Goal: Communication & Community: Answer question/provide support

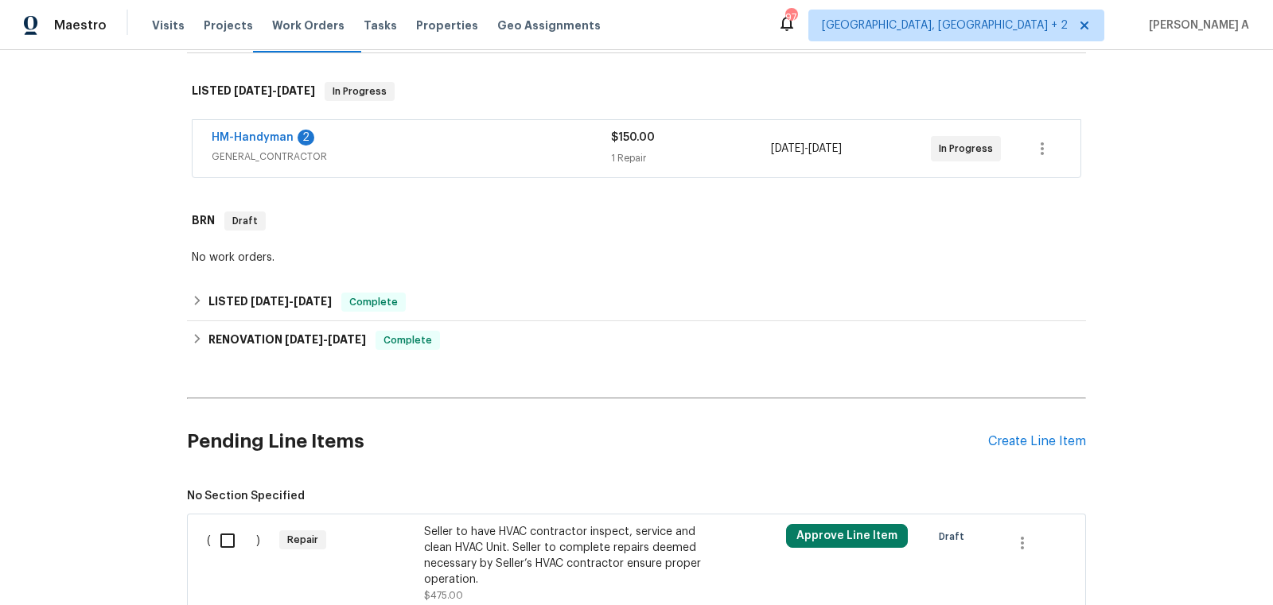
scroll to position [543, 0]
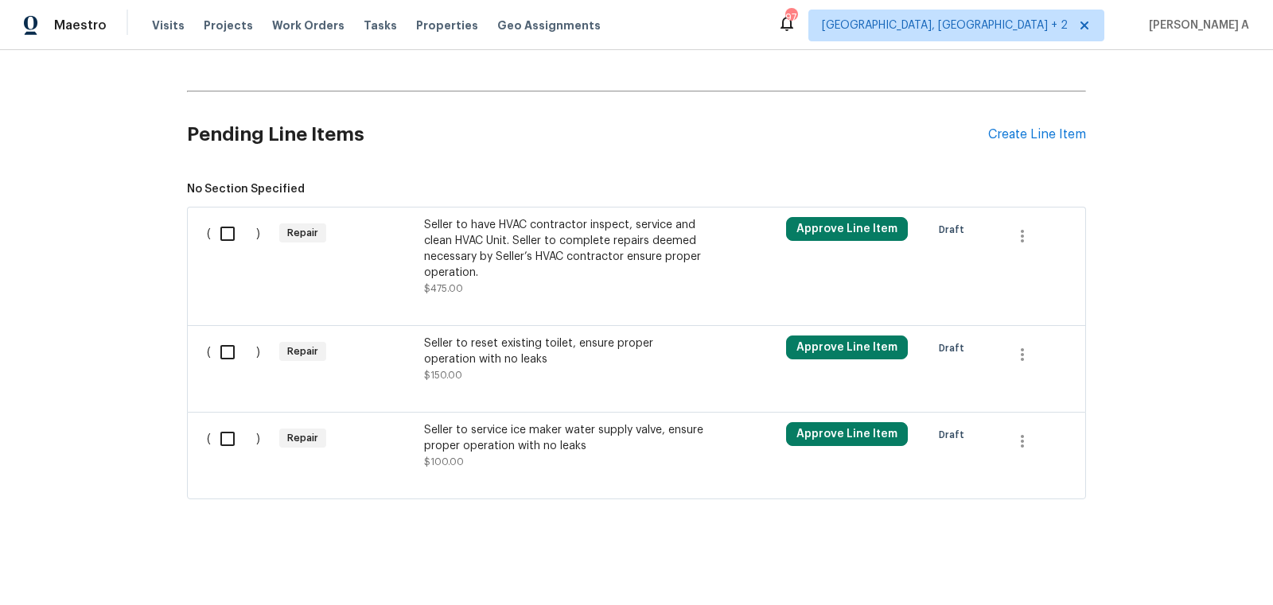
click at [558, 253] on div "Seller to have HVAC contractor inspect, service and clean HVAC Unit. Seller to …" at bounding box center [564, 249] width 280 height 64
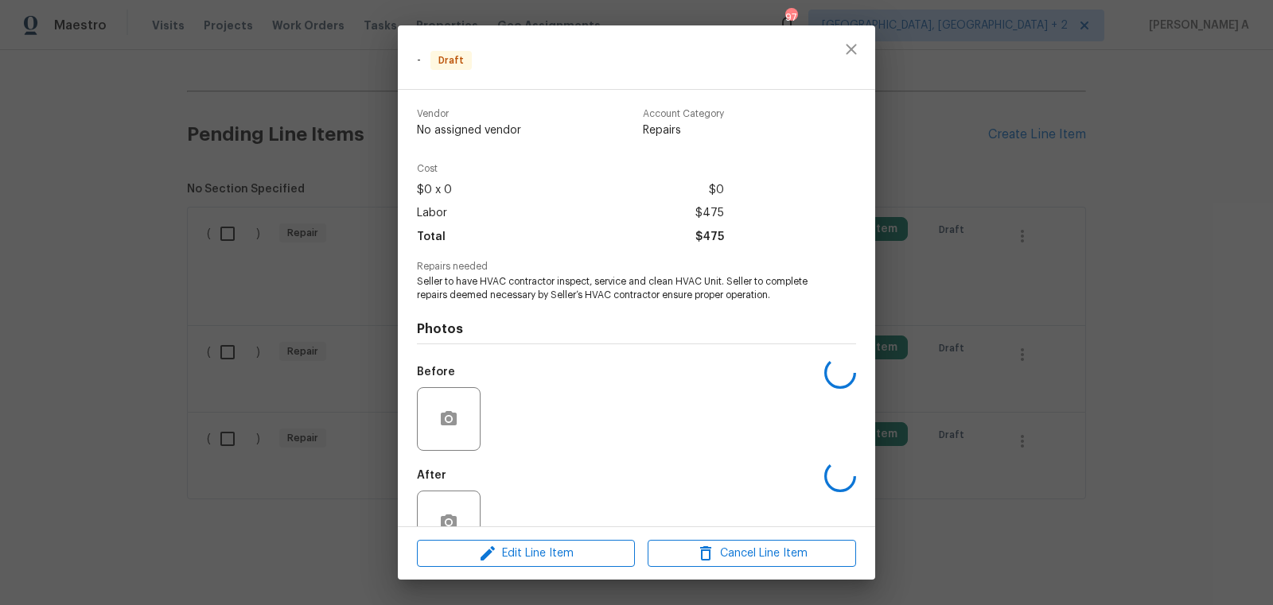
scroll to position [43, 0]
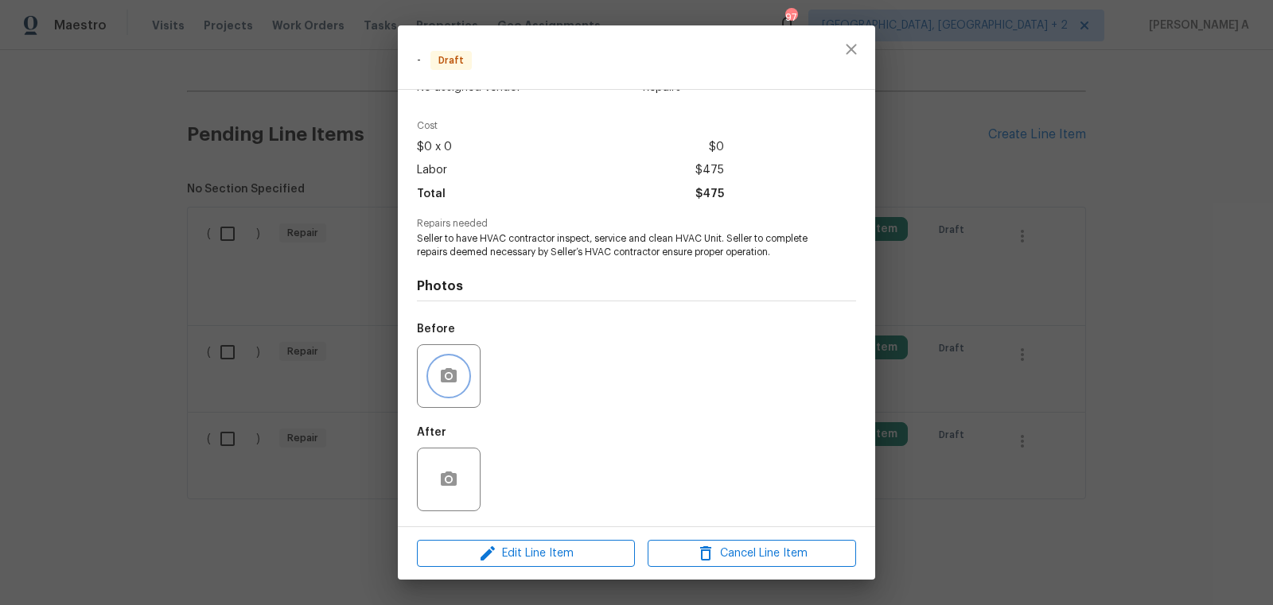
click at [443, 373] on icon "button" at bounding box center [449, 375] width 16 height 14
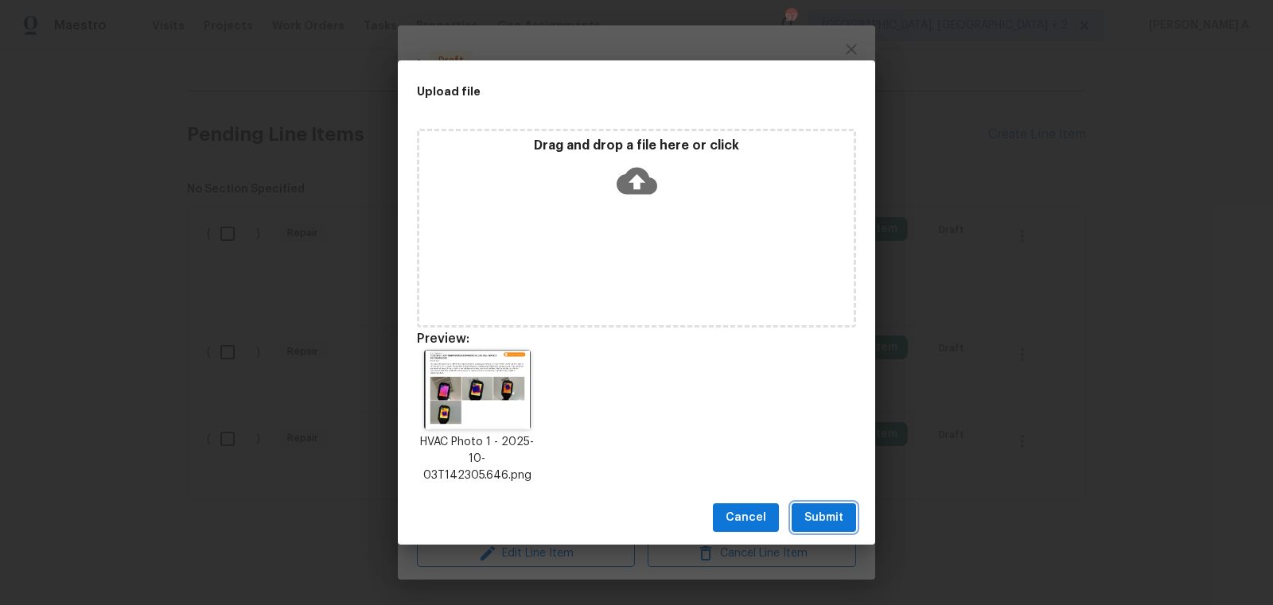
click at [811, 516] on span "Submit" at bounding box center [823, 518] width 39 height 20
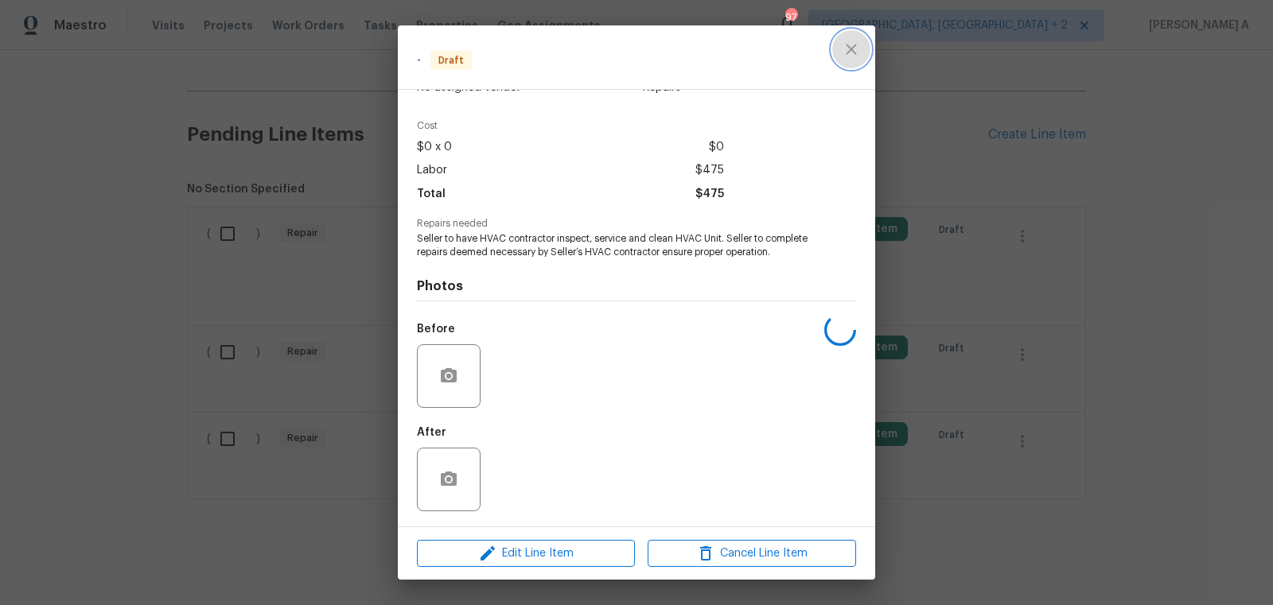
click at [853, 38] on button "close" at bounding box center [851, 49] width 38 height 38
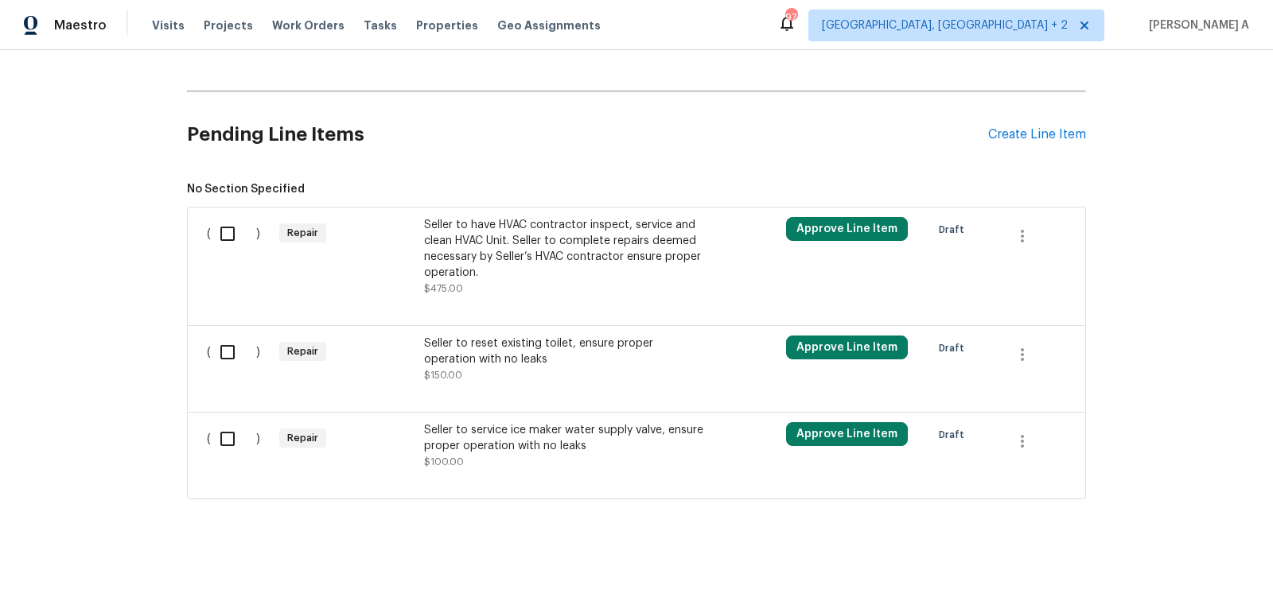
click at [552, 362] on div "Seller to reset existing toilet, ensure proper operation with no leaks" at bounding box center [564, 352] width 280 height 32
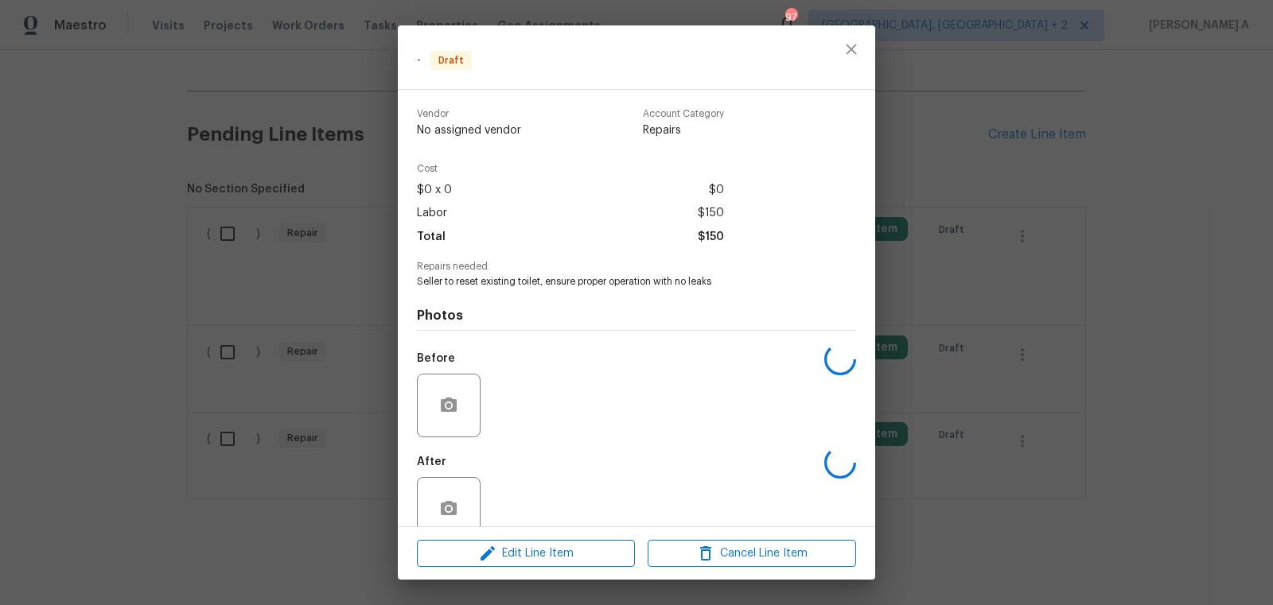
scroll to position [29, 0]
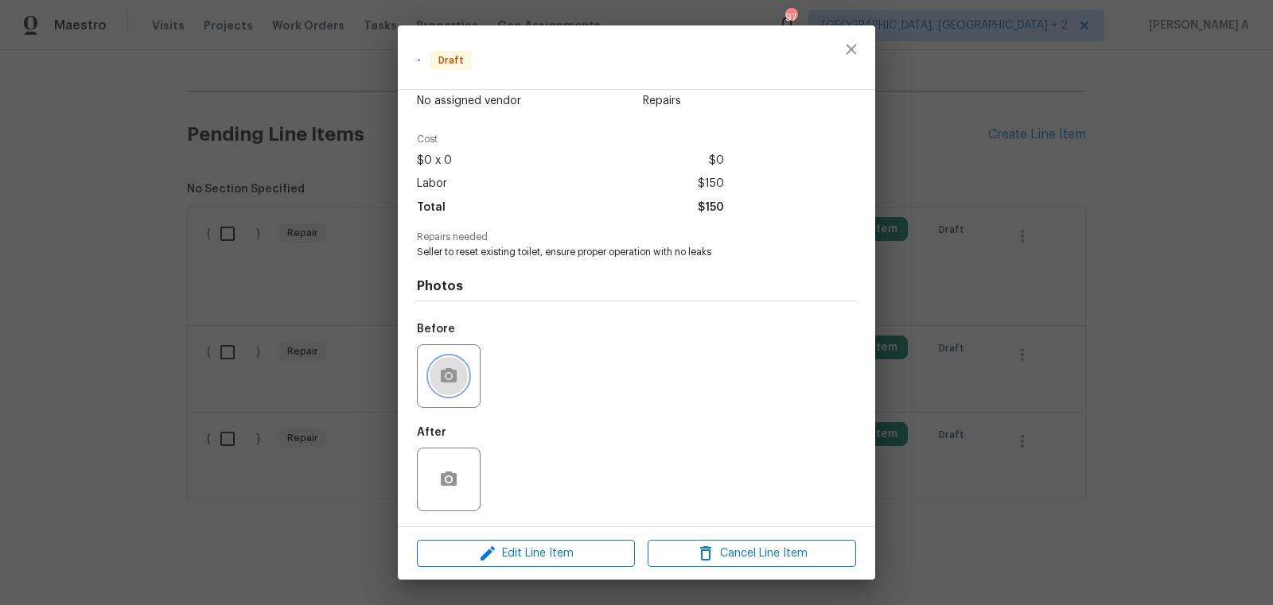
click at [453, 365] on button "button" at bounding box center [449, 376] width 38 height 38
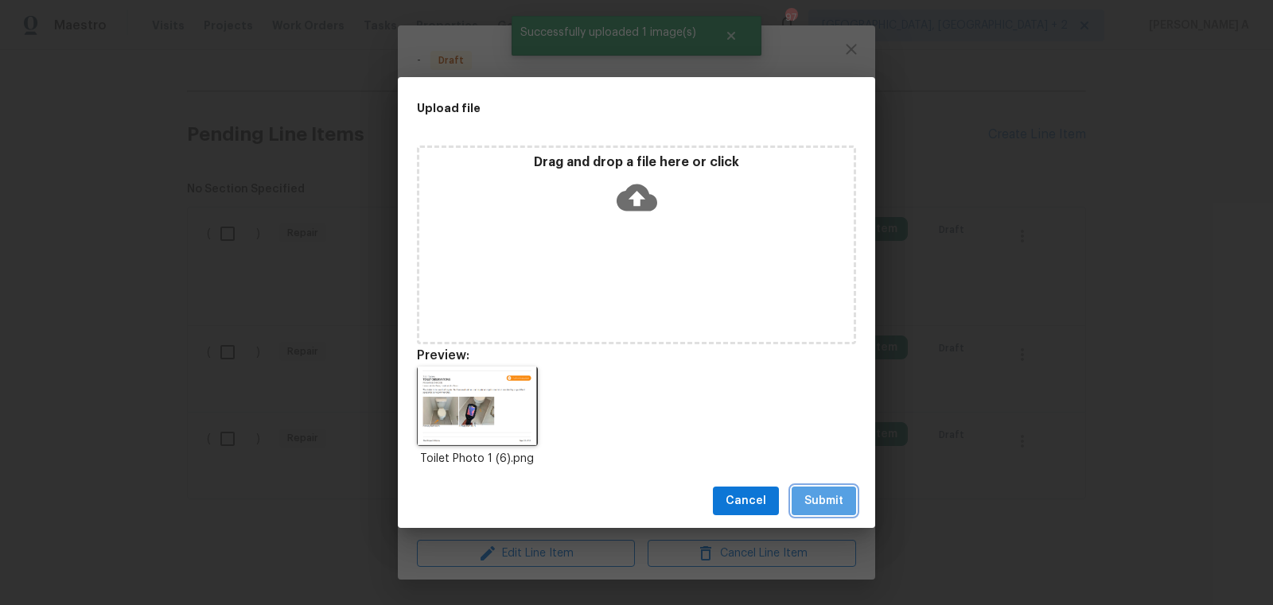
click at [809, 497] on span "Submit" at bounding box center [823, 502] width 39 height 20
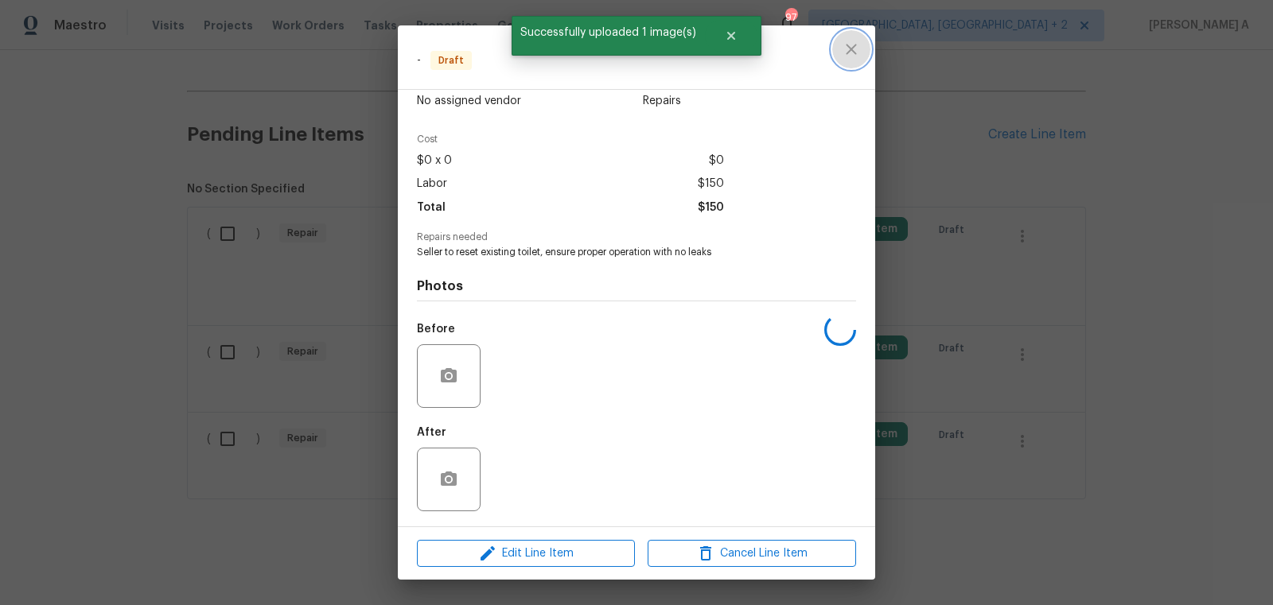
click at [859, 33] on button "close" at bounding box center [851, 49] width 38 height 38
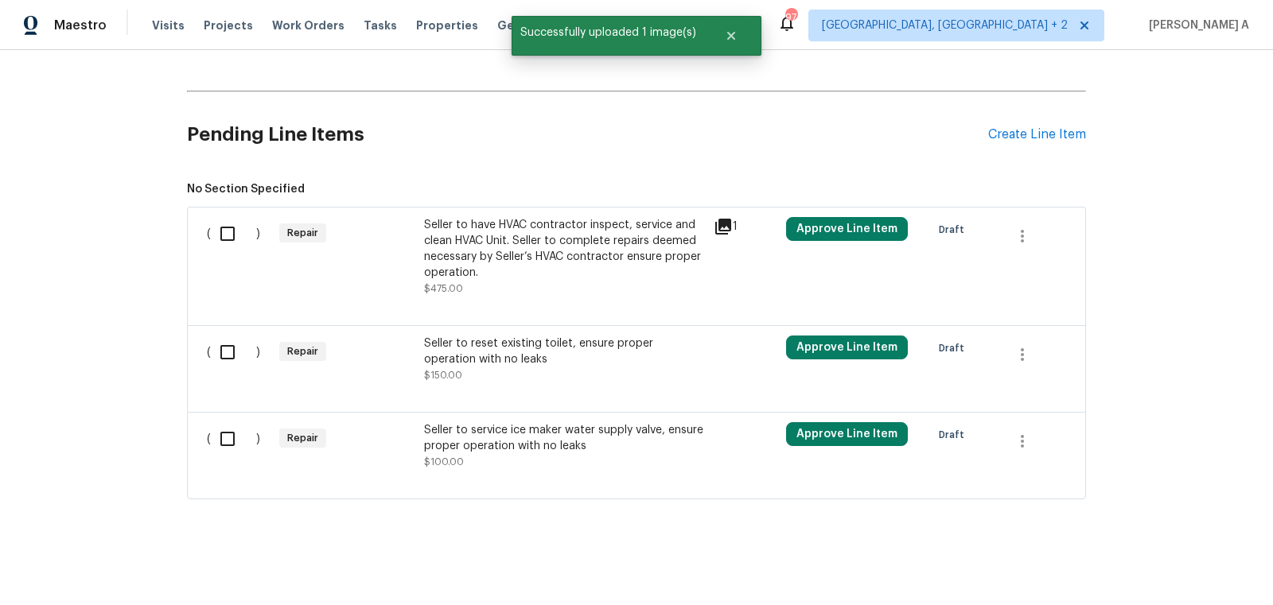
click at [529, 485] on div at bounding box center [636, 479] width 859 height 19
click at [535, 462] on div "Seller to service ice maker water supply valve, ensure proper operation with no…" at bounding box center [564, 446] width 280 height 48
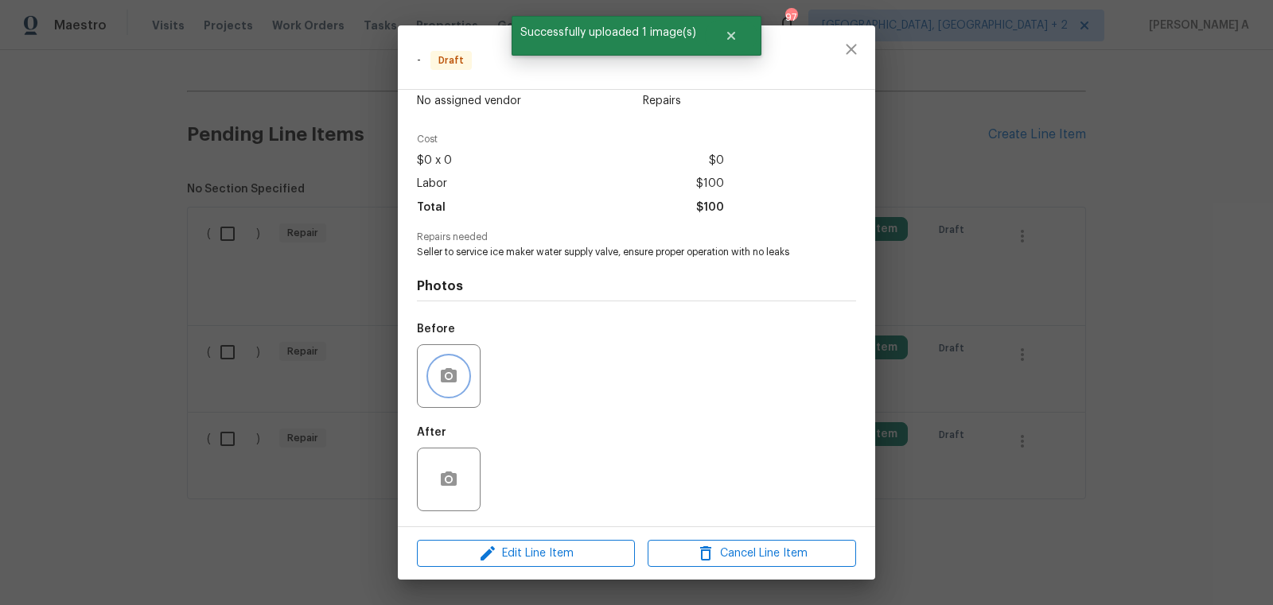
click at [461, 367] on button "button" at bounding box center [449, 376] width 38 height 38
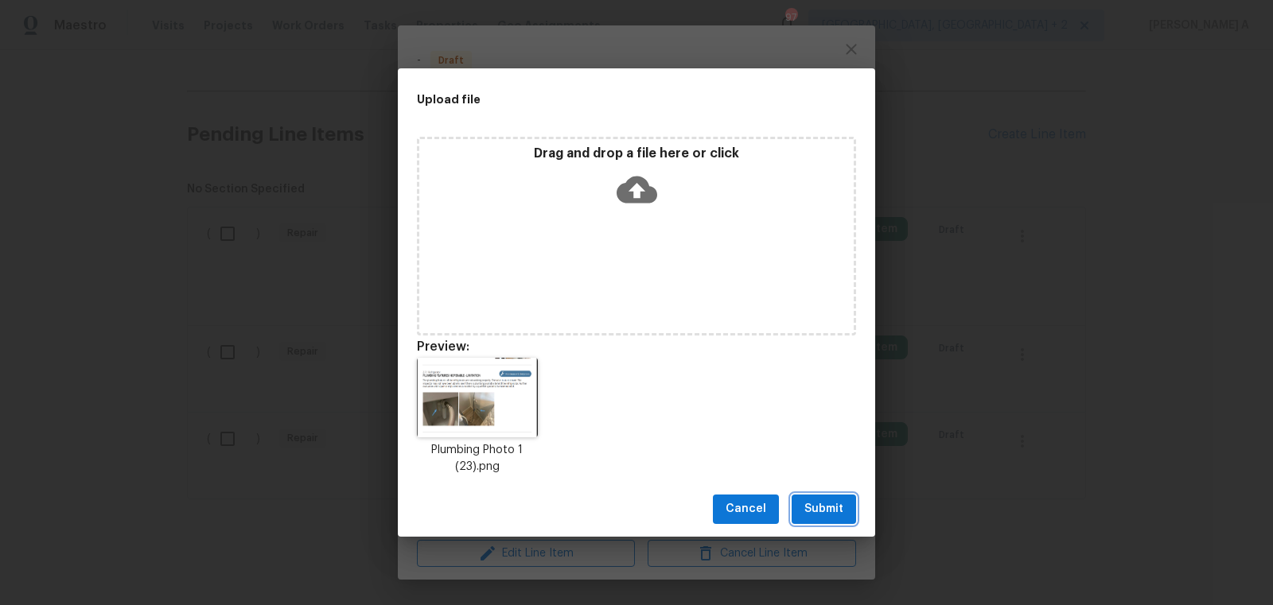
click at [818, 516] on span "Submit" at bounding box center [823, 510] width 39 height 20
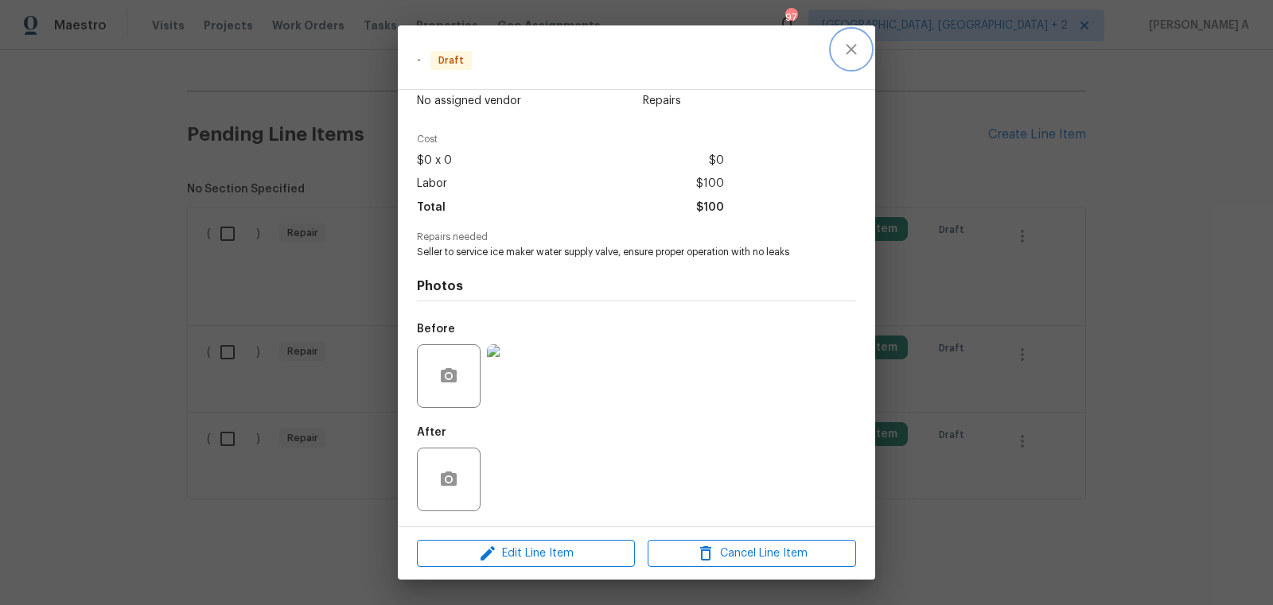
click at [843, 47] on icon "close" at bounding box center [851, 49] width 19 height 19
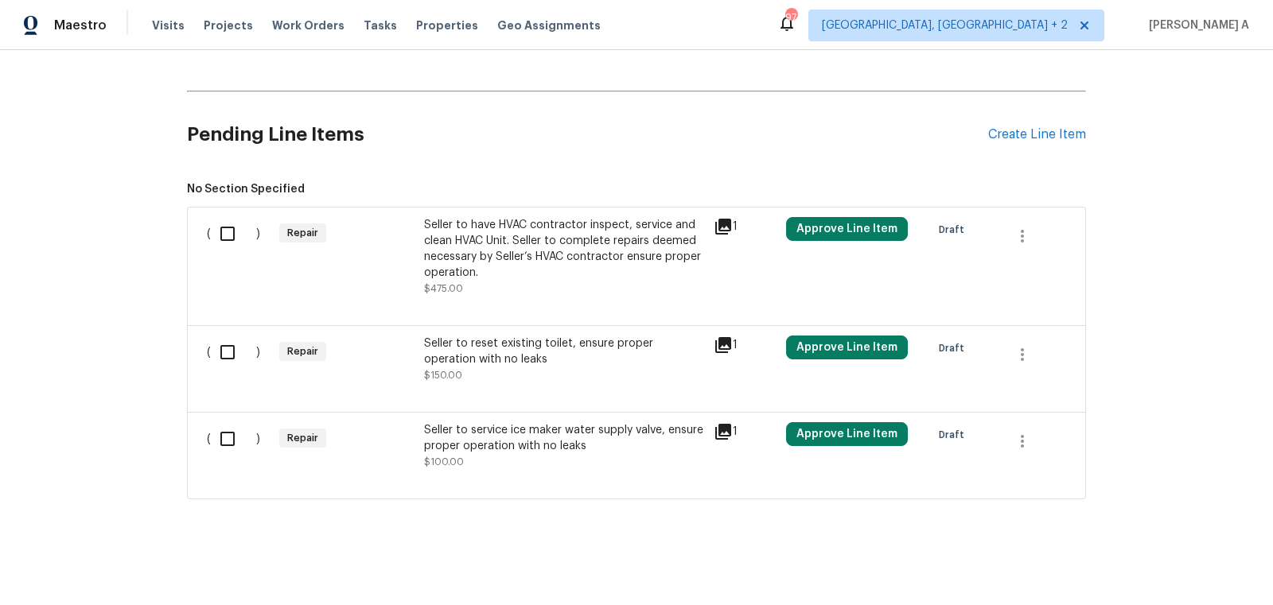
click at [573, 224] on div "Seller to have HVAC contractor inspect, service and clean HVAC Unit. Seller to …" at bounding box center [564, 249] width 280 height 64
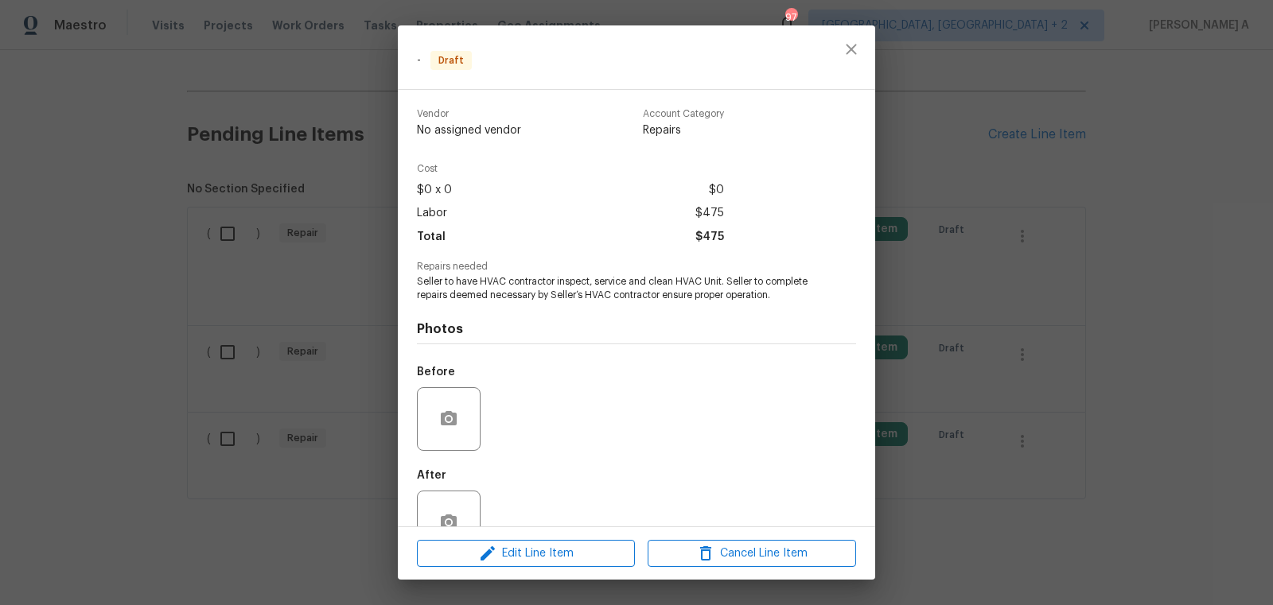
scroll to position [43, 0]
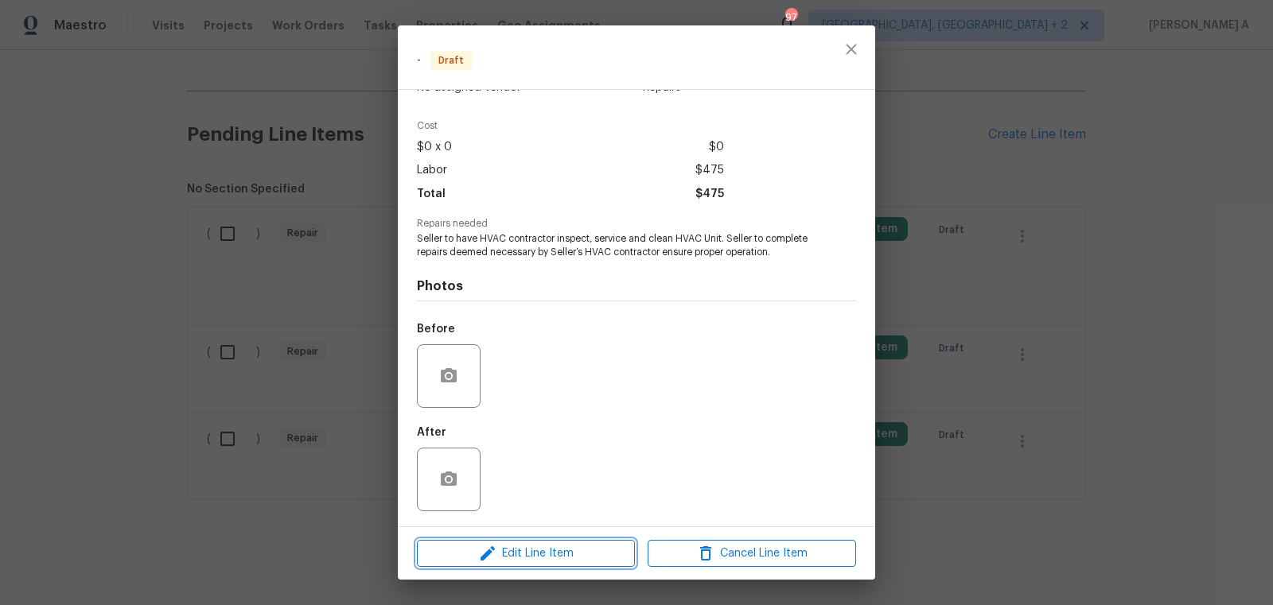
click at [524, 548] on span "Edit Line Item" at bounding box center [526, 554] width 208 height 20
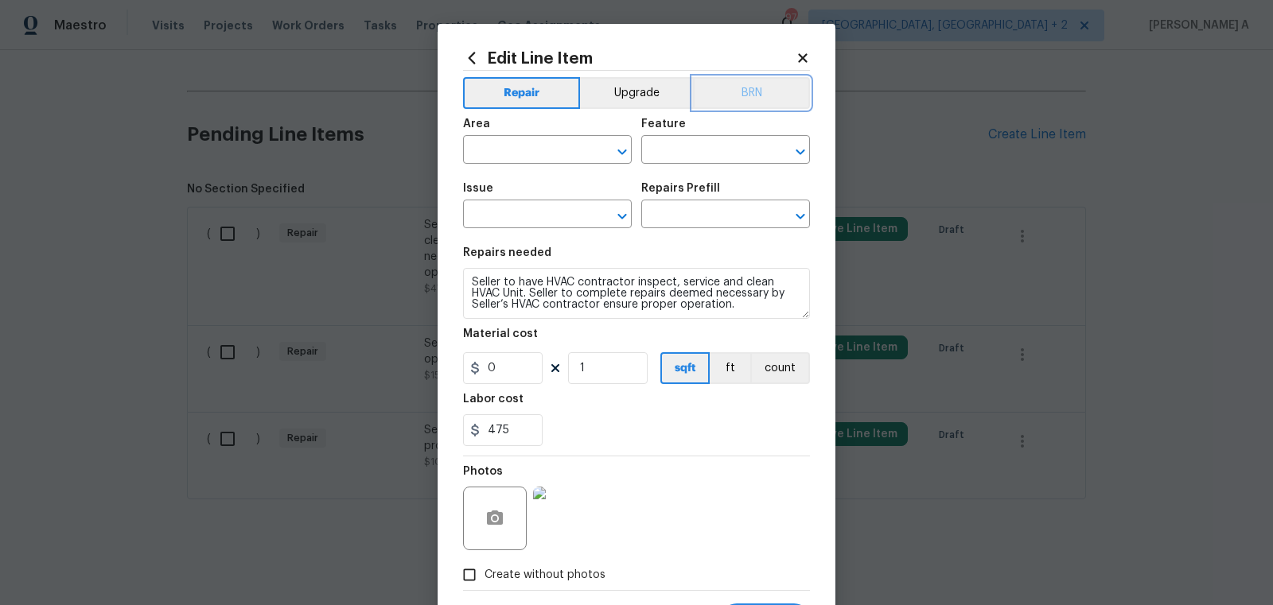
click at [764, 90] on button "BRN" at bounding box center [751, 93] width 117 height 32
click at [533, 157] on input "text" at bounding box center [525, 151] width 124 height 25
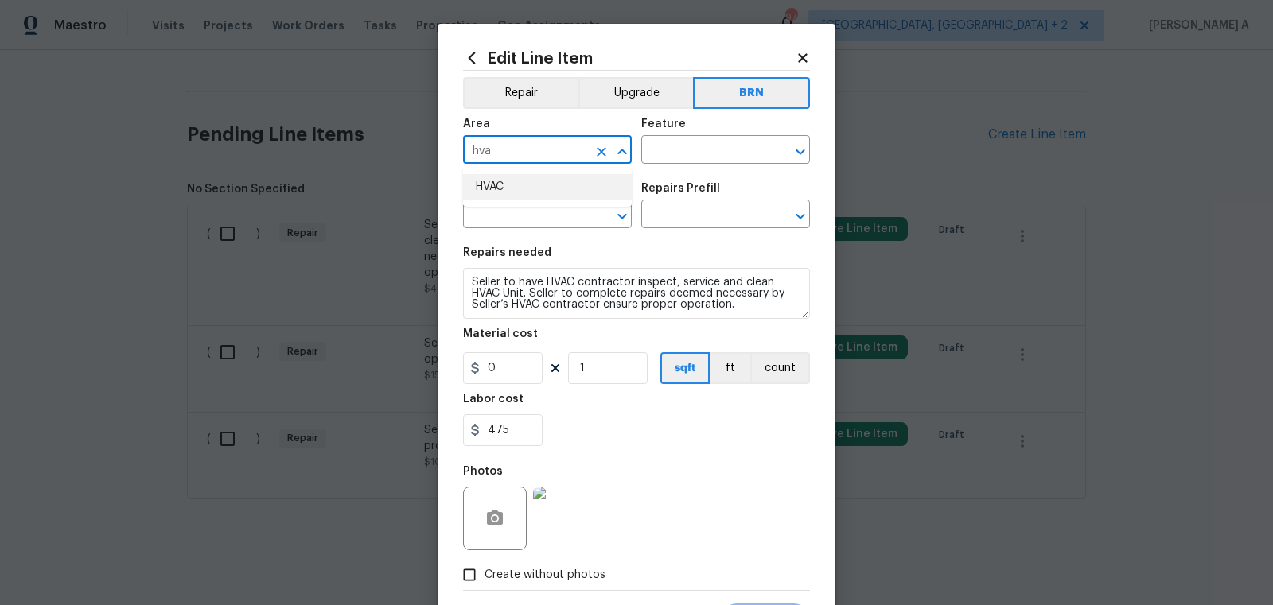
click at [563, 183] on li "HVAC" at bounding box center [547, 187] width 169 height 26
click at [630, 158] on icon "Open" at bounding box center [622, 151] width 19 height 19
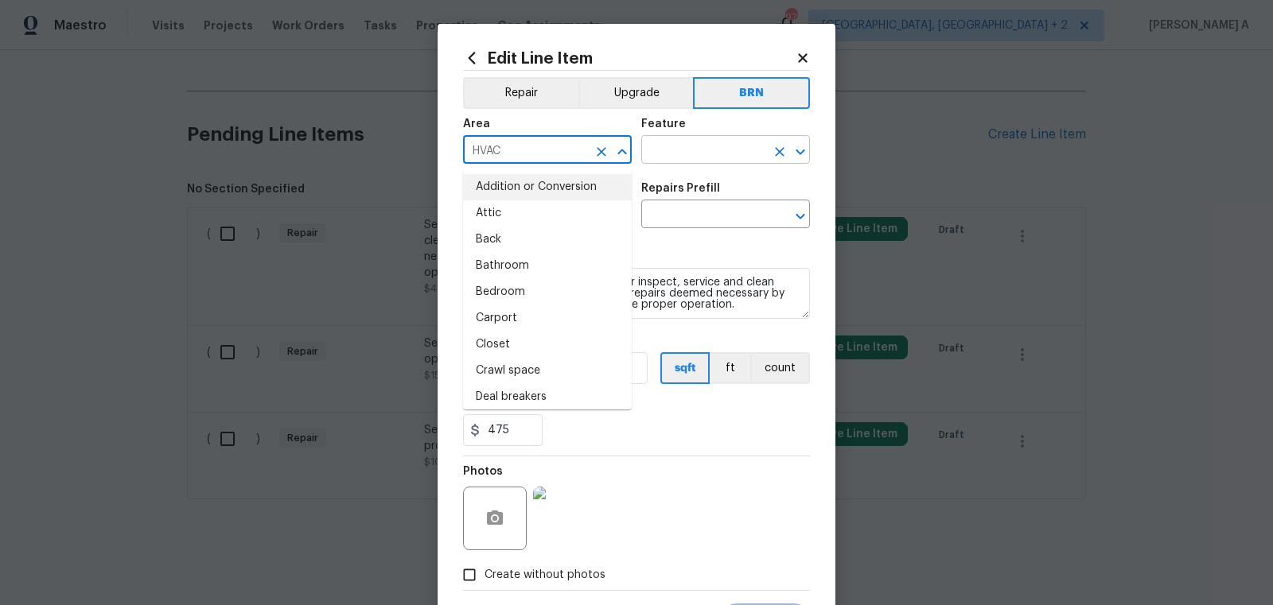
type input "HVAC"
click at [667, 153] on input "text" at bounding box center [703, 151] width 124 height 25
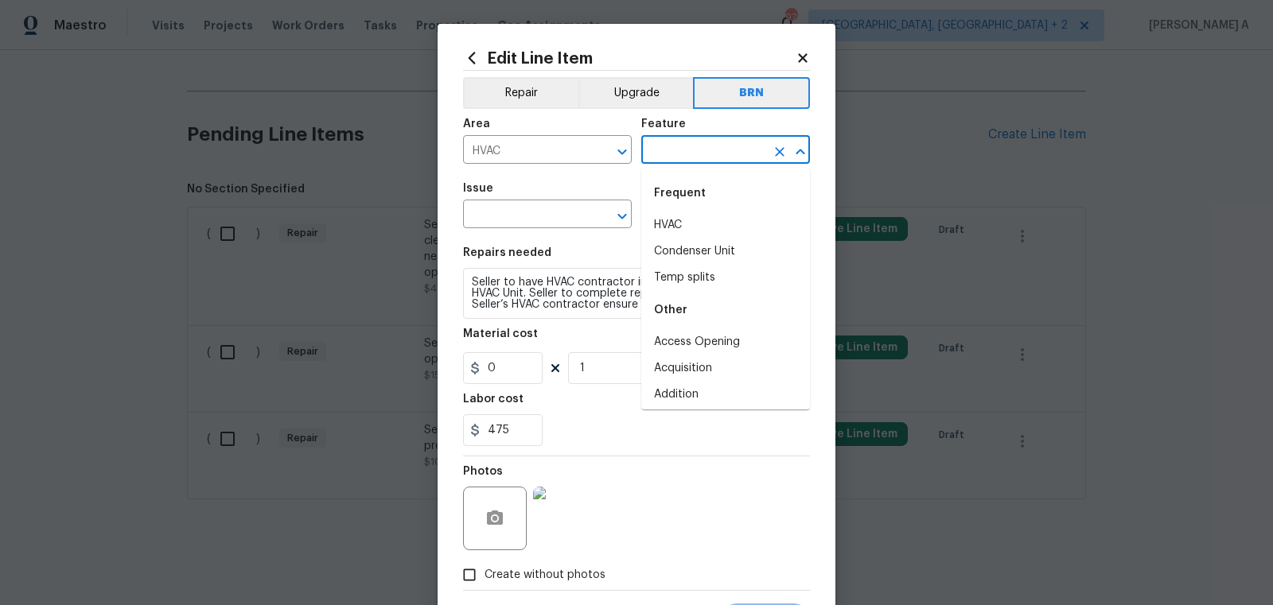
click at [677, 206] on div "Frequent" at bounding box center [725, 193] width 169 height 38
click at [677, 220] on li "HVAC" at bounding box center [725, 225] width 169 height 26
type input "HVAC"
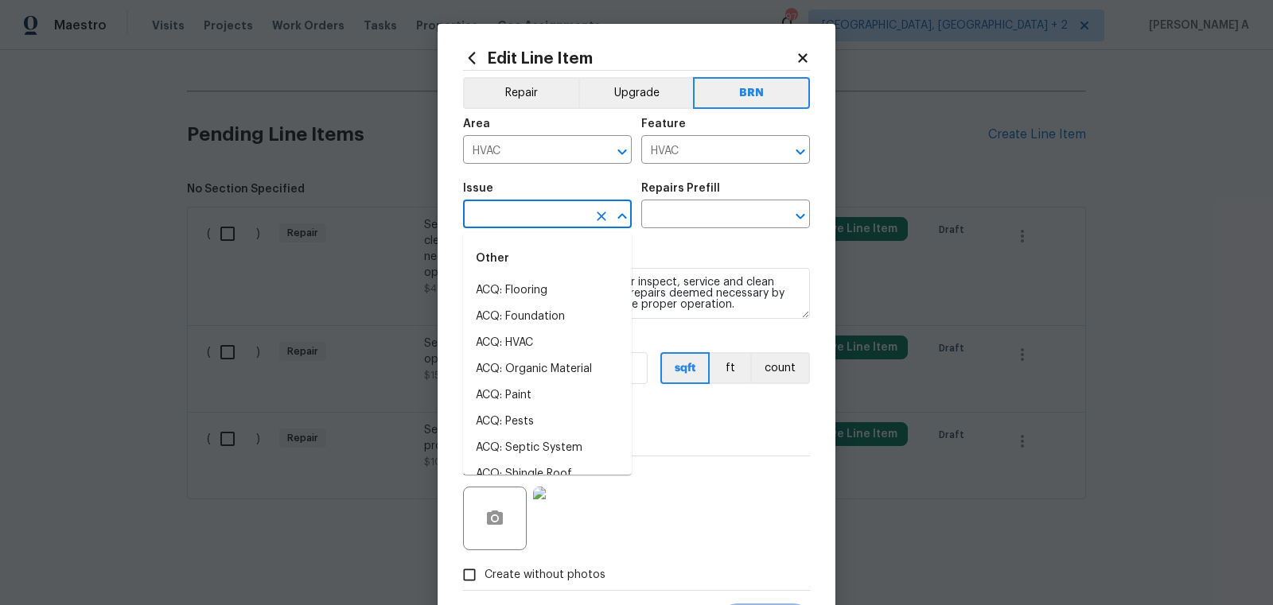
click at [532, 222] on input "text" at bounding box center [525, 216] width 124 height 25
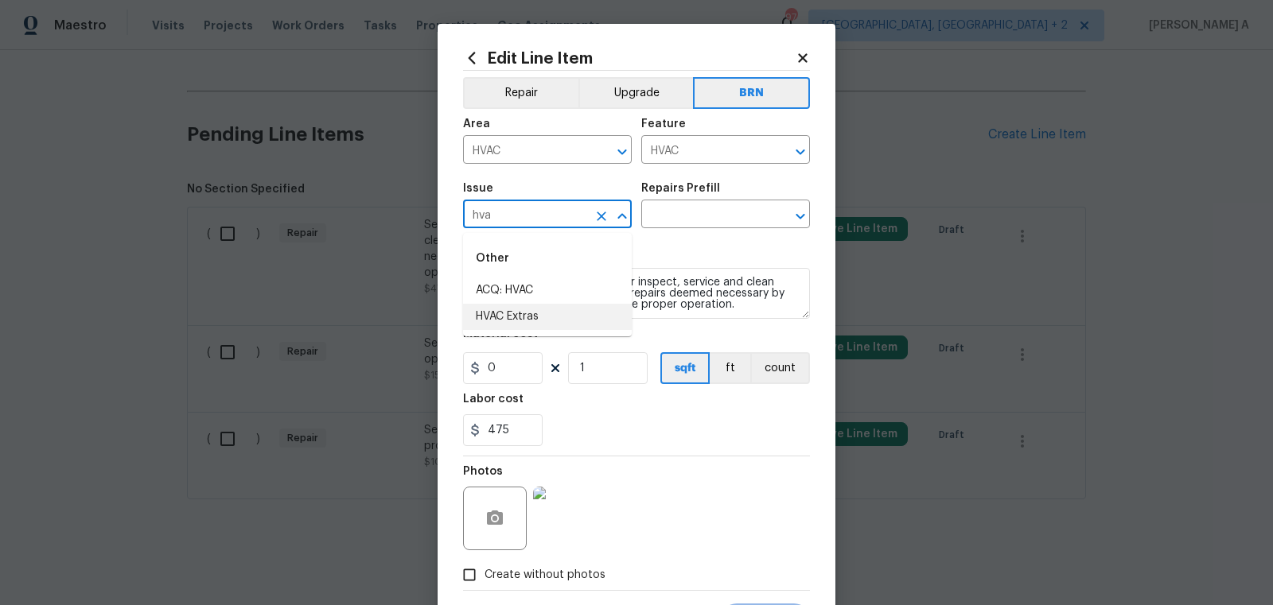
click at [532, 316] on li "HVAC Extras" at bounding box center [547, 317] width 169 height 26
type input "HVAC Extras"
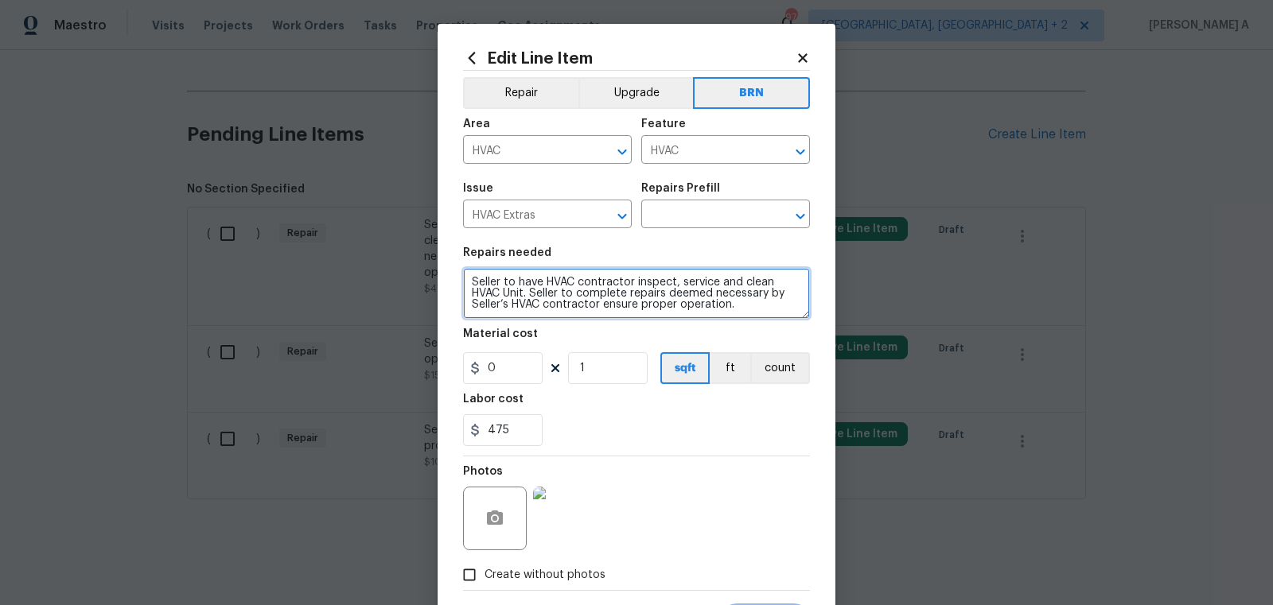
click at [532, 316] on textarea "Seller to have HVAC contractor inspect, service and clean HVAC Unit. Seller to …" at bounding box center [636, 293] width 347 height 51
click at [672, 224] on input "text" at bounding box center [703, 216] width 124 height 25
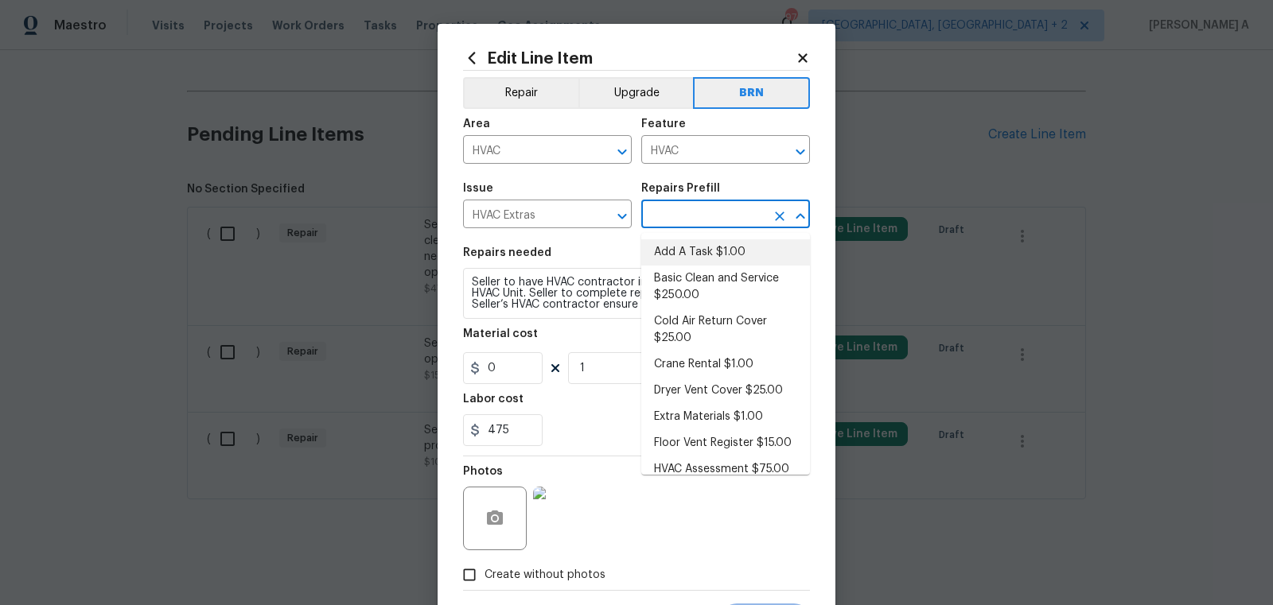
click at [672, 246] on li "Add A Task $1.00" at bounding box center [725, 252] width 169 height 26
type input "Add A Task $1.00"
type textarea "HPM to detail"
type input "1"
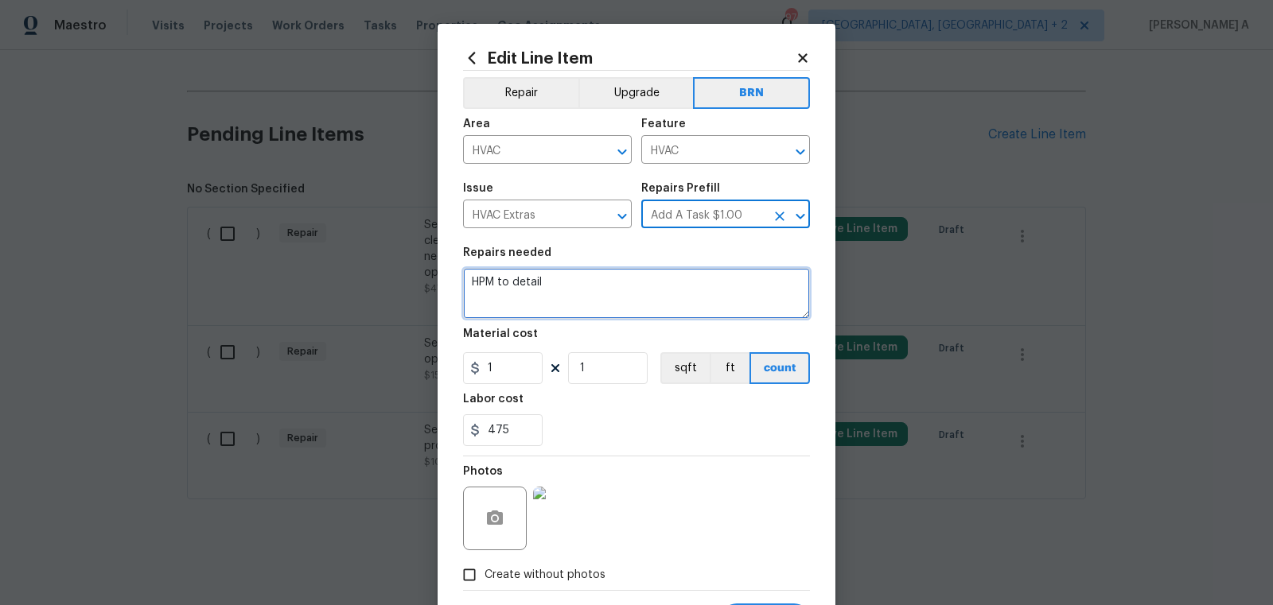
click at [623, 293] on textarea "HPM to detail" at bounding box center [636, 293] width 347 height 51
paste textarea "Seller to have HVAC contractor inspect, service and clean HVAC Unit. Seller to …"
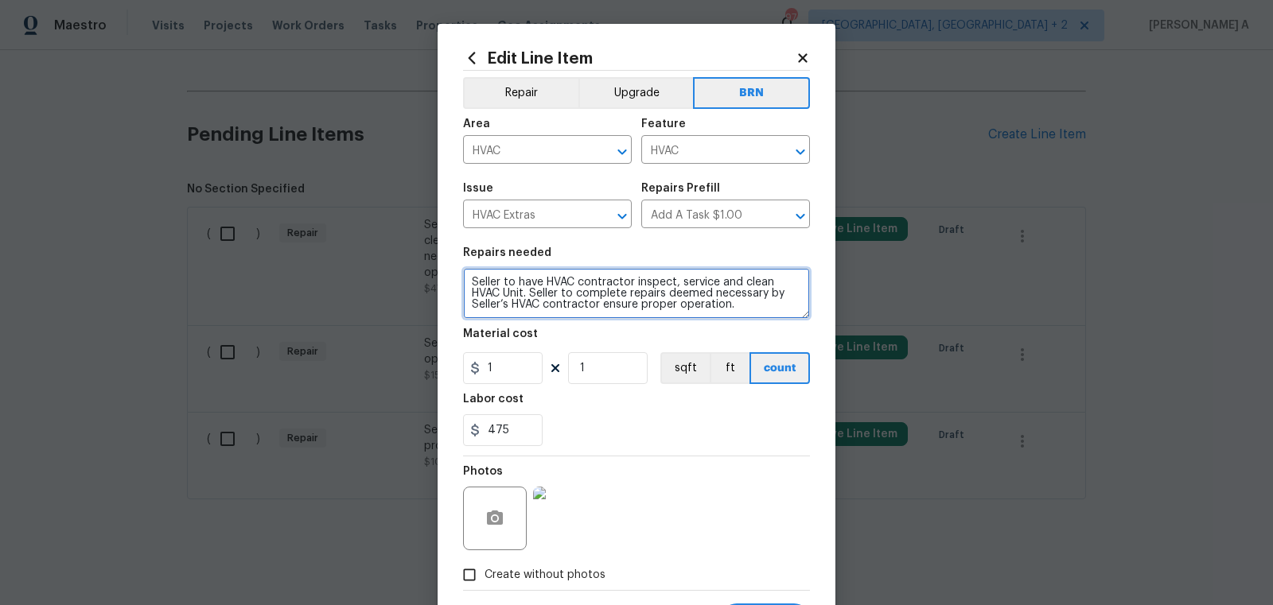
type textarea "Seller to have HVAC contractor inspect, service and clean HVAC Unit. Seller to …"
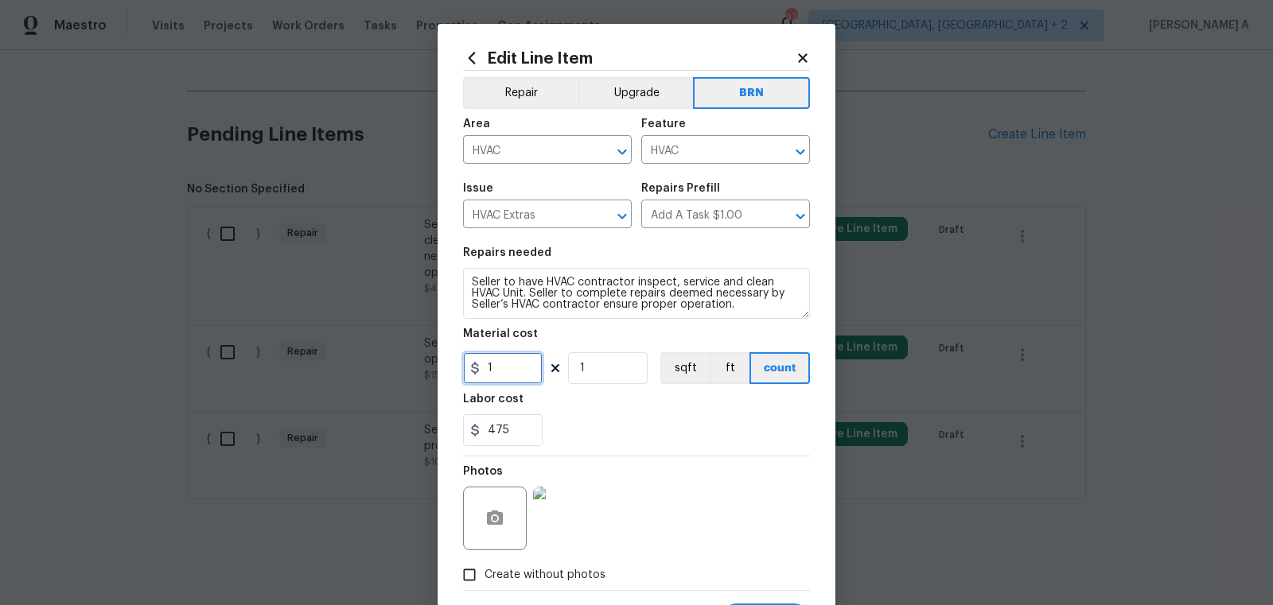
drag, startPoint x: 500, startPoint y: 368, endPoint x: 319, endPoint y: 380, distance: 181.0
click at [319, 380] on div "Edit Line Item Repair Upgrade BRN Area HVAC ​ Feature HVAC ​ Issue HVAC Extras …" at bounding box center [636, 302] width 1273 height 605
type input "0"
click at [765, 414] on div "475" at bounding box center [636, 430] width 347 height 32
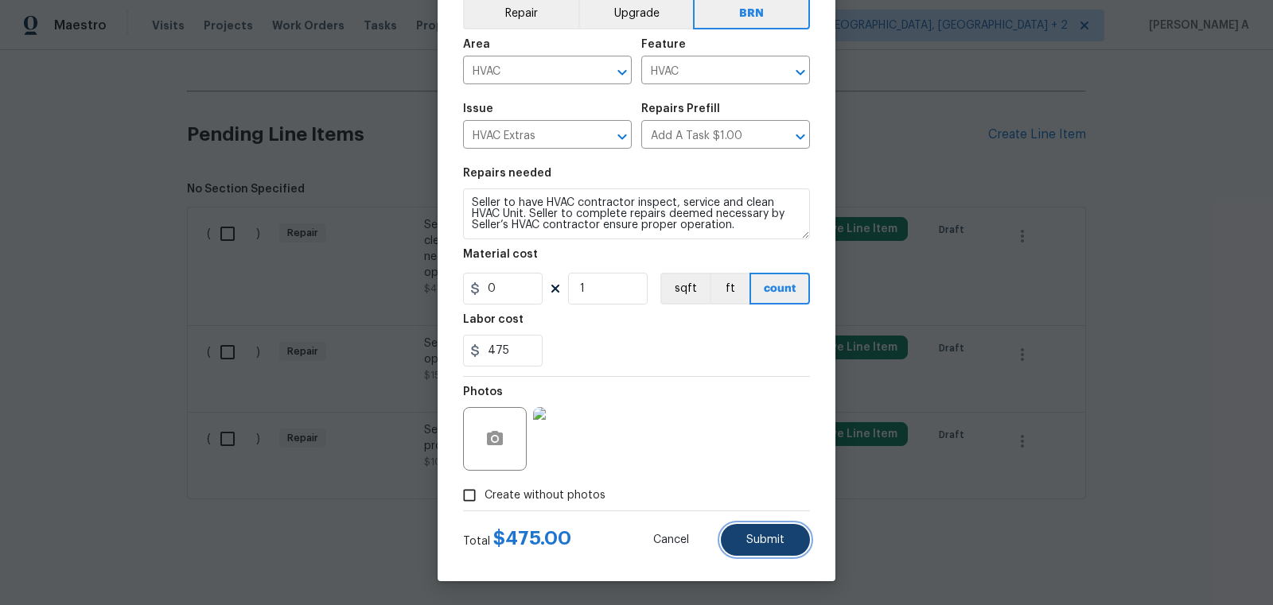
click at [764, 540] on span "Submit" at bounding box center [765, 541] width 38 height 12
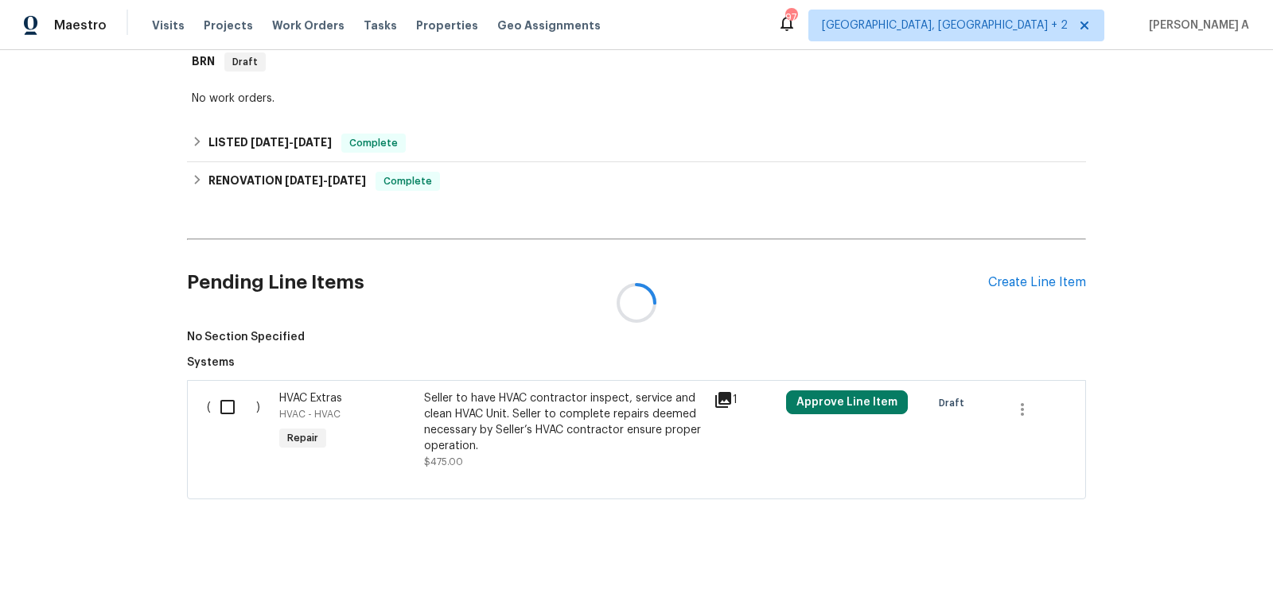
scroll to position [543, 0]
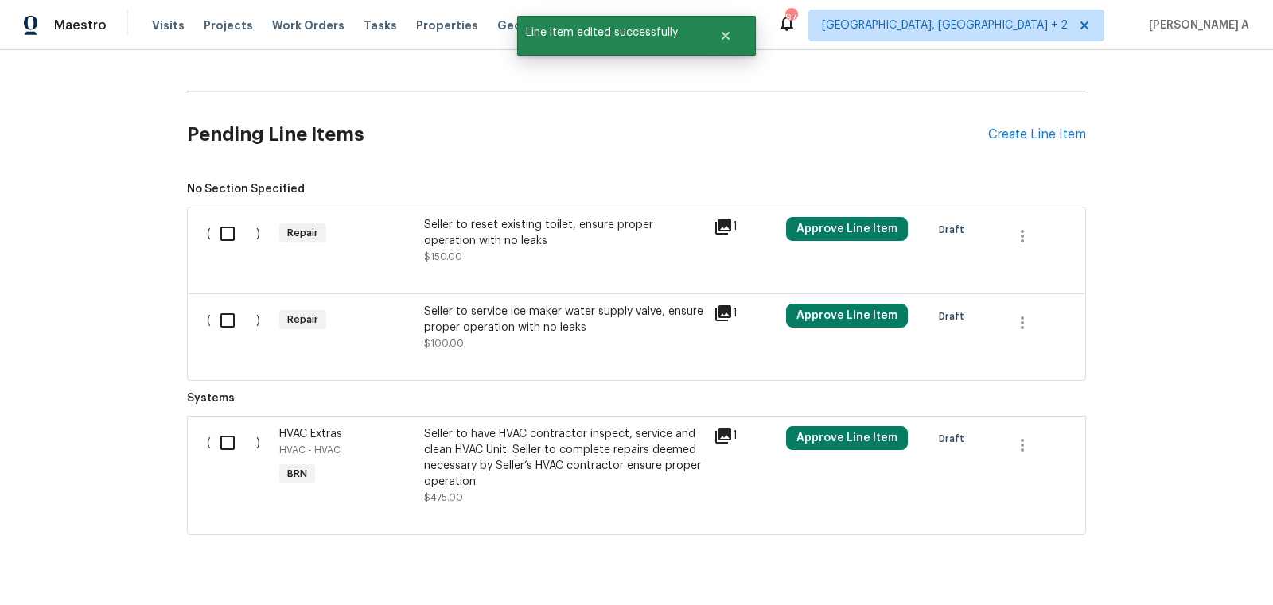
click at [567, 326] on div "Seller to service ice maker water supply valve, ensure proper operation with no…" at bounding box center [564, 320] width 280 height 32
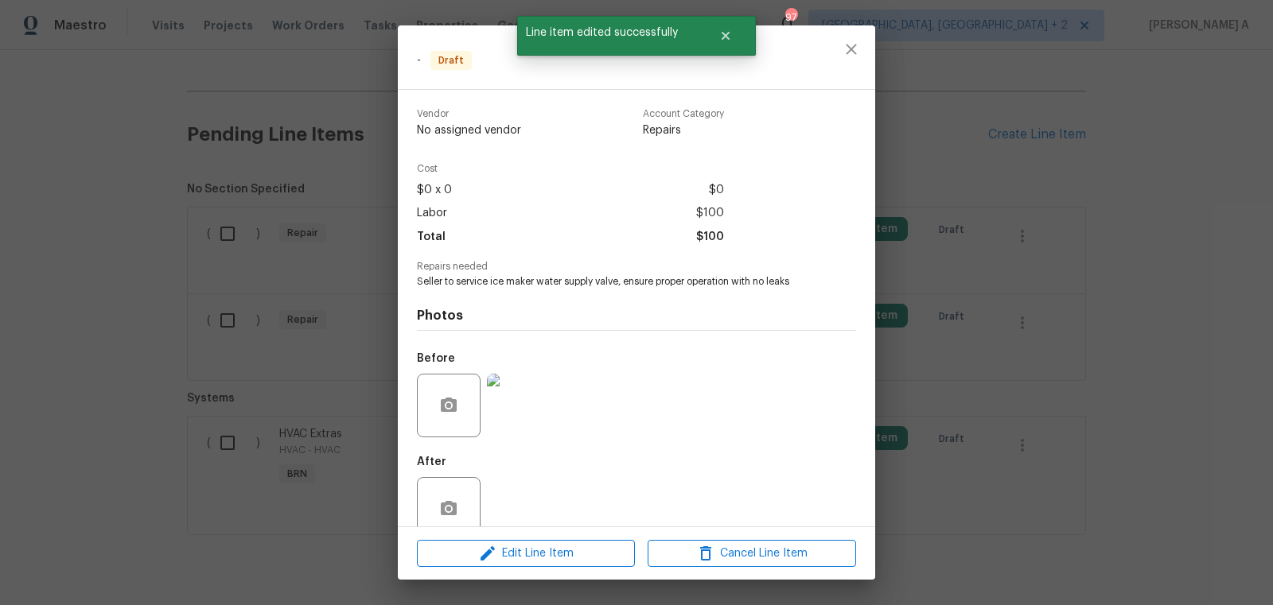
scroll to position [29, 0]
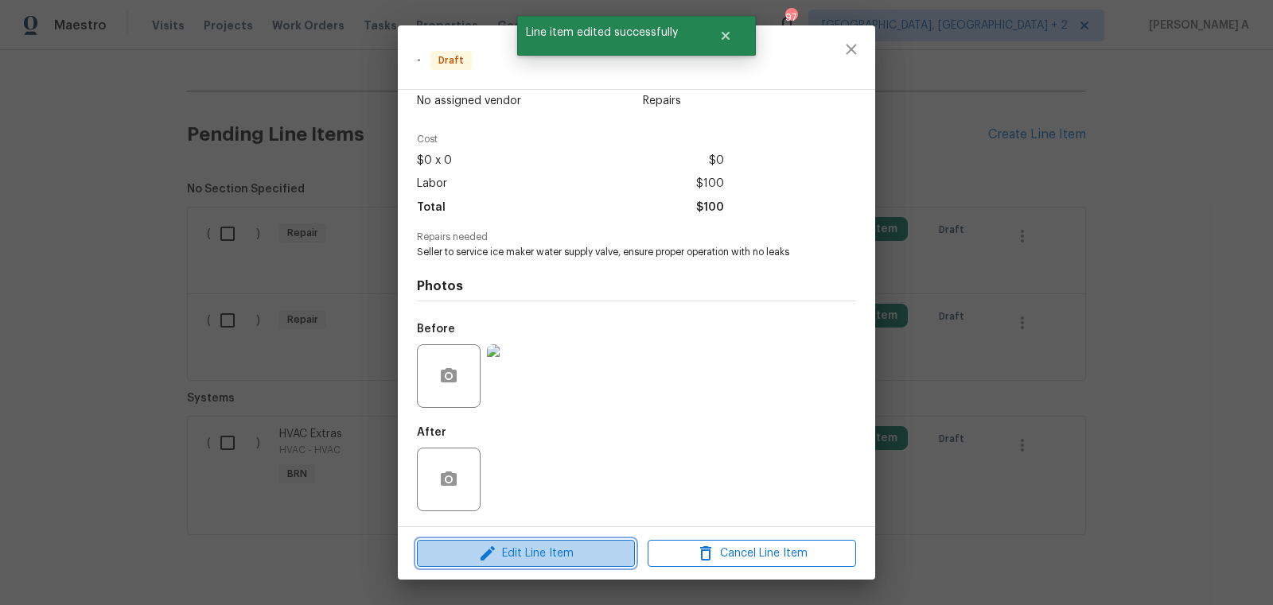
click at [531, 566] on button "Edit Line Item" at bounding box center [526, 554] width 218 height 28
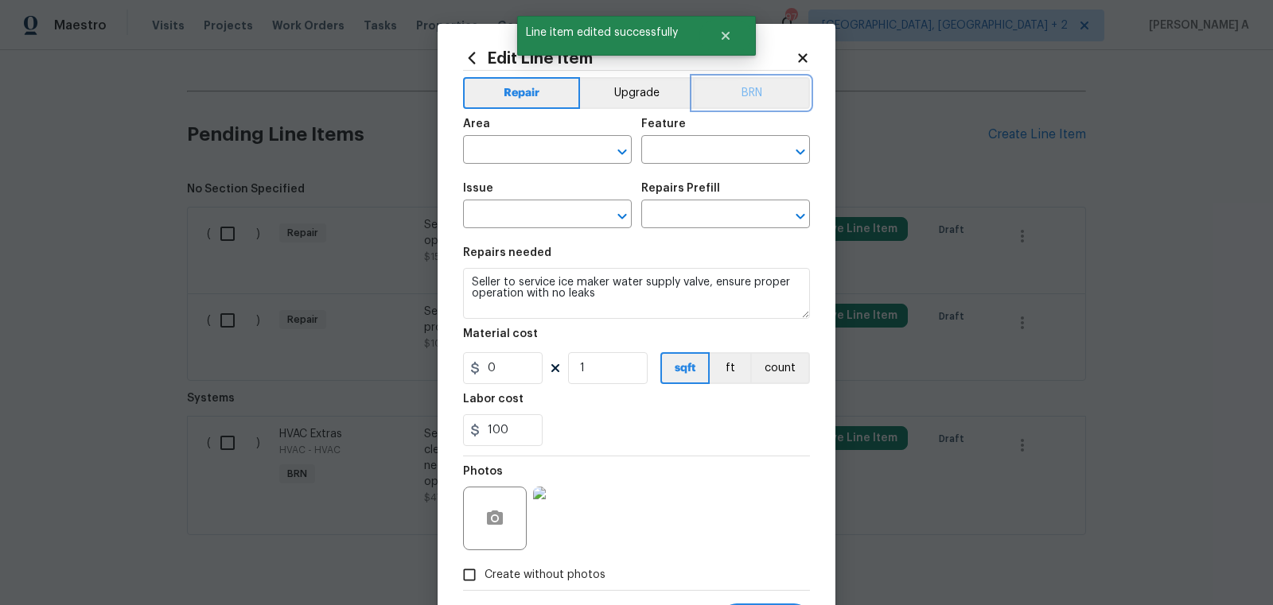
click at [776, 90] on button "BRN" at bounding box center [751, 93] width 117 height 32
click at [518, 138] on div "Area" at bounding box center [547, 129] width 169 height 21
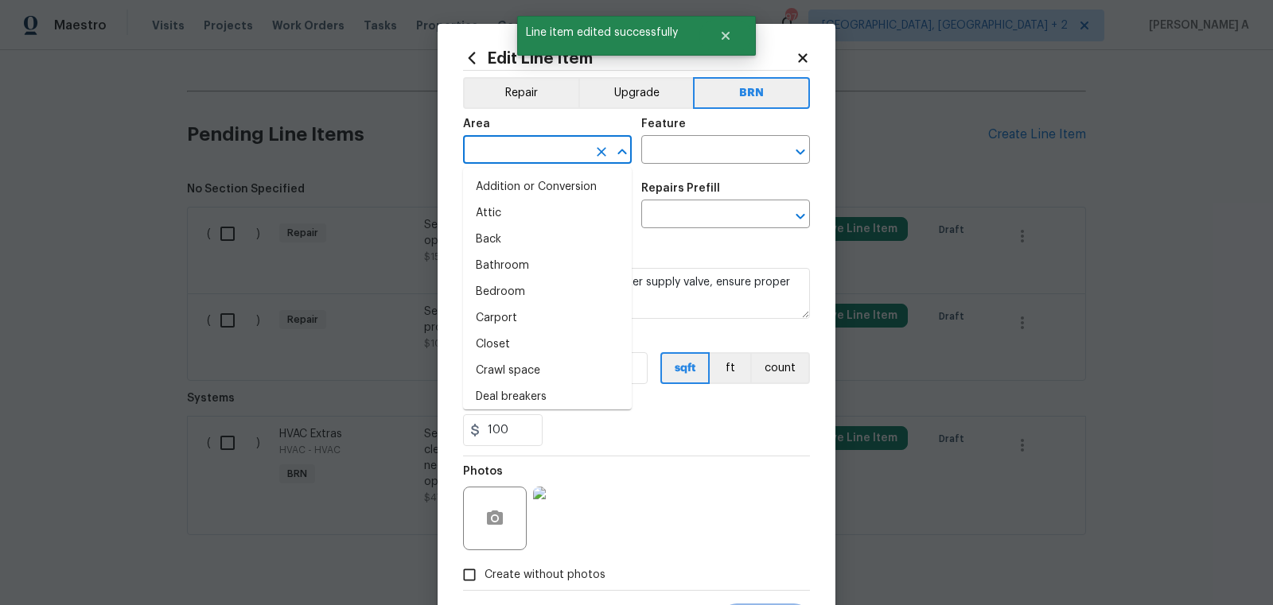
click at [518, 142] on input "text" at bounding box center [525, 151] width 124 height 25
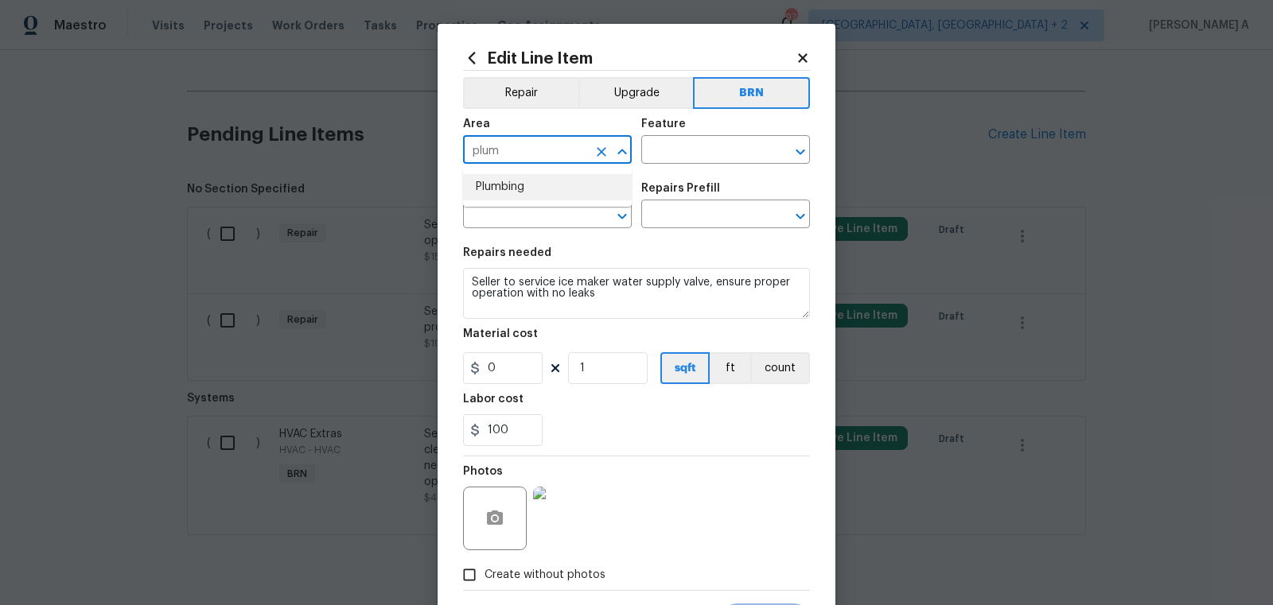
click at [515, 204] on ul "Plumbing" at bounding box center [547, 187] width 169 height 39
click at [515, 200] on li "Plumbing" at bounding box center [547, 187] width 169 height 26
type input "Plumbing"
click at [665, 155] on input "text" at bounding box center [703, 151] width 124 height 25
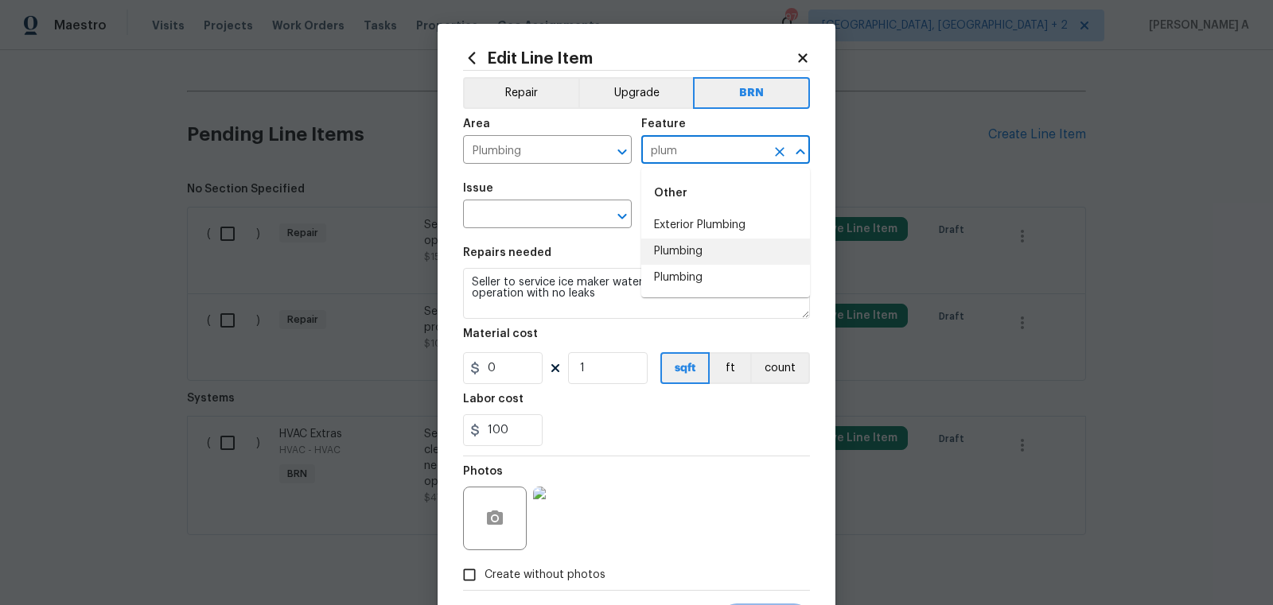
click at [681, 246] on li "Plumbing" at bounding box center [725, 252] width 169 height 26
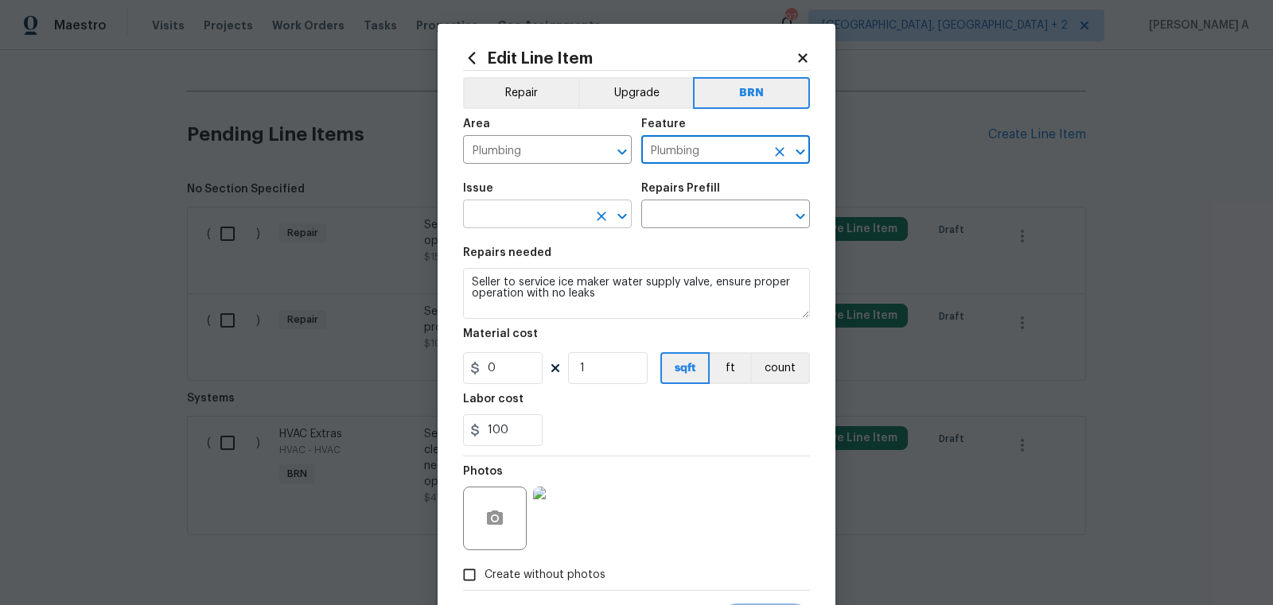
type input "Plumbing"
click at [497, 205] on input "text" at bounding box center [525, 216] width 124 height 25
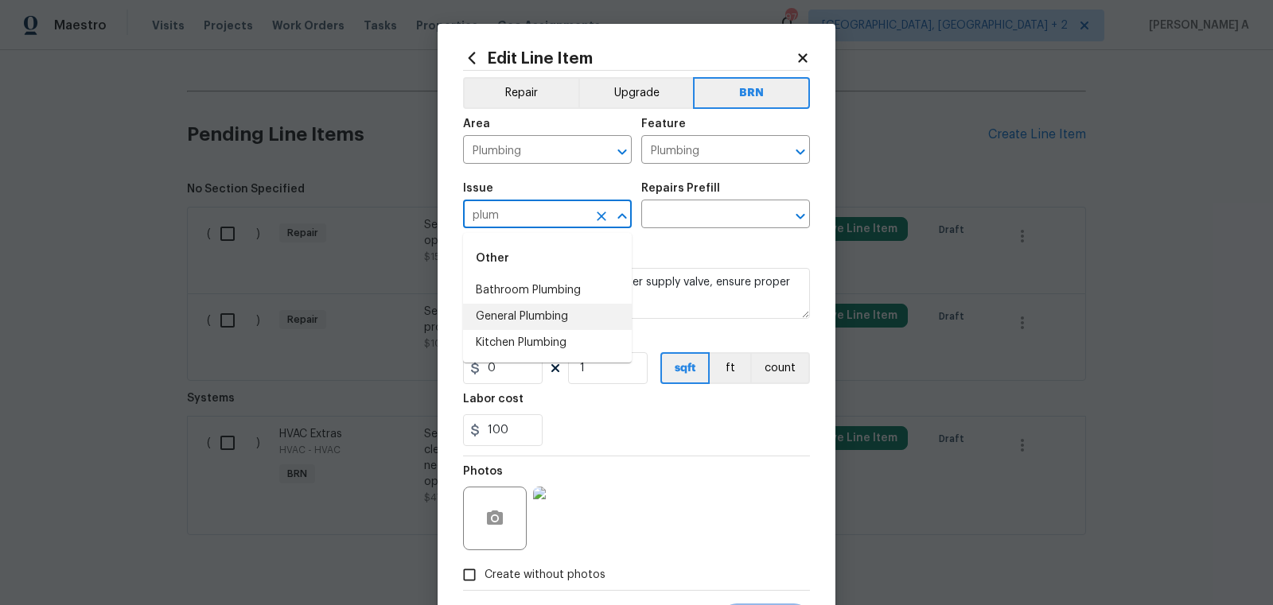
click at [504, 312] on li "General Plumbing" at bounding box center [547, 317] width 169 height 26
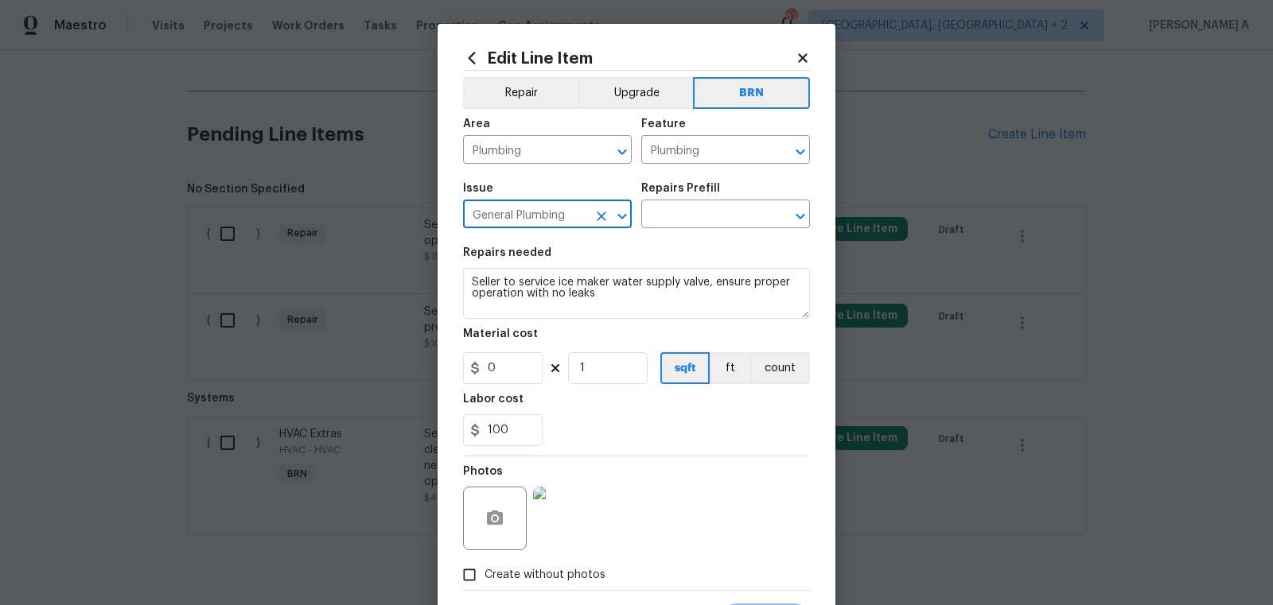
type input "General Plumbing"
click at [544, 286] on textarea "Seller to service ice maker water supply valve, ensure proper operation with no…" at bounding box center [636, 293] width 347 height 51
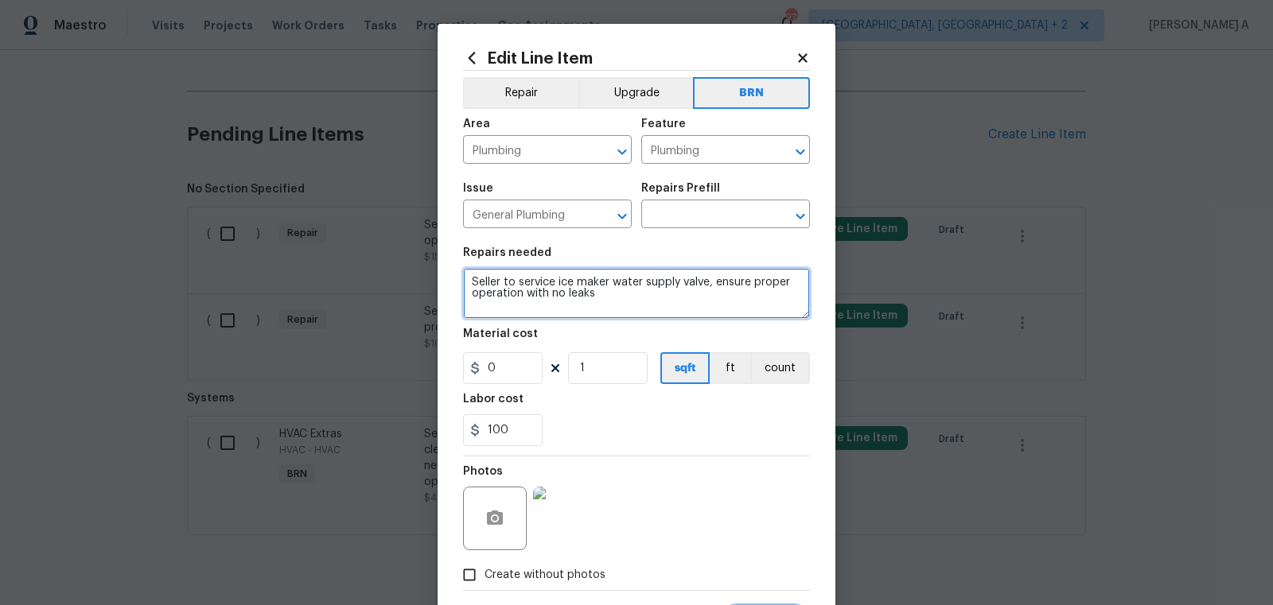
click at [544, 286] on textarea "Seller to service ice maker water supply valve, ensure proper operation with no…" at bounding box center [636, 293] width 347 height 51
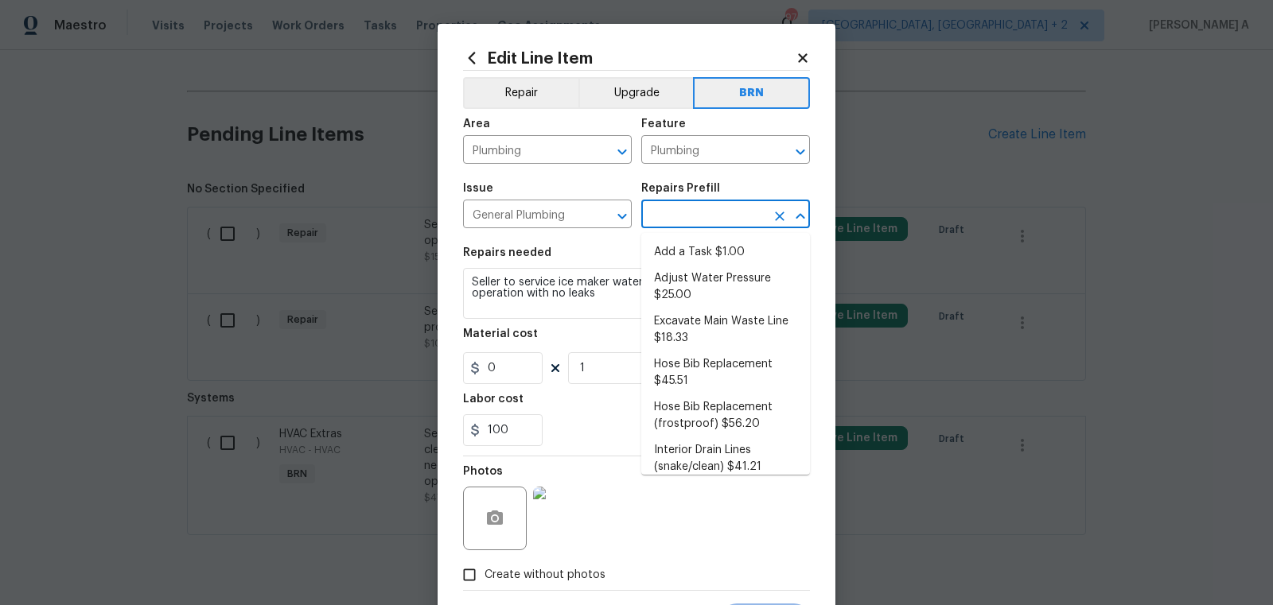
click at [717, 212] on input "text" at bounding box center [703, 216] width 124 height 25
click at [706, 243] on li "Add a Task $1.00" at bounding box center [725, 252] width 169 height 26
type input "Add a Task $1.00"
type textarea "HPM to detail"
type input "1"
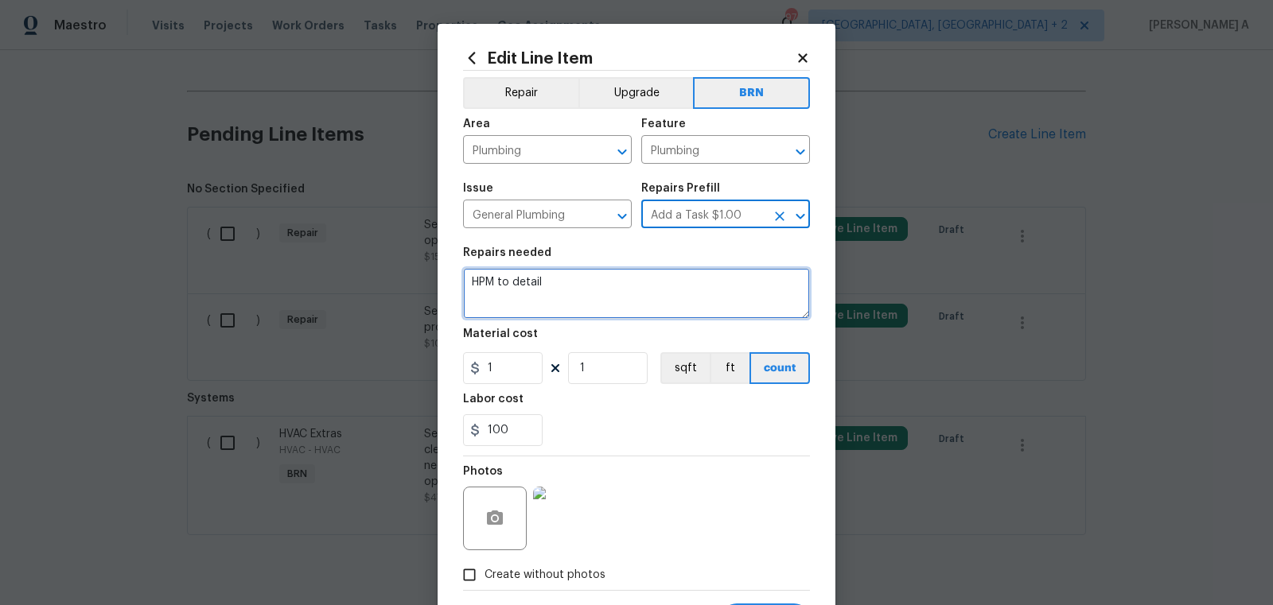
click at [649, 297] on textarea "HPM to detail" at bounding box center [636, 293] width 347 height 51
paste textarea "Seller to service ice maker water supply valve, ensure proper operation with no…"
type textarea "Seller to service ice maker water supply valve, ensure proper operation with no…"
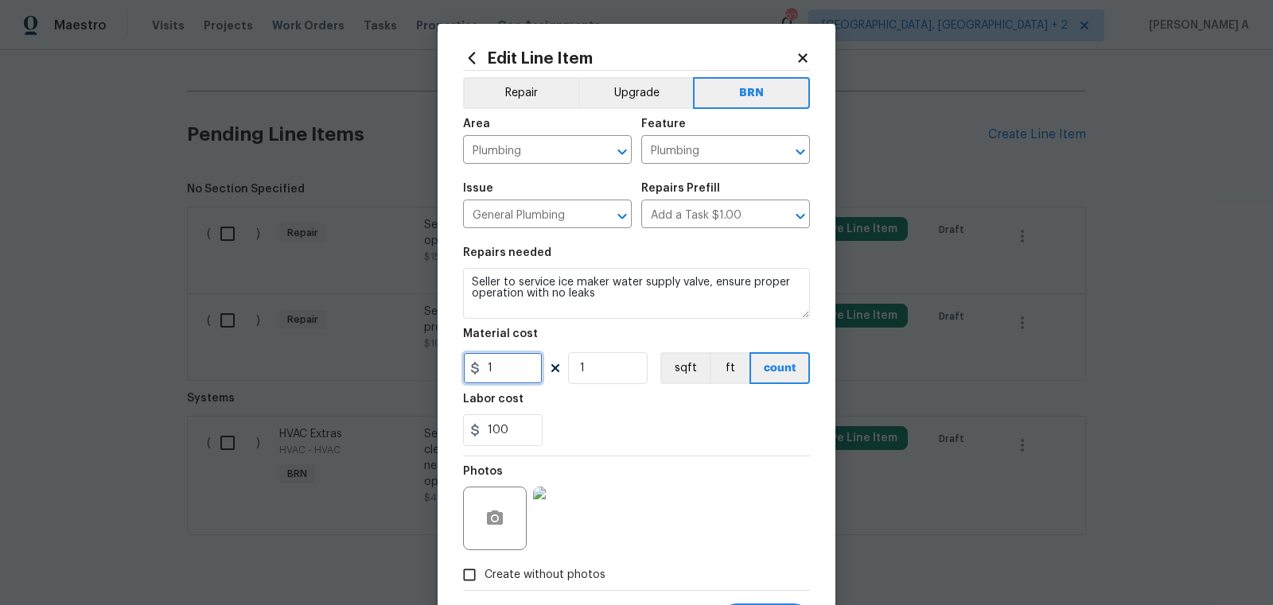
drag, startPoint x: 508, startPoint y: 375, endPoint x: 204, endPoint y: 383, distance: 304.8
click at [204, 383] on div "Edit Line Item Repair Upgrade BRN Area Plumbing ​ Feature Plumbing ​ Issue Gene…" at bounding box center [636, 302] width 1273 height 605
type input "0"
click at [627, 437] on div "100" at bounding box center [636, 430] width 347 height 32
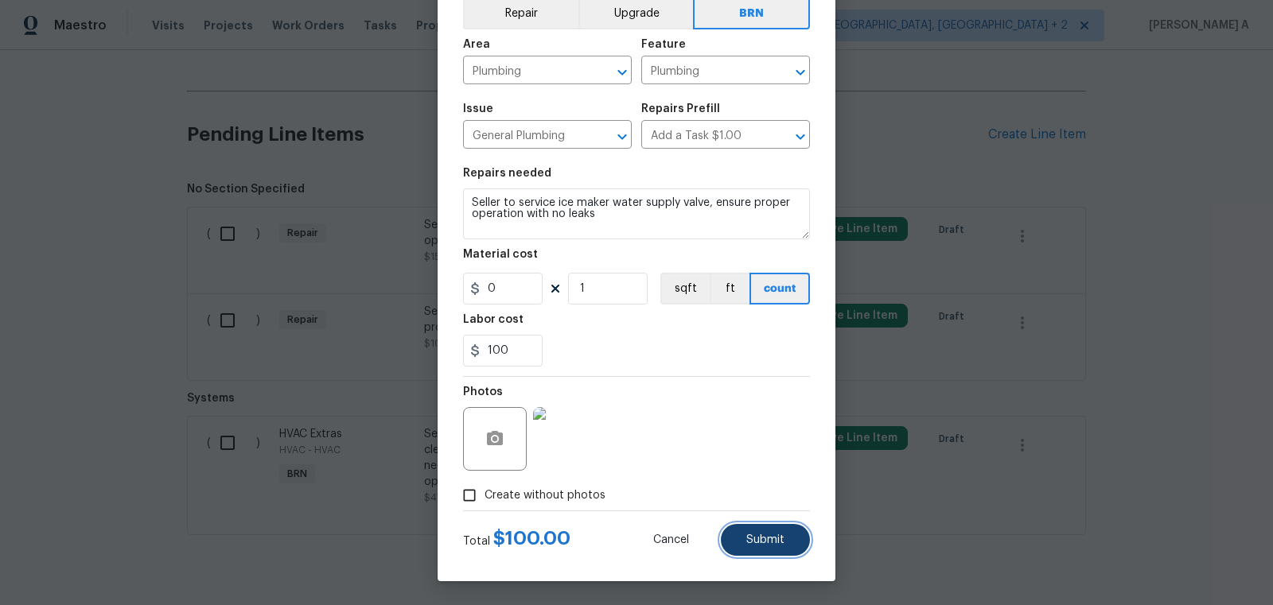
click at [744, 539] on button "Submit" at bounding box center [765, 540] width 89 height 32
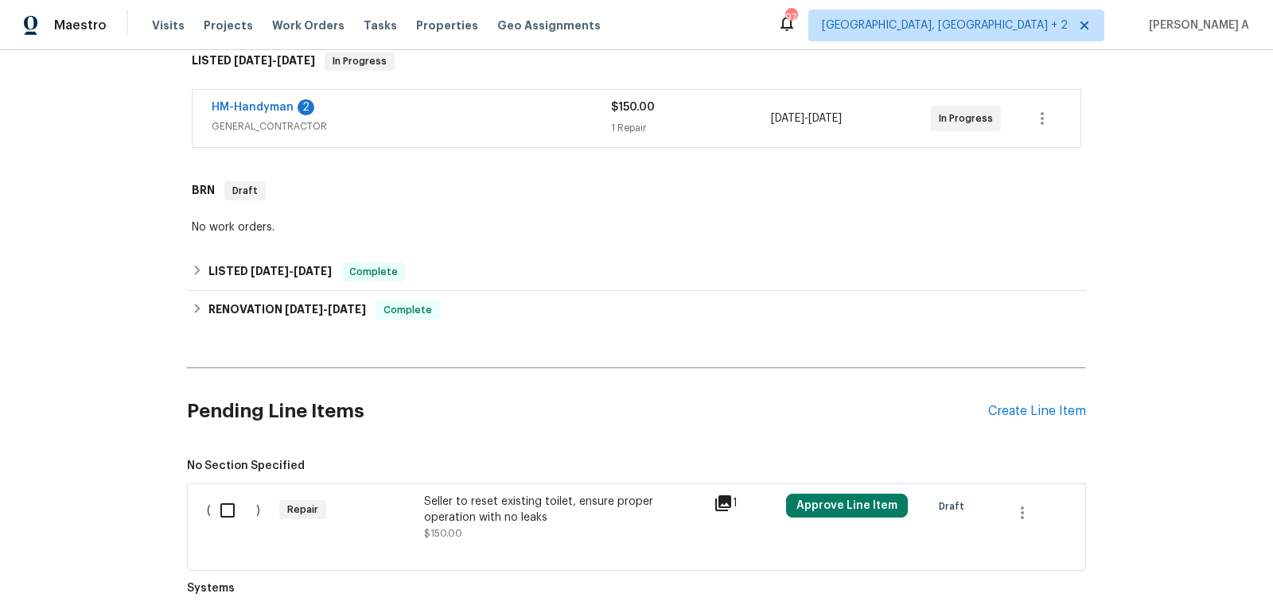
scroll to position [543, 0]
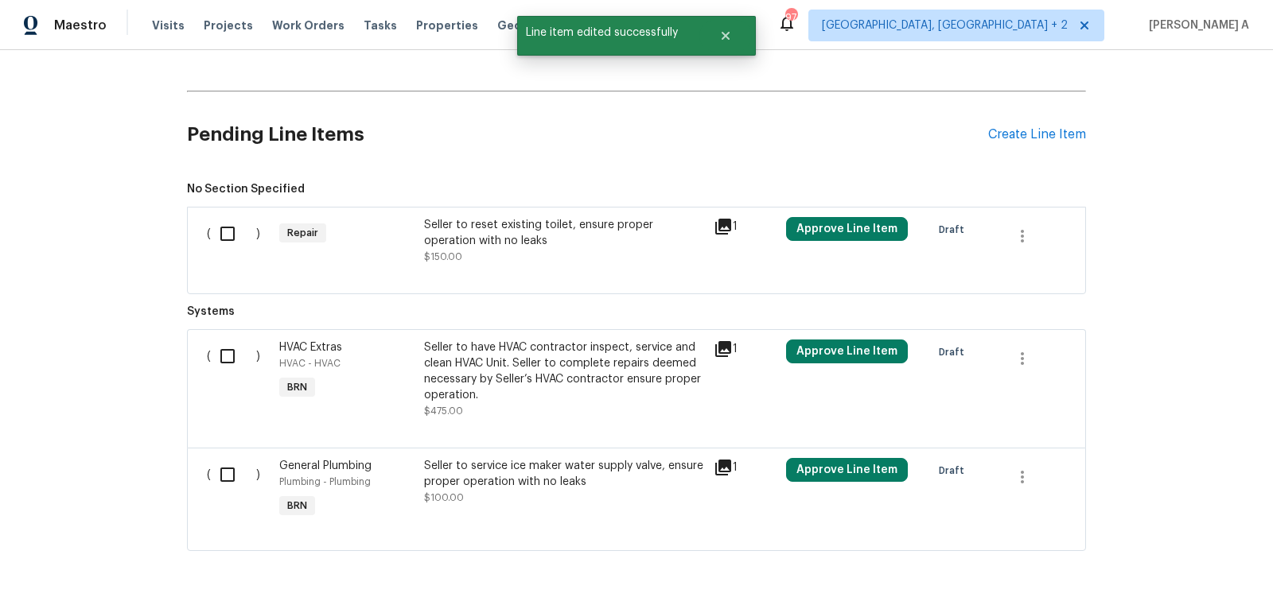
click at [511, 255] on div "Seller to reset existing toilet, ensure proper operation with no leaks $150.00" at bounding box center [564, 241] width 280 height 48
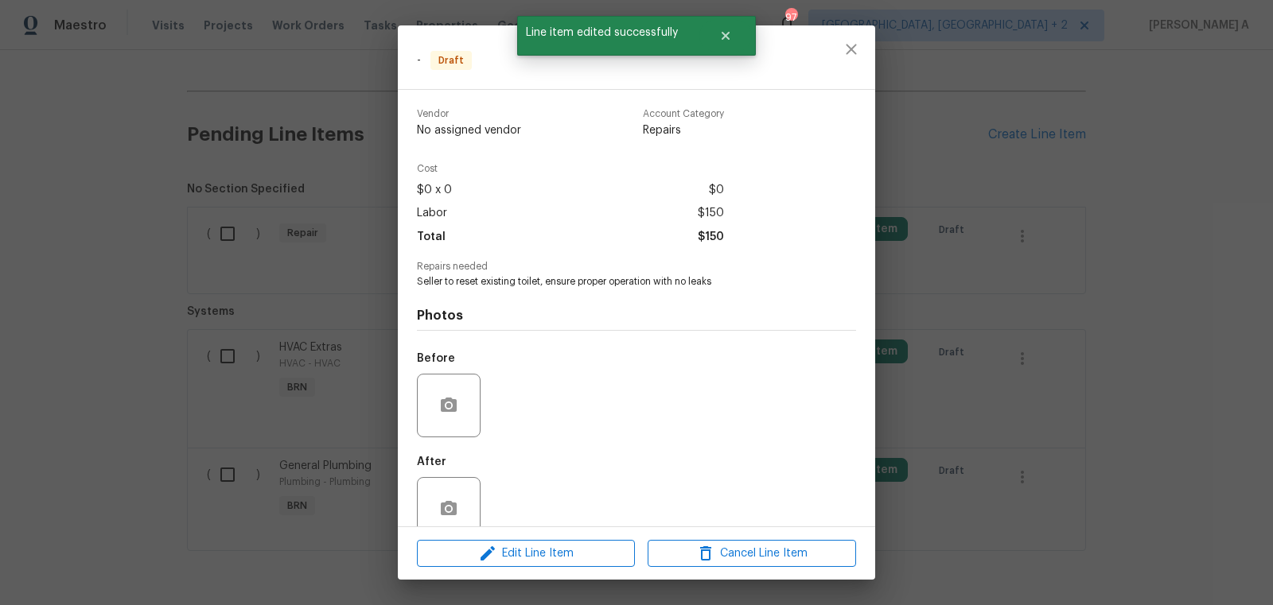
scroll to position [29, 0]
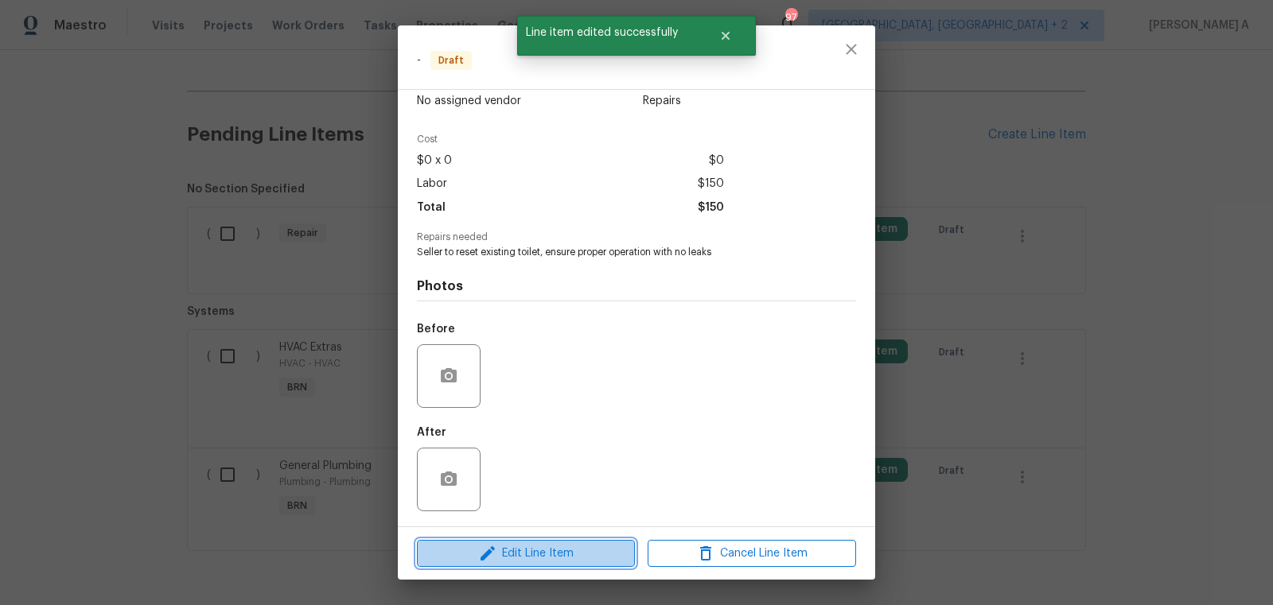
click at [544, 553] on span "Edit Line Item" at bounding box center [526, 554] width 208 height 20
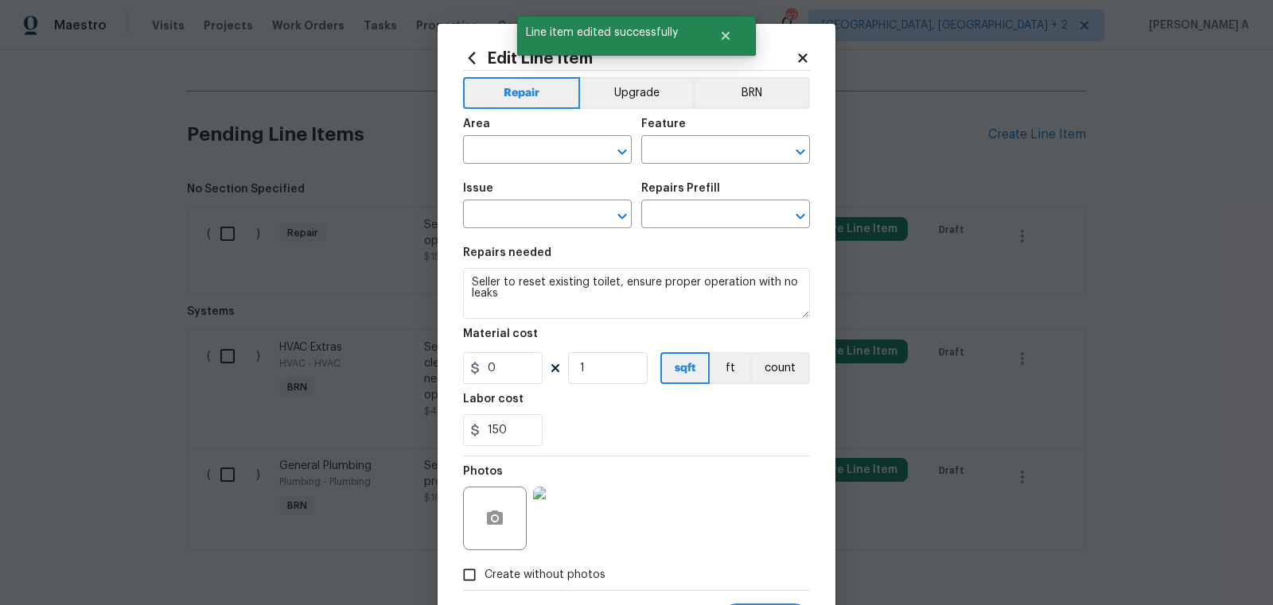
click at [788, 67] on div "Edit Line Item Repair Upgrade BRN Area ​ Feature ​ Issue ​ Repairs Prefill ​ Re…" at bounding box center [636, 342] width 347 height 586
click at [764, 83] on button "BRN" at bounding box center [751, 93] width 117 height 32
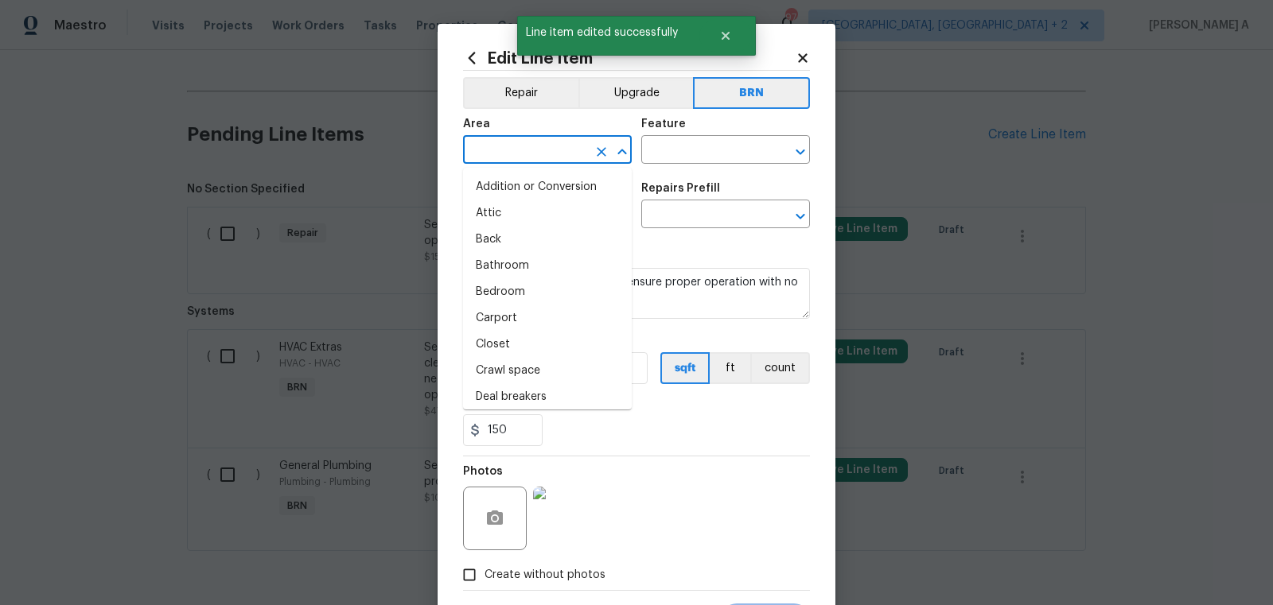
click at [509, 144] on input "text" at bounding box center [525, 151] width 124 height 25
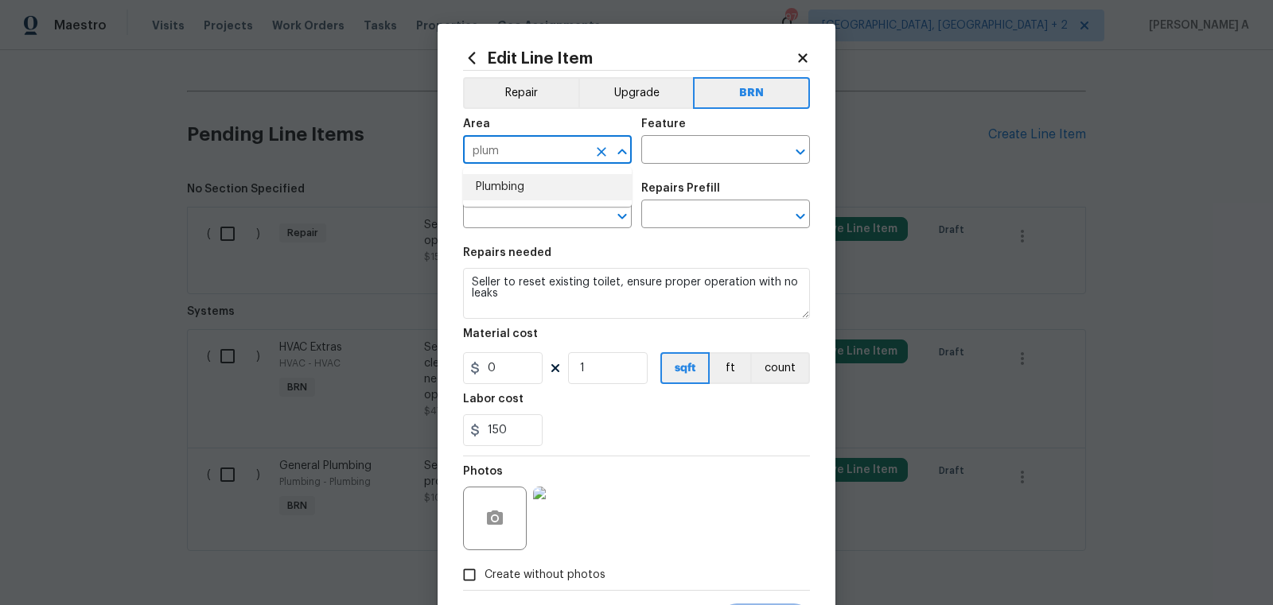
click at [516, 184] on li "Plumbing" at bounding box center [547, 187] width 169 height 26
type input "Plumbing"
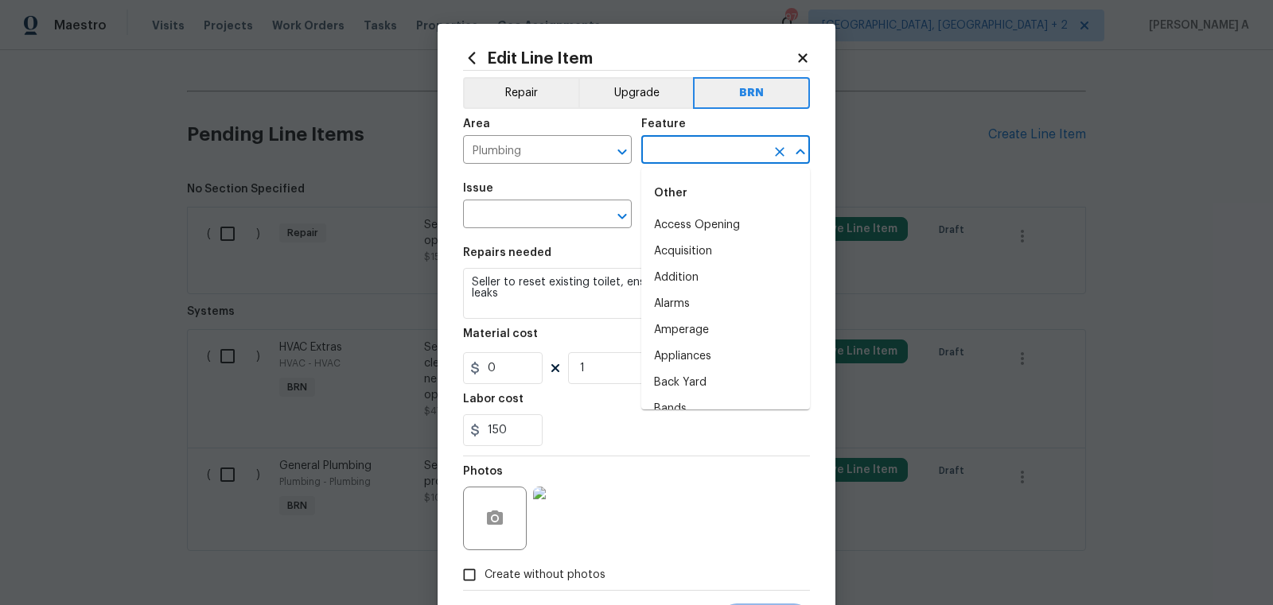
click at [676, 151] on input "text" at bounding box center [703, 151] width 124 height 25
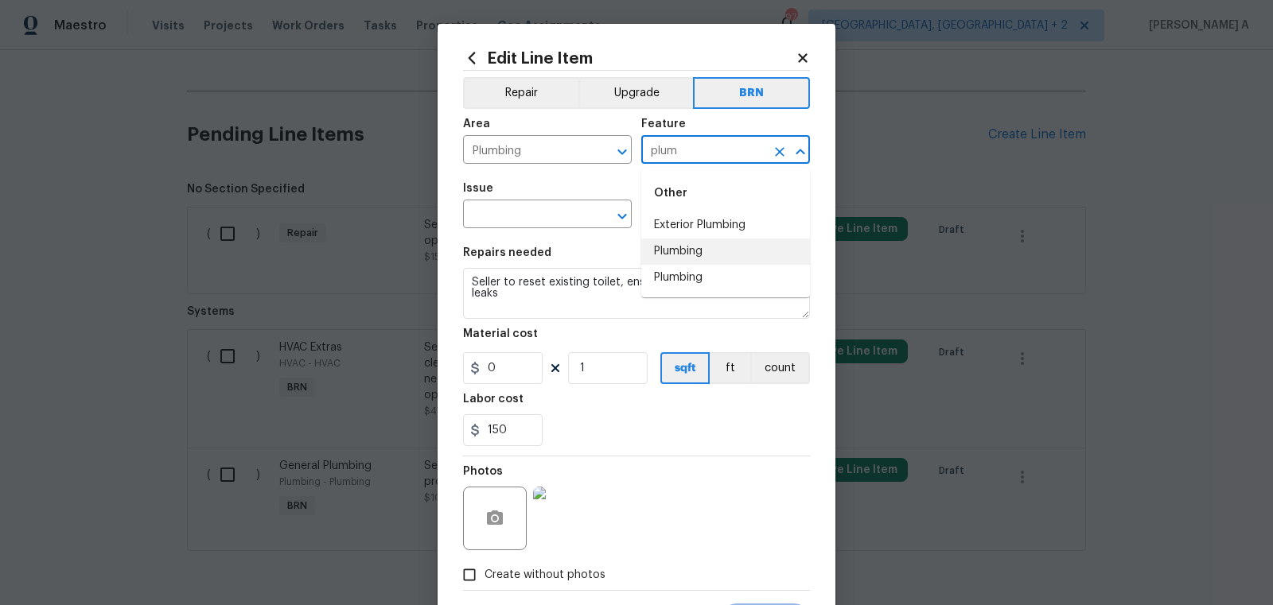
click at [675, 251] on li "Plumbing" at bounding box center [725, 252] width 169 height 26
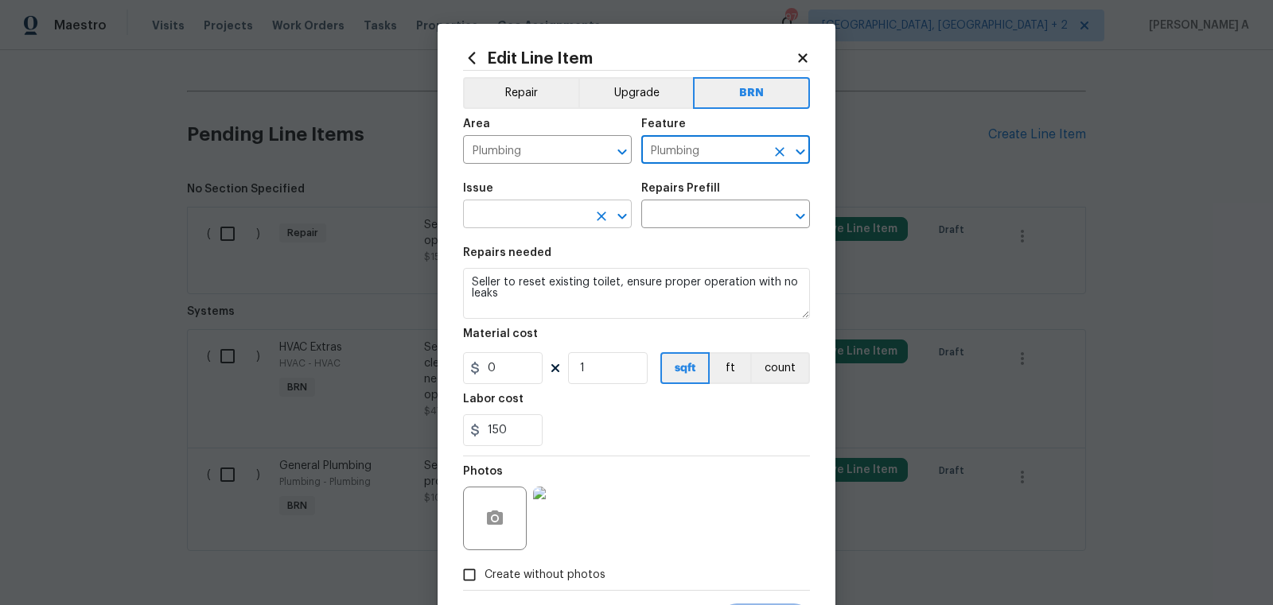
type input "Plumbing"
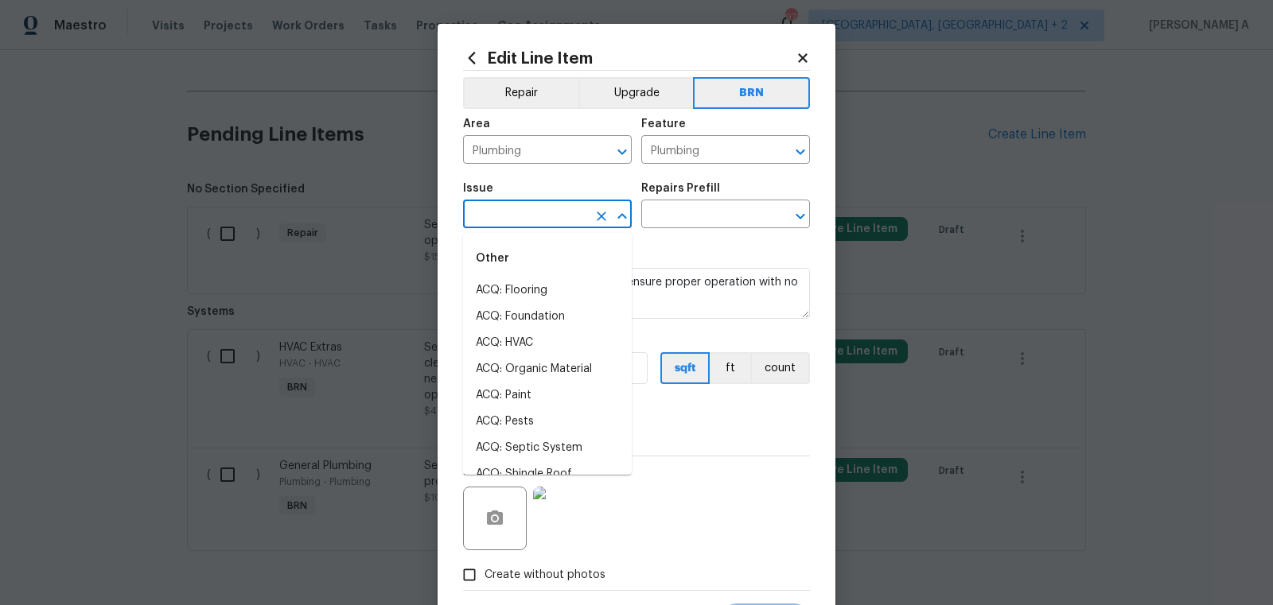
click at [480, 228] on input "text" at bounding box center [525, 216] width 124 height 25
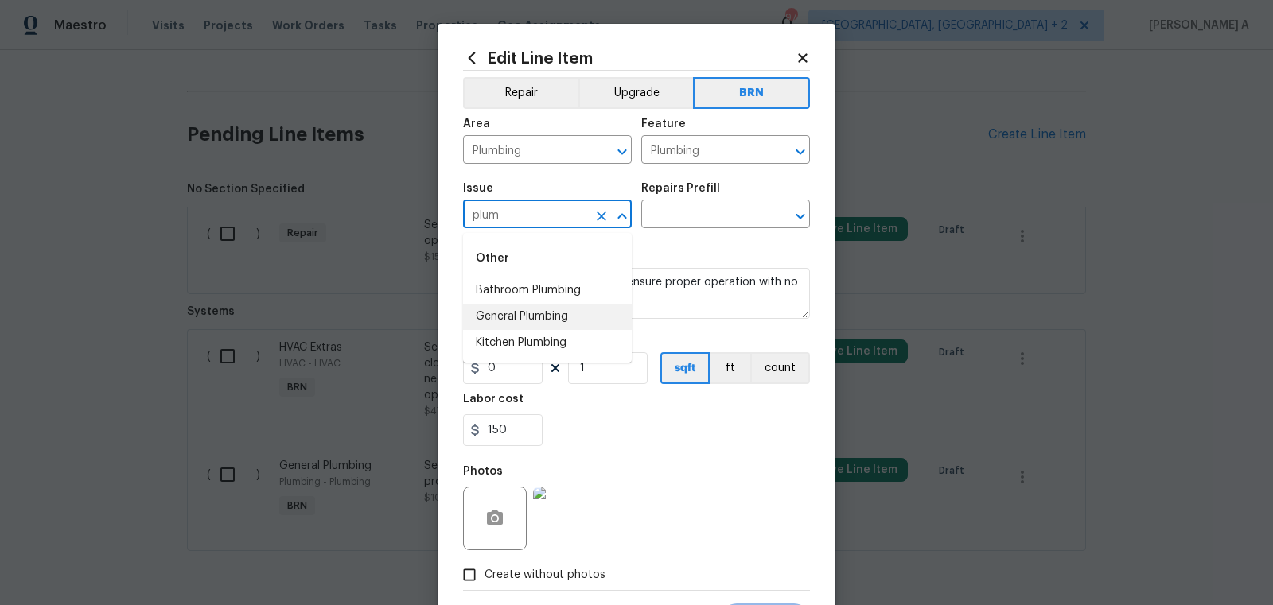
click at [494, 320] on li "General Plumbing" at bounding box center [547, 317] width 169 height 26
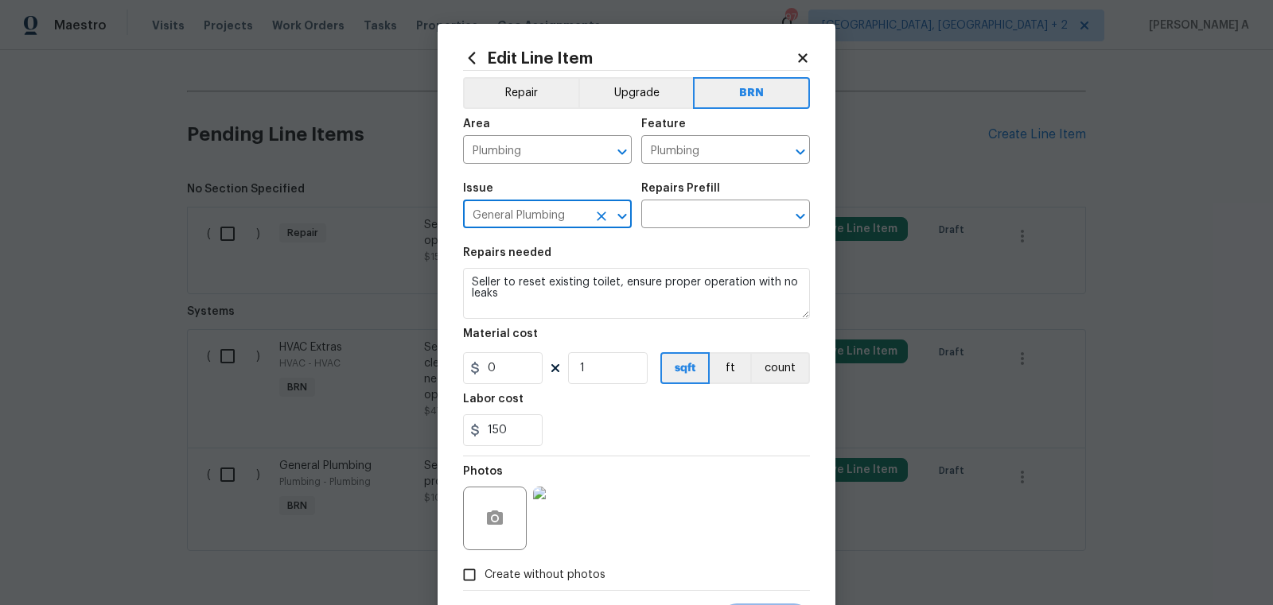
type input "General Plumbing"
click at [524, 290] on textarea "Seller to reset existing toilet, ensure proper operation with no leaks" at bounding box center [636, 293] width 347 height 51
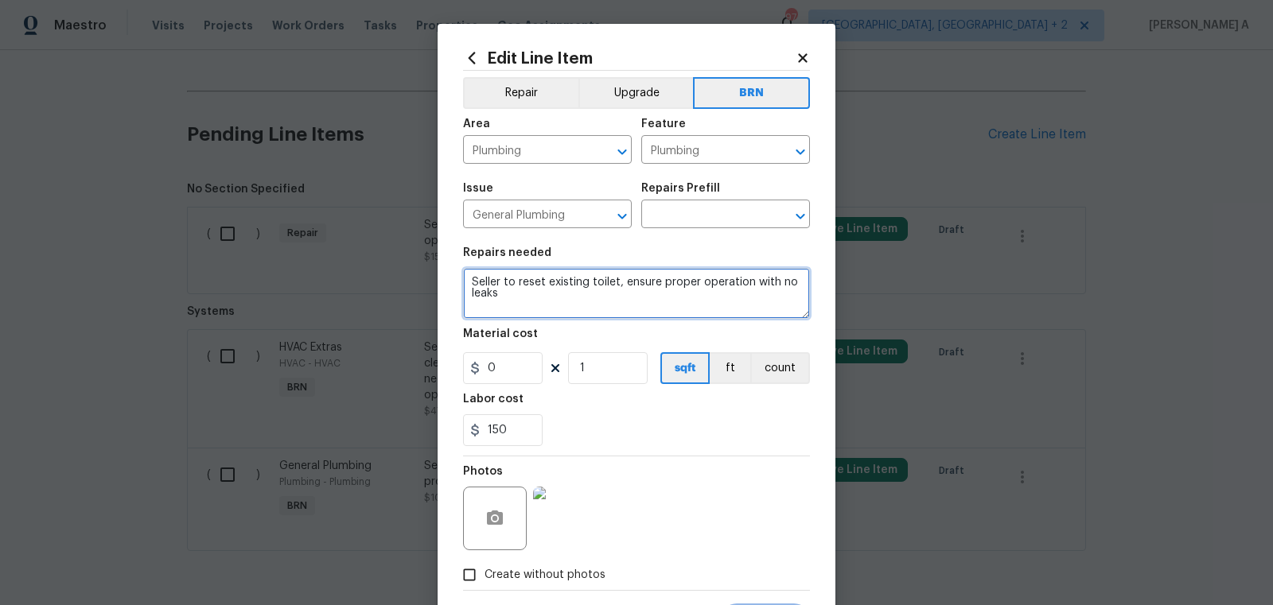
click at [524, 290] on textarea "Seller to reset existing toilet, ensure proper operation with no leaks" at bounding box center [636, 293] width 347 height 51
click at [576, 509] on img at bounding box center [565, 519] width 64 height 64
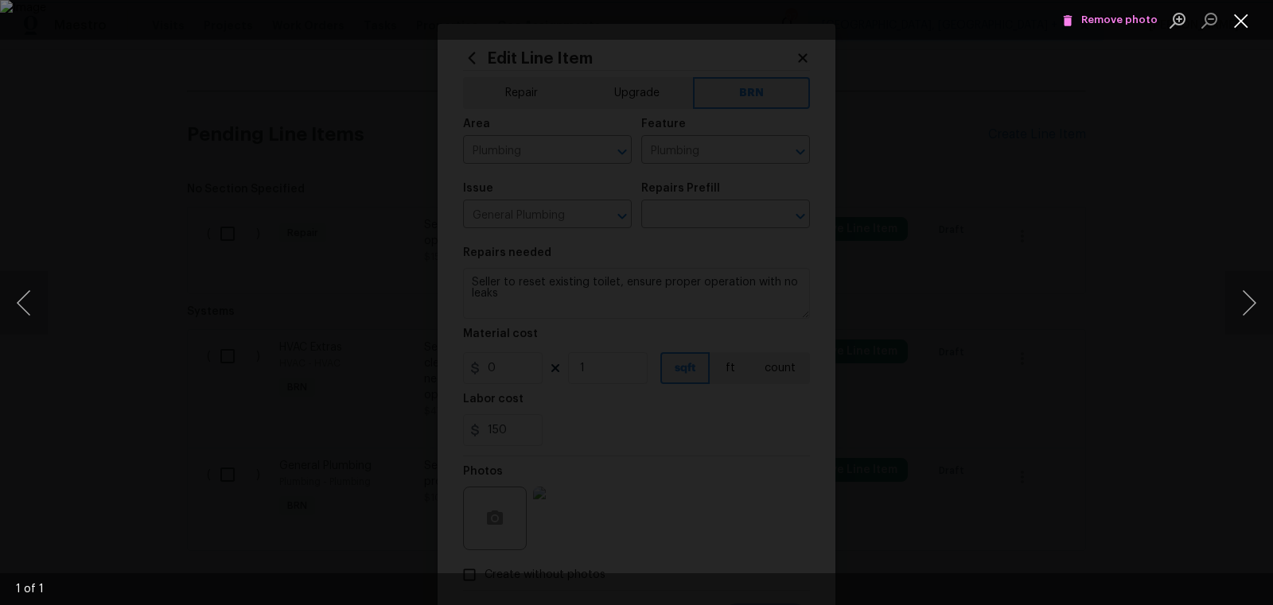
click at [1248, 14] on button "Close lightbox" at bounding box center [1241, 20] width 32 height 28
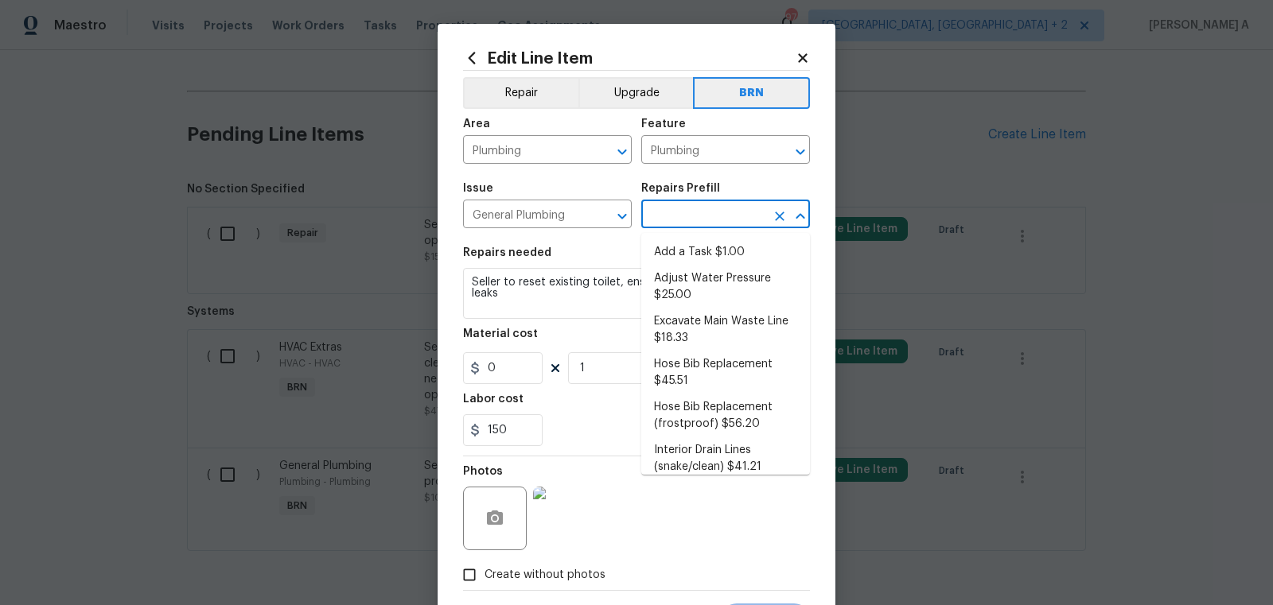
click at [692, 218] on input "text" at bounding box center [703, 216] width 124 height 25
click at [693, 239] on li "Add a Task $1.00" at bounding box center [725, 252] width 169 height 26
type input "Add a Task $1.00"
type textarea "HPM to detail"
type input "1"
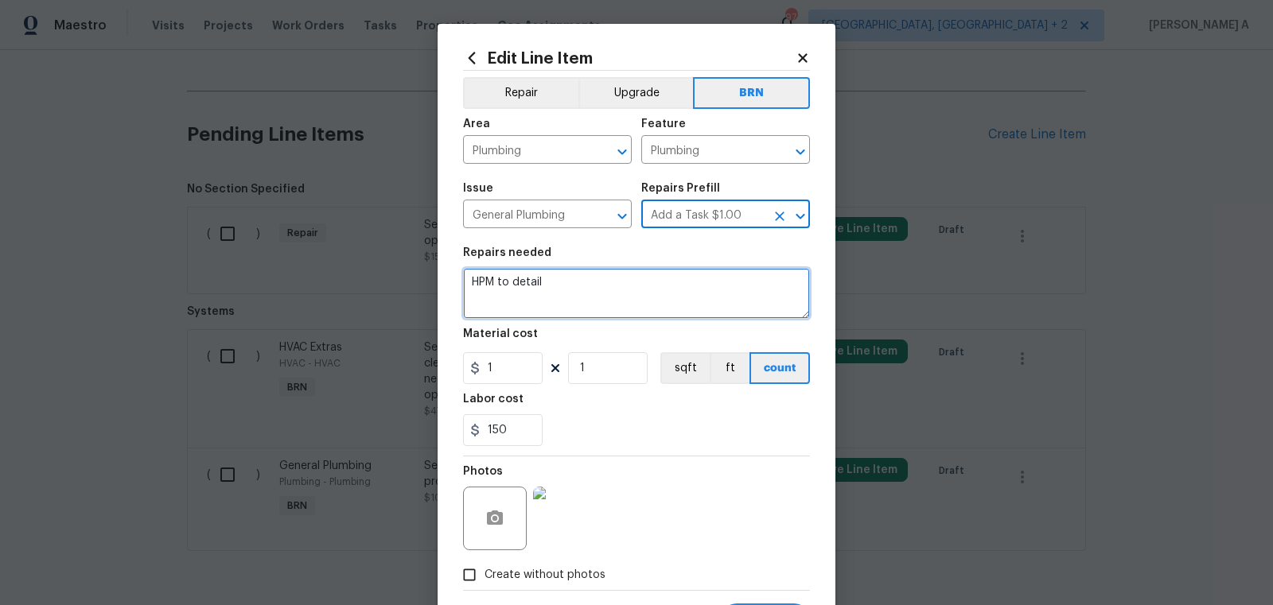
click at [592, 309] on textarea "HPM to detail" at bounding box center [636, 293] width 347 height 51
paste textarea "Seller to reset existing toilet, ensure proper operation with no leaks"
type textarea "Seller to reset existing toilet, ensure proper operation with no leaks"
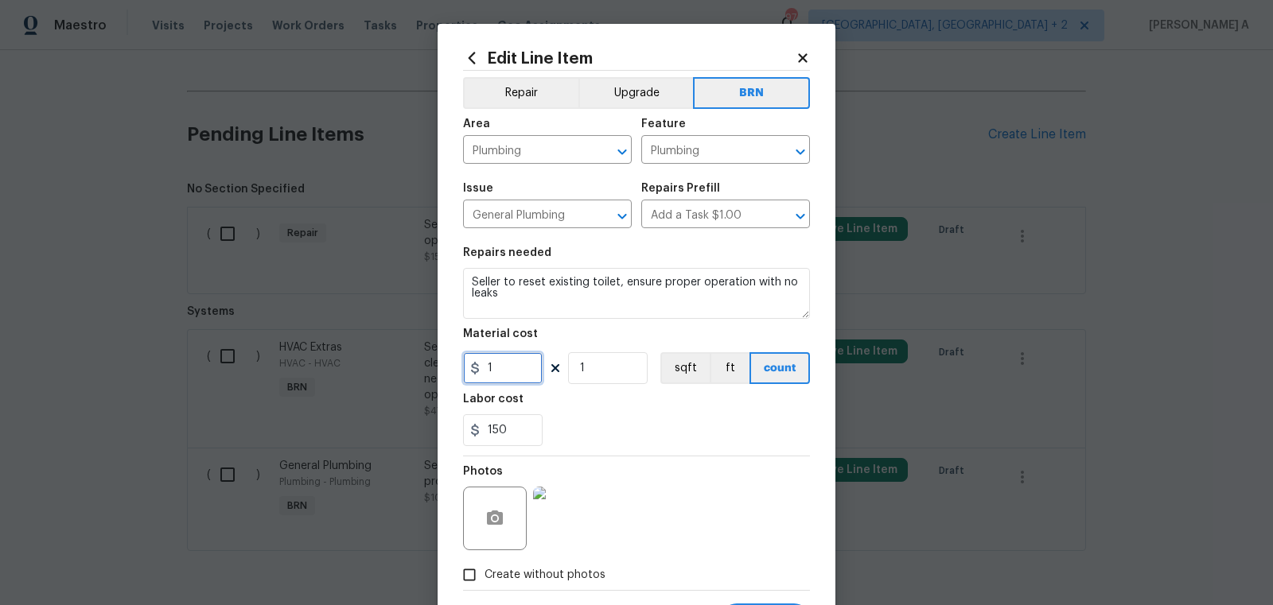
drag, startPoint x: 518, startPoint y: 365, endPoint x: 464, endPoint y: 365, distance: 54.1
click at [464, 365] on input "1" at bounding box center [503, 368] width 80 height 32
type input "0"
click at [597, 433] on div "150" at bounding box center [636, 430] width 347 height 32
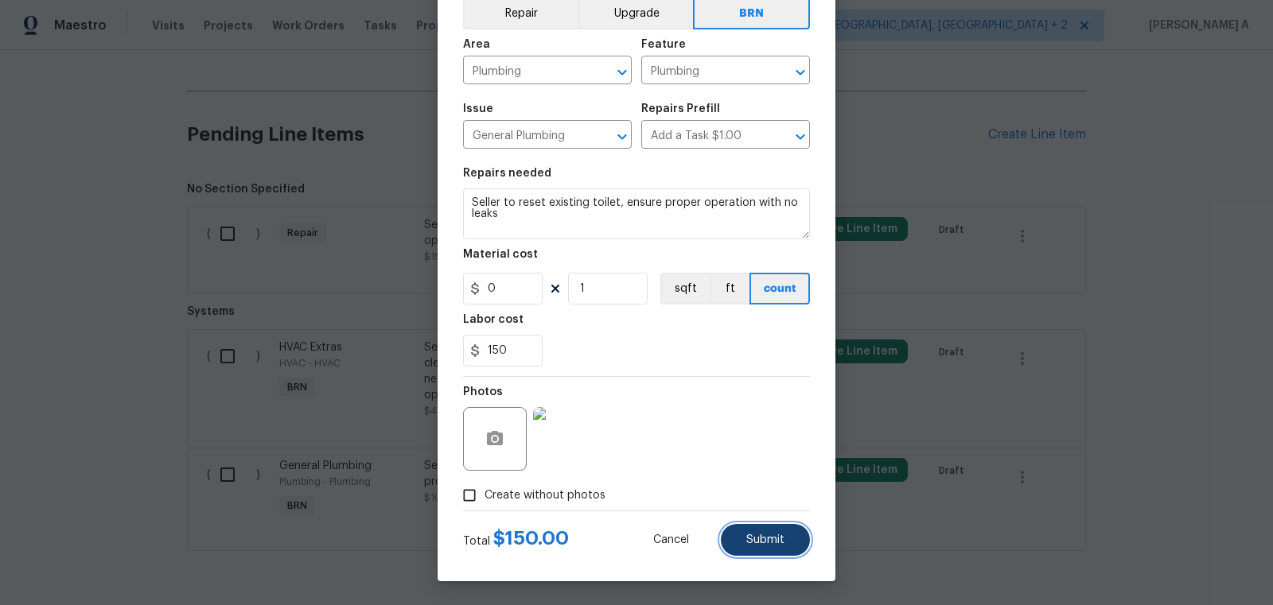
click at [752, 531] on button "Submit" at bounding box center [765, 540] width 89 height 32
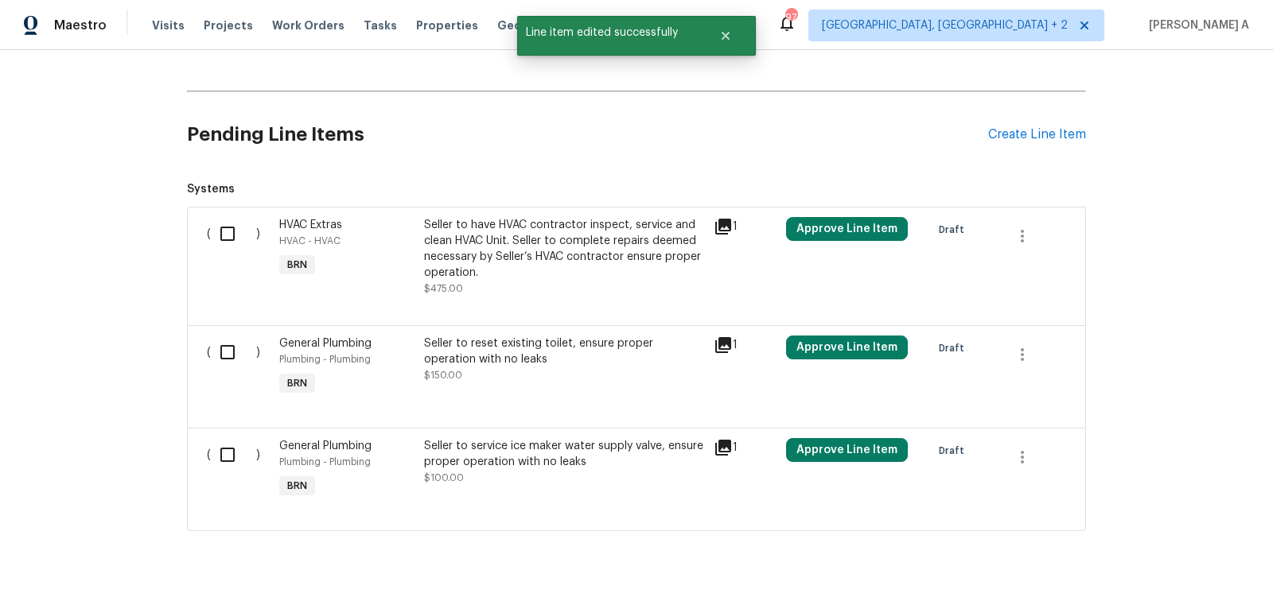
click at [216, 235] on input "checkbox" at bounding box center [233, 233] width 45 height 33
checkbox input "true"
click at [224, 344] on input "checkbox" at bounding box center [233, 352] width 45 height 33
checkbox input "true"
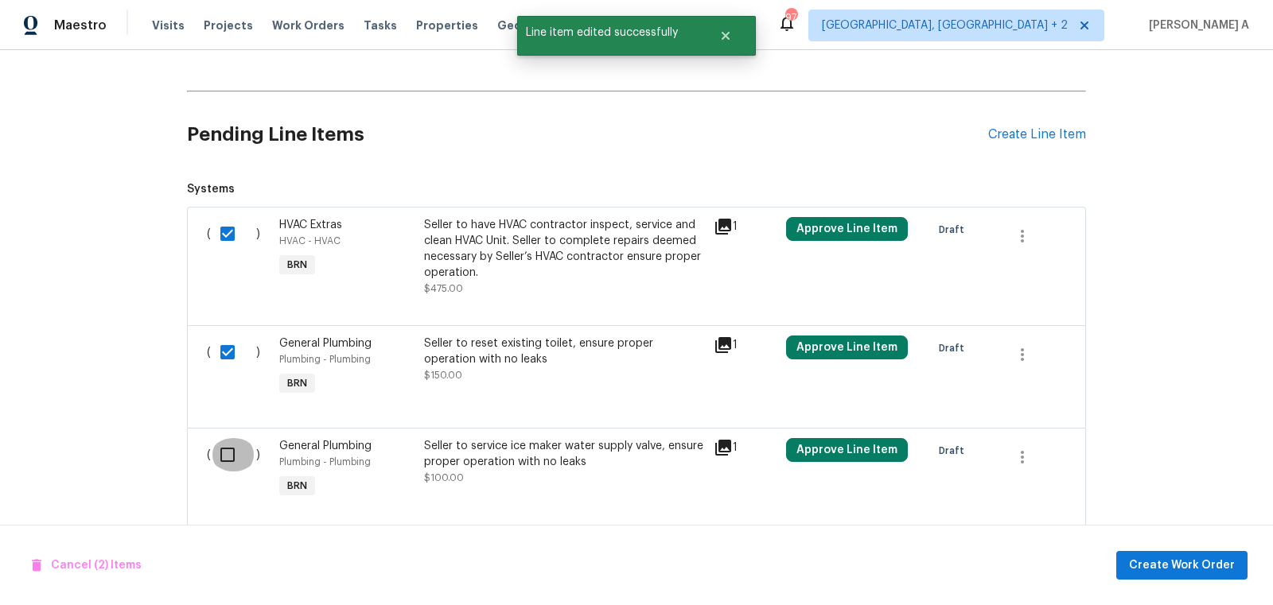
click at [223, 459] on input "checkbox" at bounding box center [233, 454] width 45 height 33
checkbox input "true"
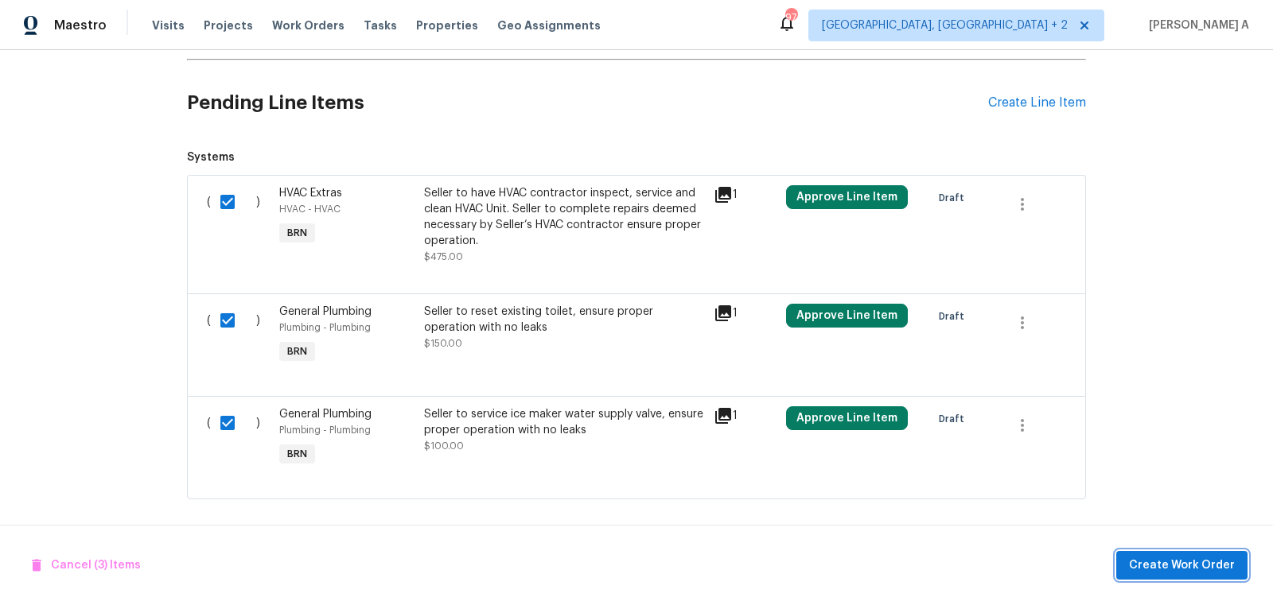
click at [1151, 562] on span "Create Work Order" at bounding box center [1182, 566] width 106 height 20
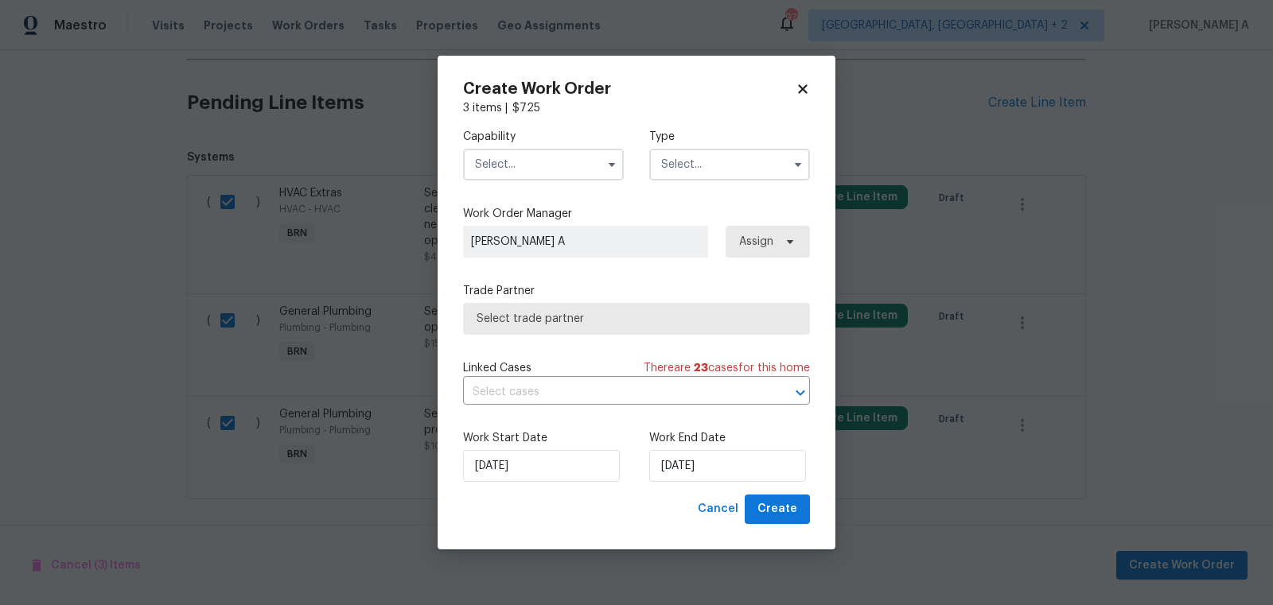
click at [570, 169] on input "text" at bounding box center [543, 165] width 161 height 32
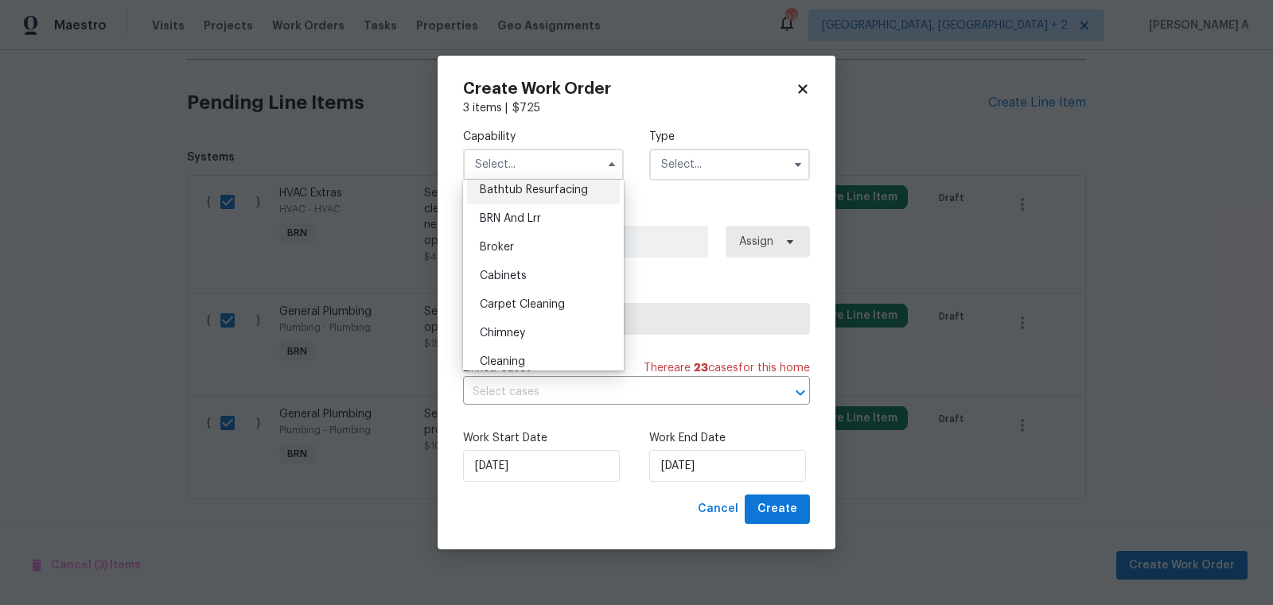
scroll to position [0, 0]
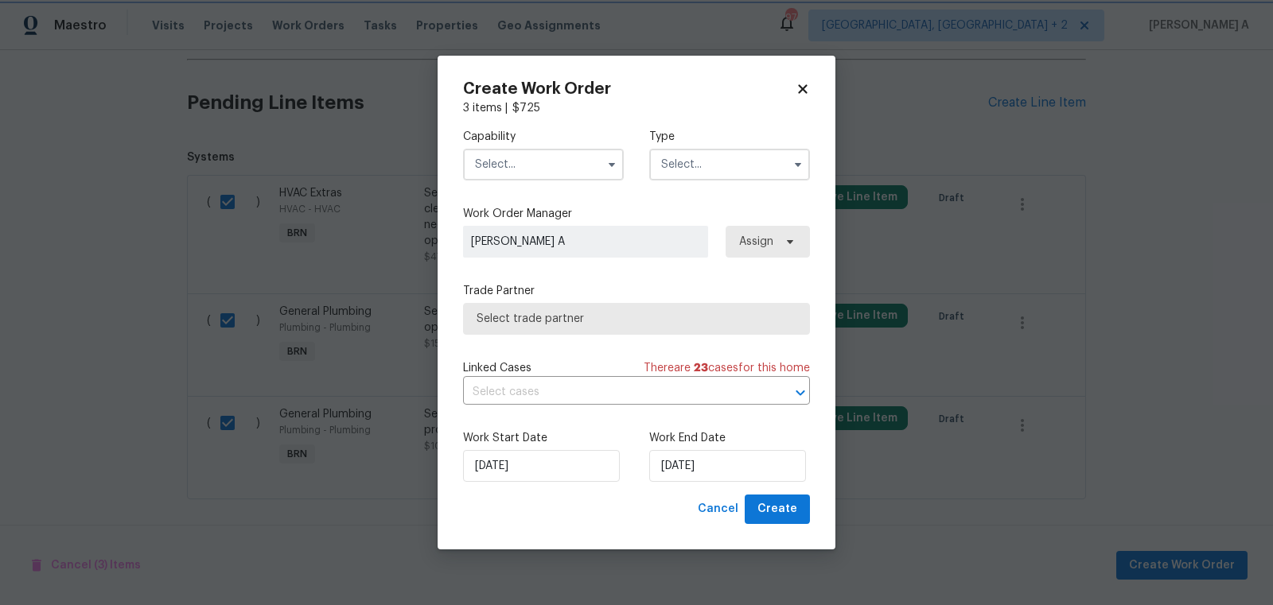
click at [801, 83] on icon at bounding box center [802, 89] width 14 height 14
checkbox input "false"
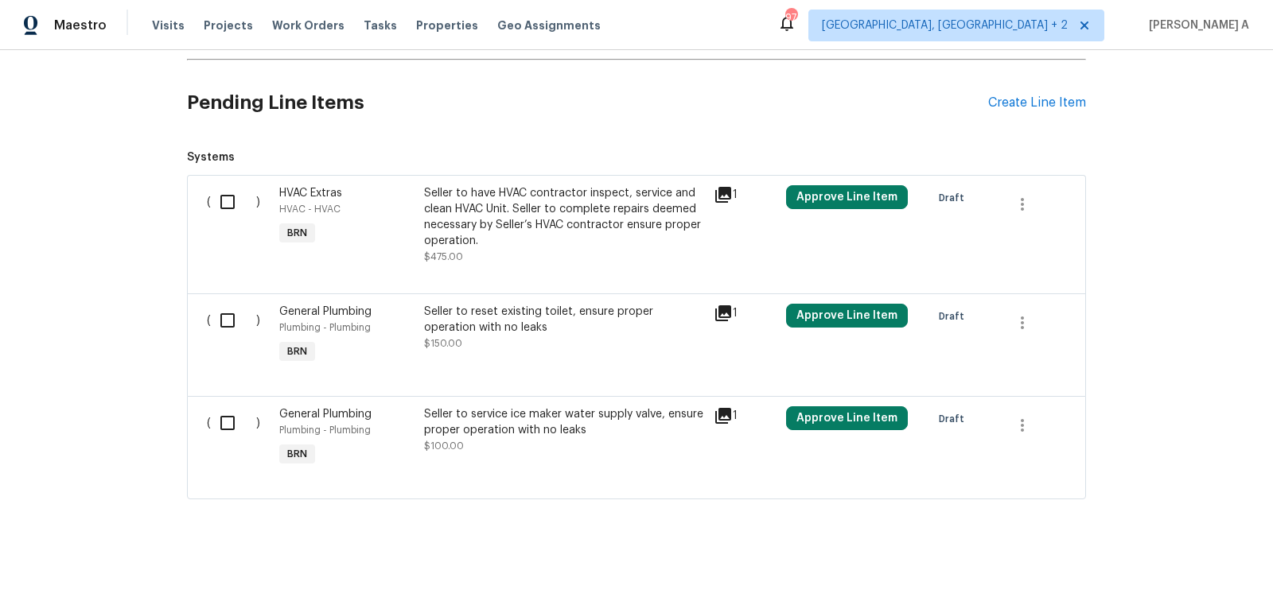
click at [226, 197] on input "checkbox" at bounding box center [233, 201] width 45 height 33
checkbox input "true"
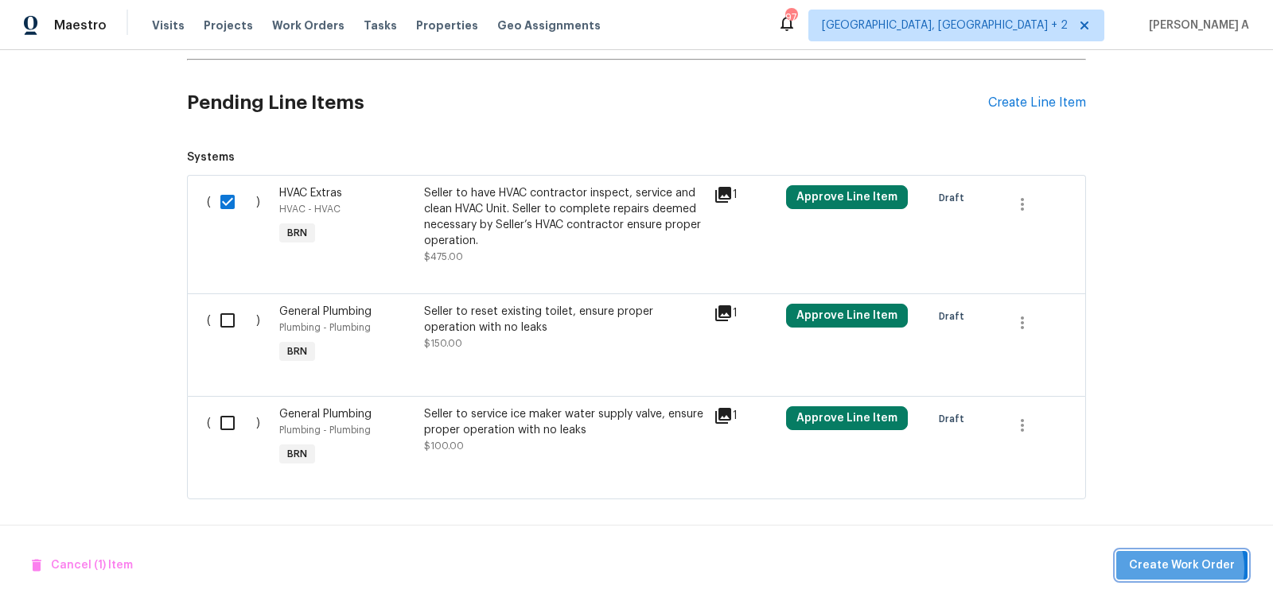
click at [1179, 569] on span "Create Work Order" at bounding box center [1182, 566] width 106 height 20
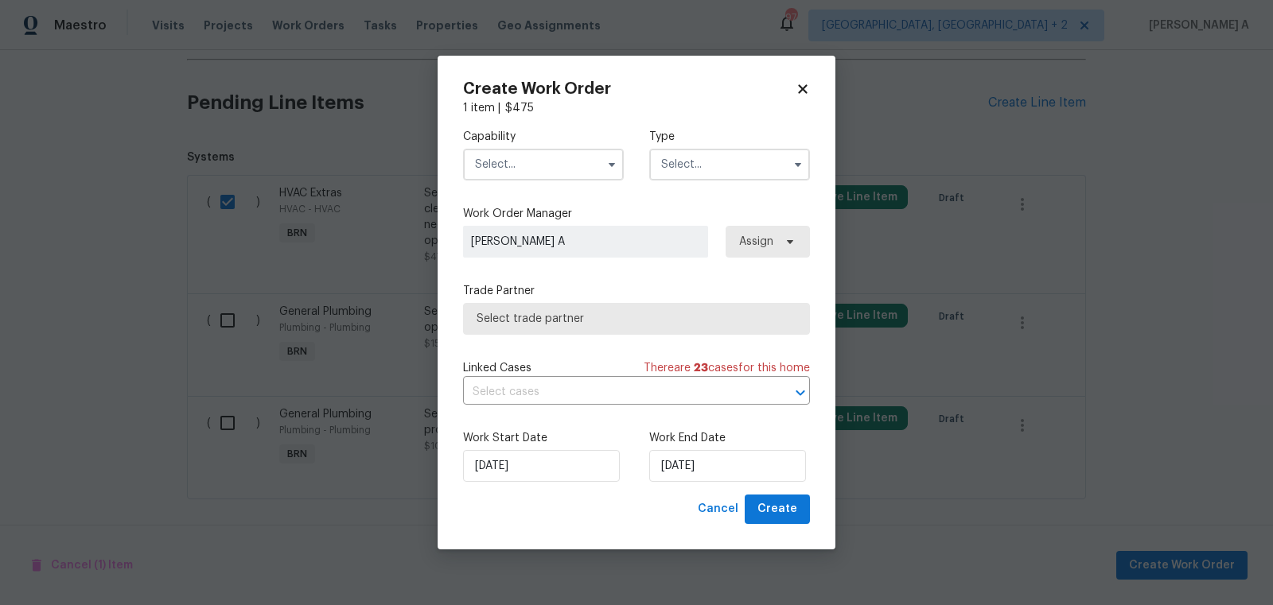
click at [518, 182] on div "Capability Type" at bounding box center [636, 154] width 347 height 77
click at [518, 169] on input "text" at bounding box center [543, 165] width 161 height 32
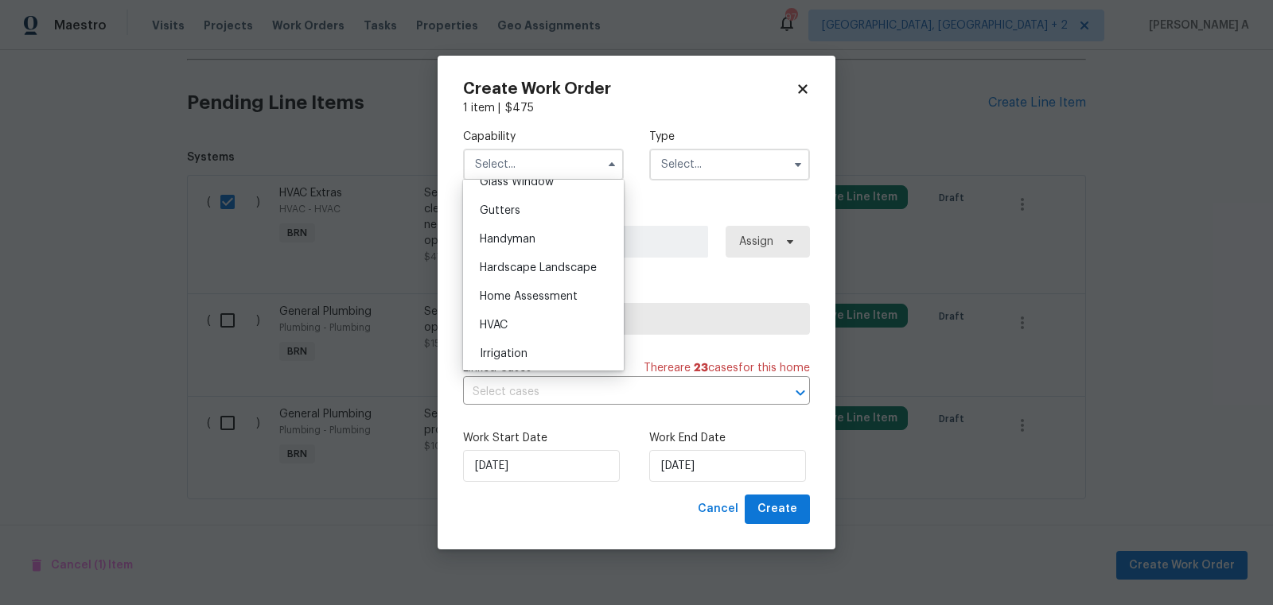
scroll to position [869, 0]
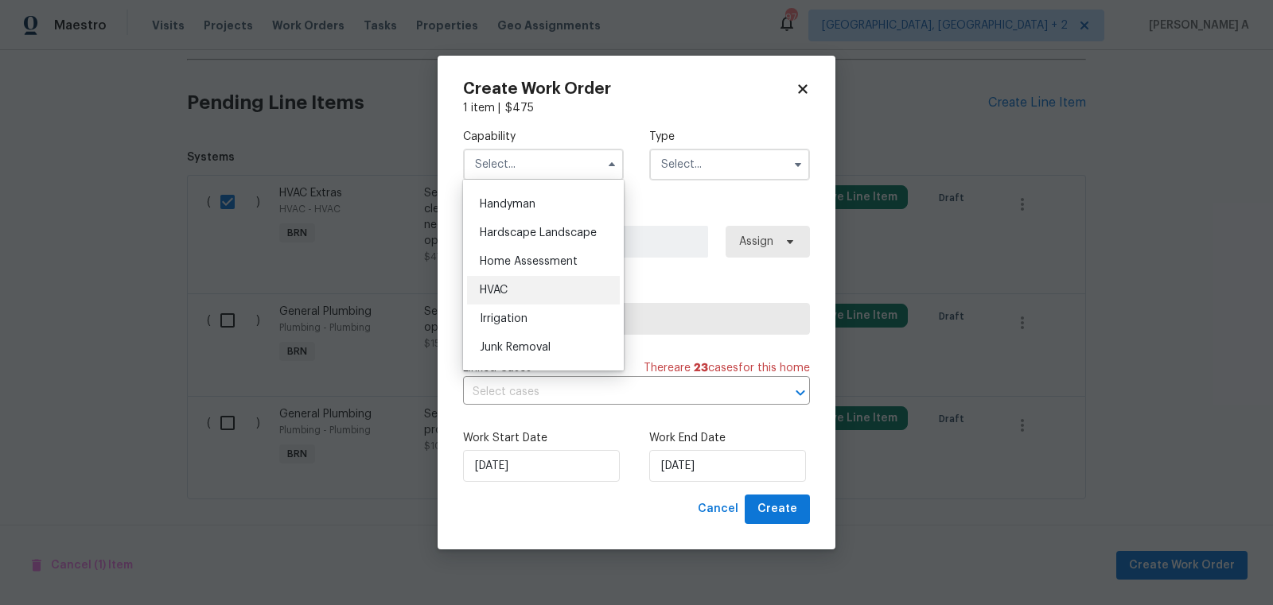
click at [531, 287] on div "HVAC" at bounding box center [543, 290] width 153 height 29
type input "HVAC"
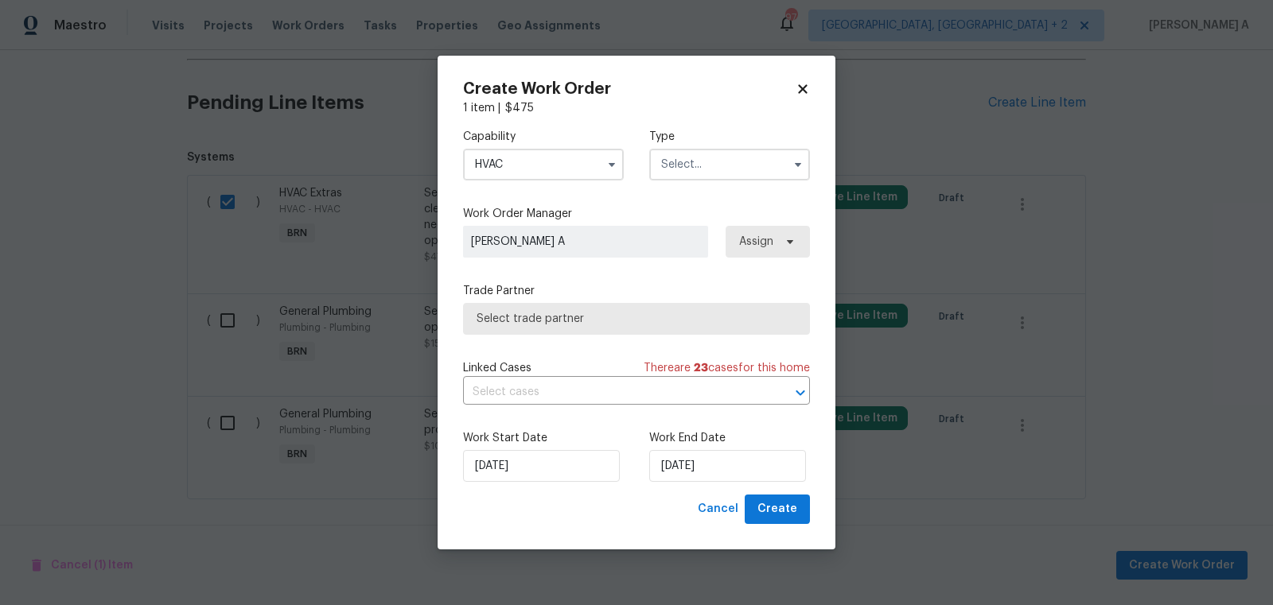
click at [693, 169] on input "text" at bounding box center [729, 165] width 161 height 32
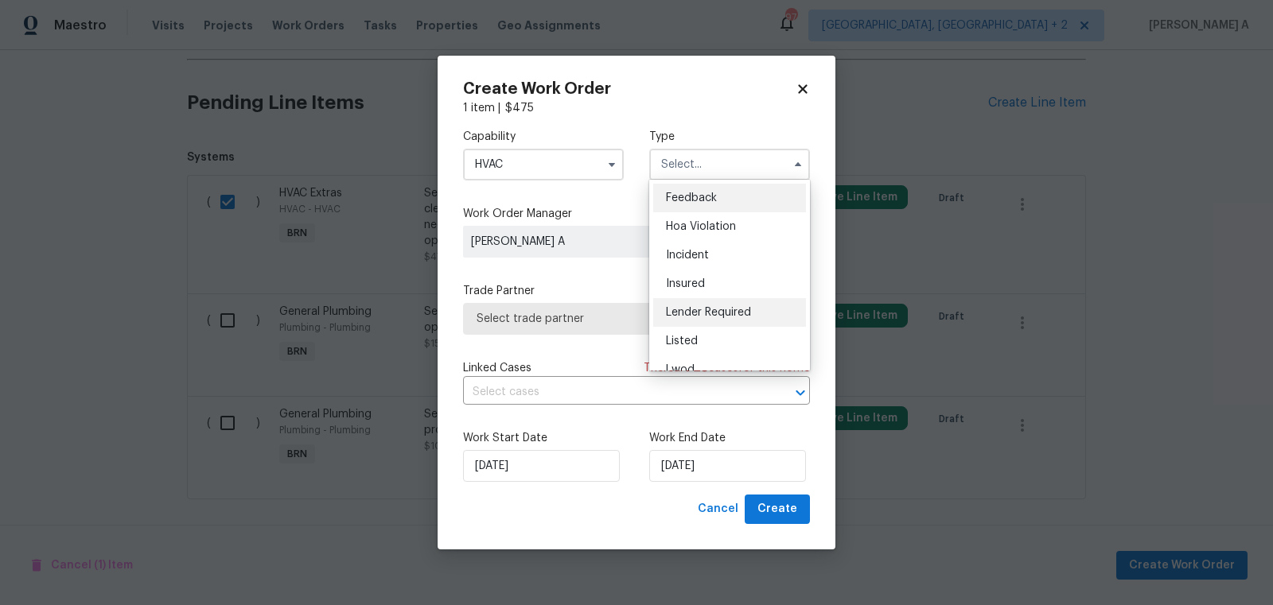
scroll to position [189, 0]
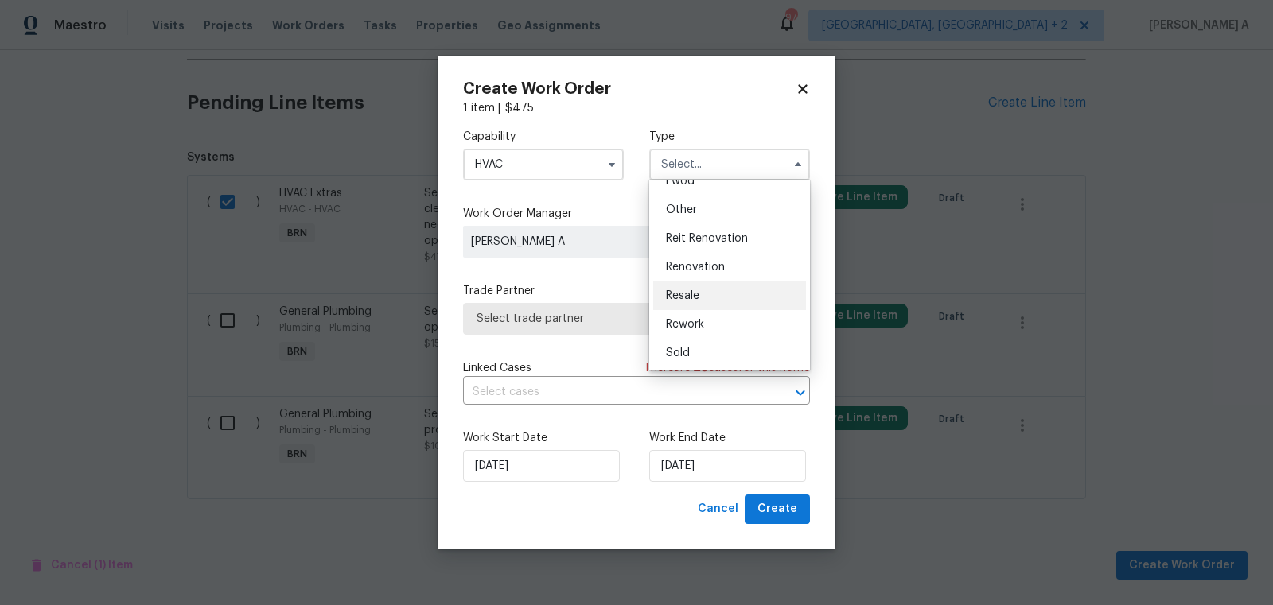
click at [726, 301] on div "Resale" at bounding box center [729, 296] width 153 height 29
type input "Resale"
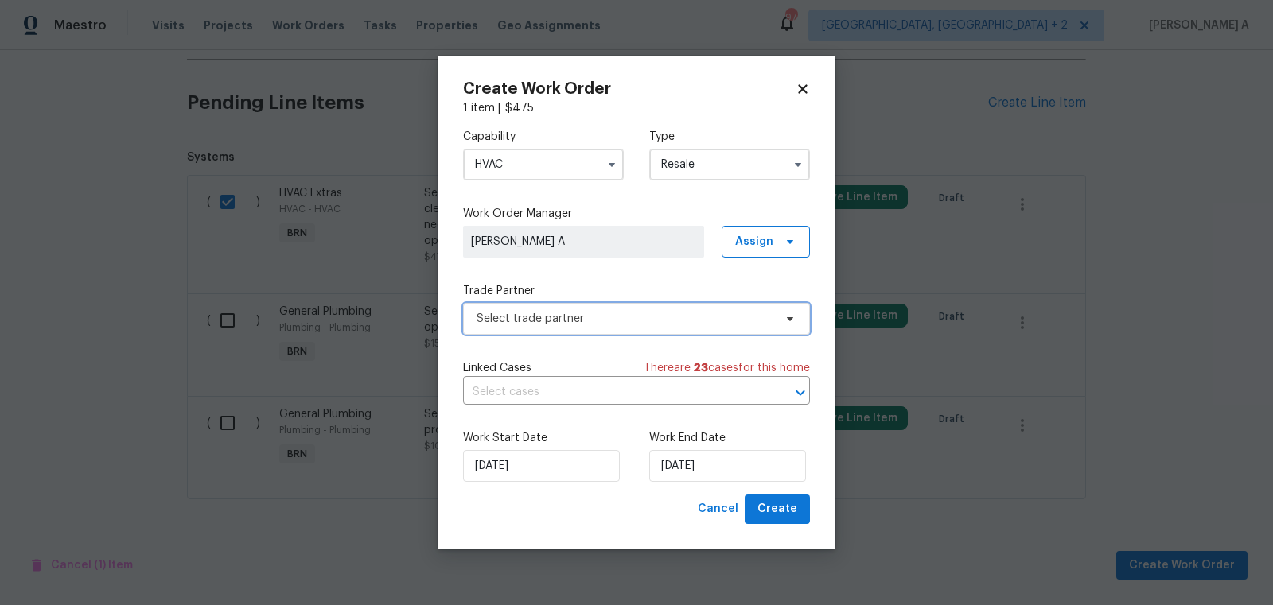
click at [607, 328] on span "Select trade partner" at bounding box center [636, 319] width 347 height 32
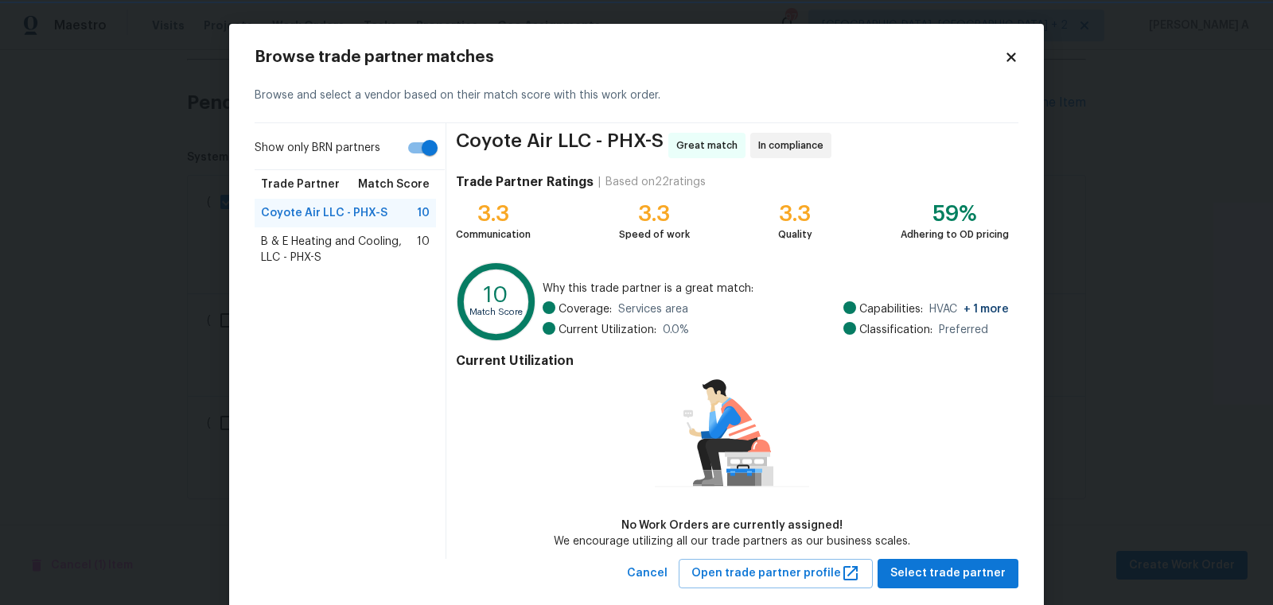
scroll to position [30, 0]
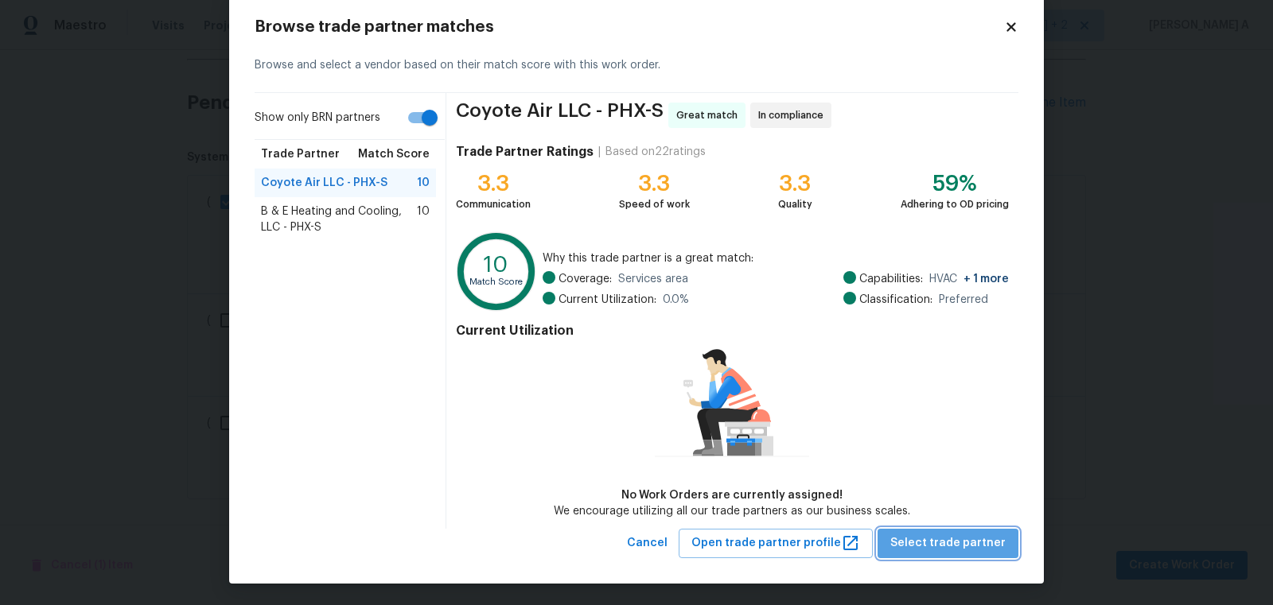
click at [976, 543] on span "Select trade partner" at bounding box center [947, 544] width 115 height 20
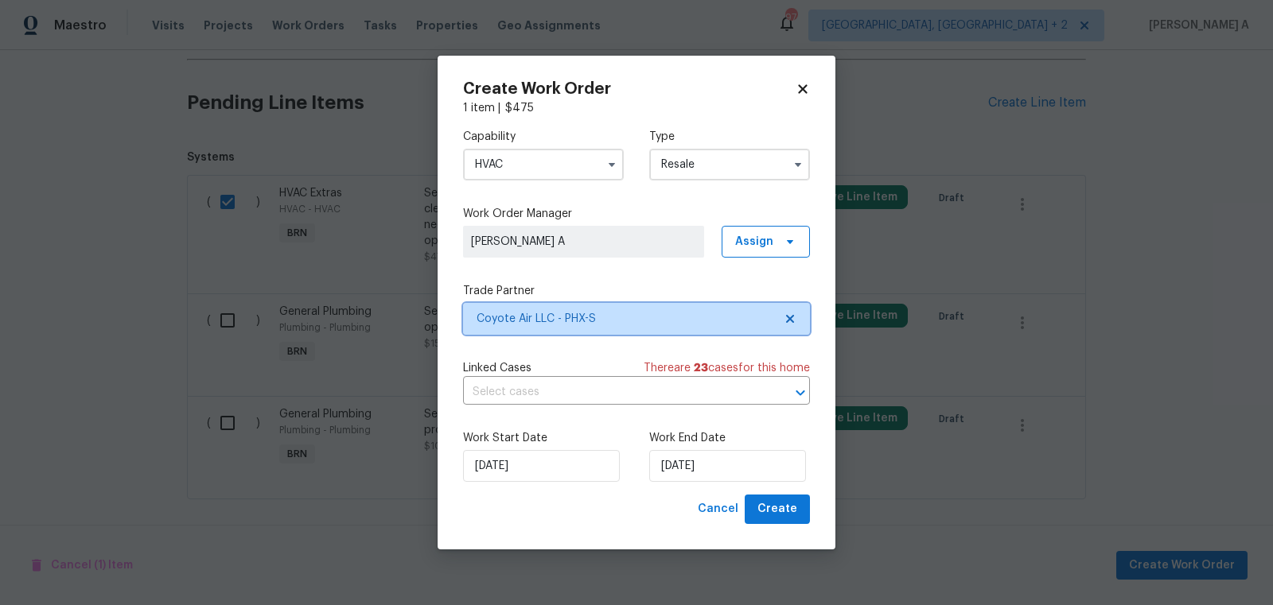
scroll to position [0, 0]
click at [656, 392] on input "text" at bounding box center [614, 392] width 302 height 25
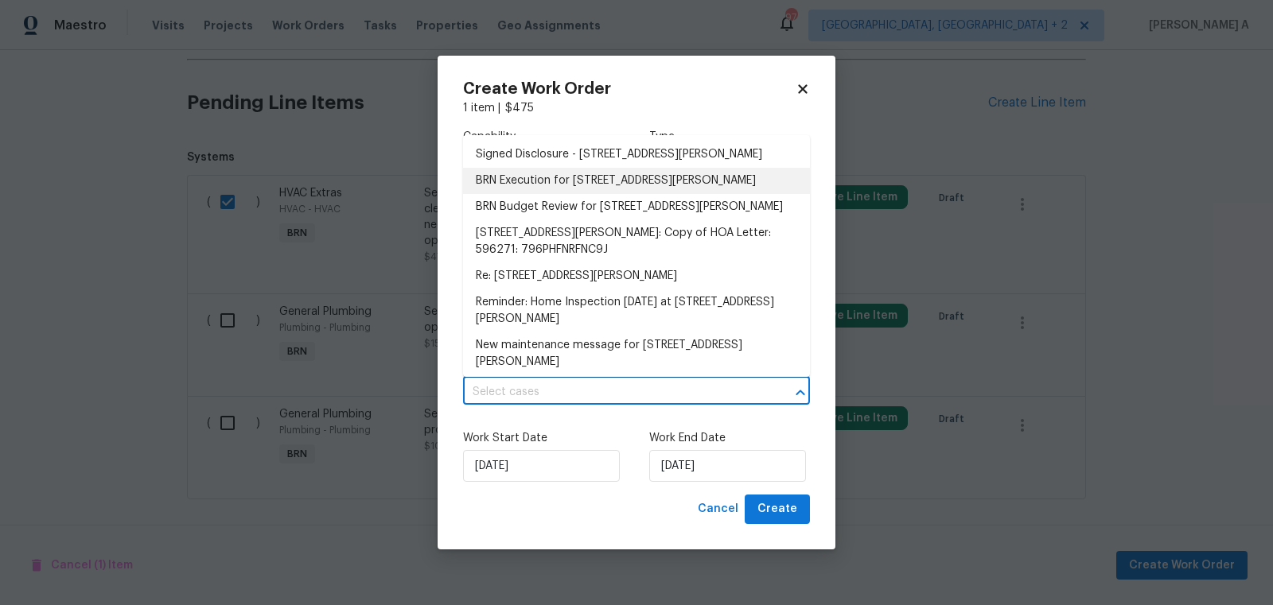
click at [555, 174] on li "BRN Execution for 3433 W Chambers St, Phoenix, AZ 85041" at bounding box center [636, 181] width 347 height 26
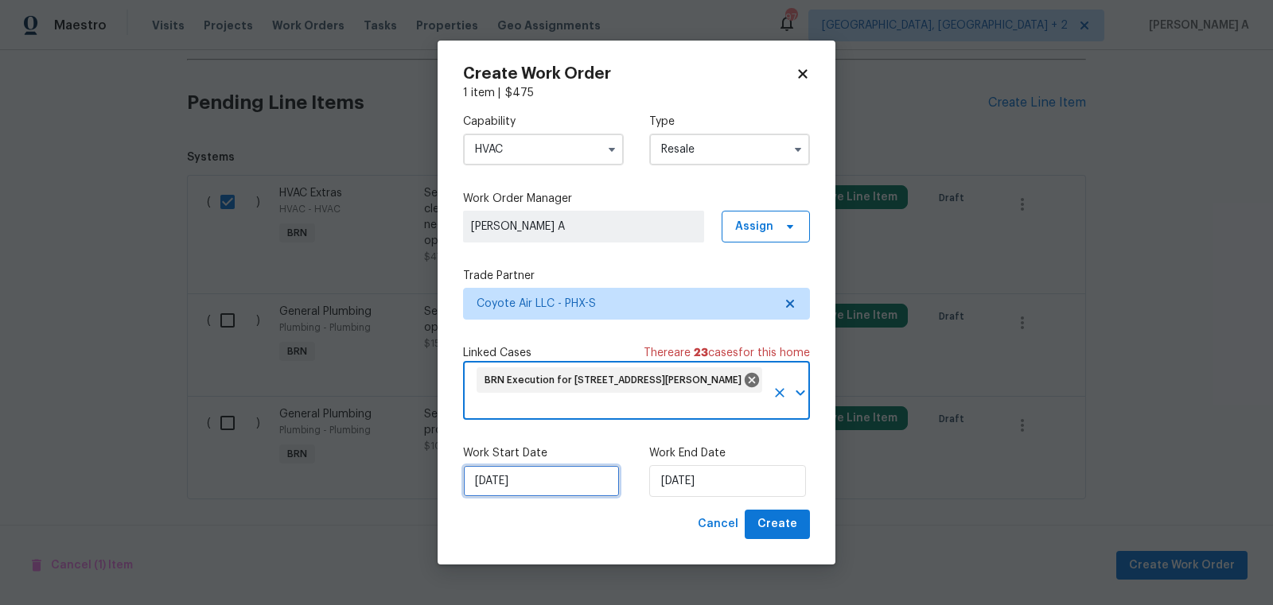
click at [541, 481] on input "10/3/2025" at bounding box center [541, 481] width 157 height 32
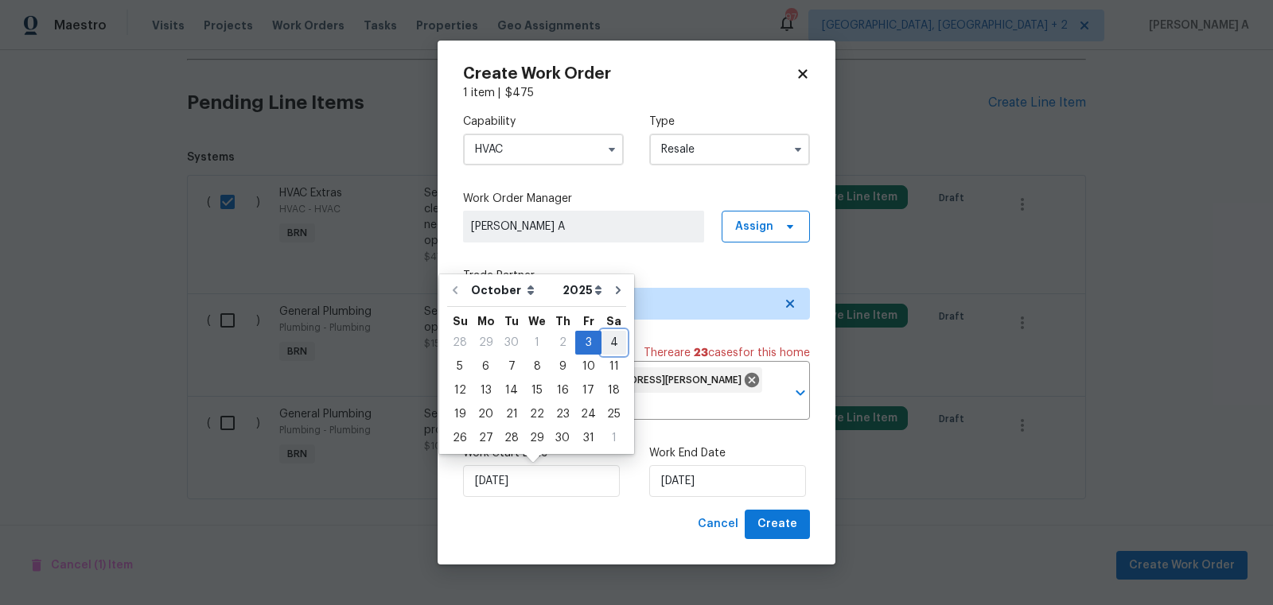
click at [605, 342] on div "4" at bounding box center [613, 343] width 25 height 22
type input "10/4/2025"
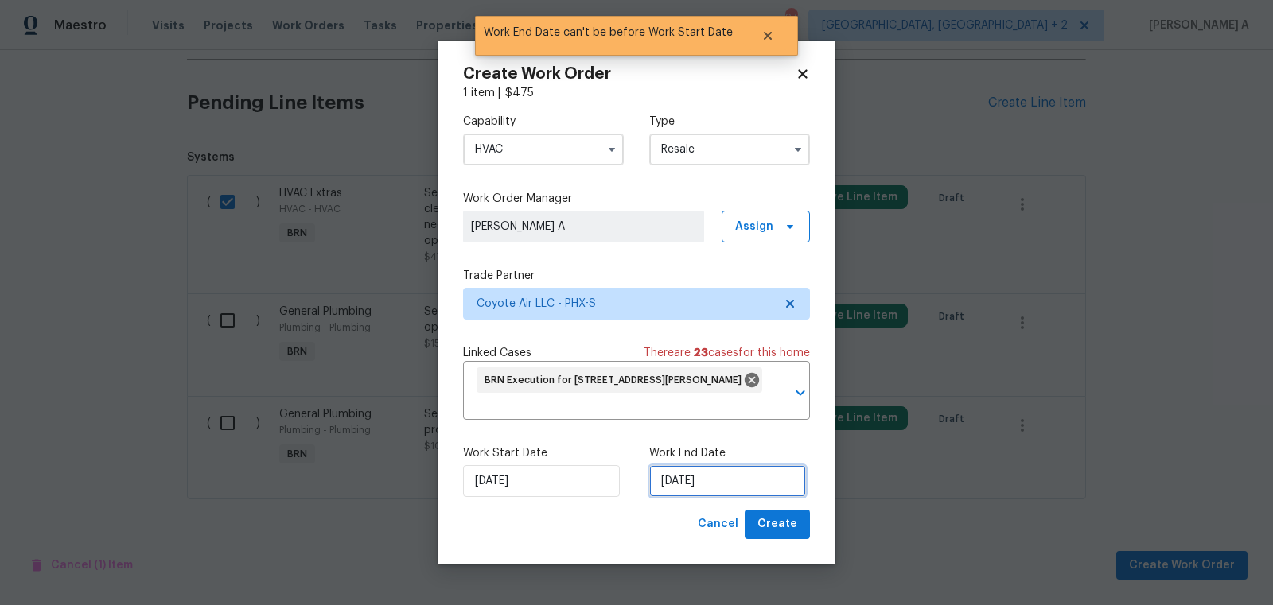
click at [727, 494] on input "10/4/2025" at bounding box center [727, 481] width 157 height 32
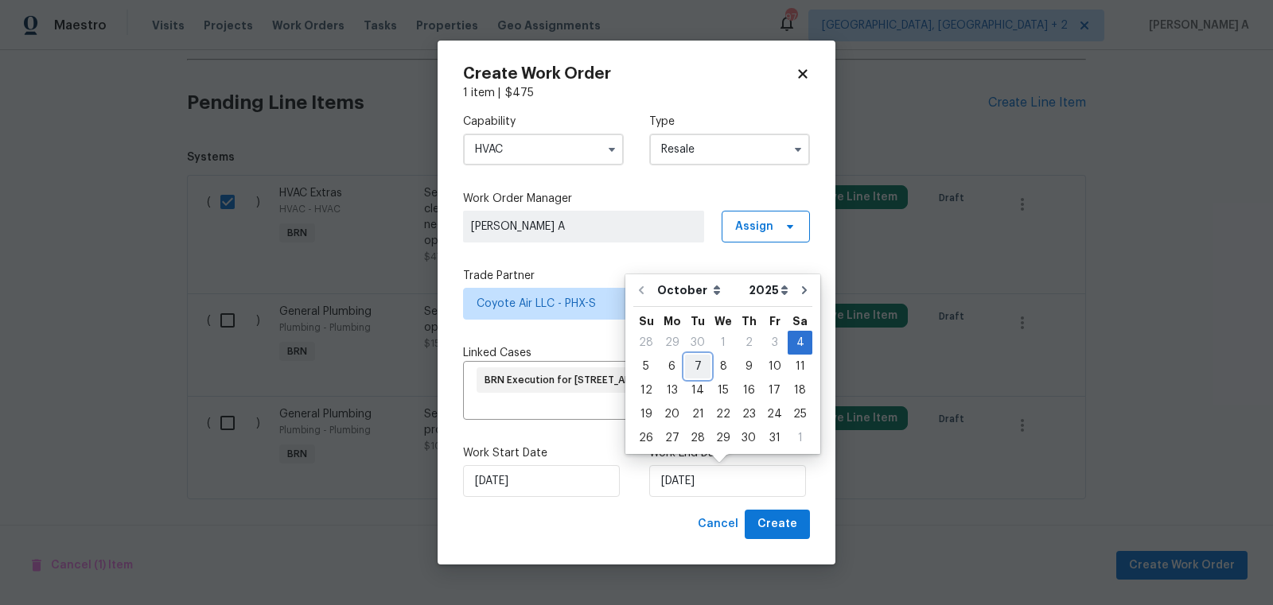
click at [692, 368] on div "7" at bounding box center [697, 367] width 25 height 22
type input "10/7/2025"
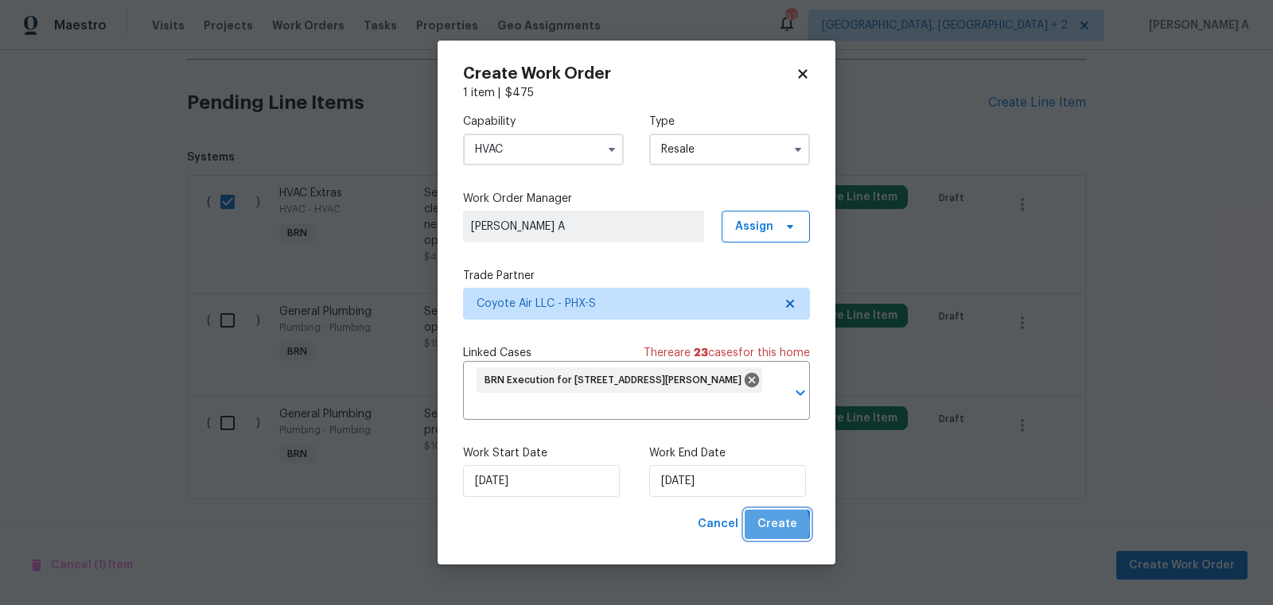
click at [772, 527] on span "Create" at bounding box center [777, 525] width 40 height 20
checkbox input "false"
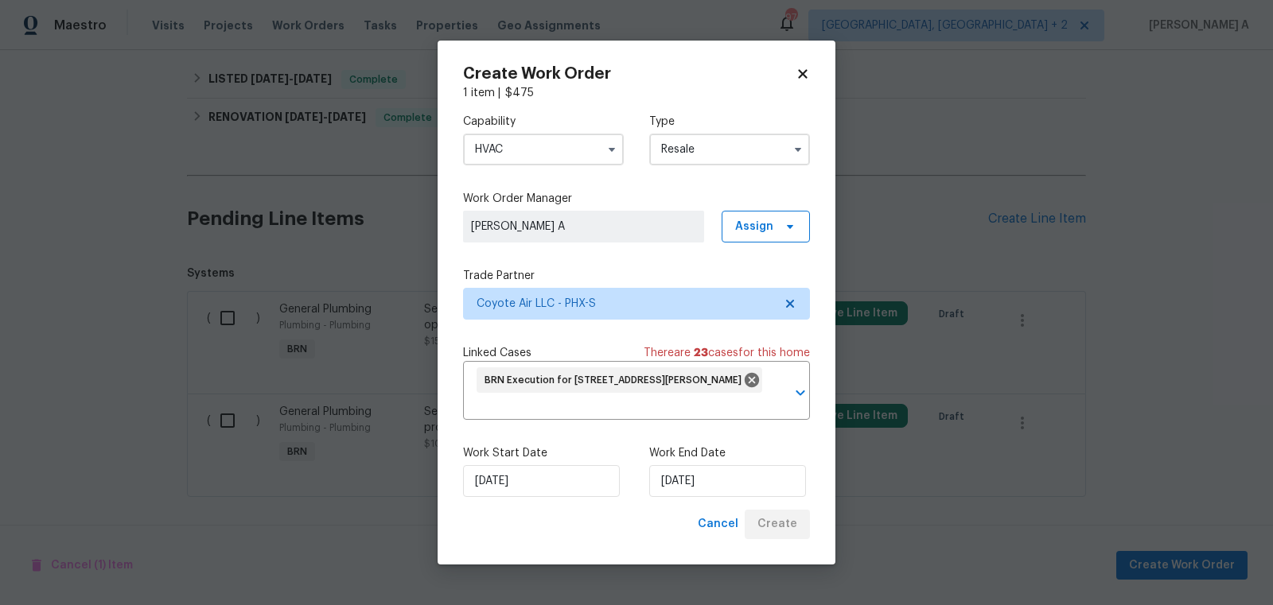
scroll to position [497, 0]
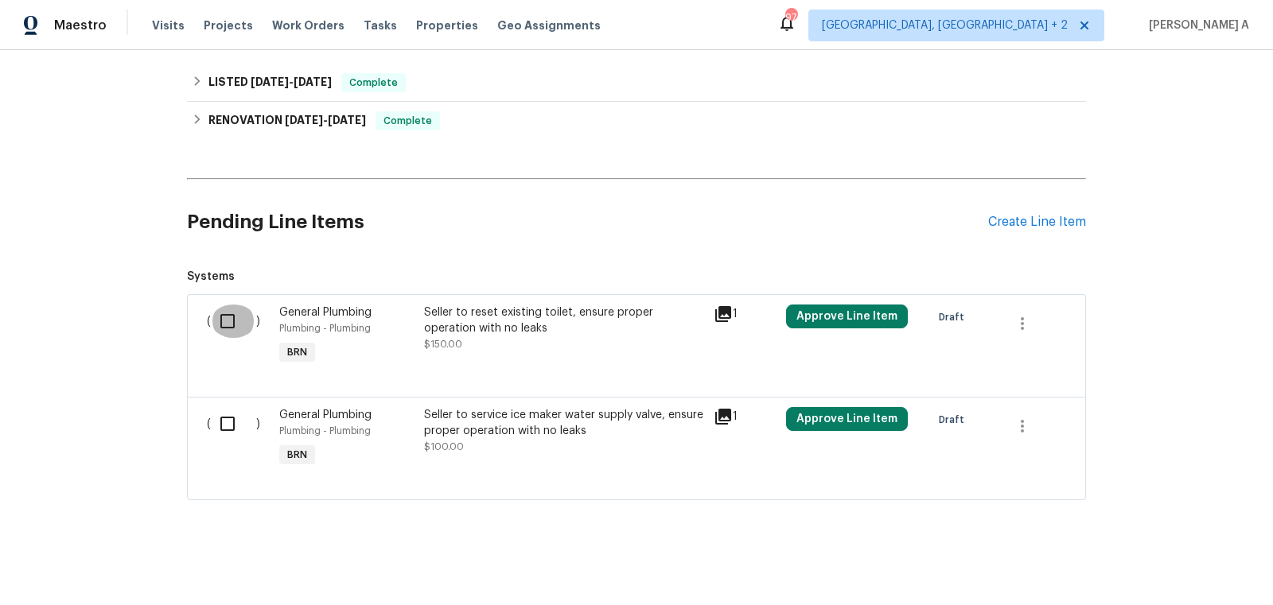
click at [213, 313] on input "checkbox" at bounding box center [233, 321] width 45 height 33
checkbox input "true"
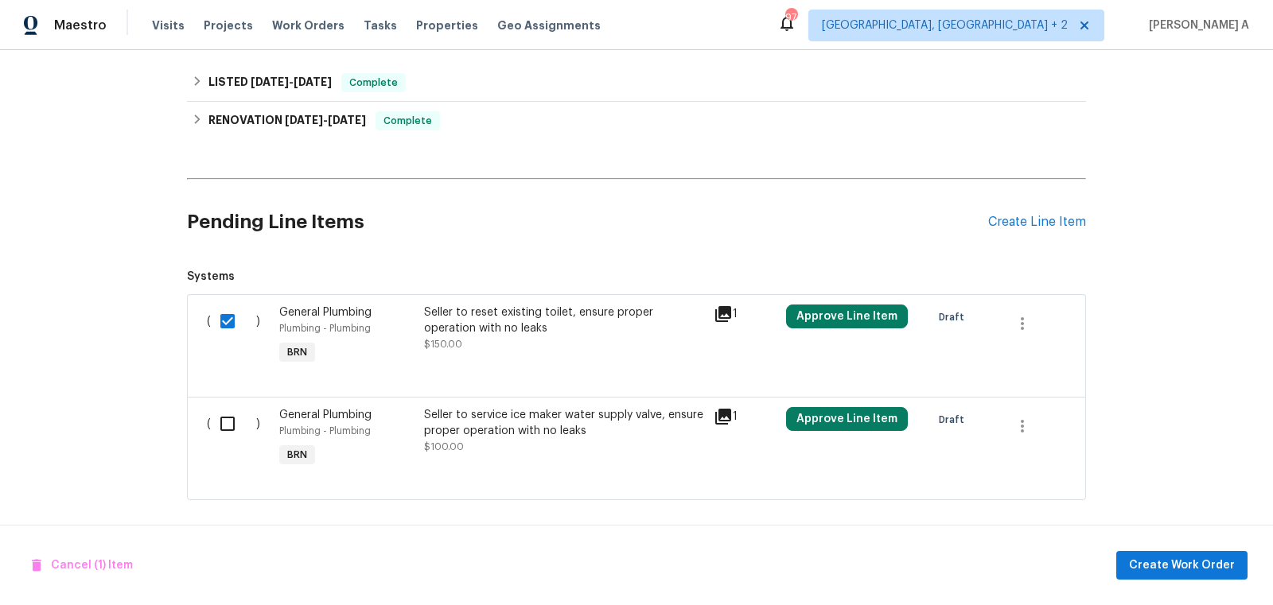
click at [235, 403] on div "( )" at bounding box center [238, 439] width 72 height 73
click at [239, 413] on input "checkbox" at bounding box center [233, 423] width 45 height 33
checkbox input "true"
click at [1181, 559] on span "Create Work Order" at bounding box center [1182, 566] width 106 height 20
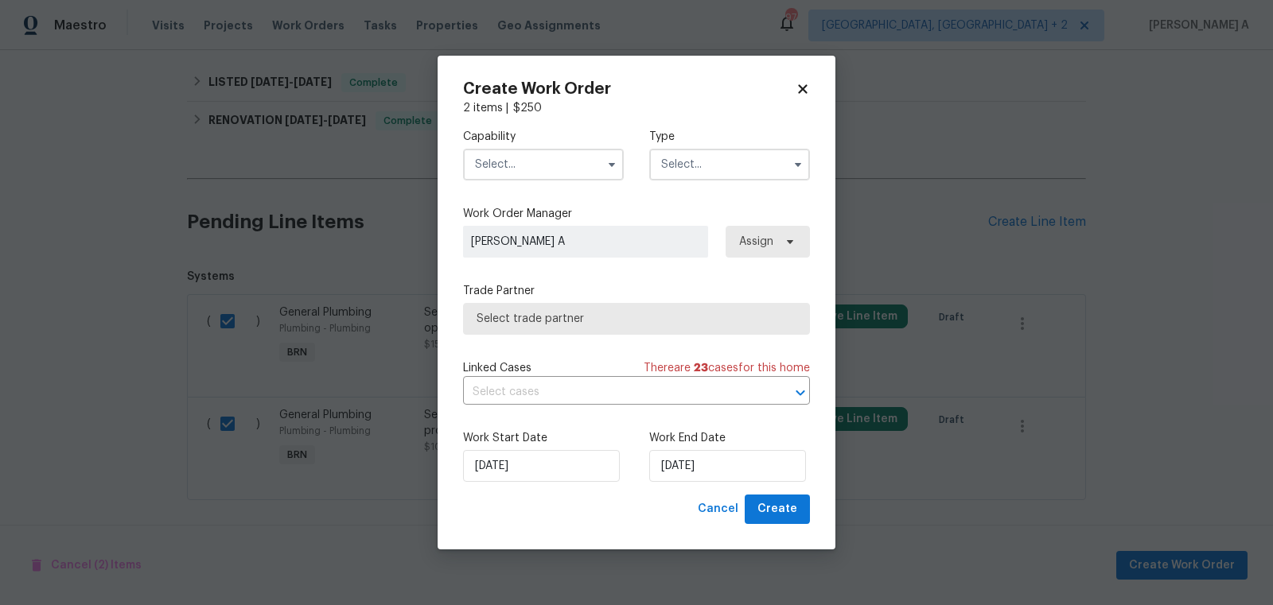
click at [508, 169] on input "text" at bounding box center [543, 165] width 161 height 32
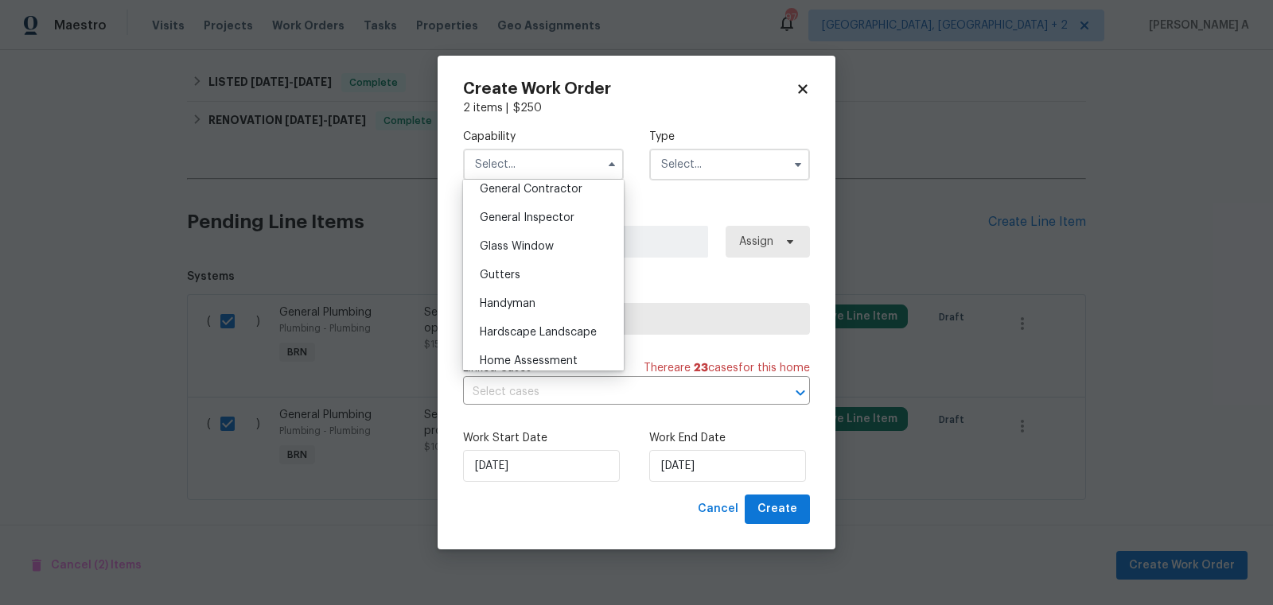
scroll to position [776, 0]
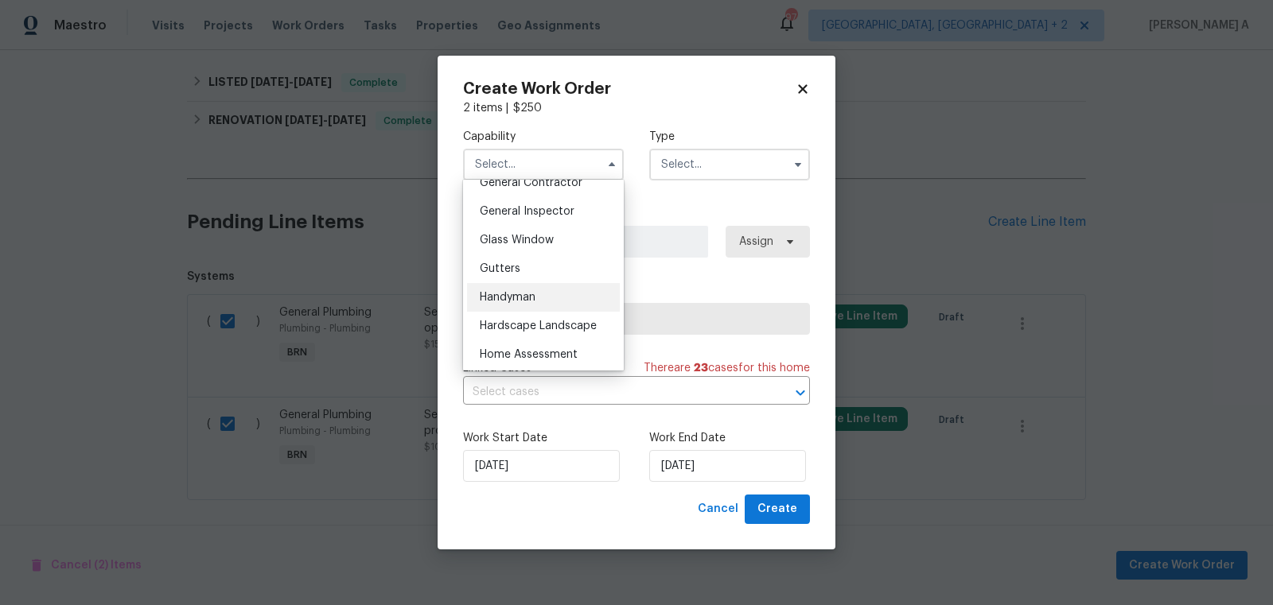
click at [527, 305] on div "Handyman" at bounding box center [543, 297] width 153 height 29
type input "Handyman"
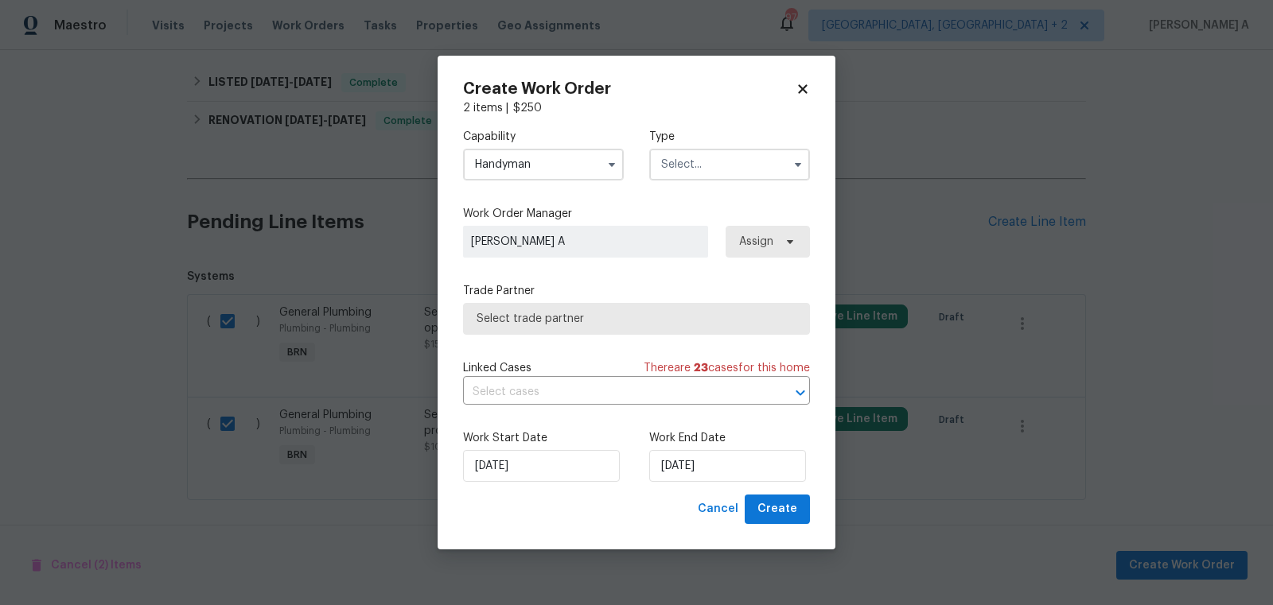
click at [698, 185] on div "Capability Handyman Type" at bounding box center [636, 154] width 347 height 77
click at [702, 155] on input "text" at bounding box center [729, 165] width 161 height 32
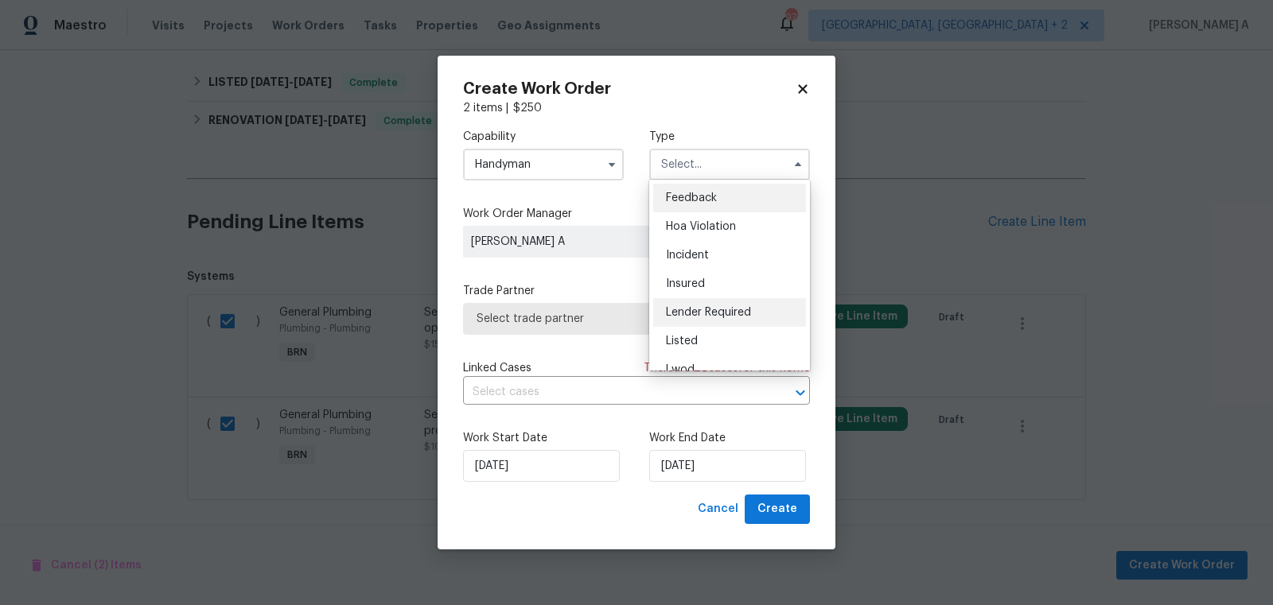
scroll to position [189, 0]
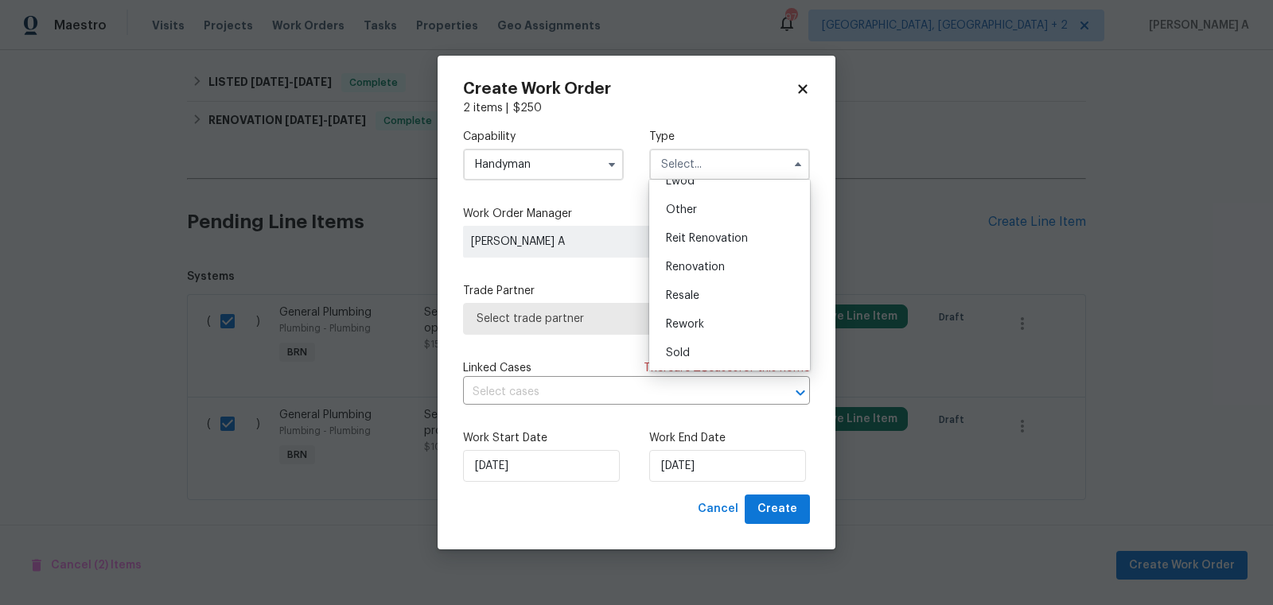
click at [711, 302] on div "Resale" at bounding box center [729, 296] width 153 height 29
type input "Resale"
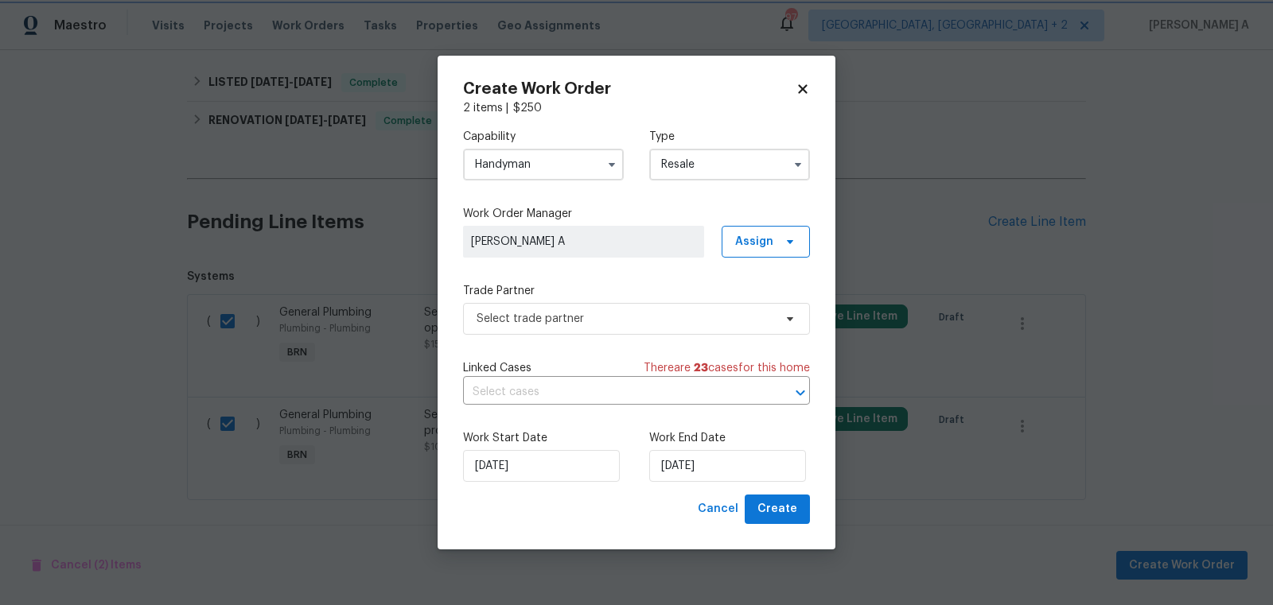
scroll to position [0, 0]
click at [650, 316] on span "Select trade partner" at bounding box center [624, 319] width 297 height 16
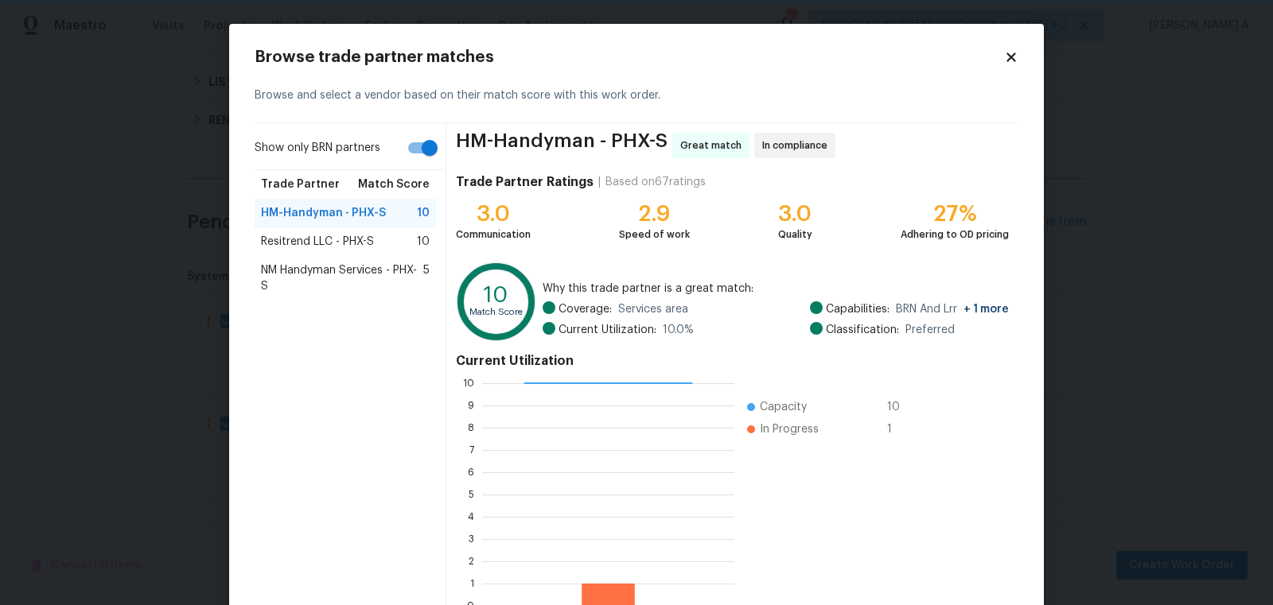
scroll to position [95, 0]
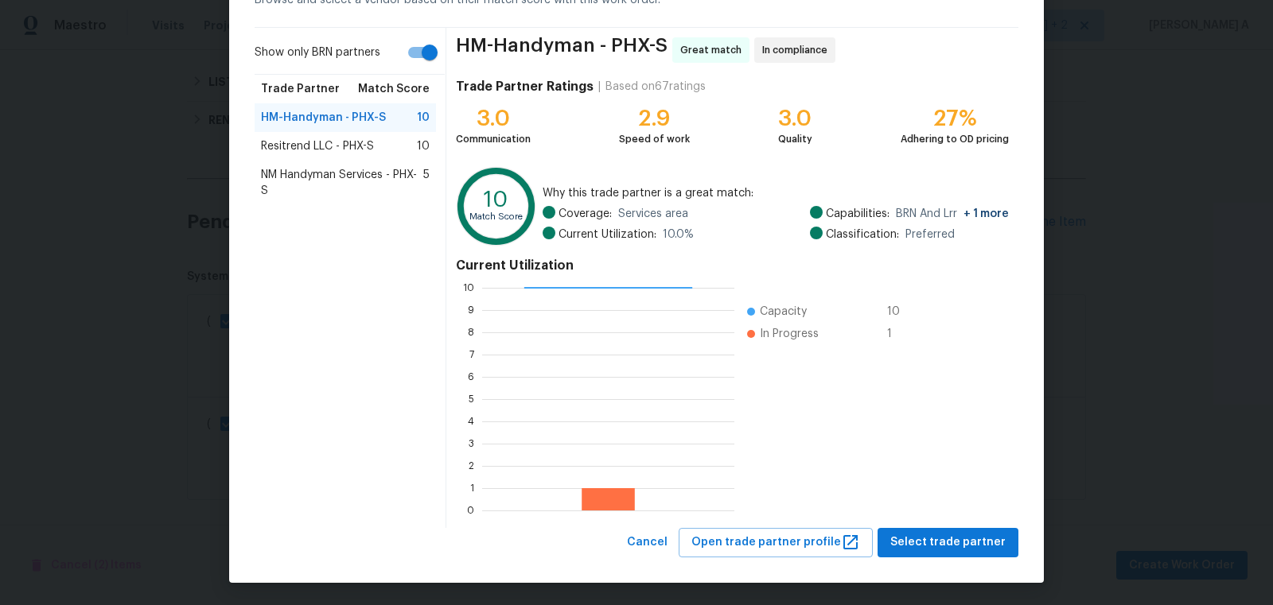
click at [380, 171] on span "NM Handyman Services - PHX-S" at bounding box center [342, 183] width 162 height 32
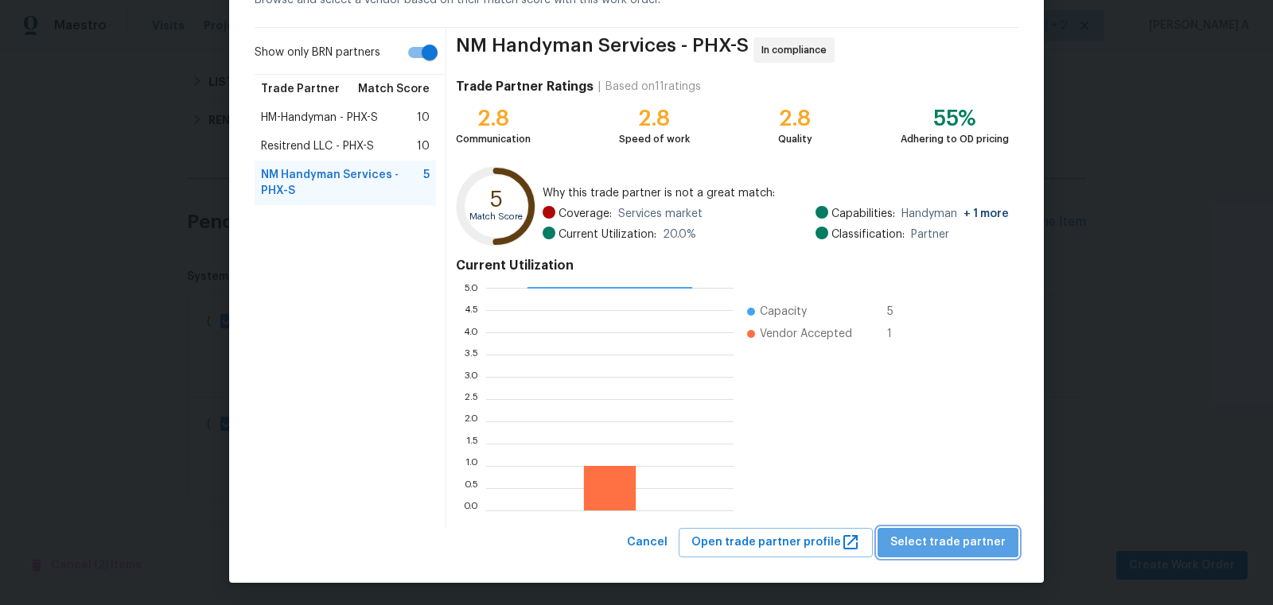
click at [970, 535] on span "Select trade partner" at bounding box center [947, 543] width 115 height 20
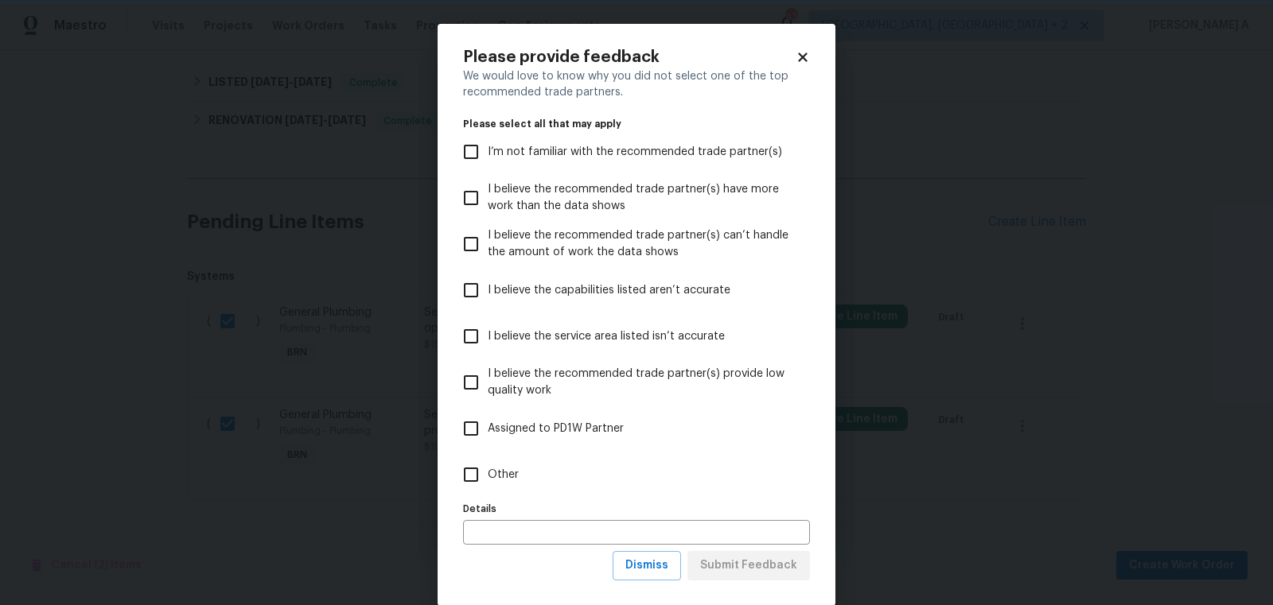
scroll to position [0, 0]
click at [665, 558] on span "Dismiss" at bounding box center [646, 566] width 43 height 20
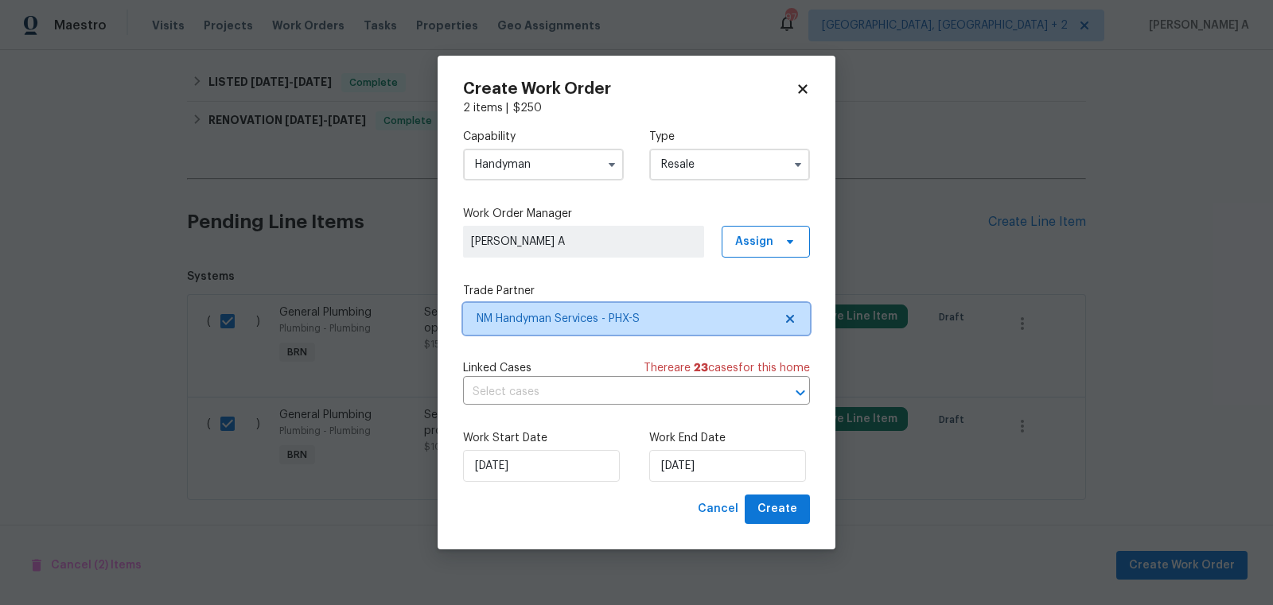
click at [519, 311] on span "NM Handyman Services - PHX-S" at bounding box center [624, 319] width 297 height 16
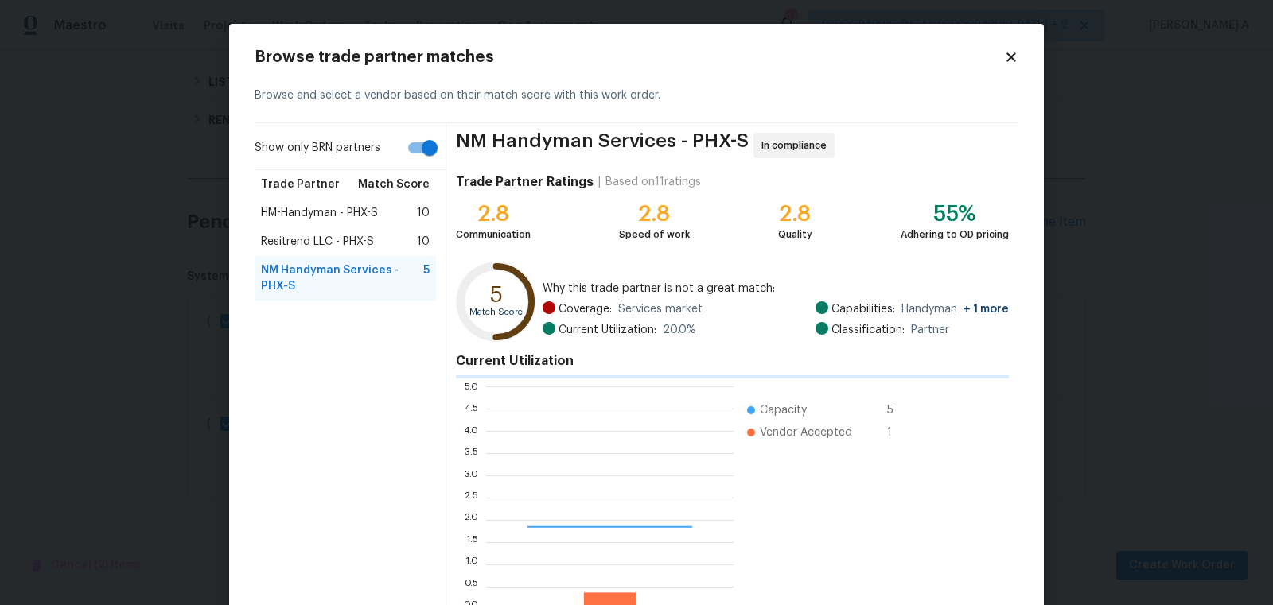
scroll to position [223, 247]
click at [1002, 60] on h2 "Browse trade partner matches" at bounding box center [629, 57] width 749 height 16
click at [1010, 56] on icon at bounding box center [1010, 57] width 9 height 9
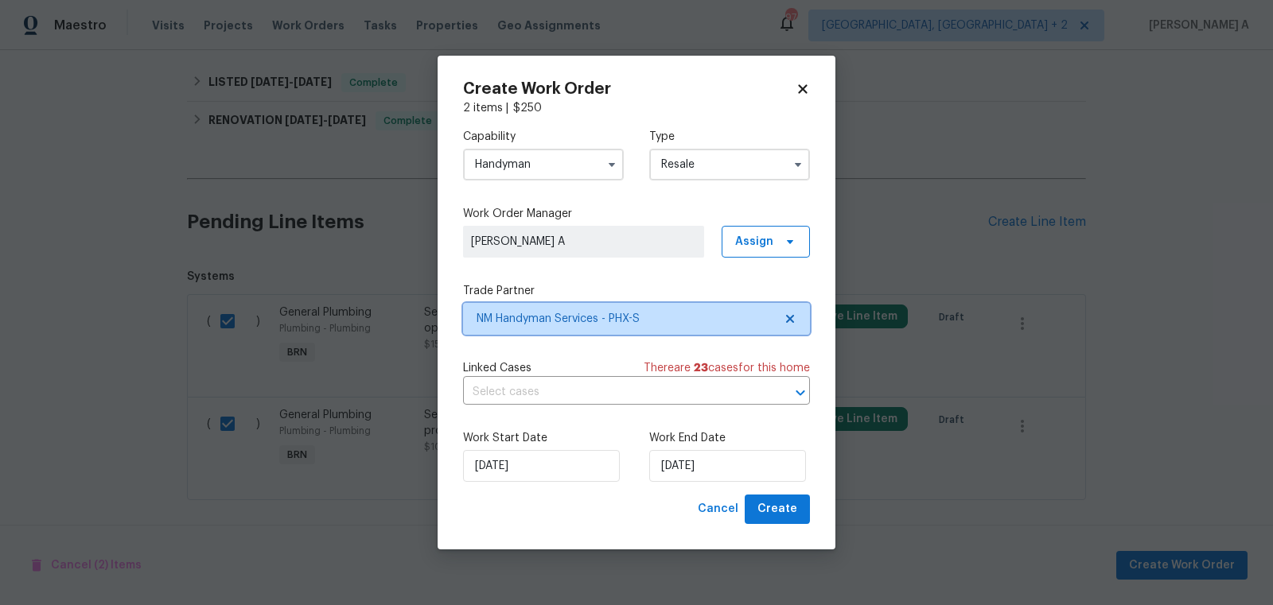
click at [798, 312] on span "NM Handyman Services - PHX-S" at bounding box center [636, 319] width 347 height 32
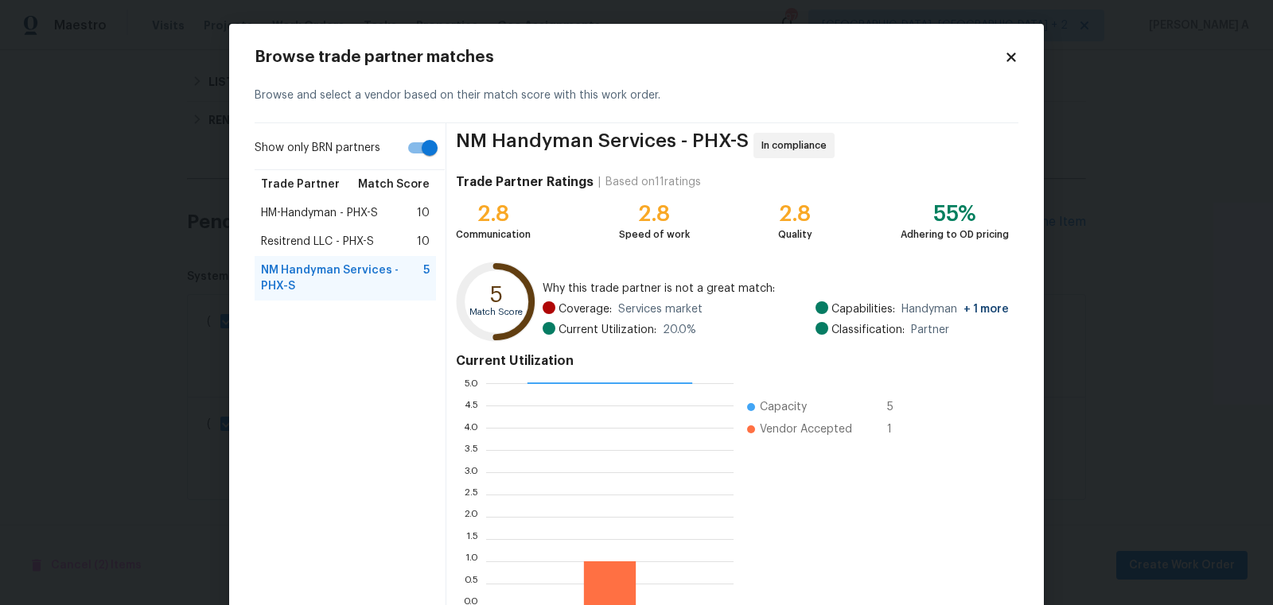
click at [317, 213] on span "HM-Handyman - PHX-S" at bounding box center [319, 213] width 117 height 16
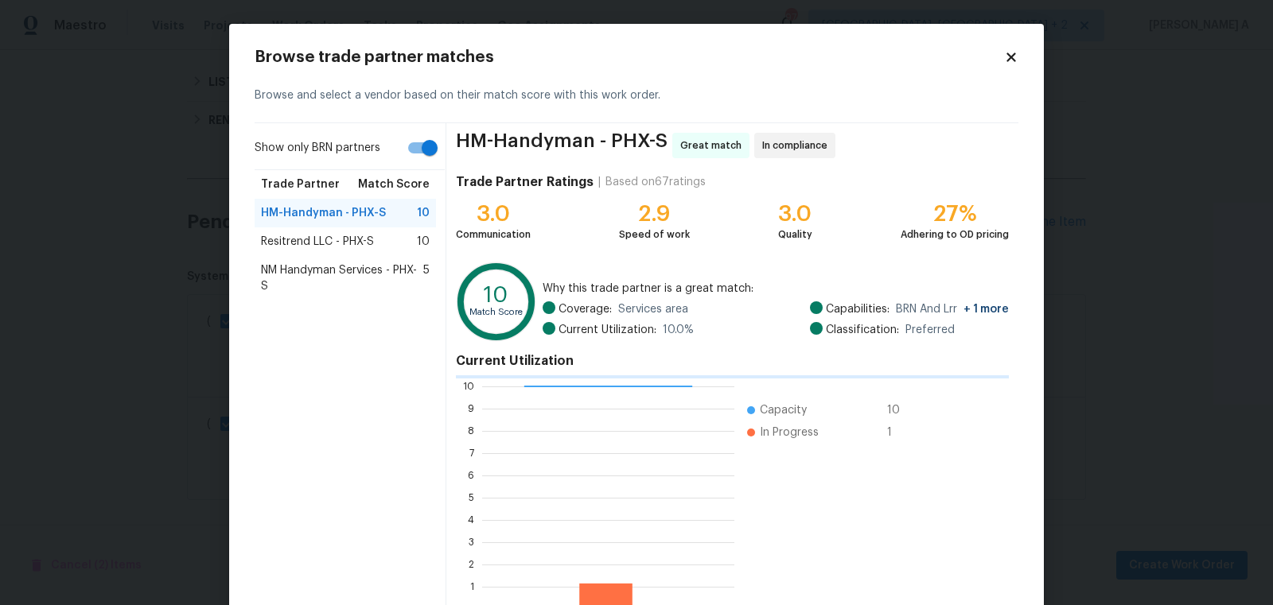
scroll to position [95, 0]
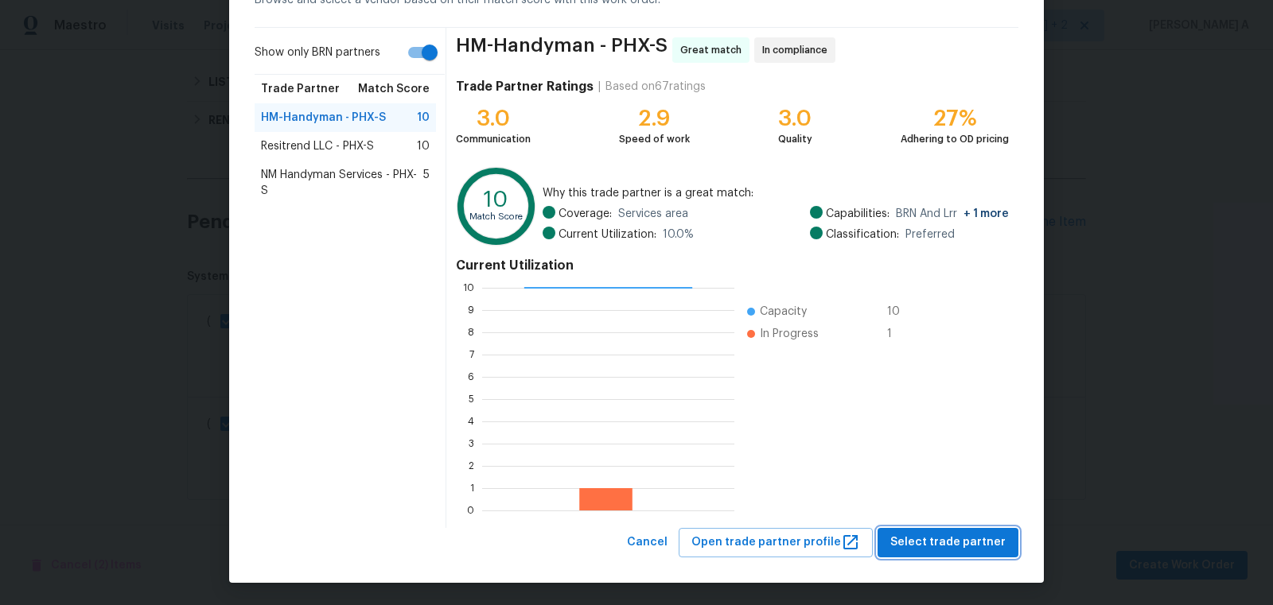
click at [942, 531] on button "Select trade partner" at bounding box center [947, 542] width 141 height 29
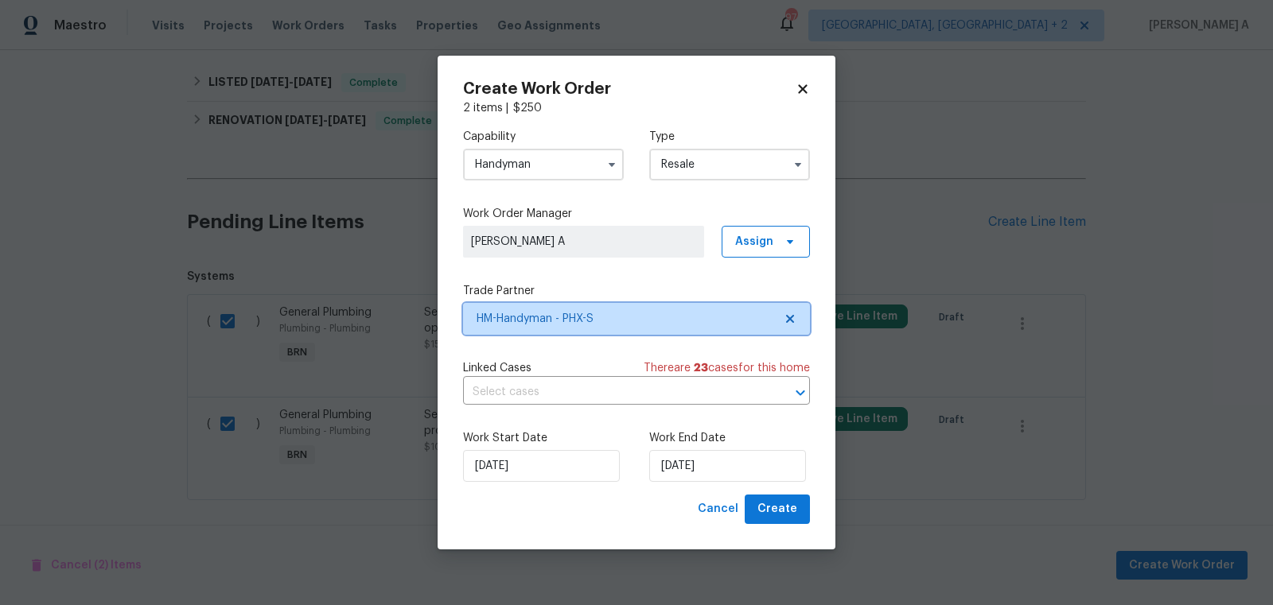
scroll to position [0, 0]
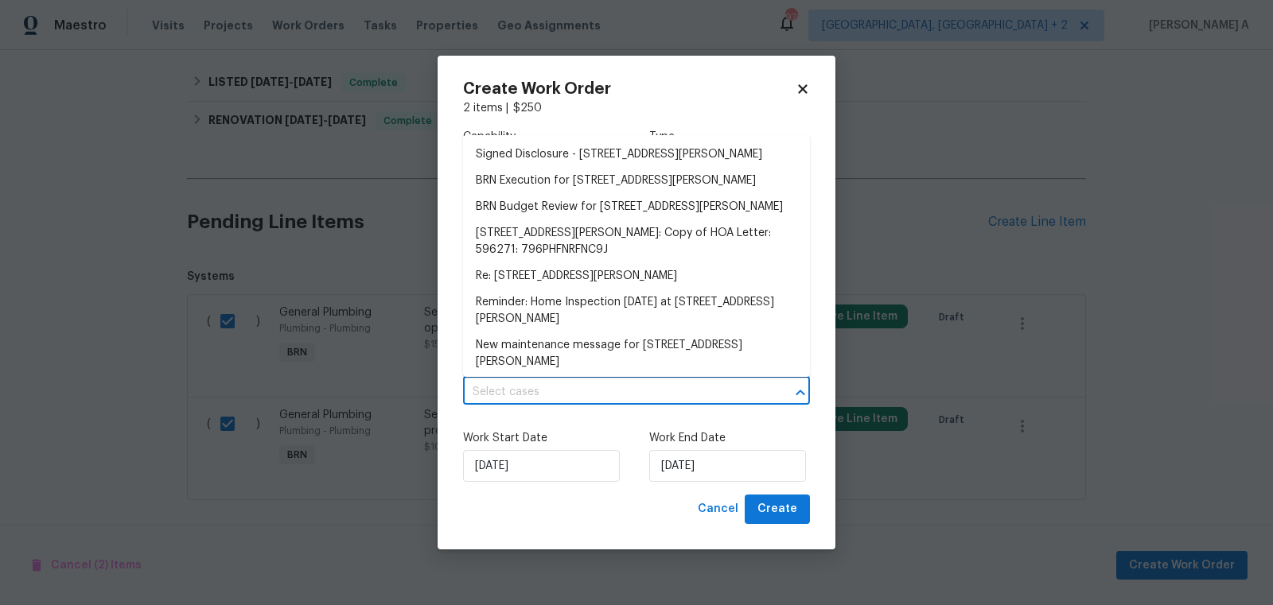
click at [577, 389] on input "text" at bounding box center [614, 392] width 302 height 25
click at [556, 172] on li "BRN Execution for 3433 W Chambers St, Phoenix, AZ 85041" at bounding box center [636, 181] width 347 height 26
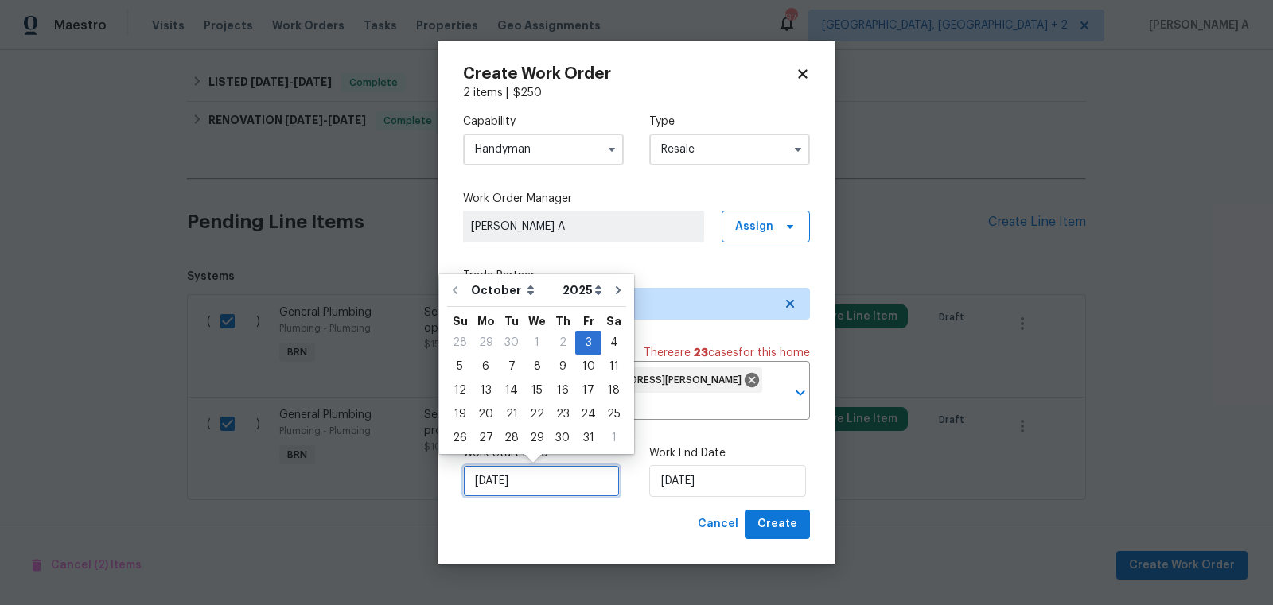
click at [537, 486] on input "10/3/2025" at bounding box center [541, 481] width 157 height 32
click at [611, 341] on div "4" at bounding box center [613, 343] width 25 height 22
type input "10/4/2025"
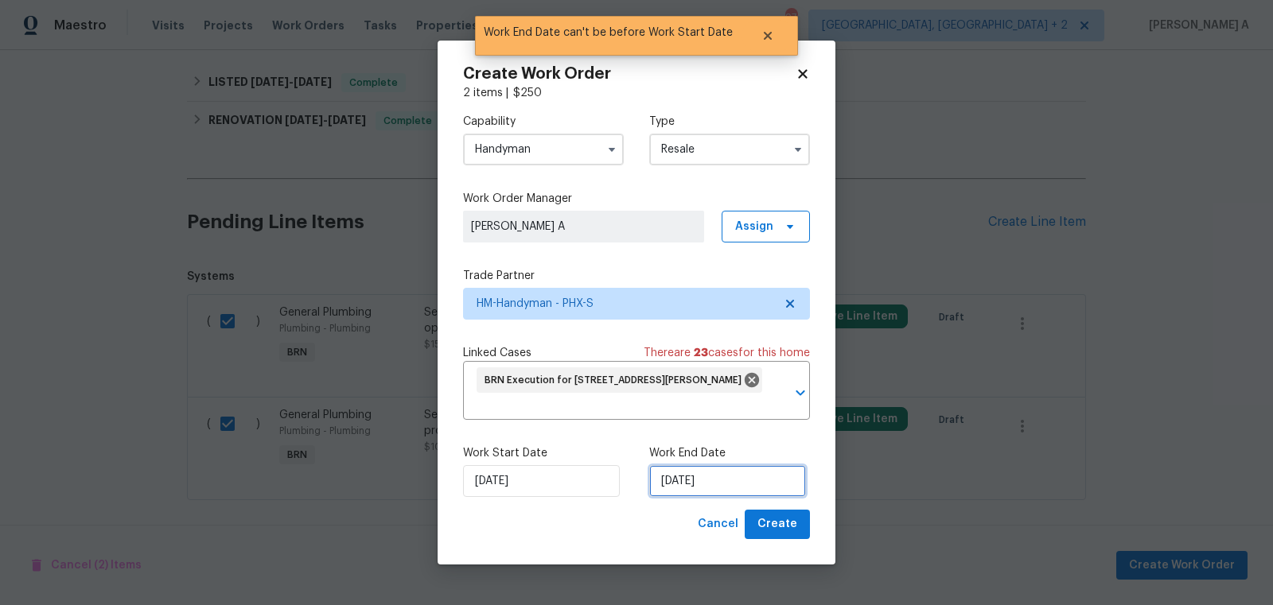
click at [702, 474] on input "10/4/2025" at bounding box center [727, 481] width 157 height 32
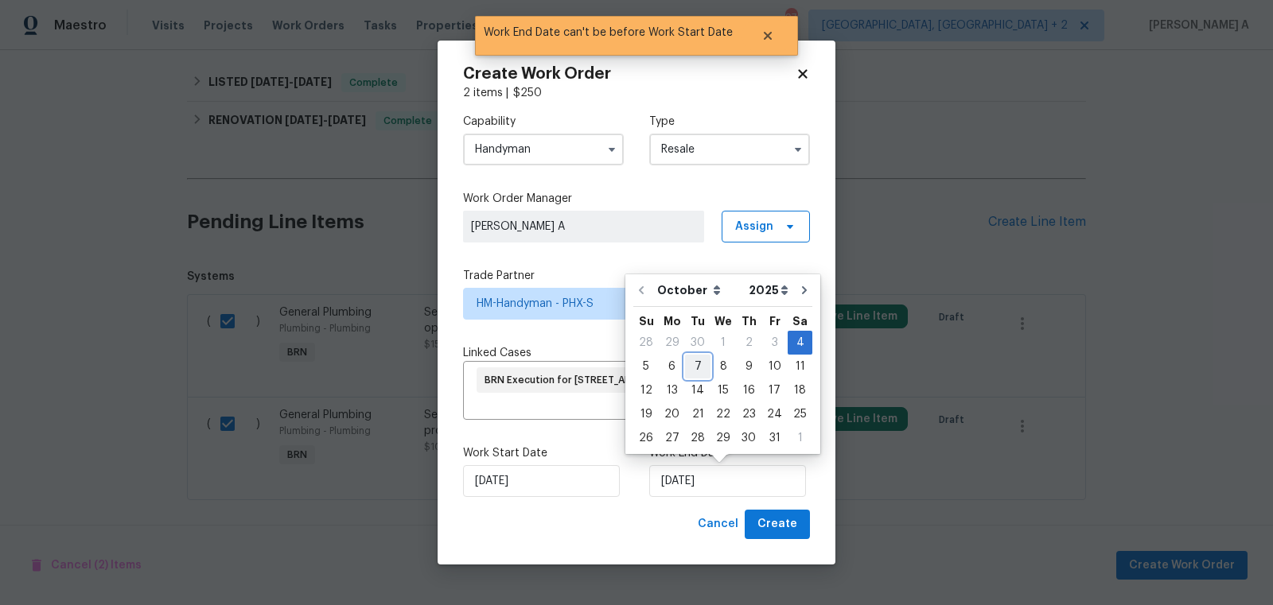
click at [690, 367] on div "7" at bounding box center [697, 367] width 25 height 22
type input "10/7/2025"
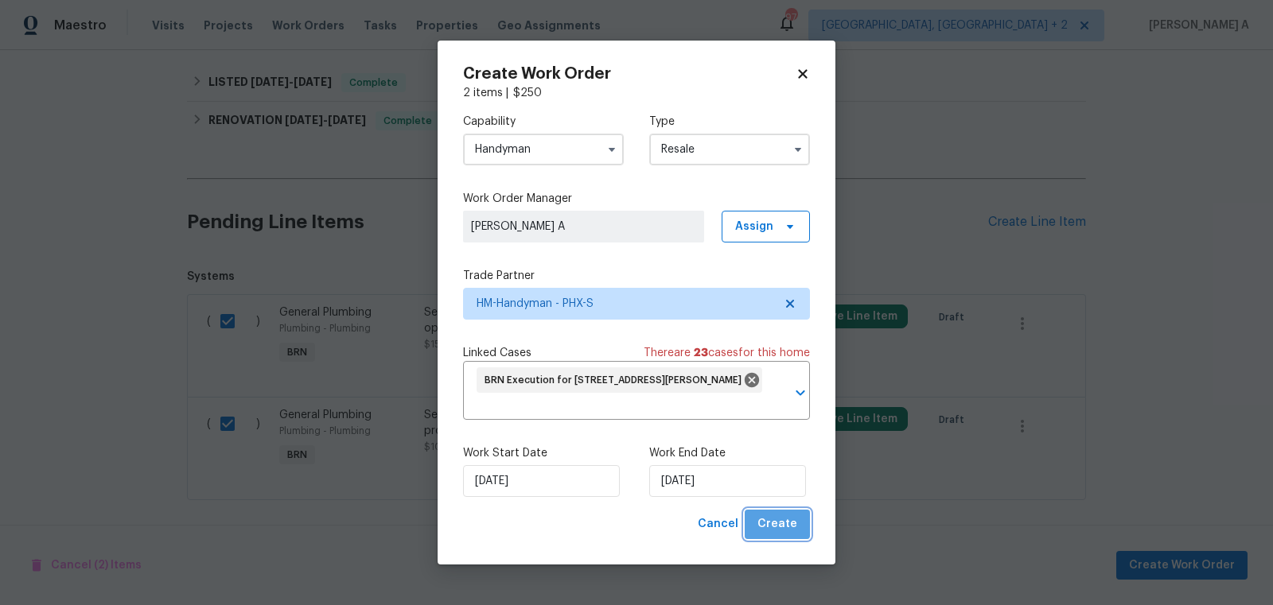
click at [784, 530] on span "Create" at bounding box center [777, 525] width 40 height 20
checkbox input "false"
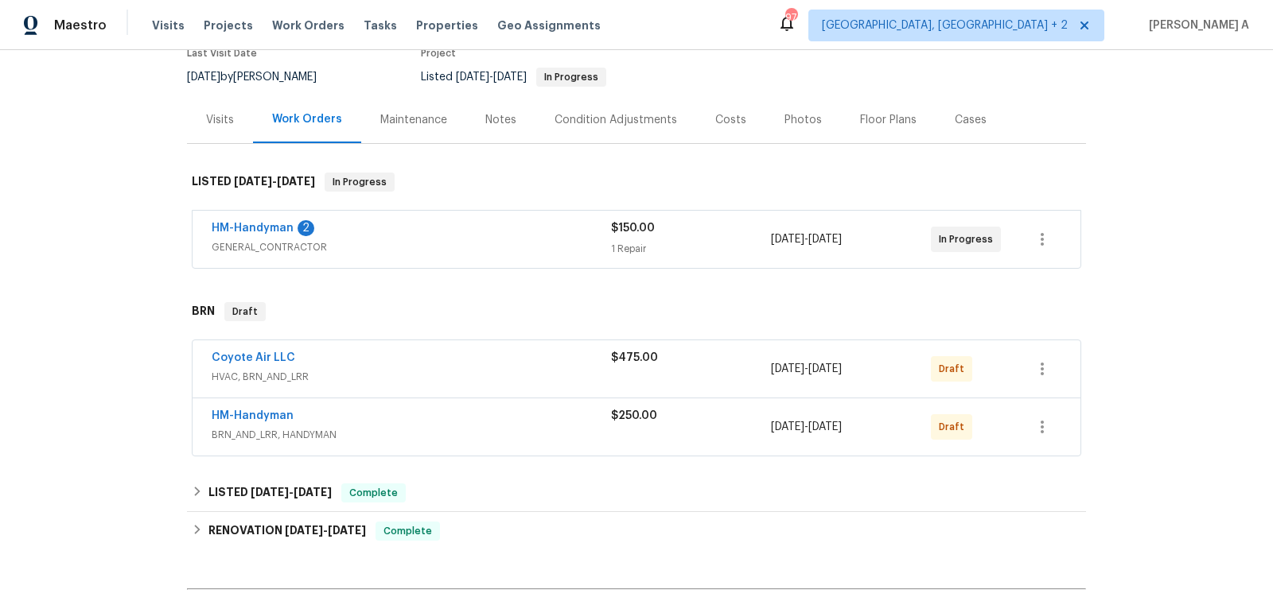
scroll to position [154, 0]
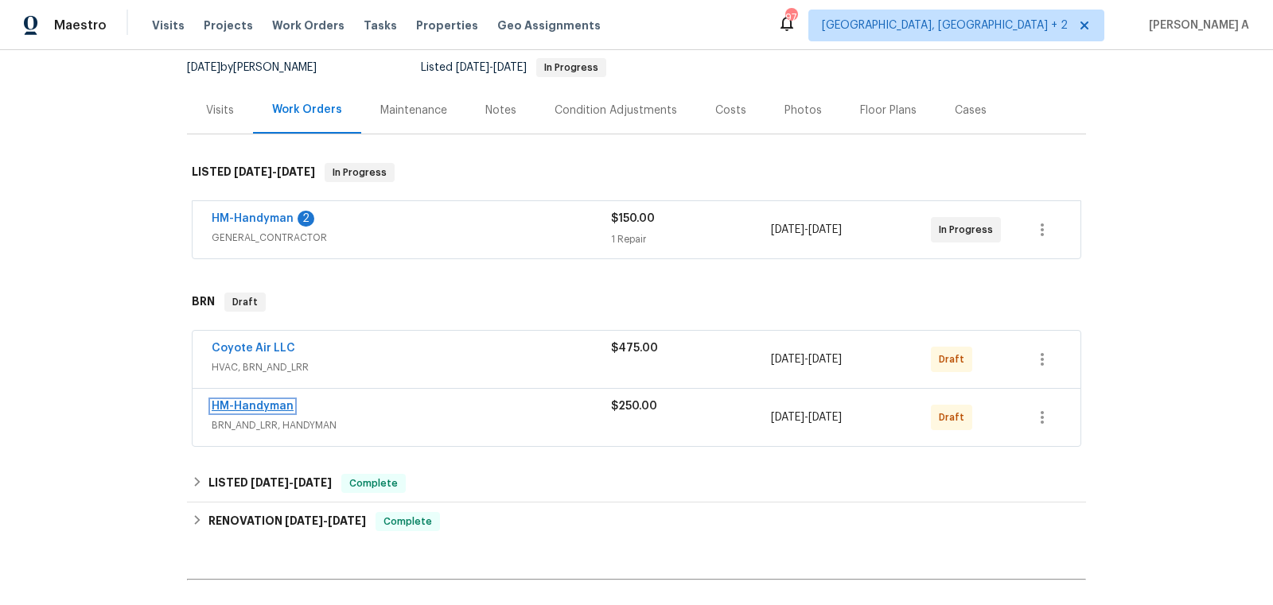
click at [248, 406] on link "HM-Handyman" at bounding box center [253, 406] width 82 height 11
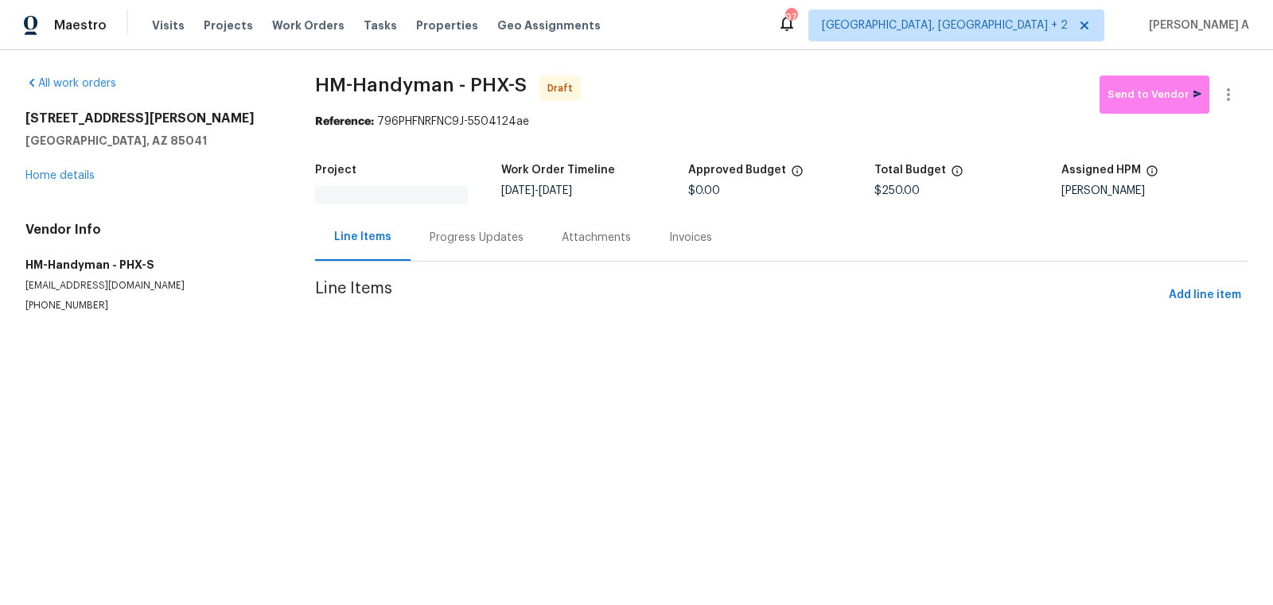
click at [450, 235] on div "Progress Updates" at bounding box center [477, 238] width 94 height 16
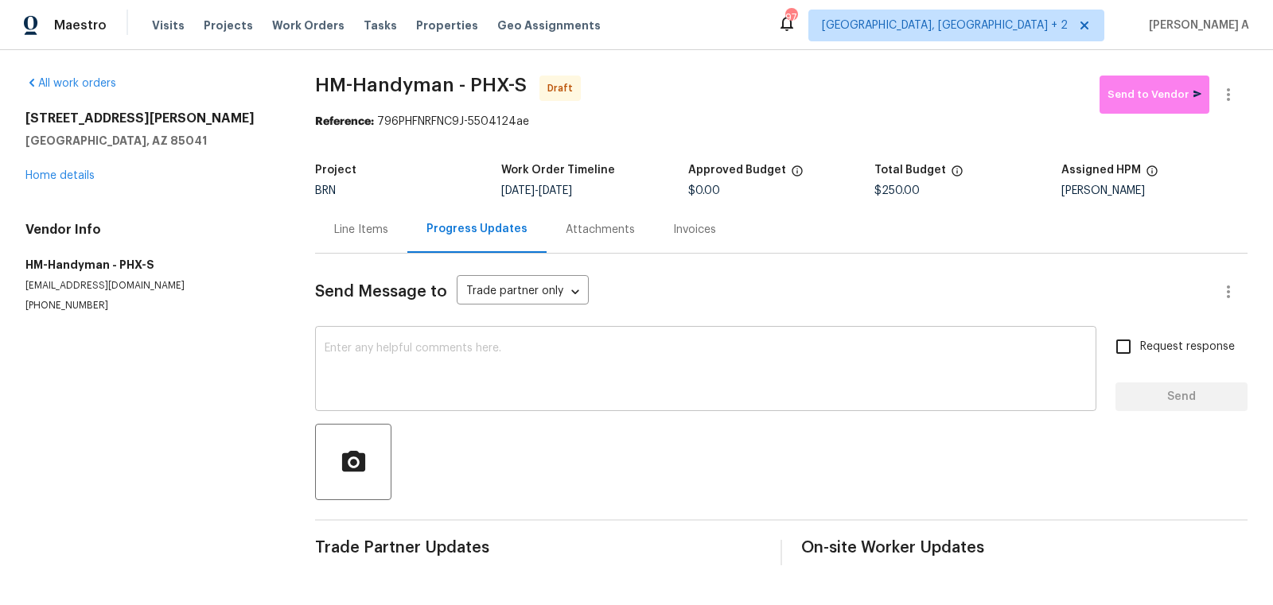
click at [381, 376] on textarea at bounding box center [706, 371] width 762 height 56
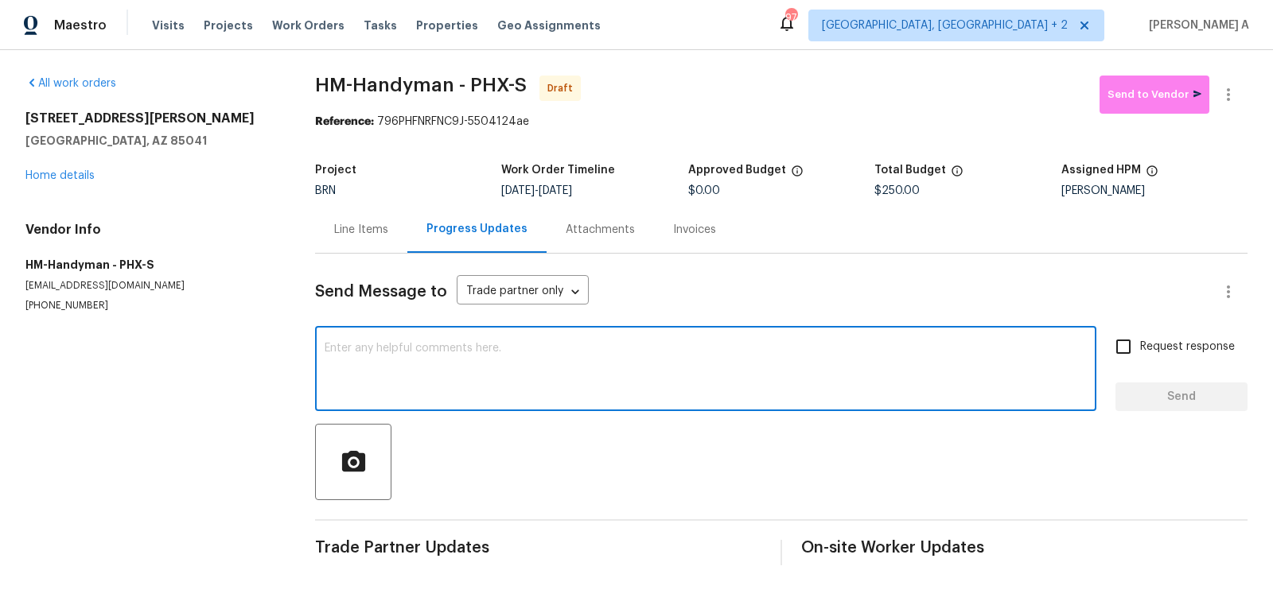
click at [381, 376] on textarea at bounding box center [706, 371] width 762 height 56
paste textarea "Hi, I'm Akshay from Opendoor. Just wanted to check if you received the workorde…"
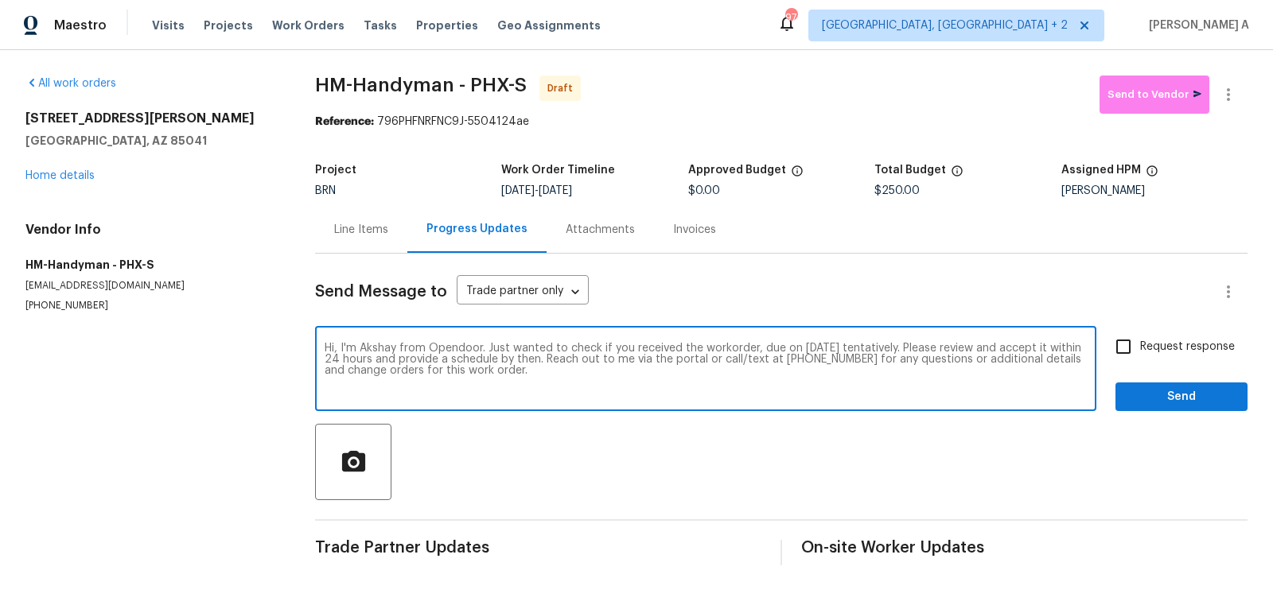
type textarea "Hi, I'm Akshay from Opendoor. Just wanted to check if you received the workorde…"
click at [1134, 337] on input "Request response" at bounding box center [1123, 346] width 33 height 33
checkbox input "true"
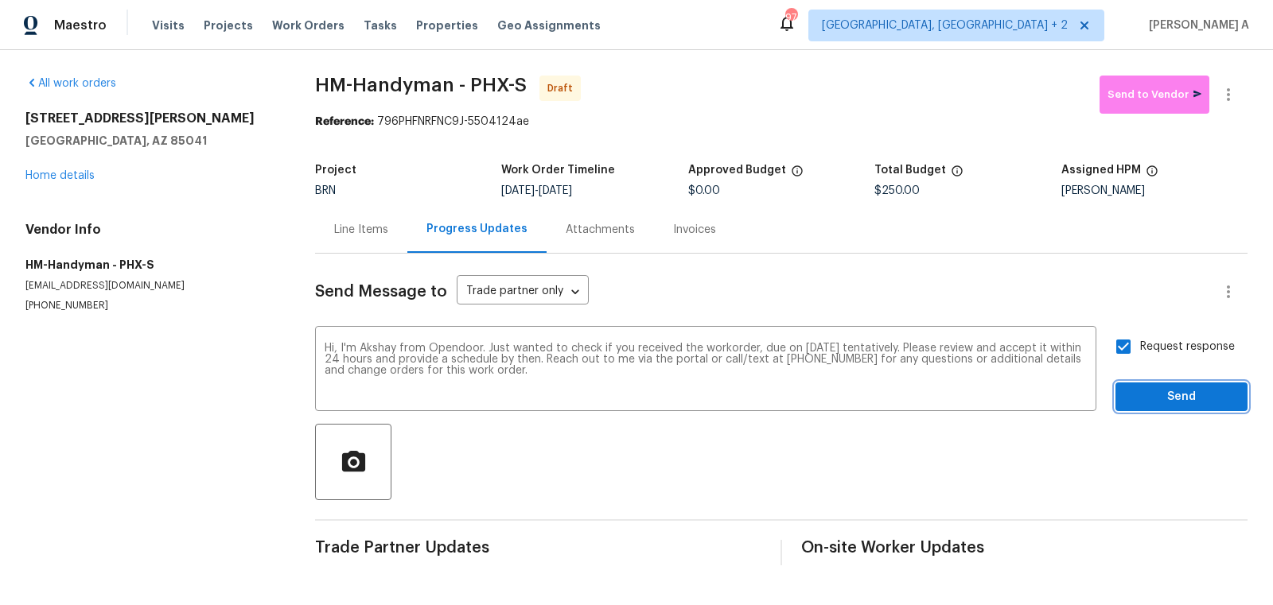
click at [1192, 383] on button "Send" at bounding box center [1181, 397] width 132 height 29
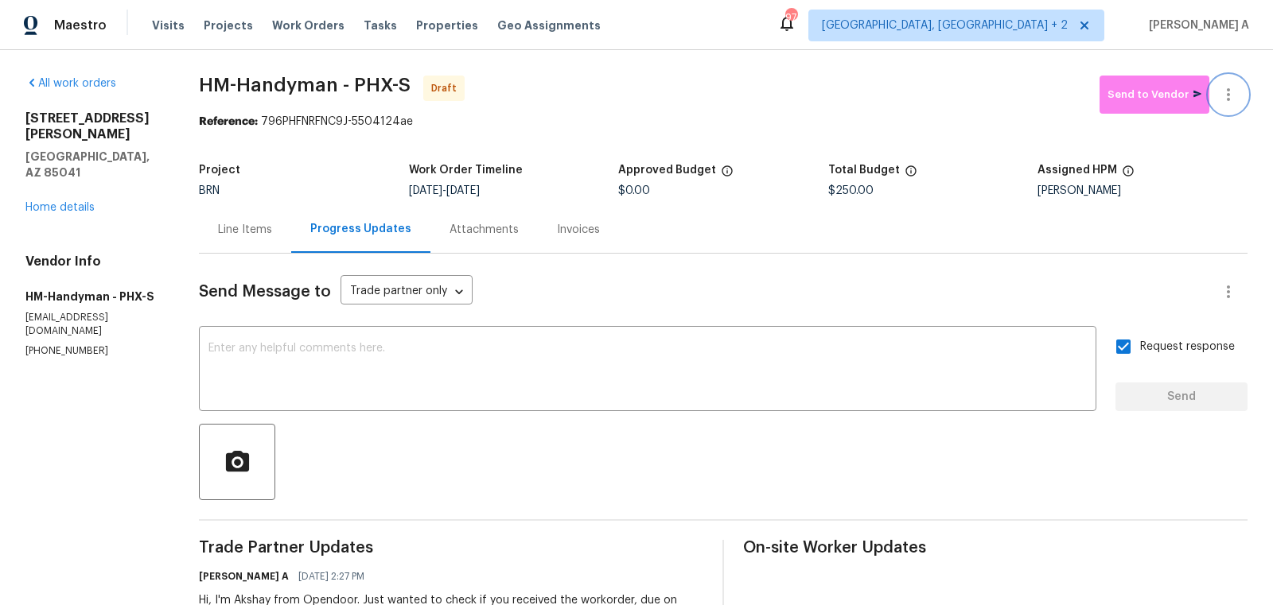
click at [1236, 91] on icon "button" at bounding box center [1228, 94] width 19 height 19
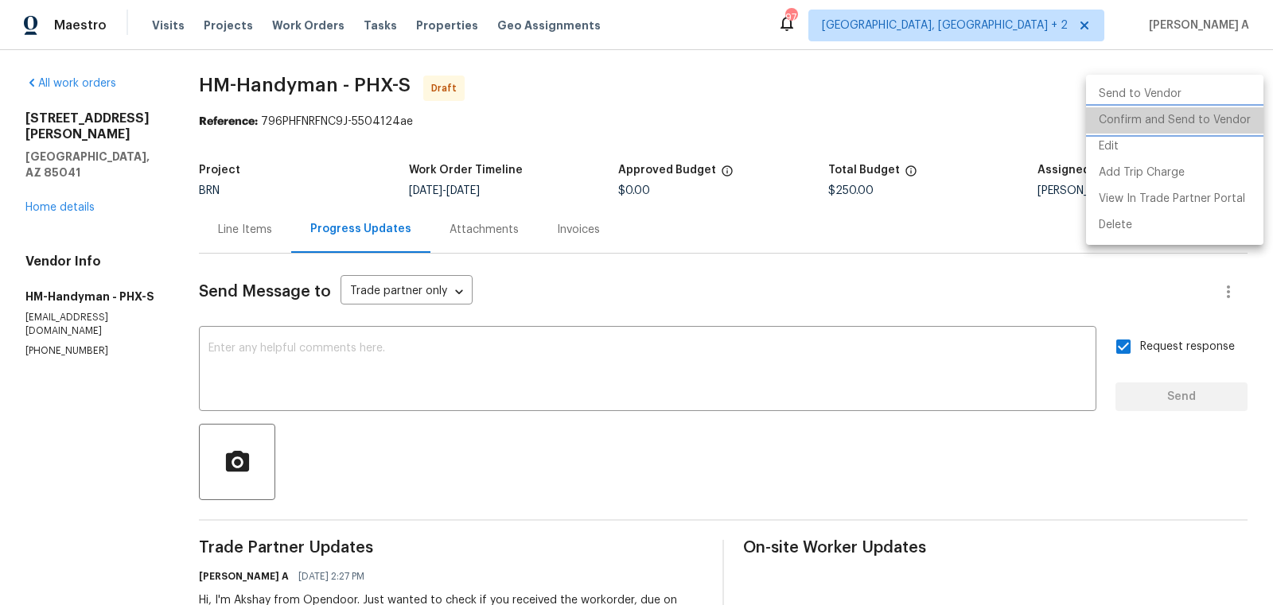
click at [1240, 117] on li "Confirm and Send to Vendor" at bounding box center [1174, 120] width 177 height 26
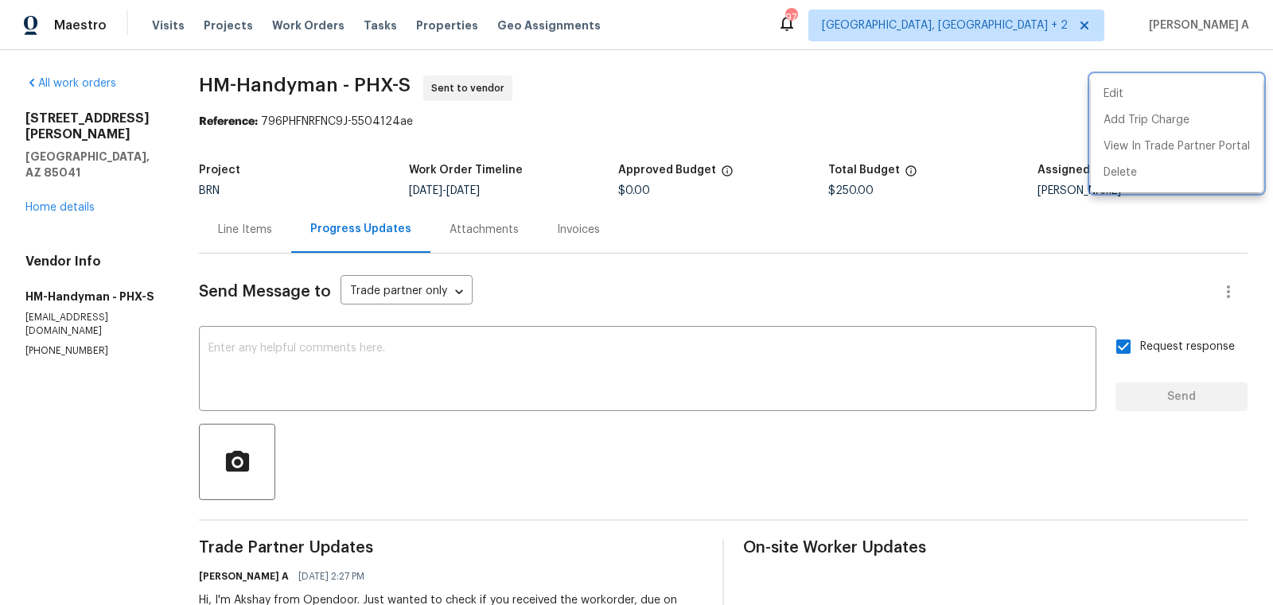
click at [259, 222] on div at bounding box center [636, 302] width 1273 height 605
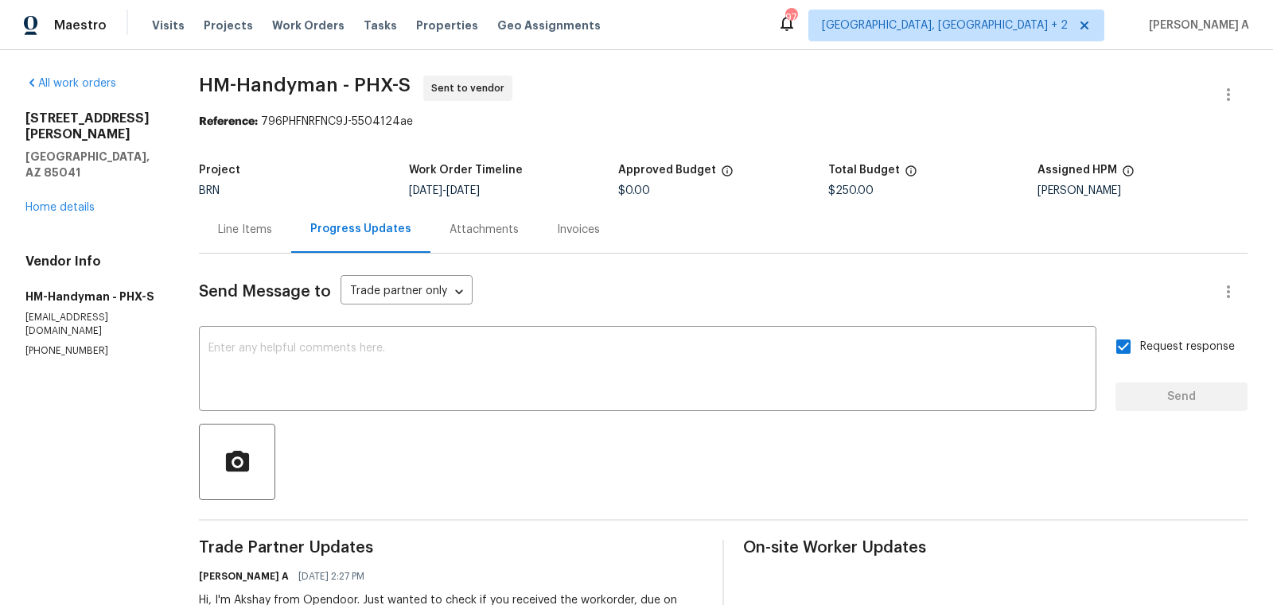
click at [255, 230] on div "Line Items" at bounding box center [245, 230] width 54 height 16
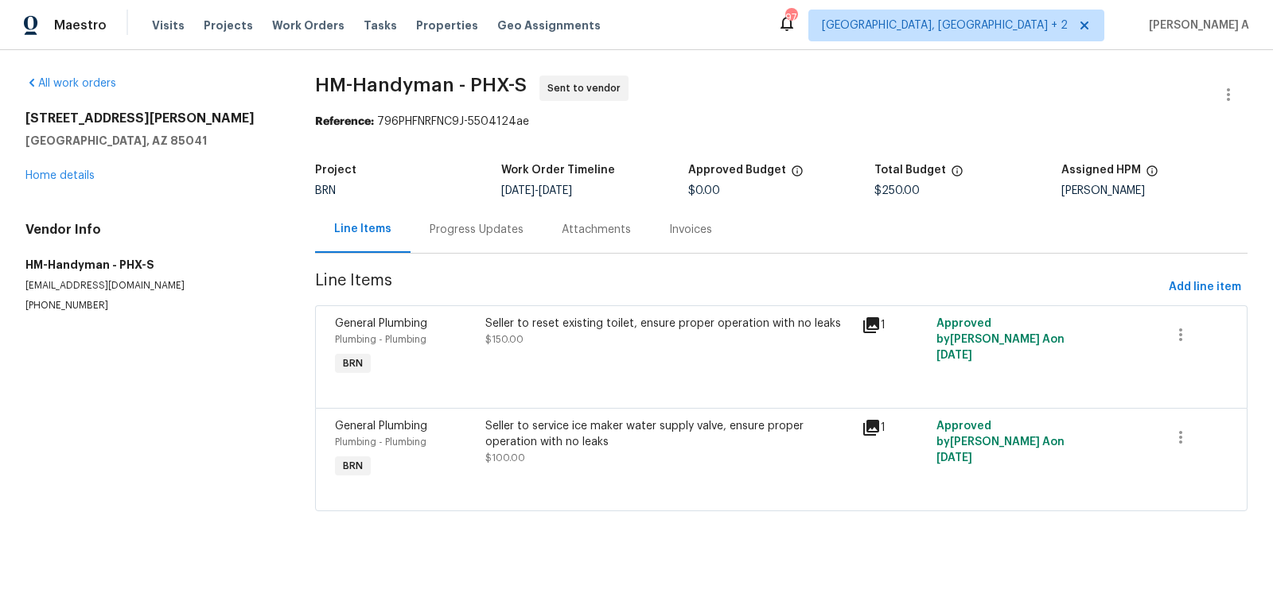
click at [496, 243] on div "Progress Updates" at bounding box center [476, 229] width 132 height 47
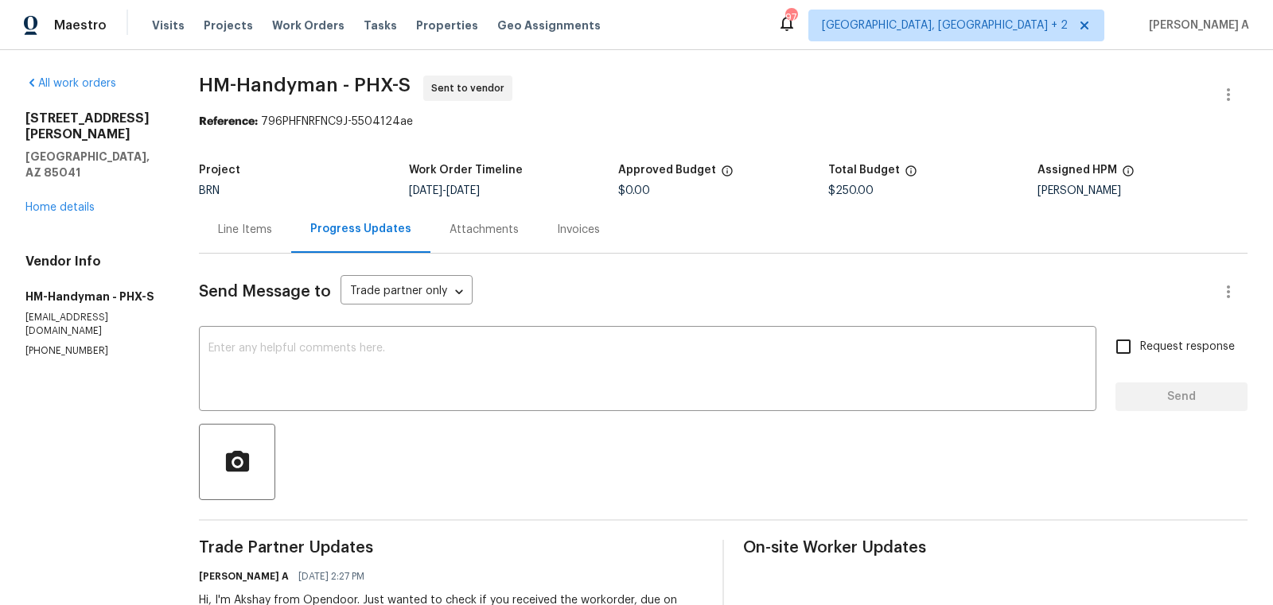
click at [245, 220] on div "Line Items" at bounding box center [245, 229] width 92 height 47
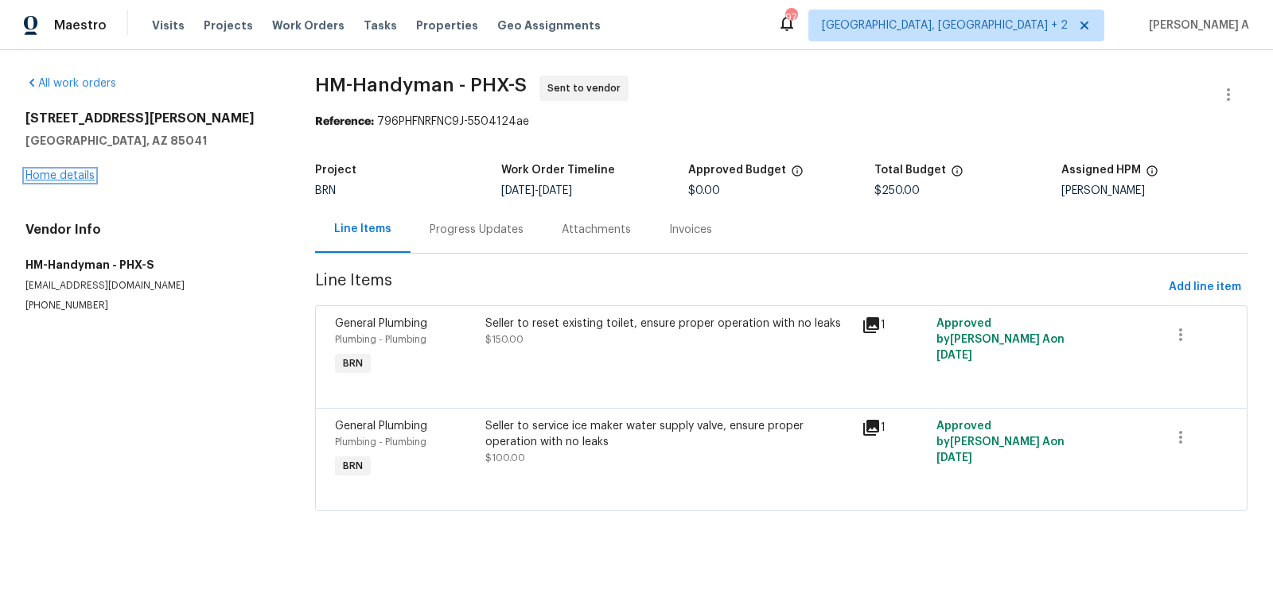
click at [82, 176] on link "Home details" at bounding box center [59, 175] width 69 height 11
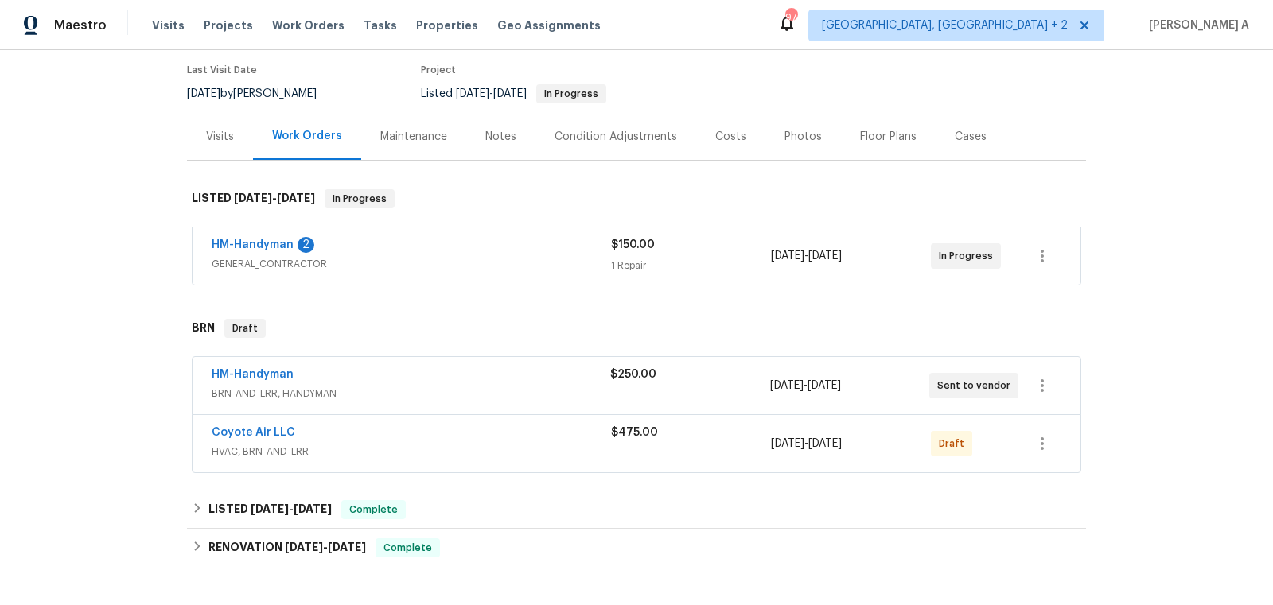
scroll to position [179, 0]
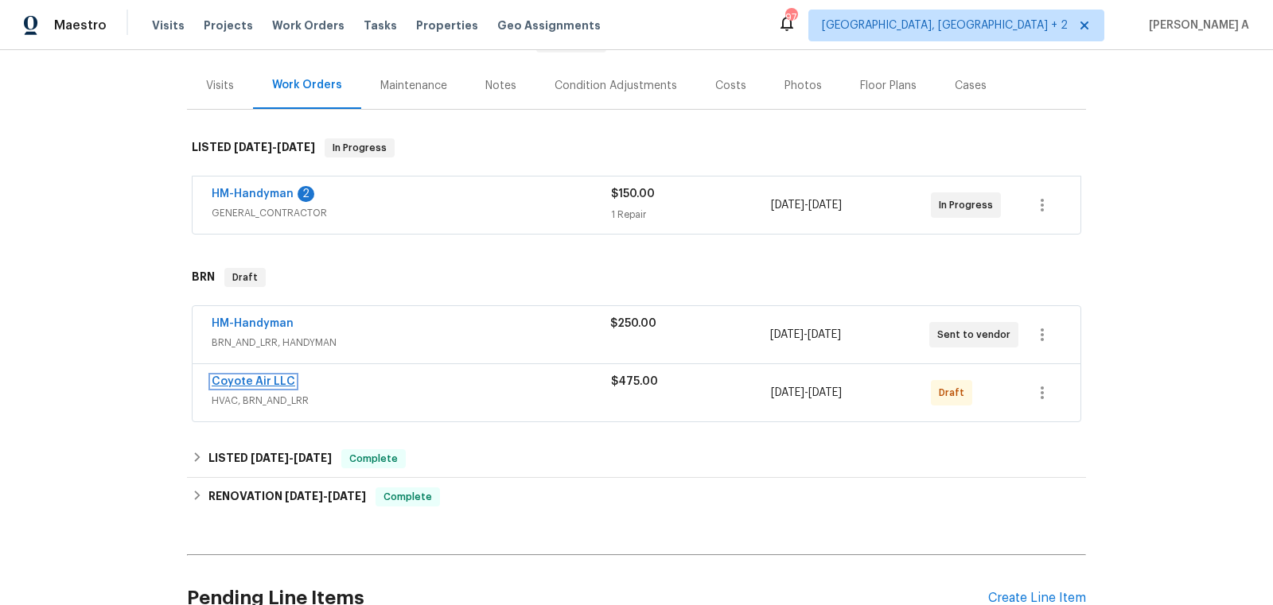
click at [243, 379] on link "Coyote Air LLC" at bounding box center [254, 381] width 84 height 11
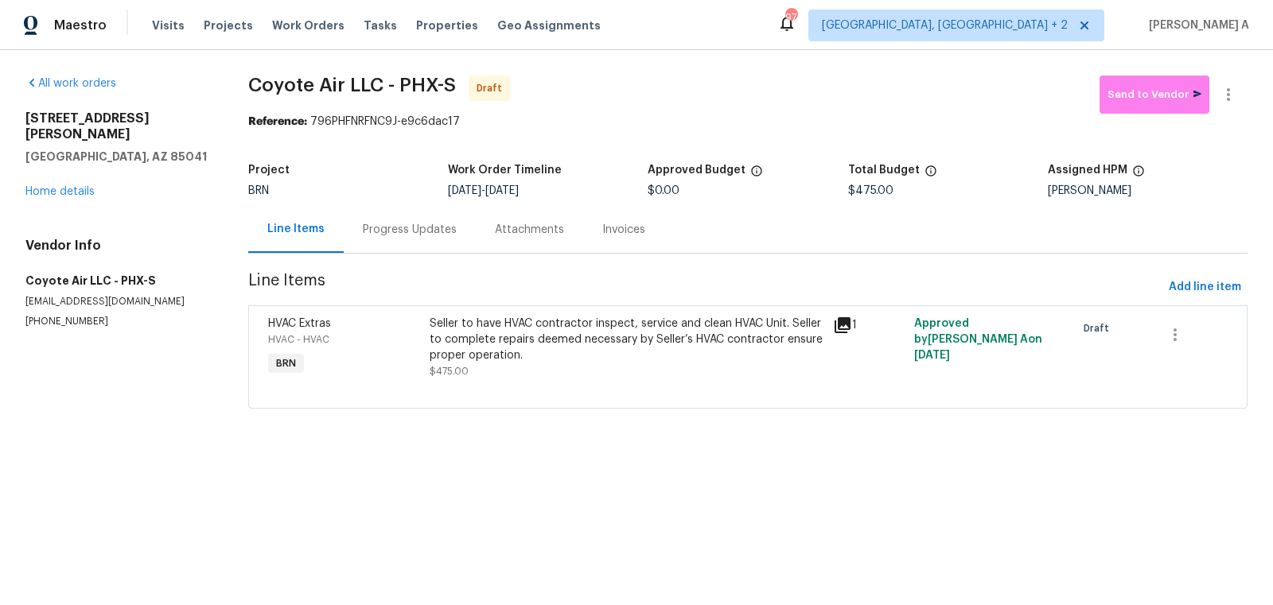
click at [395, 212] on div "Progress Updates" at bounding box center [410, 229] width 132 height 47
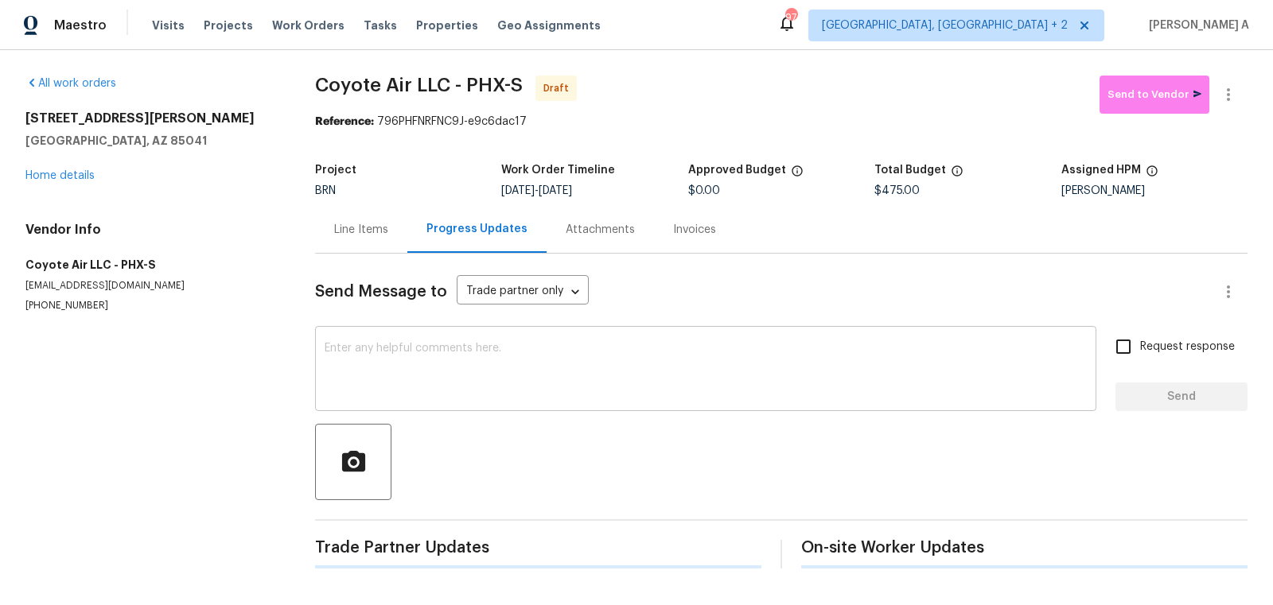
click at [457, 391] on textarea at bounding box center [706, 371] width 762 height 56
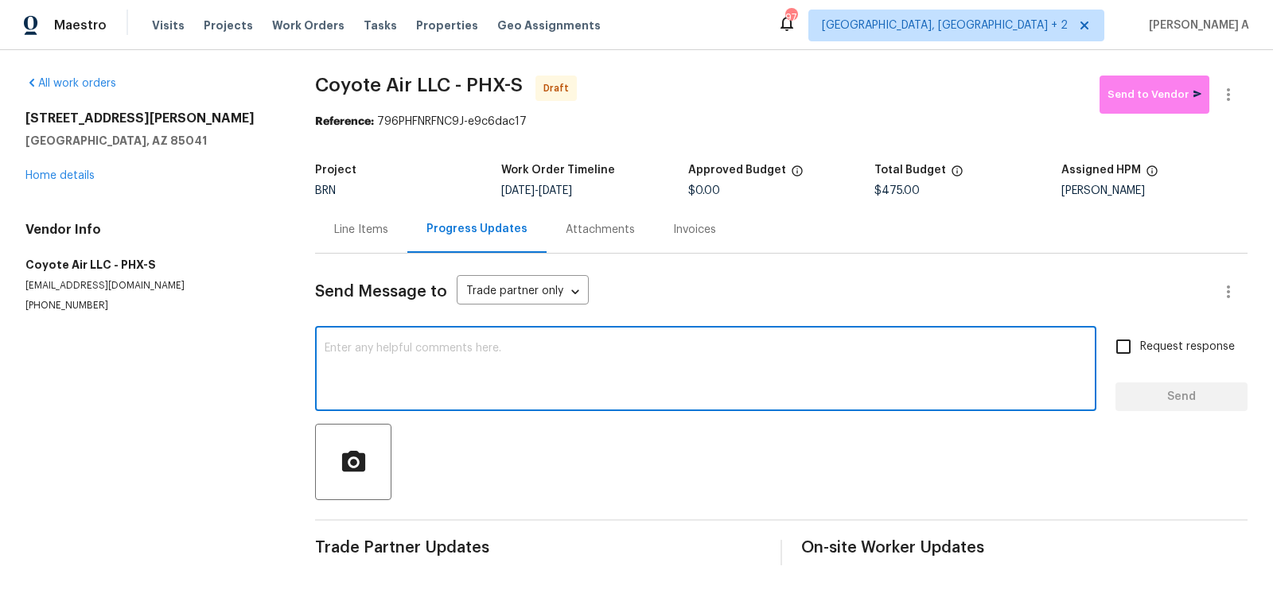
paste textarea "Hi, I'm Akshay from Opendoor. Just wanted to check if you received the workorde…"
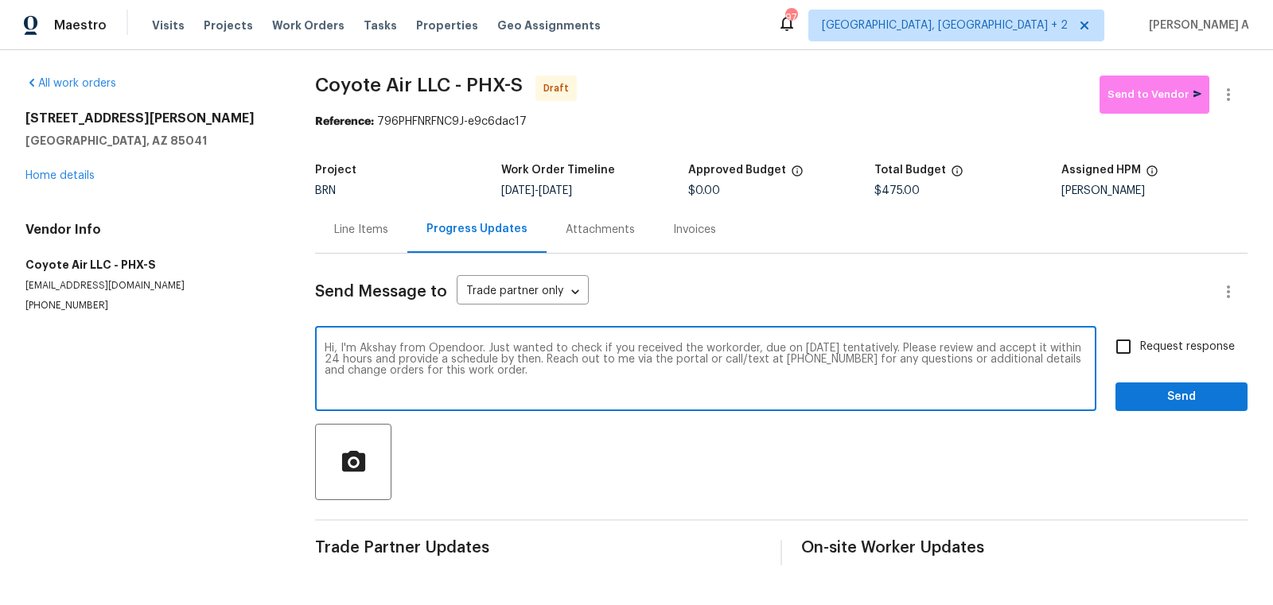
type textarea "Hi, I'm Akshay from Opendoor. Just wanted to check if you received the workorde…"
click at [1161, 349] on span "Request response" at bounding box center [1187, 347] width 95 height 17
click at [1140, 349] on input "Request response" at bounding box center [1123, 346] width 33 height 33
checkbox input "true"
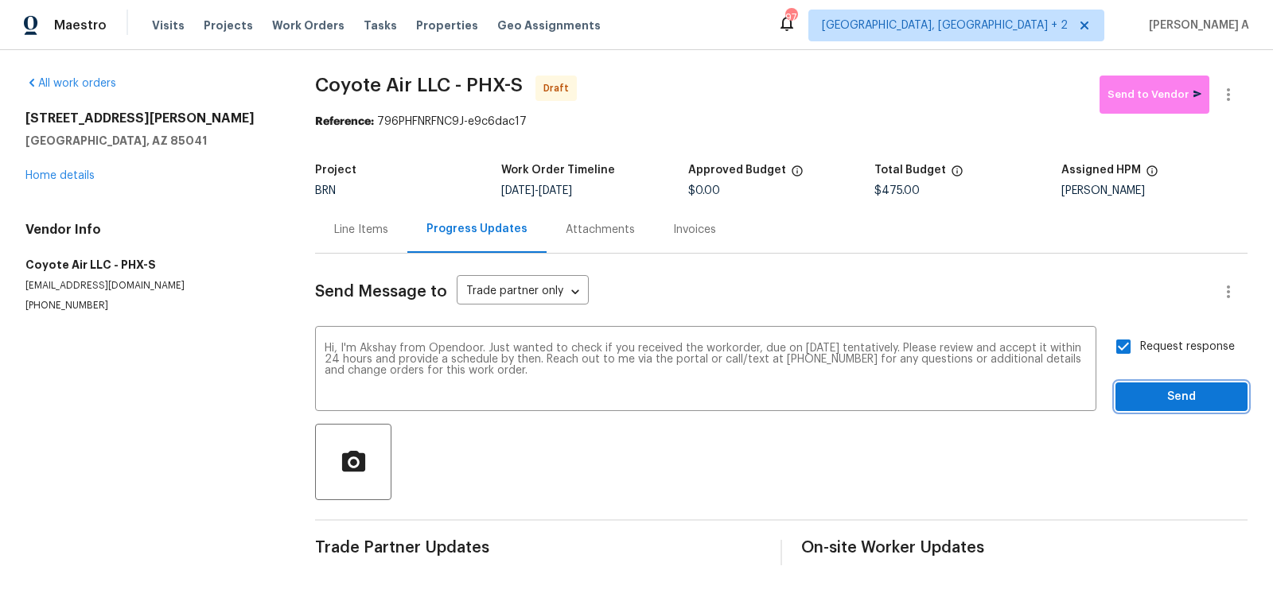
click at [1169, 389] on span "Send" at bounding box center [1181, 397] width 107 height 20
click at [1235, 93] on icon "button" at bounding box center [1228, 94] width 19 height 19
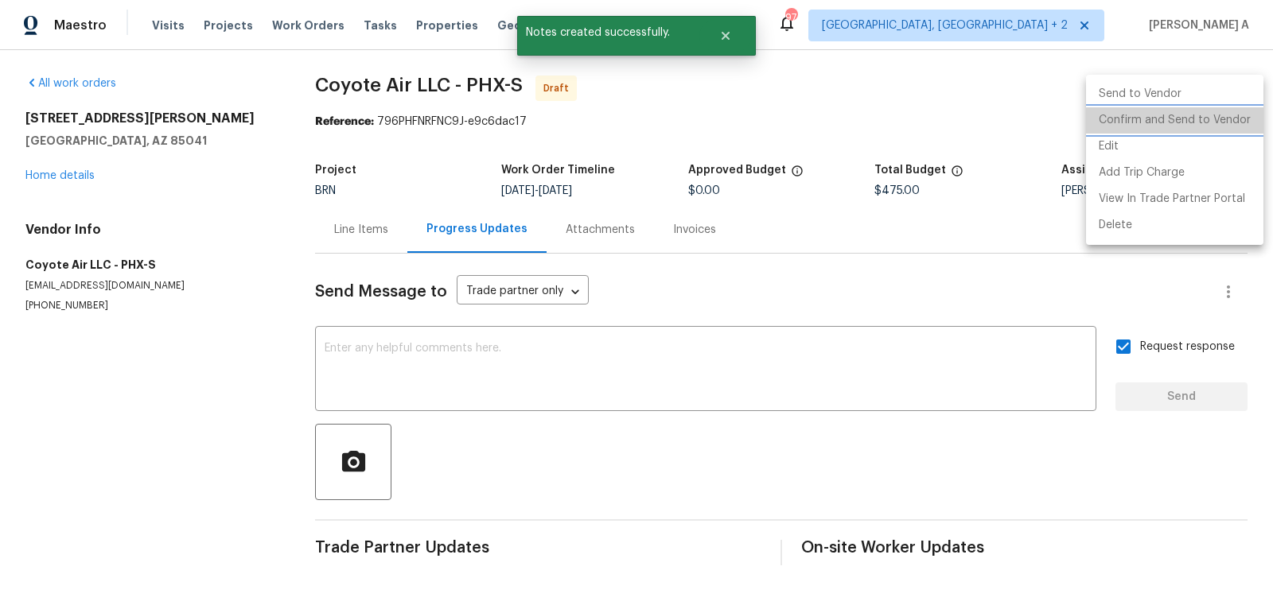
click at [1239, 108] on li "Confirm and Send to Vendor" at bounding box center [1174, 120] width 177 height 26
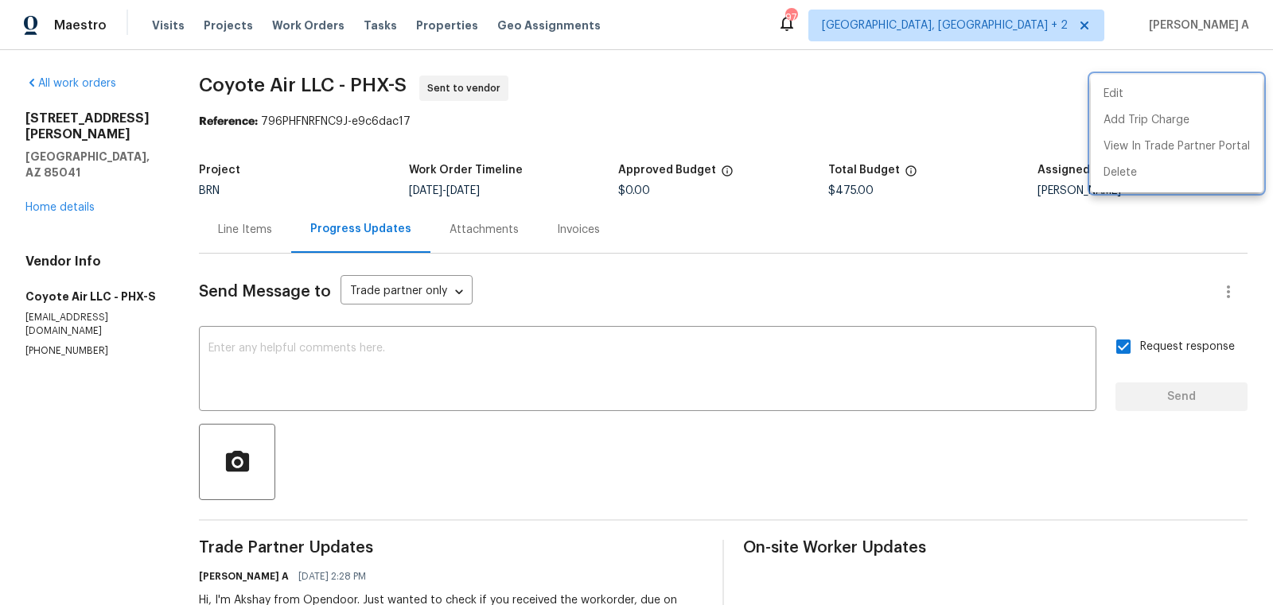
click at [363, 102] on div at bounding box center [636, 302] width 1273 height 605
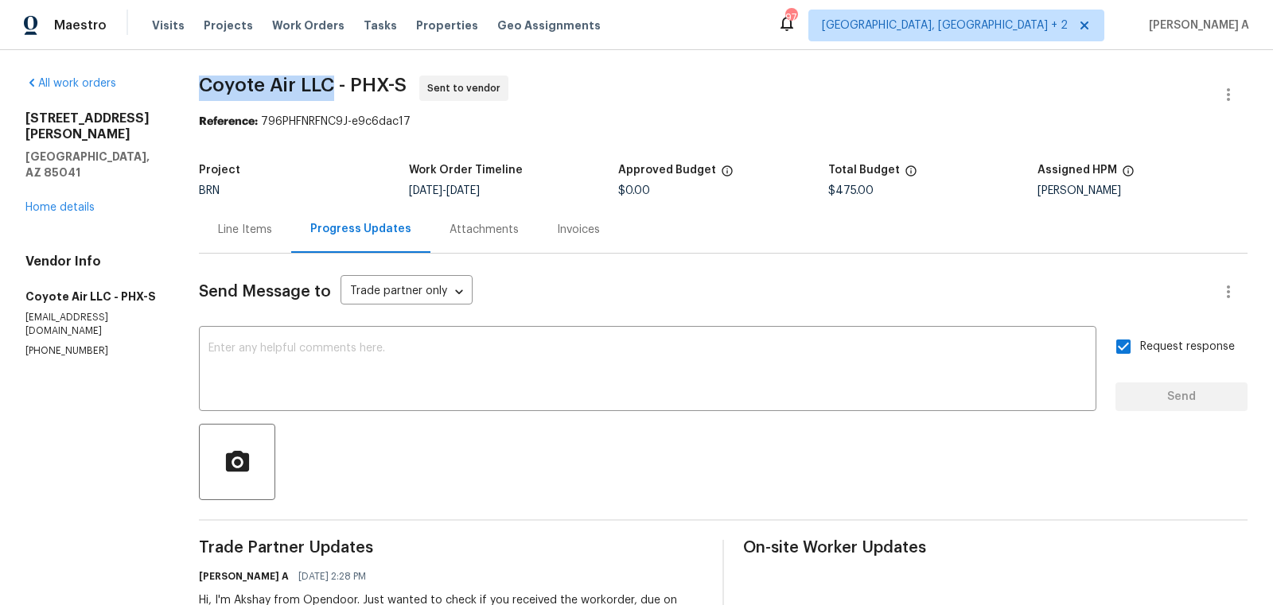
drag, startPoint x: 337, startPoint y: 84, endPoint x: 190, endPoint y: 80, distance: 147.2
click at [189, 80] on div "All work orders 3433 W Chambers St Phoenix, AZ 85041 Home details Vendor Info C…" at bounding box center [636, 375] width 1273 height 651
copy span "Coyote Air LLC"
click at [41, 202] on link "Home details" at bounding box center [59, 207] width 69 height 11
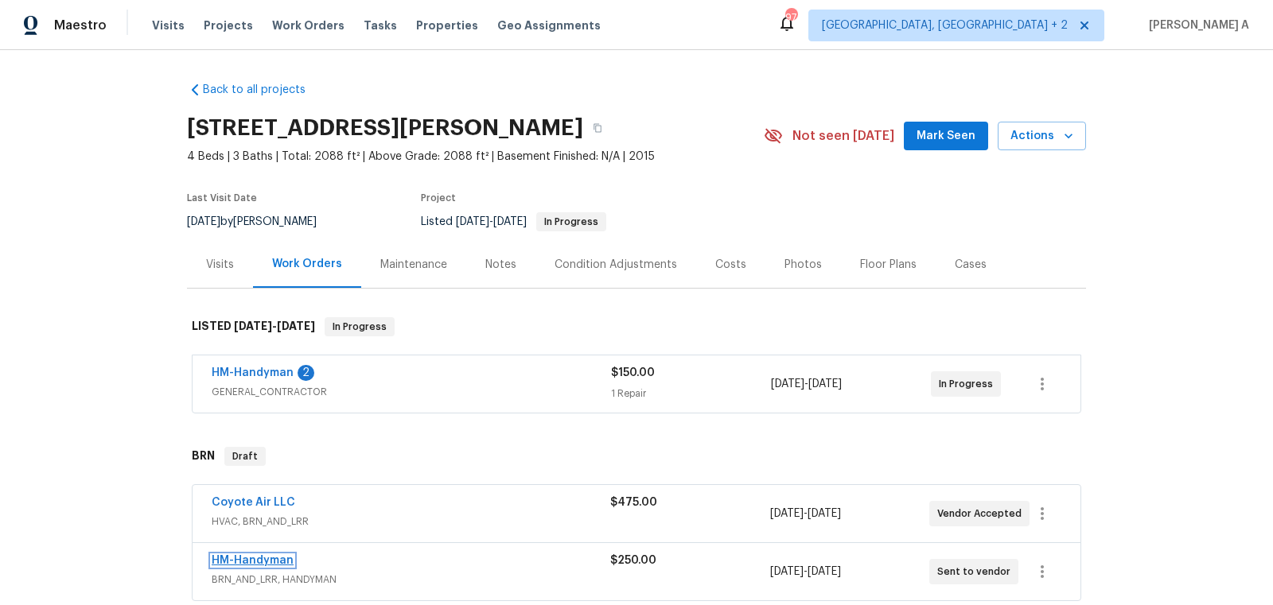
click at [249, 562] on link "HM-Handyman" at bounding box center [253, 560] width 82 height 11
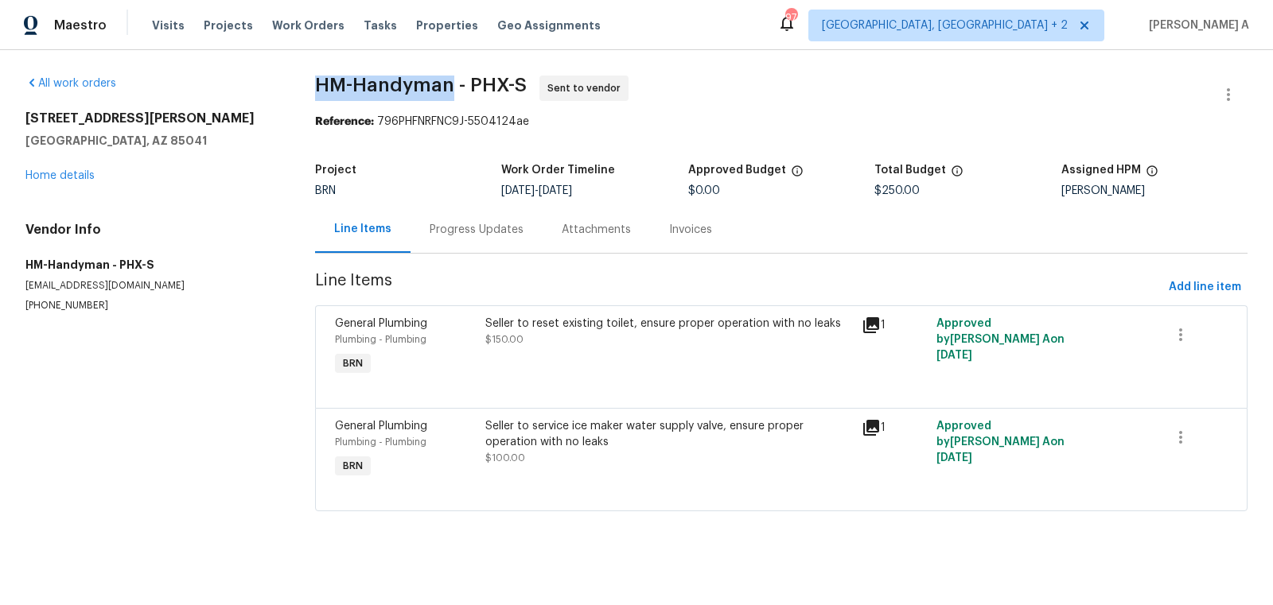
copy span "HM-Handyman"
drag, startPoint x: 301, startPoint y: 90, endPoint x: 444, endPoint y: 89, distance: 142.4
click at [444, 89] on div "All work orders 3433 W Chambers St Phoenix, AZ 85041 Home details Vendor Info H…" at bounding box center [636, 303] width 1273 height 506
click at [459, 105] on span "HM-Handyman - PHX-S Sent to vendor" at bounding box center [762, 95] width 894 height 38
copy span "HM-Handyman"
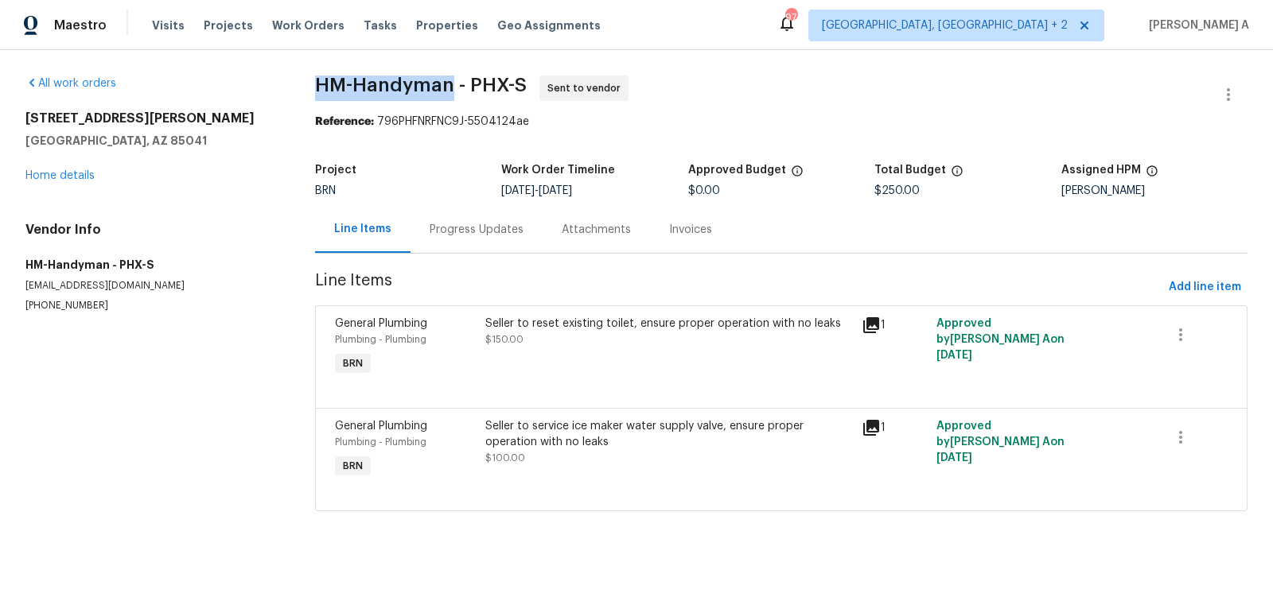
drag, startPoint x: 452, startPoint y: 85, endPoint x: 309, endPoint y: 83, distance: 143.2
click at [309, 83] on div "All work orders 3433 W Chambers St Phoenix, AZ 85041 Home details Vendor Info H…" at bounding box center [636, 303] width 1273 height 506
click at [488, 233] on div "Progress Updates" at bounding box center [477, 230] width 94 height 16
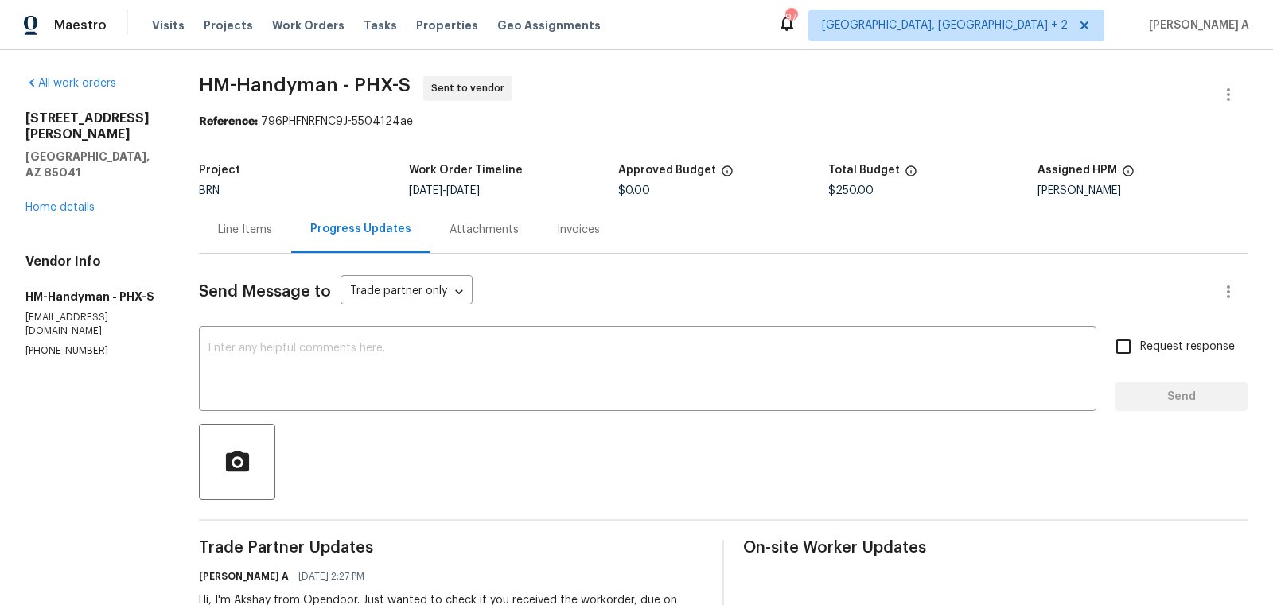
click at [49, 168] on div "3433 W Chambers St Phoenix, AZ 85041 Home details" at bounding box center [92, 163] width 135 height 105
click at [80, 202] on link "Home details" at bounding box center [59, 207] width 69 height 11
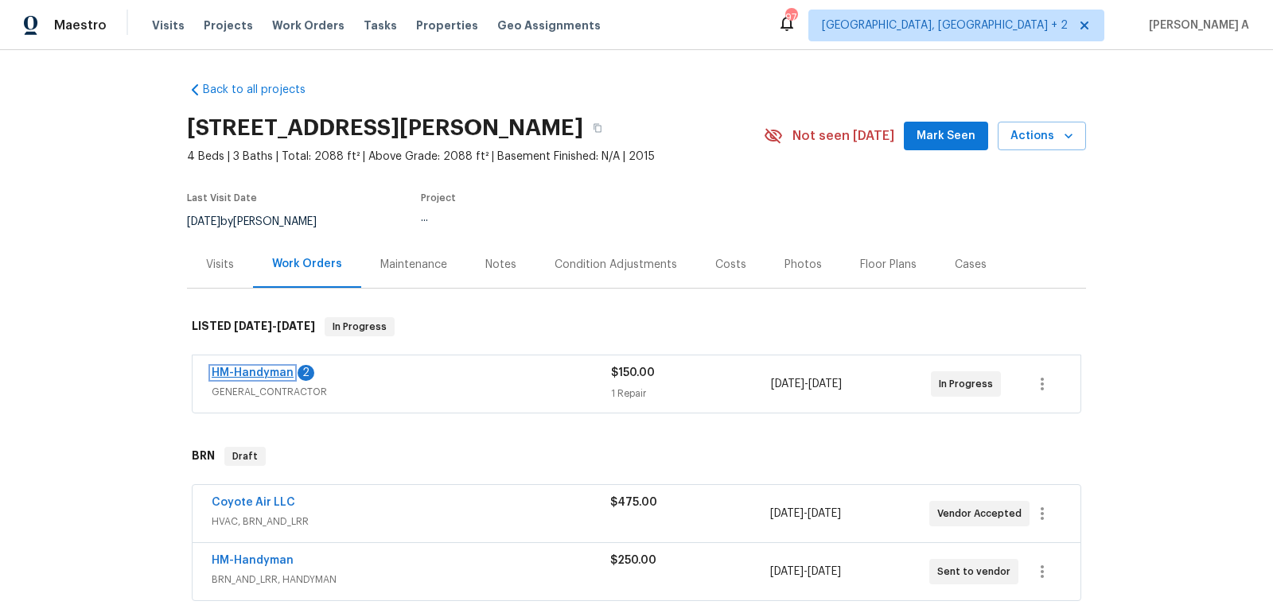
click at [263, 369] on link "HM-Handyman" at bounding box center [253, 373] width 82 height 11
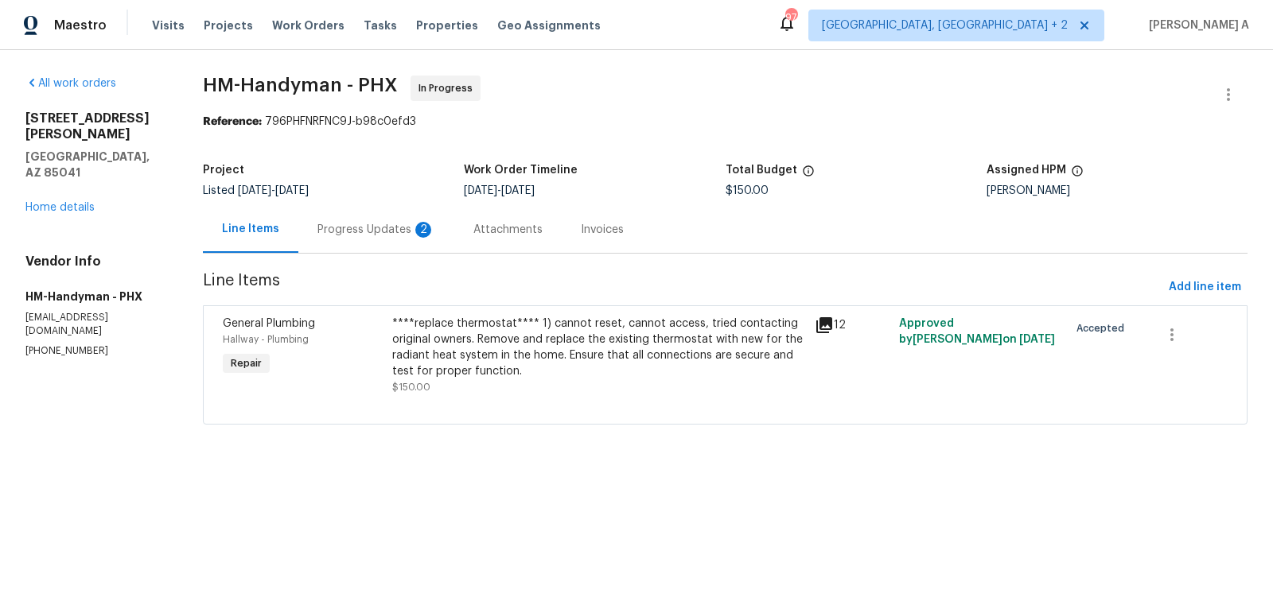
click at [443, 222] on div "Progress Updates 2" at bounding box center [376, 229] width 156 height 47
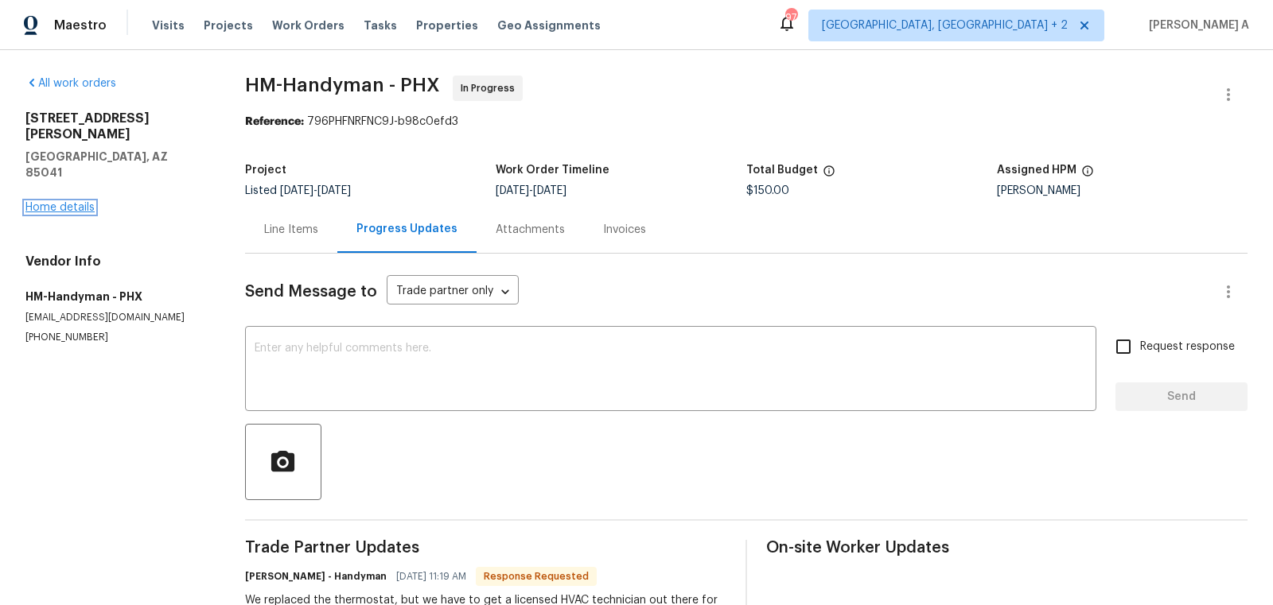
click at [63, 202] on link "Home details" at bounding box center [59, 207] width 69 height 11
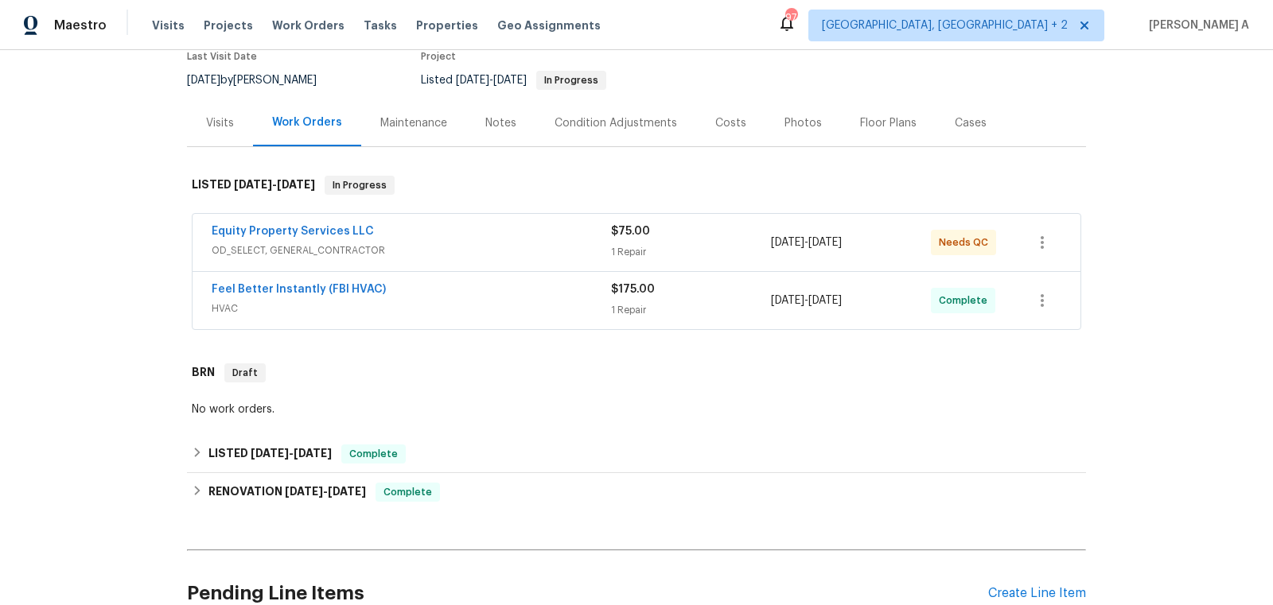
scroll to position [410, 0]
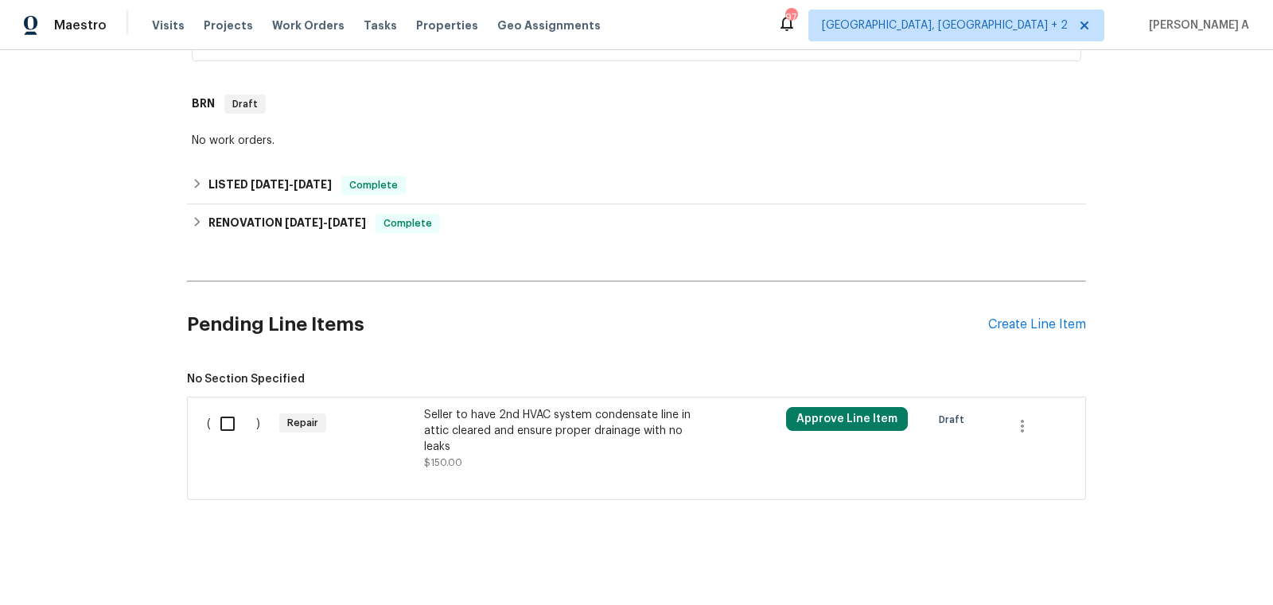
click at [568, 446] on div "Seller to have 2nd HVAC system condensate line in attic cleared and ensure prop…" at bounding box center [564, 431] width 280 height 48
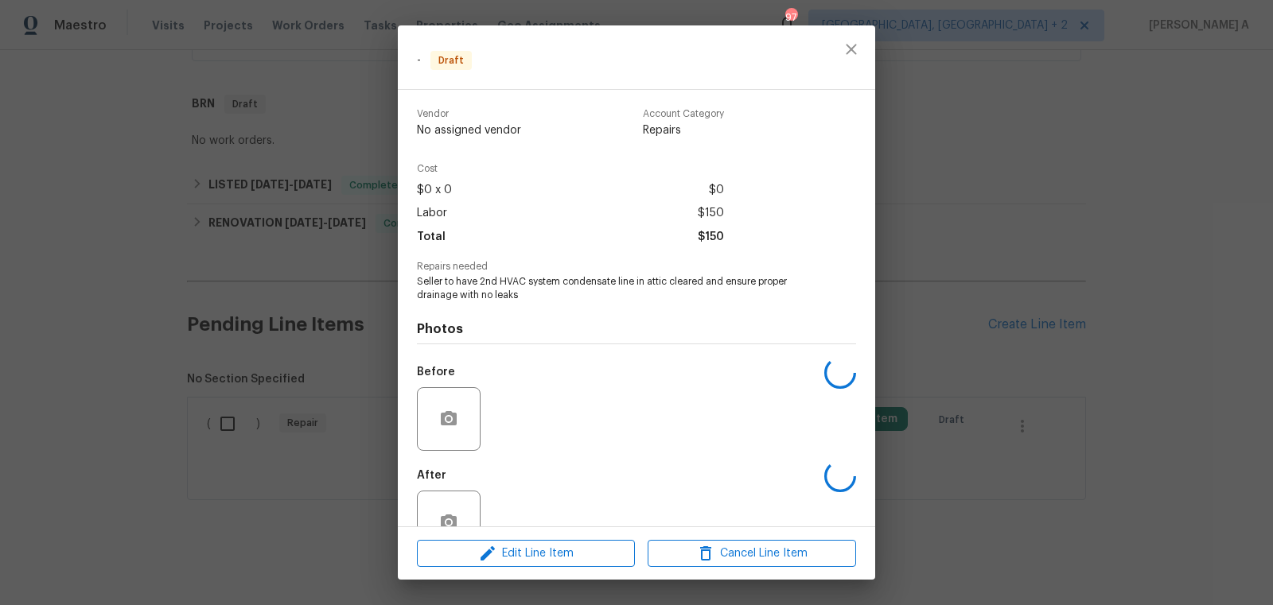
scroll to position [43, 0]
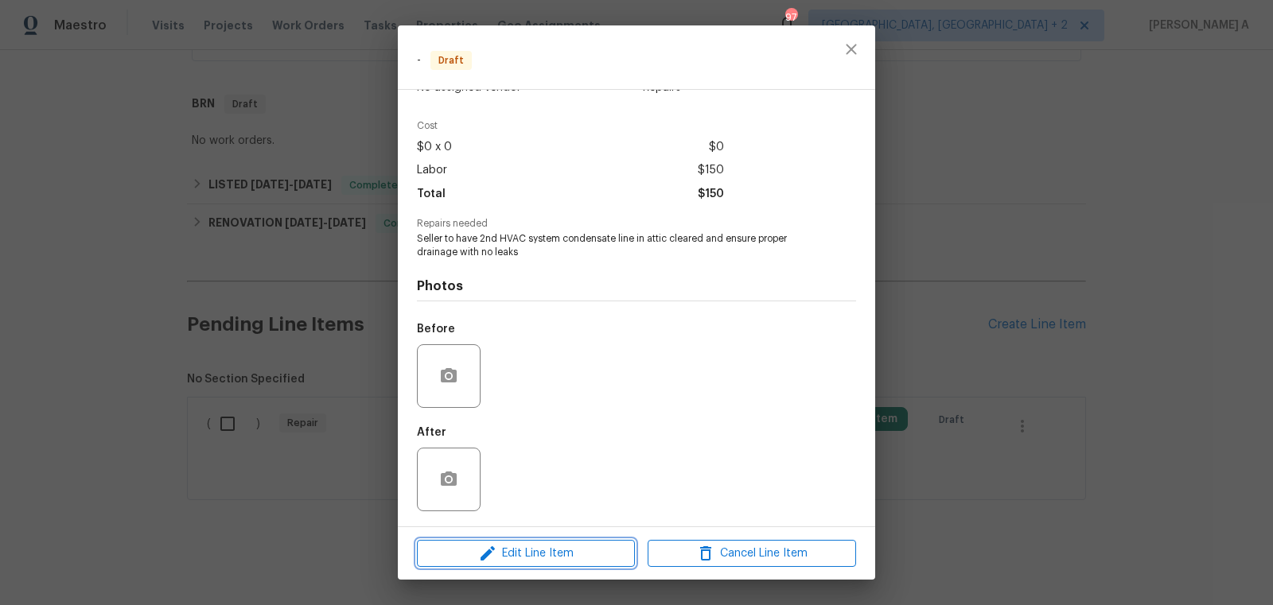
click at [555, 546] on span "Edit Line Item" at bounding box center [526, 554] width 208 height 20
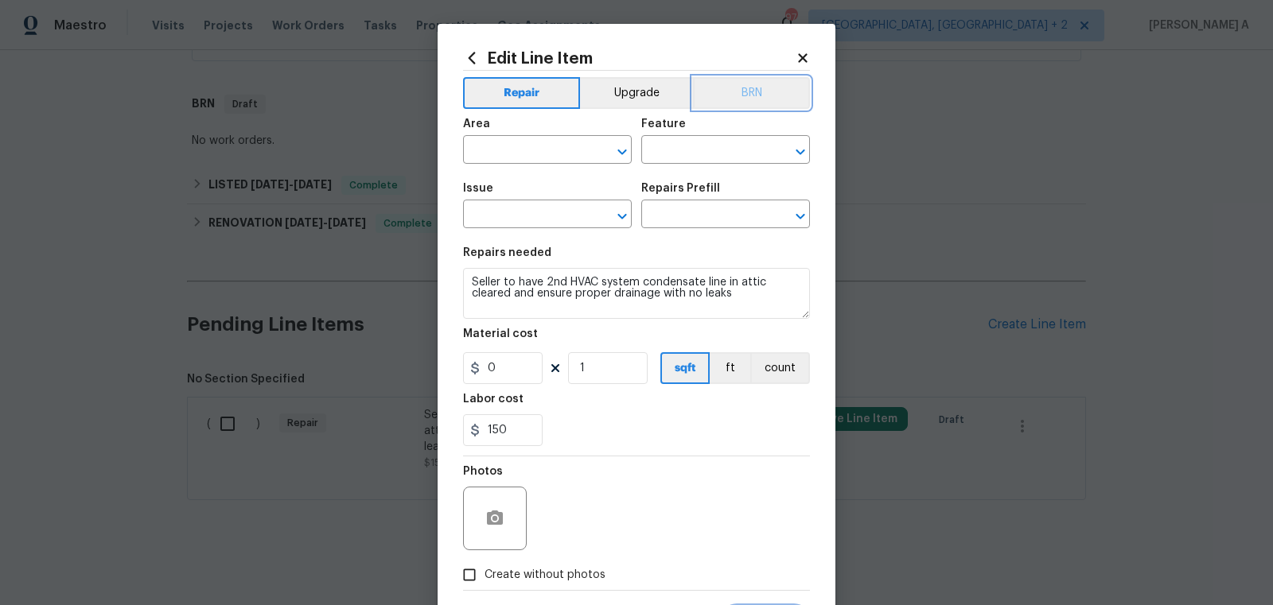
click at [747, 80] on button "BRN" at bounding box center [751, 93] width 117 height 32
click at [505, 158] on input "text" at bounding box center [525, 151] width 124 height 25
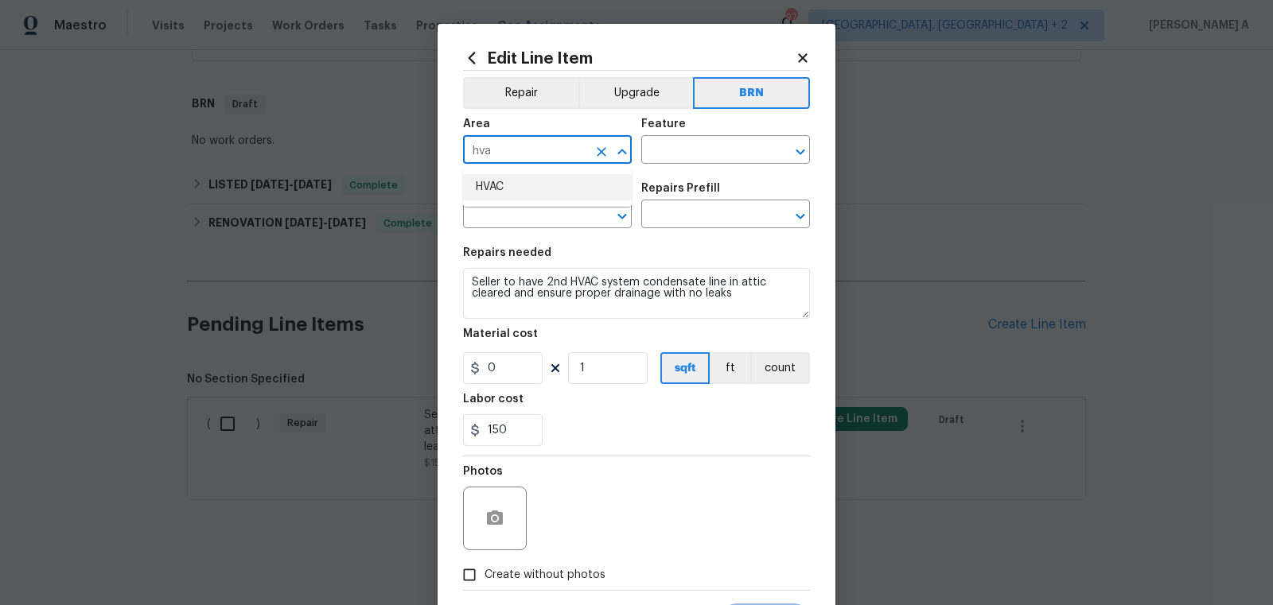
click at [518, 190] on li "HVAC" at bounding box center [547, 187] width 169 height 26
type input "HVAC"
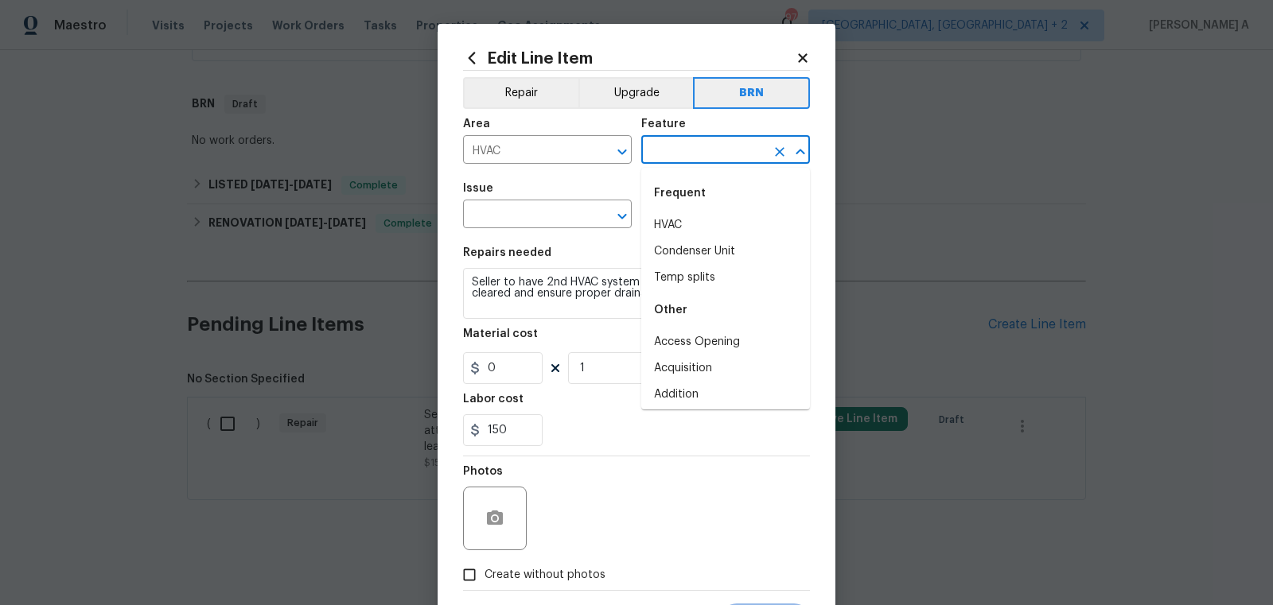
click at [756, 157] on input "text" at bounding box center [703, 151] width 124 height 25
click at [693, 235] on li "HVAC" at bounding box center [725, 225] width 169 height 26
type input "HVAC"
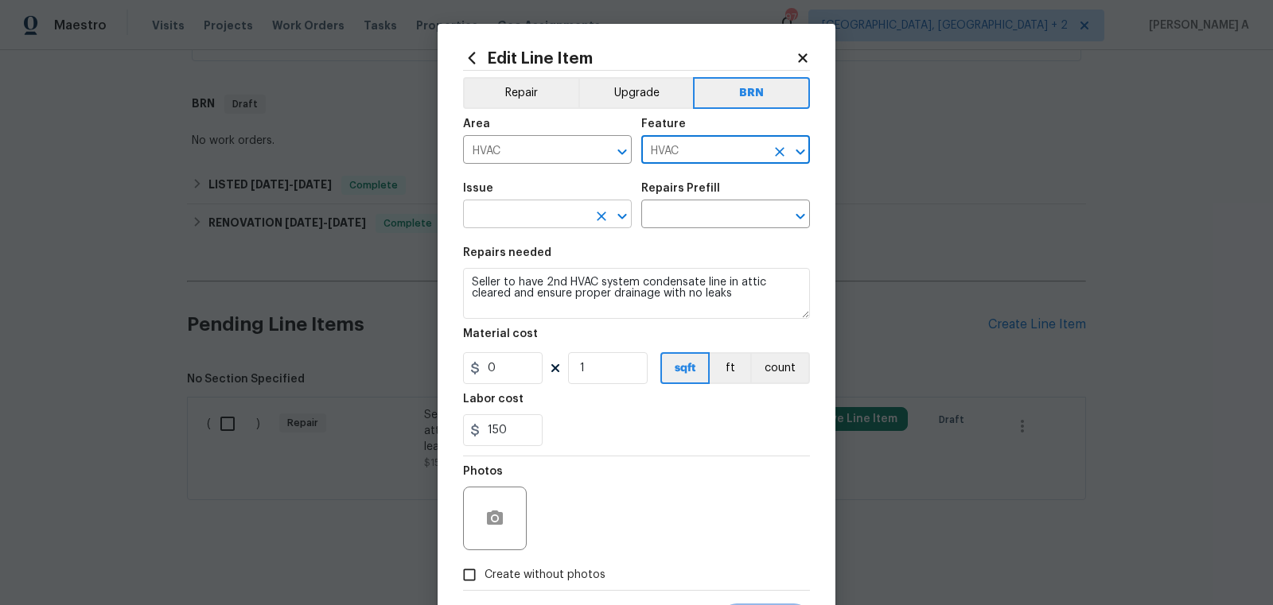
click at [575, 222] on input "text" at bounding box center [525, 216] width 124 height 25
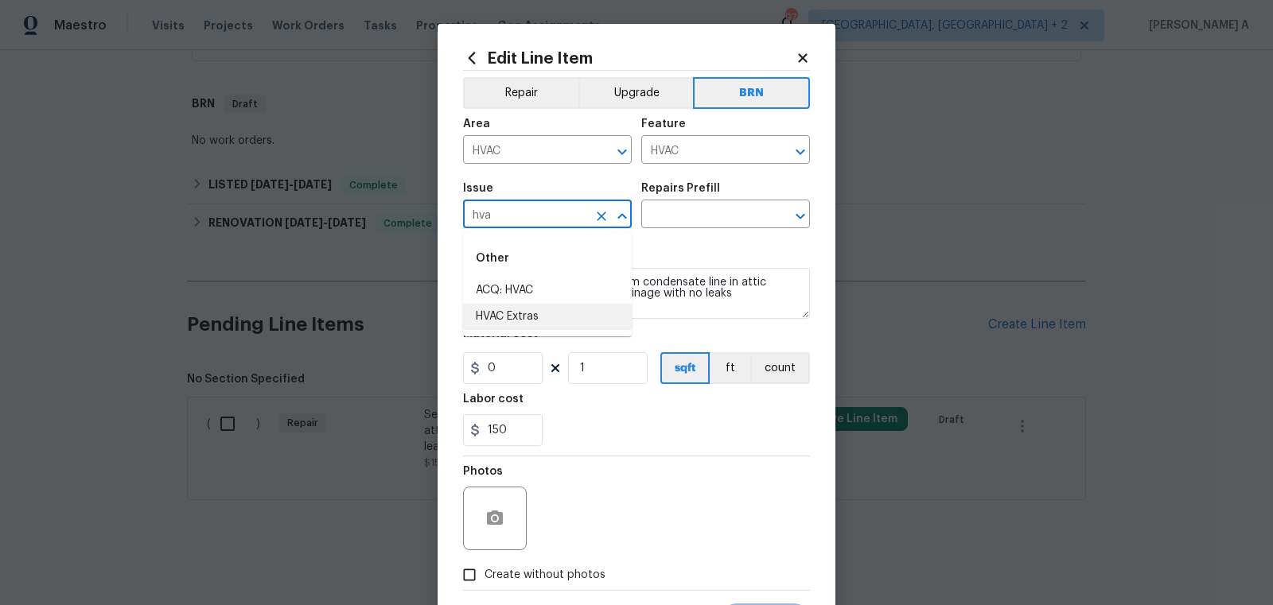
click at [558, 317] on li "HVAC Extras" at bounding box center [547, 317] width 169 height 26
type input "HVAC Extras"
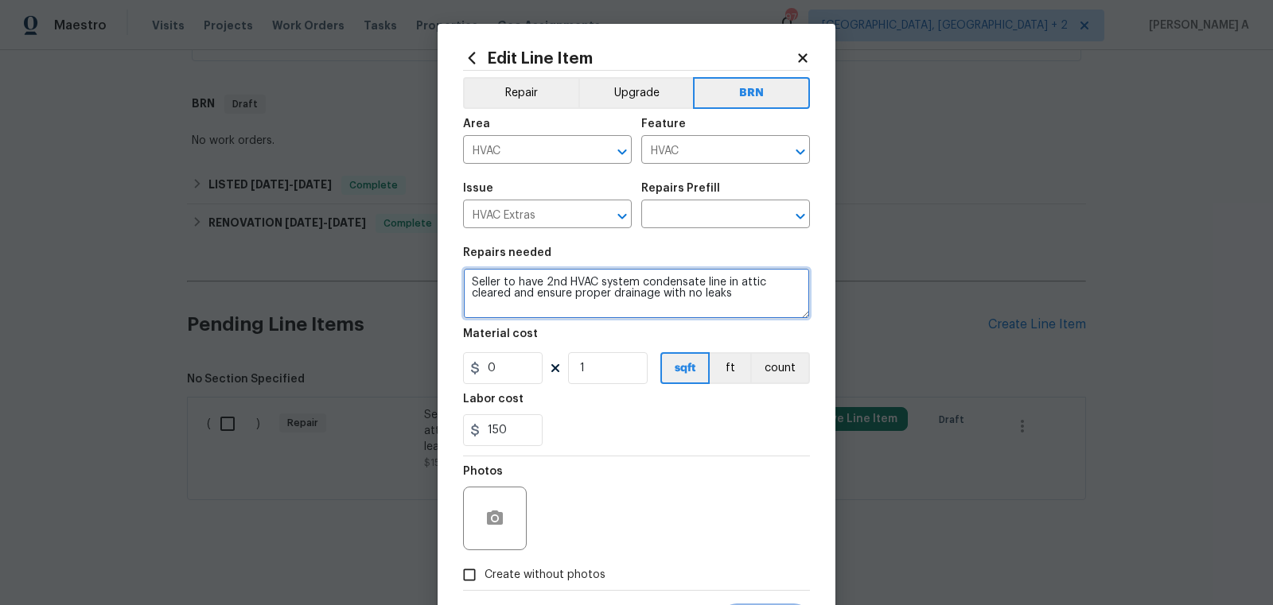
click at [558, 317] on textarea "Seller to have 2nd HVAC system condensate line in attic cleared and ensure prop…" at bounding box center [636, 293] width 347 height 51
click at [678, 216] on input "text" at bounding box center [703, 216] width 124 height 25
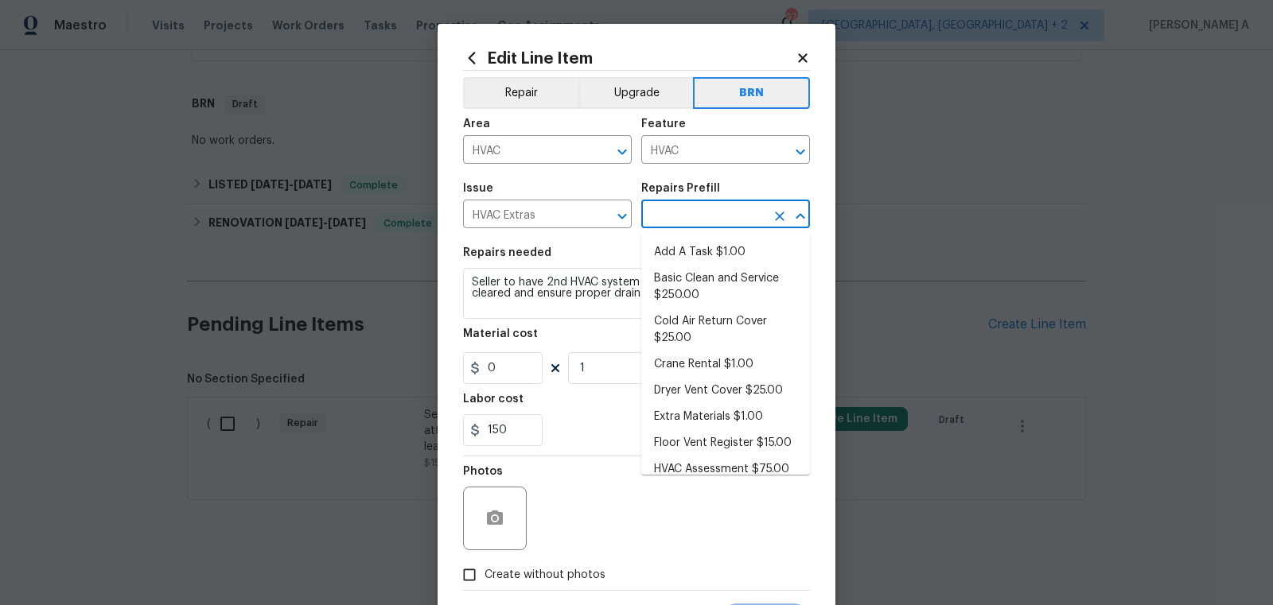
click at [678, 236] on ul "Add A Task $1.00 Basic Clean and Service $250.00 Cold Air Return Cover $25.00 C…" at bounding box center [725, 354] width 169 height 242
click at [679, 245] on li "Add A Task $1.00" at bounding box center [725, 252] width 169 height 26
type input "Add A Task $1.00"
type textarea "HPM to detail"
type input "1"
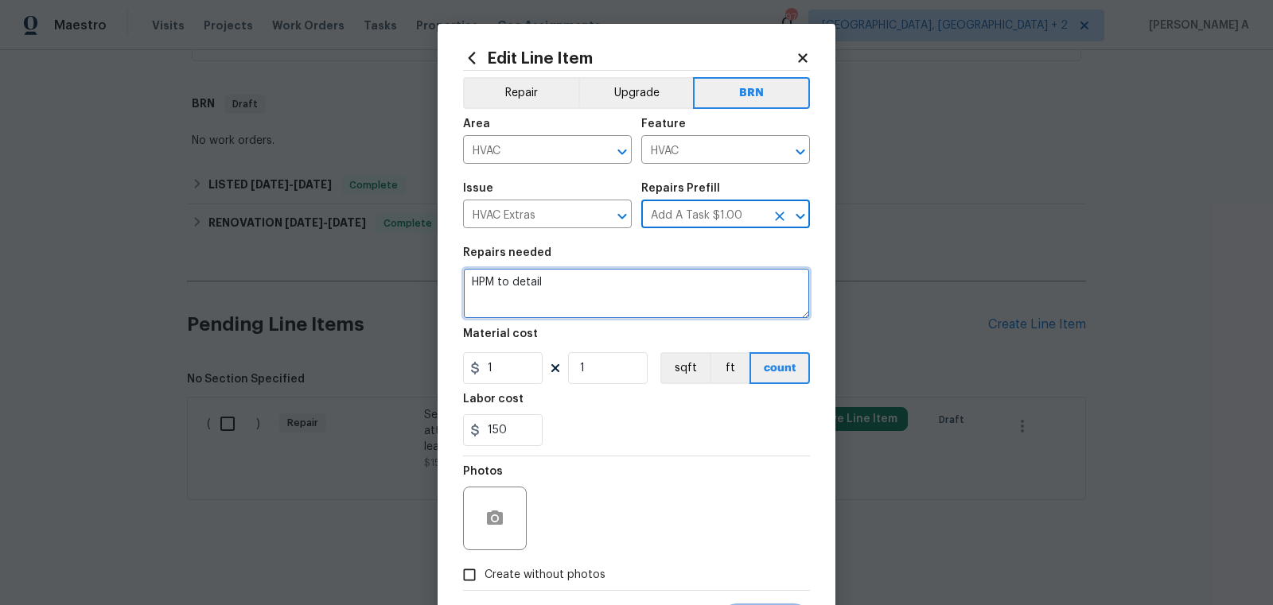
click at [651, 285] on textarea "HPM to detail" at bounding box center [636, 293] width 347 height 51
paste textarea "Seller to have 2nd HVAC system condensate line in attic cleared and ensure prop…"
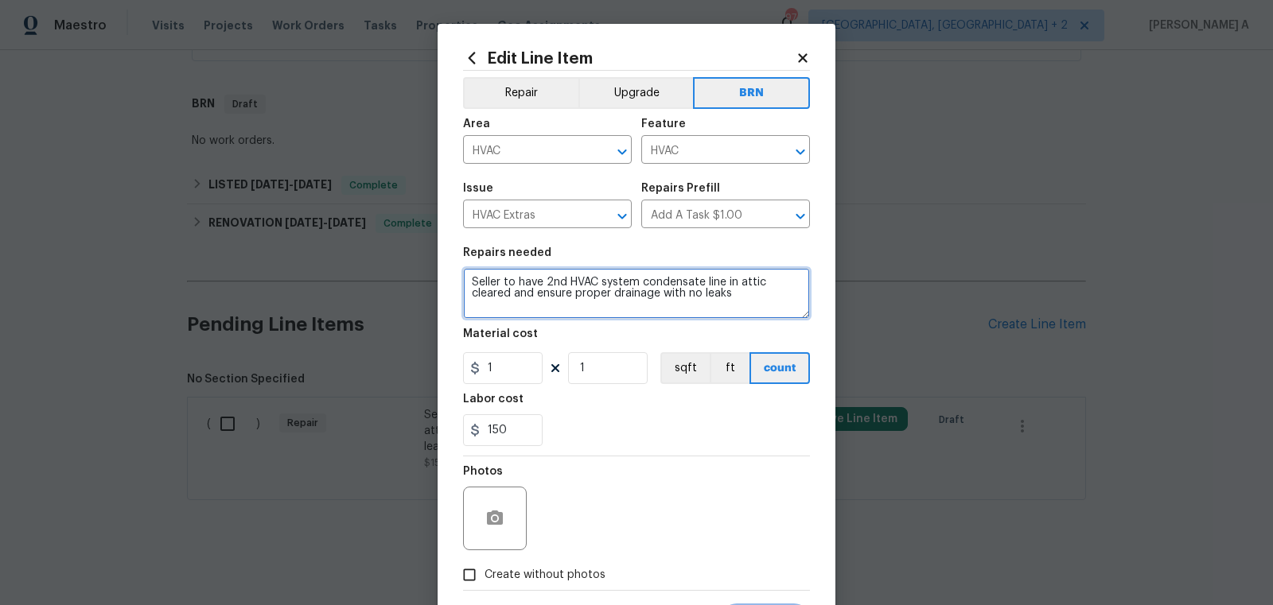
type textarea "Seller to have 2nd HVAC system condensate line in attic cleared and ensure prop…"
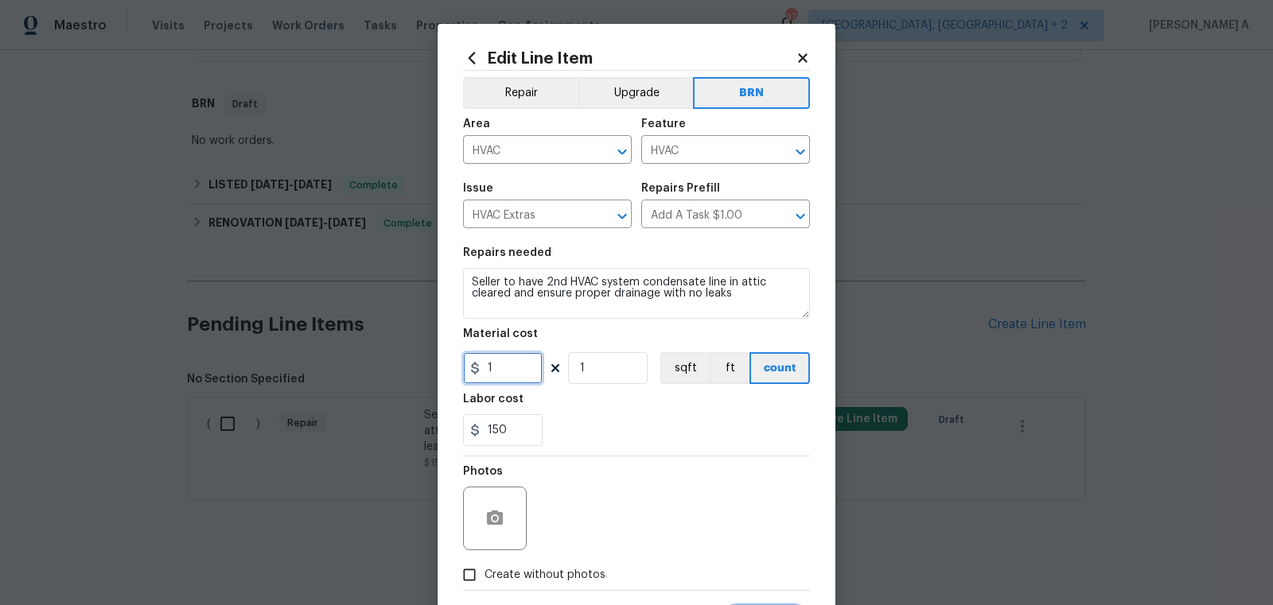
drag, startPoint x: 513, startPoint y: 372, endPoint x: 410, endPoint y: 372, distance: 102.6
click at [410, 372] on div "Edit Line Item Repair Upgrade BRN Area HVAC ​ Feature HVAC ​ Issue HVAC Extras …" at bounding box center [636, 302] width 1273 height 605
type input "0"
click at [496, 566] on label "Create without photos" at bounding box center [529, 575] width 151 height 30
click at [484, 566] on input "Create without photos" at bounding box center [469, 575] width 30 height 30
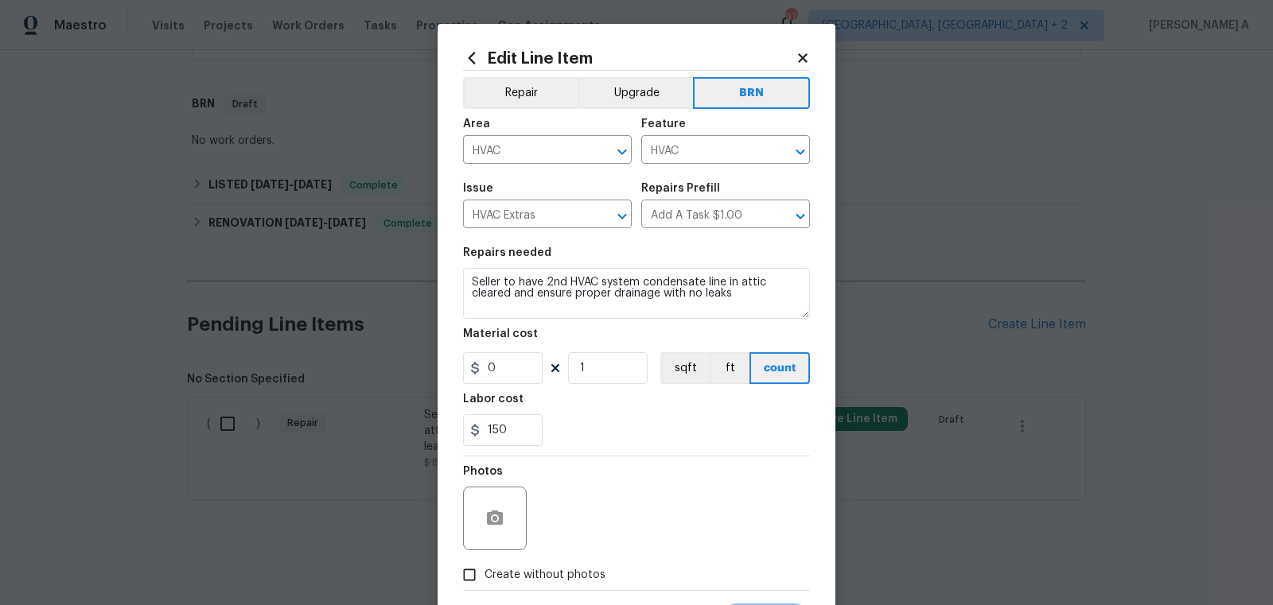
checkbox input "true"
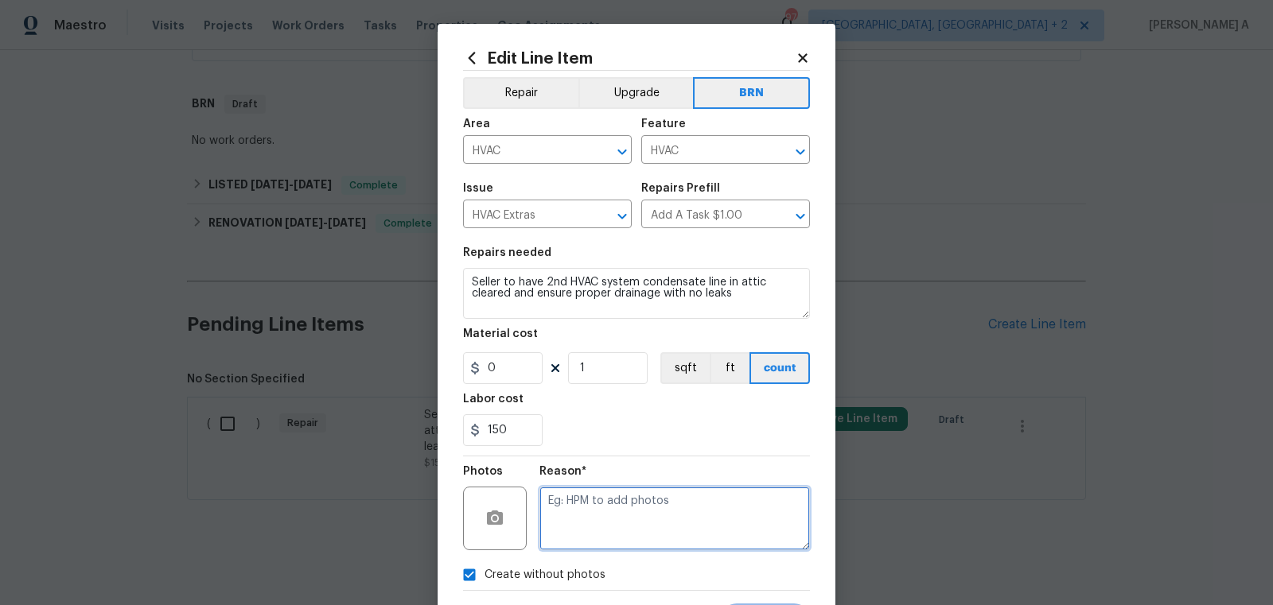
click at [602, 519] on textarea at bounding box center [674, 519] width 270 height 64
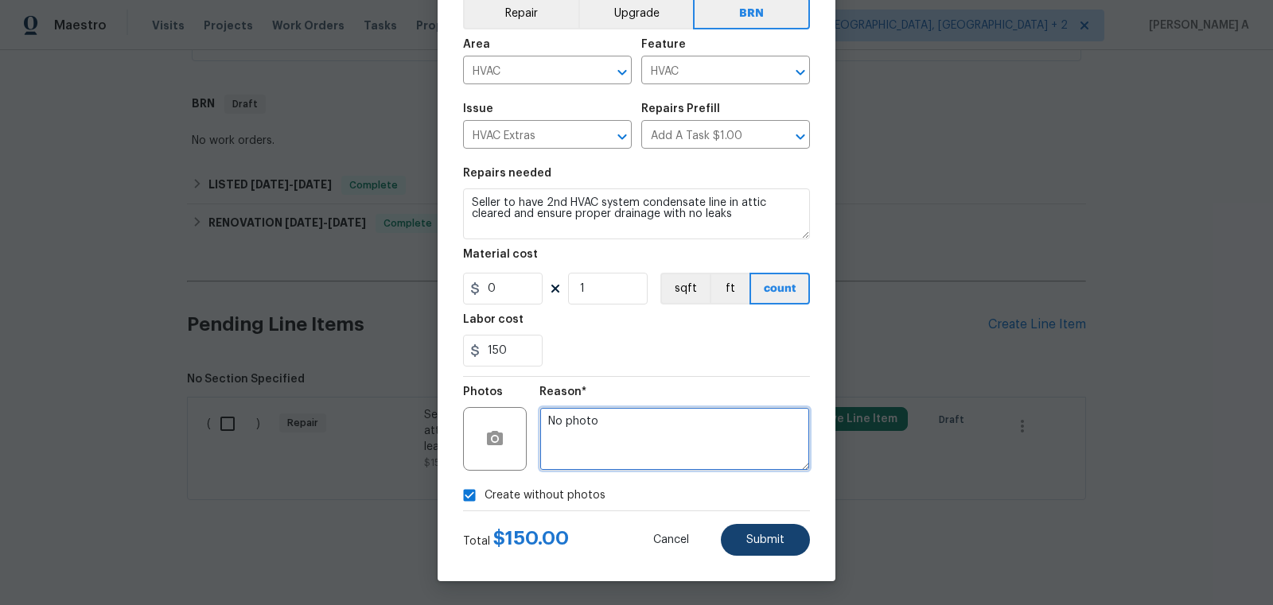
type textarea "No photo"
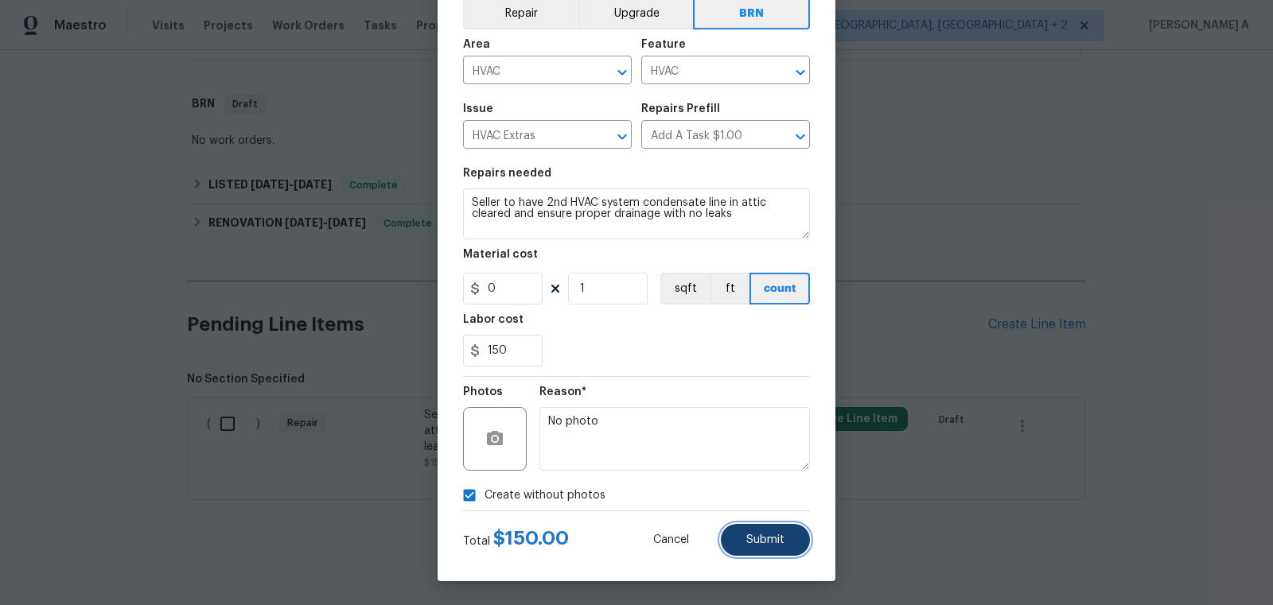
click at [770, 546] on button "Submit" at bounding box center [765, 540] width 89 height 32
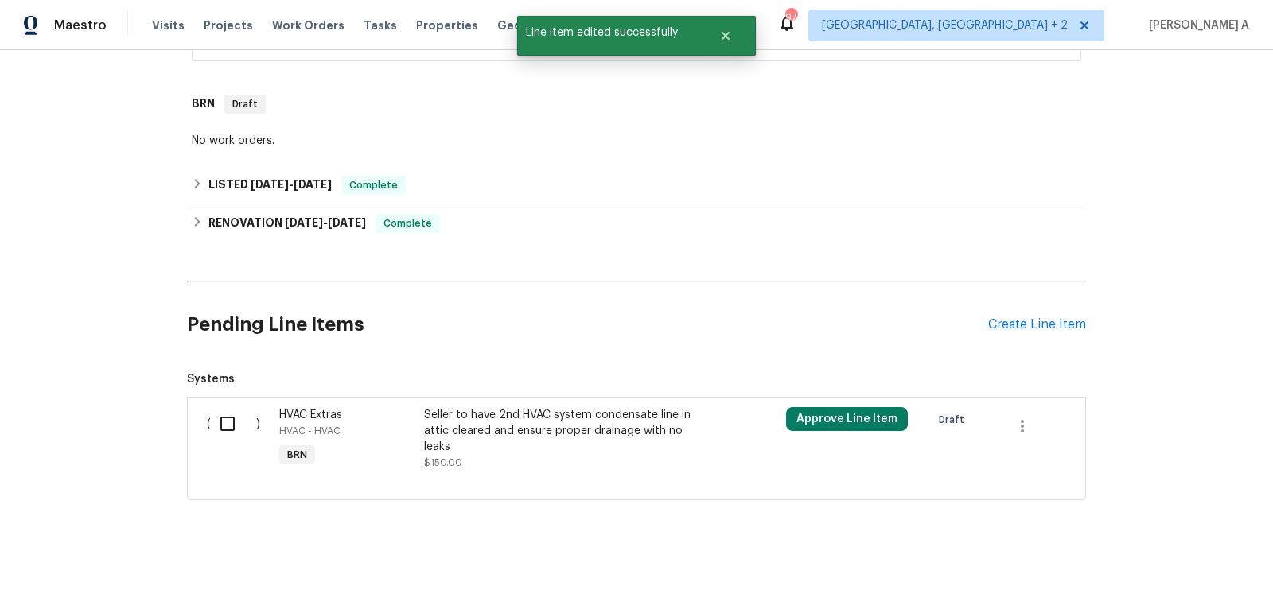
click at [235, 416] on input "checkbox" at bounding box center [233, 423] width 45 height 33
checkbox input "true"
click at [1200, 567] on span "Create Work Order" at bounding box center [1182, 566] width 106 height 20
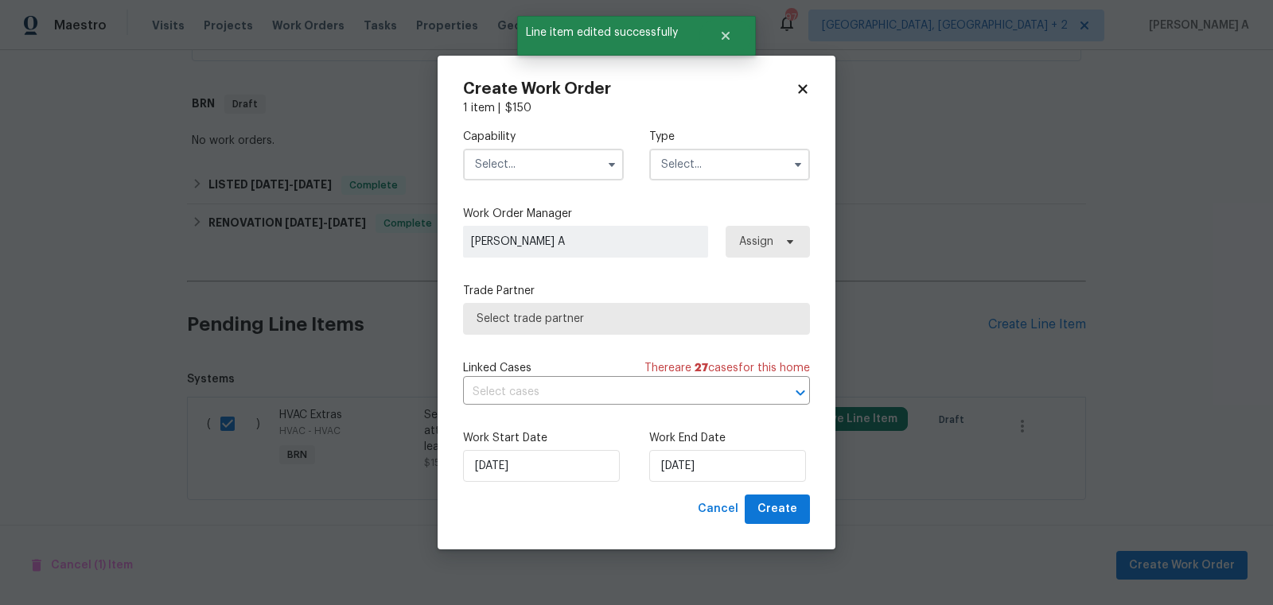
click at [548, 170] on input "text" at bounding box center [543, 165] width 161 height 32
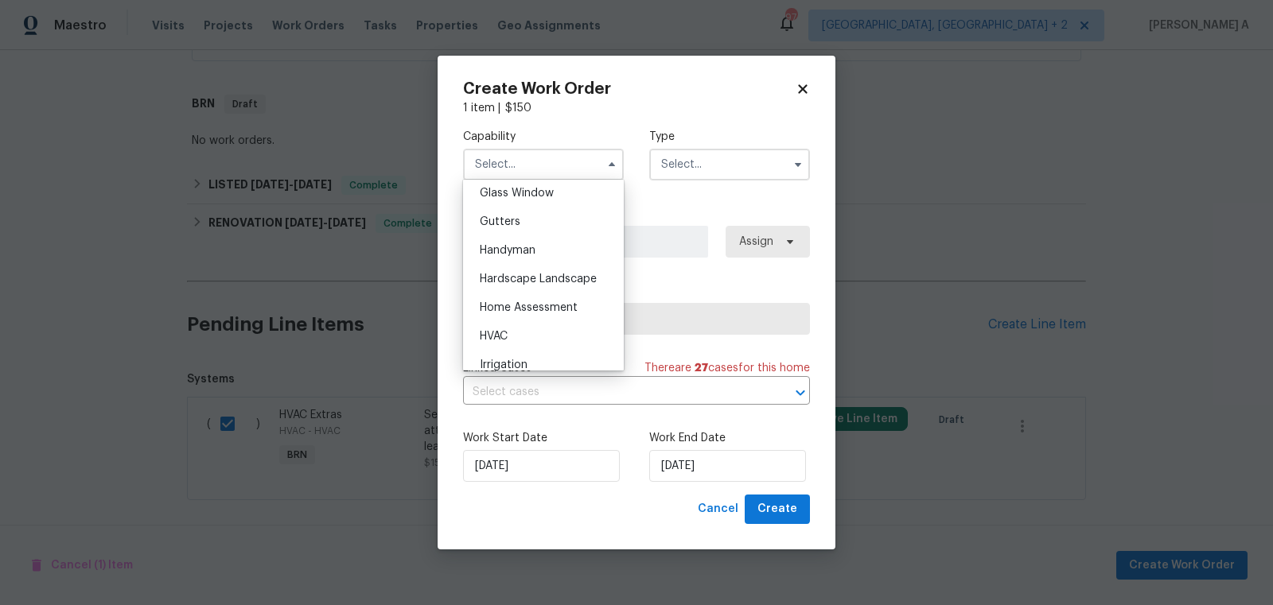
scroll to position [841, 0]
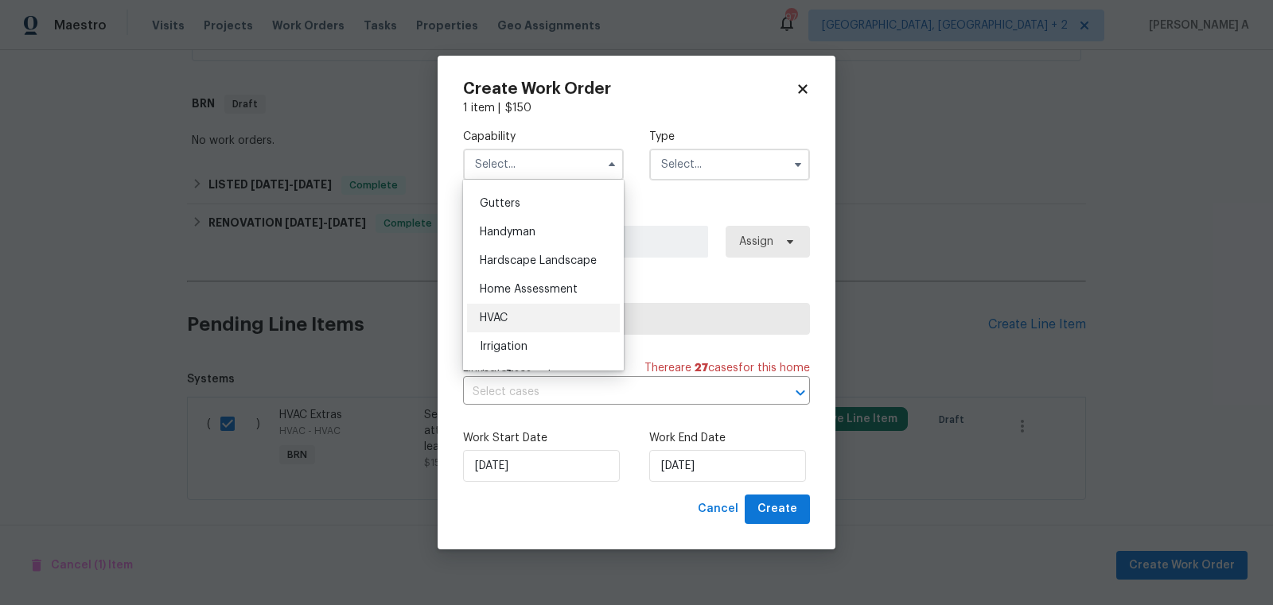
click at [538, 316] on div "HVAC" at bounding box center [543, 318] width 153 height 29
type input "HVAC"
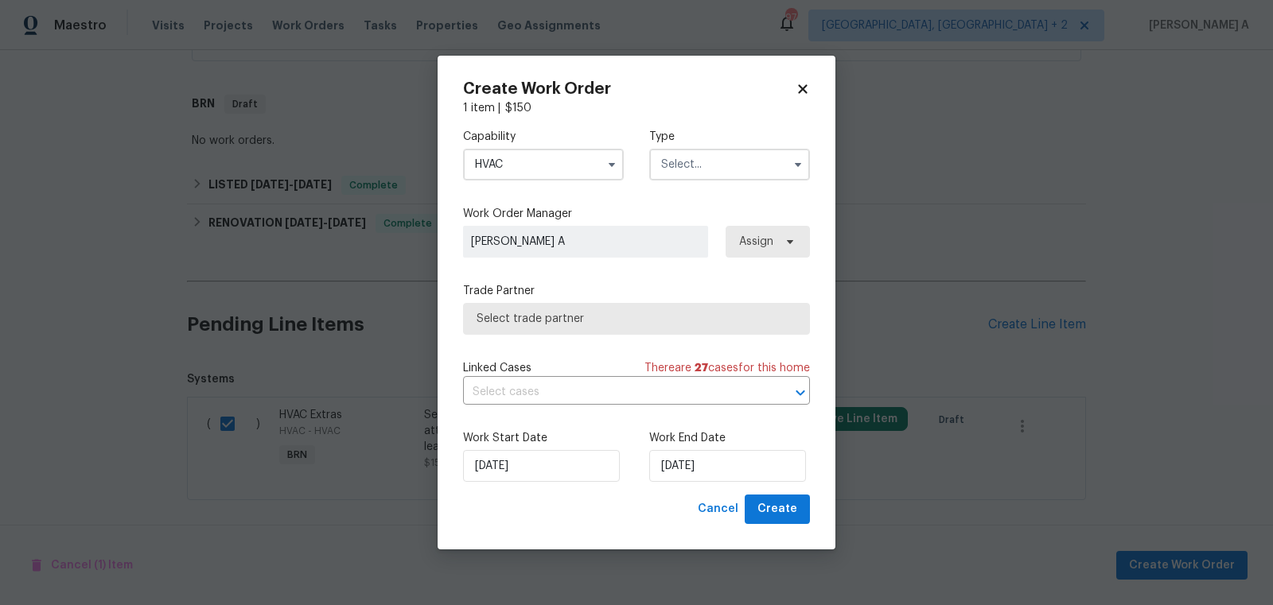
click at [708, 165] on input "text" at bounding box center [729, 165] width 161 height 32
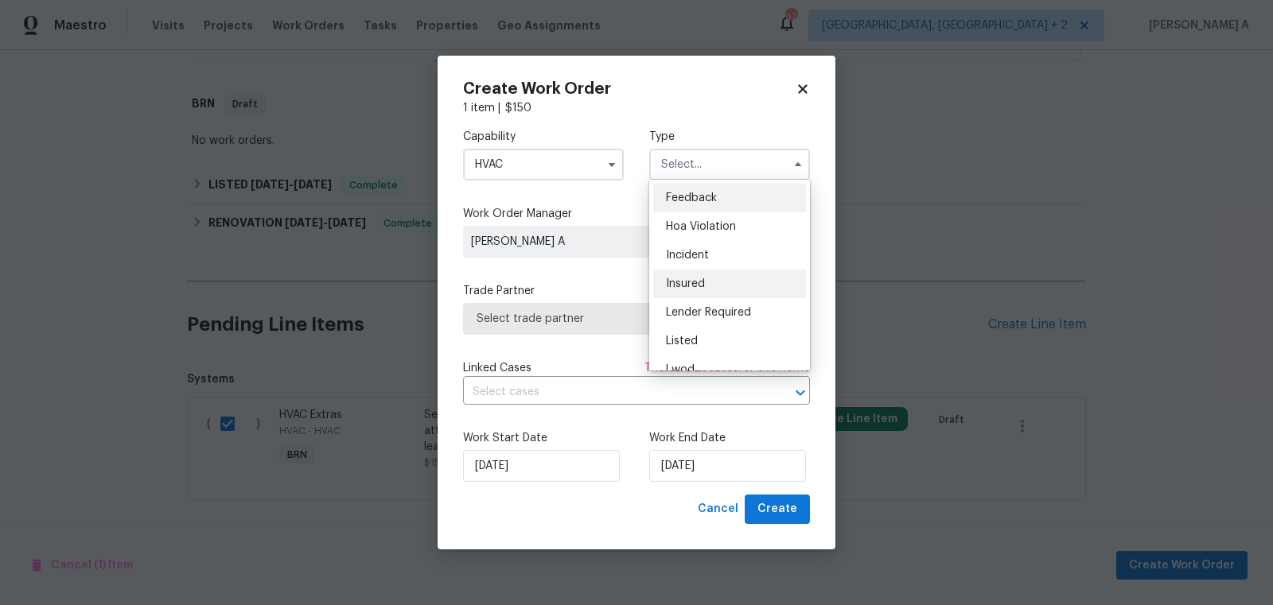
scroll to position [189, 0]
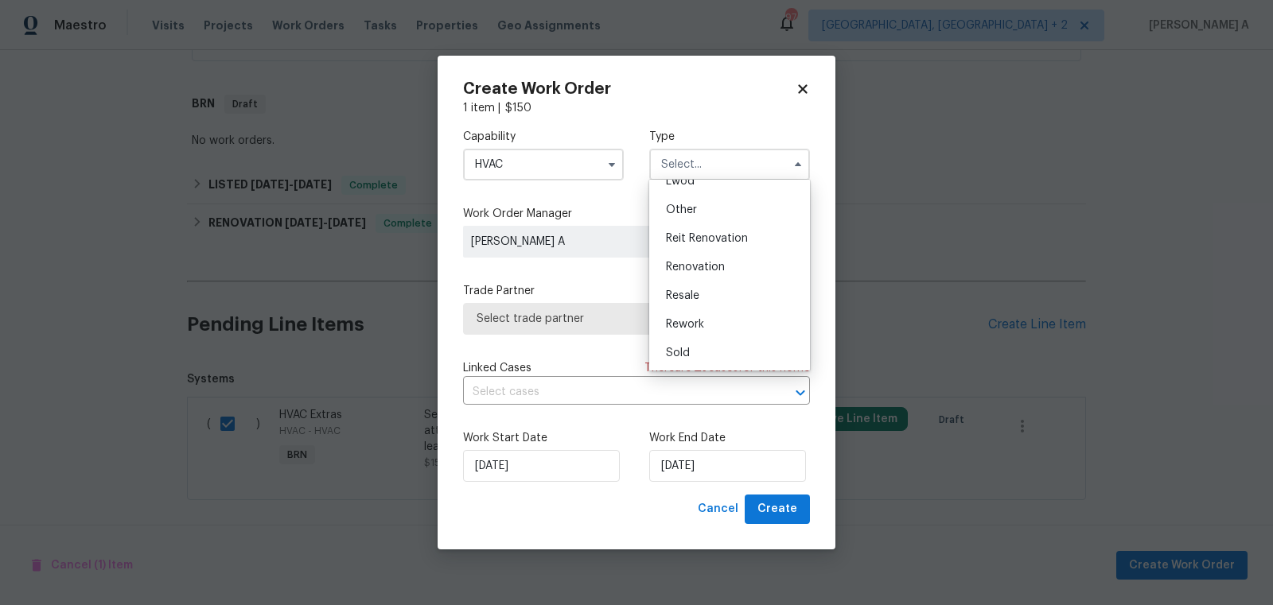
click at [715, 287] on div "Resale" at bounding box center [729, 296] width 153 height 29
type input "Resale"
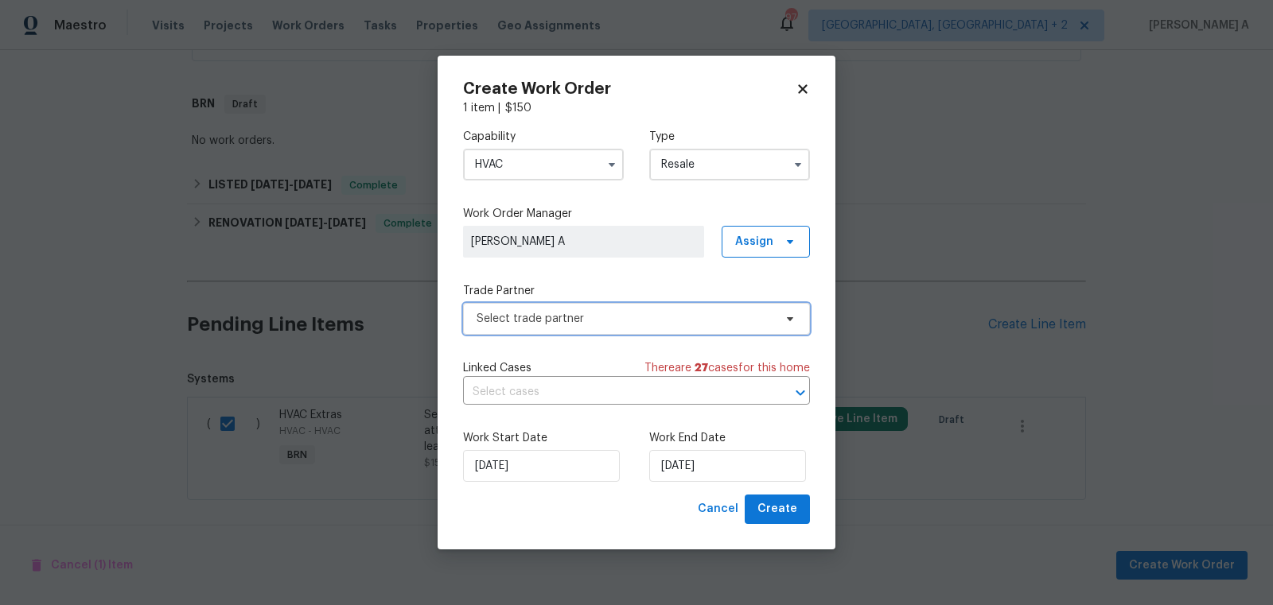
click at [645, 323] on span "Select trade partner" at bounding box center [624, 319] width 297 height 16
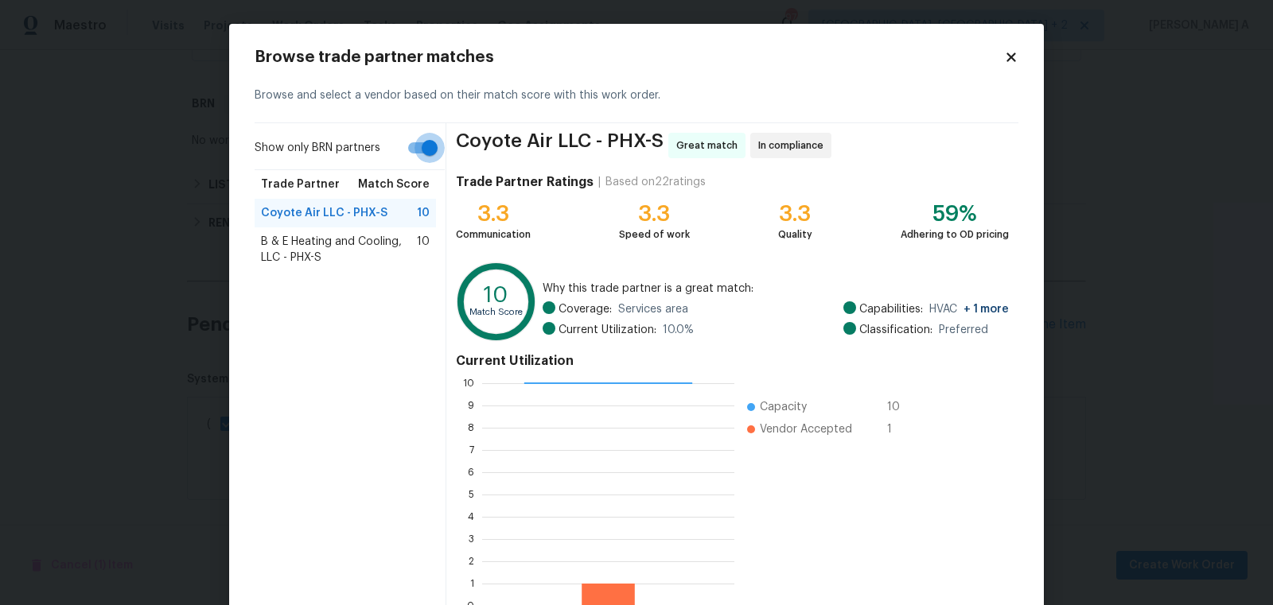
click at [409, 149] on input "Show only BRN partners" at bounding box center [429, 148] width 91 height 30
checkbox input "false"
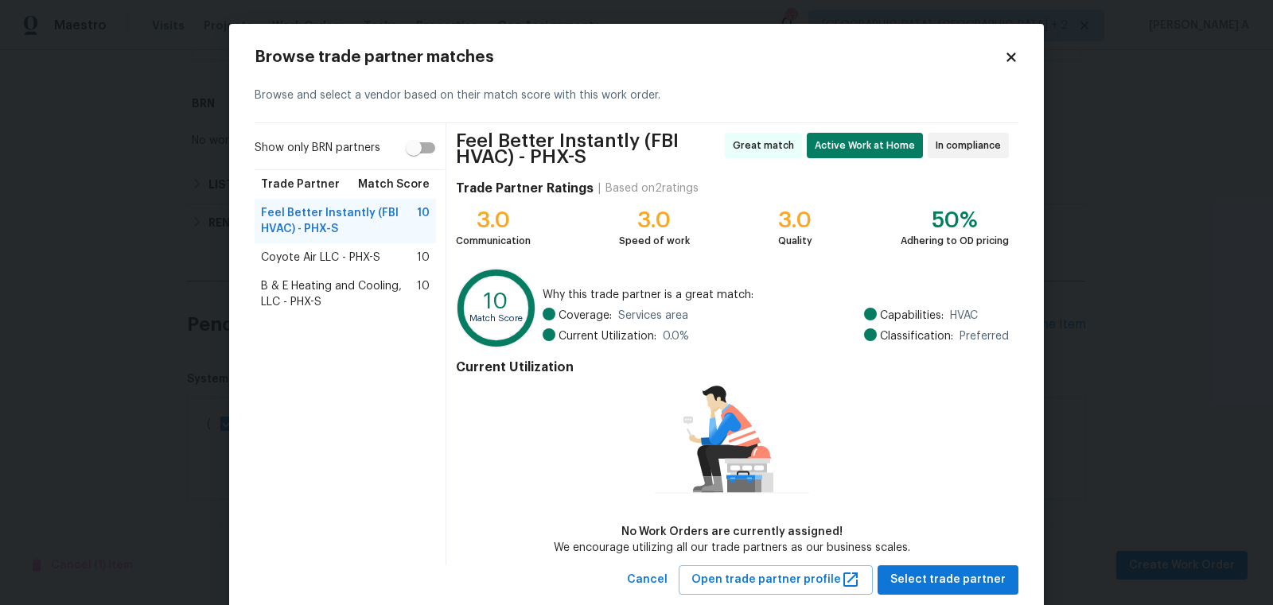
scroll to position [37, 0]
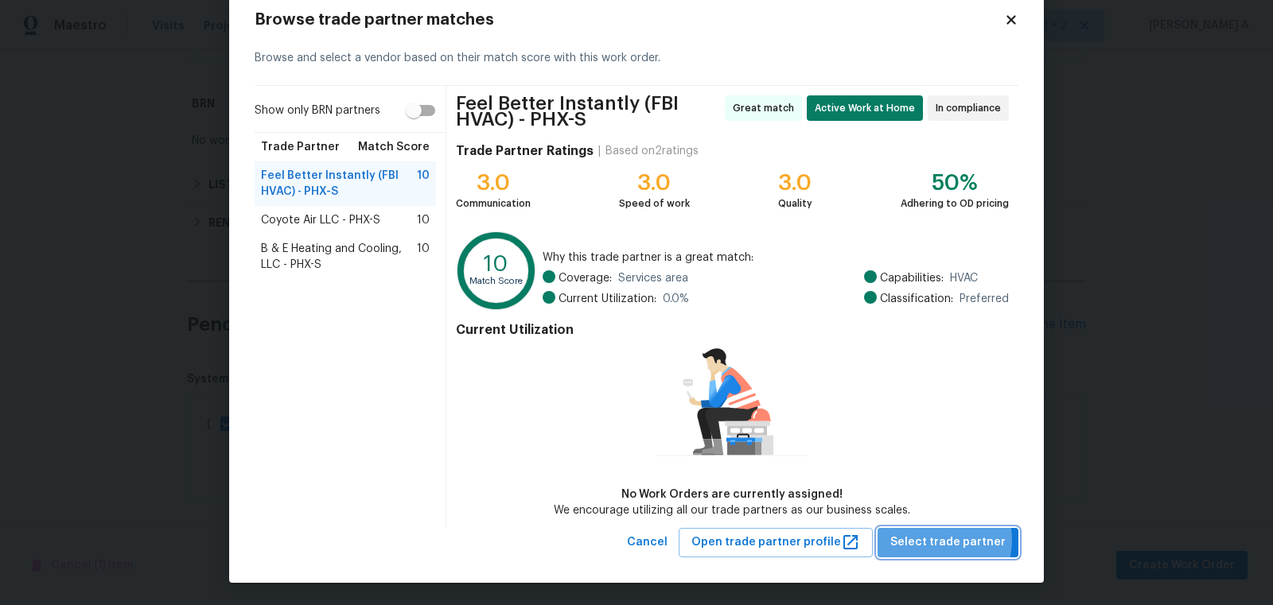
click at [935, 539] on span "Select trade partner" at bounding box center [947, 543] width 115 height 20
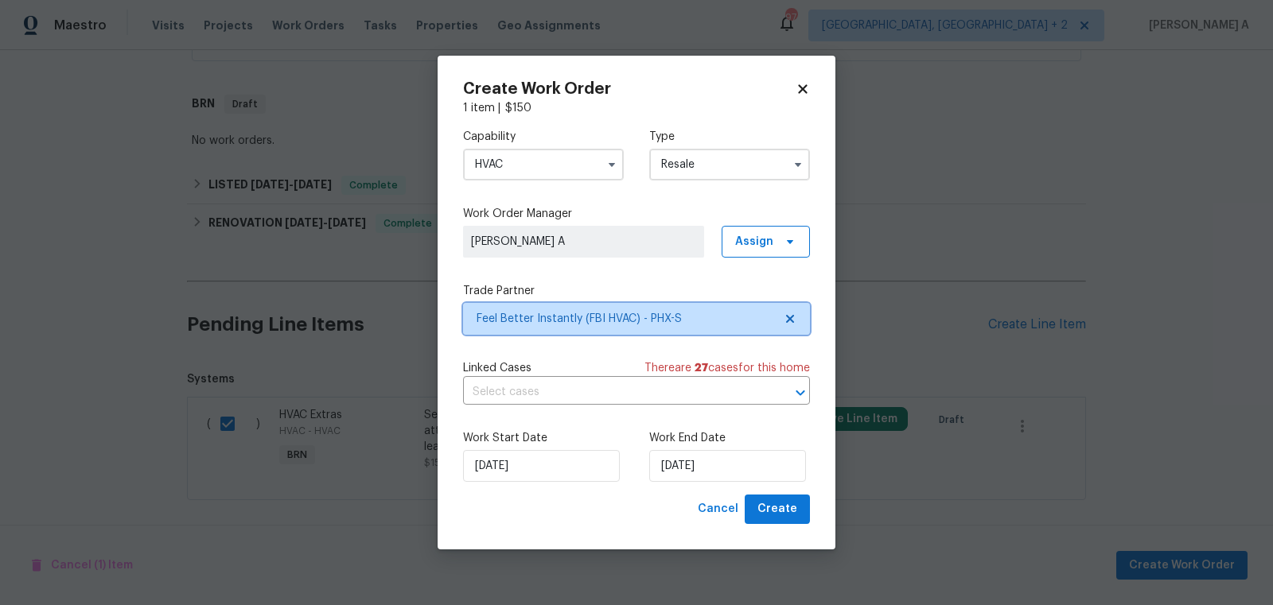
scroll to position [0, 0]
click at [619, 398] on input "text" at bounding box center [614, 392] width 302 height 25
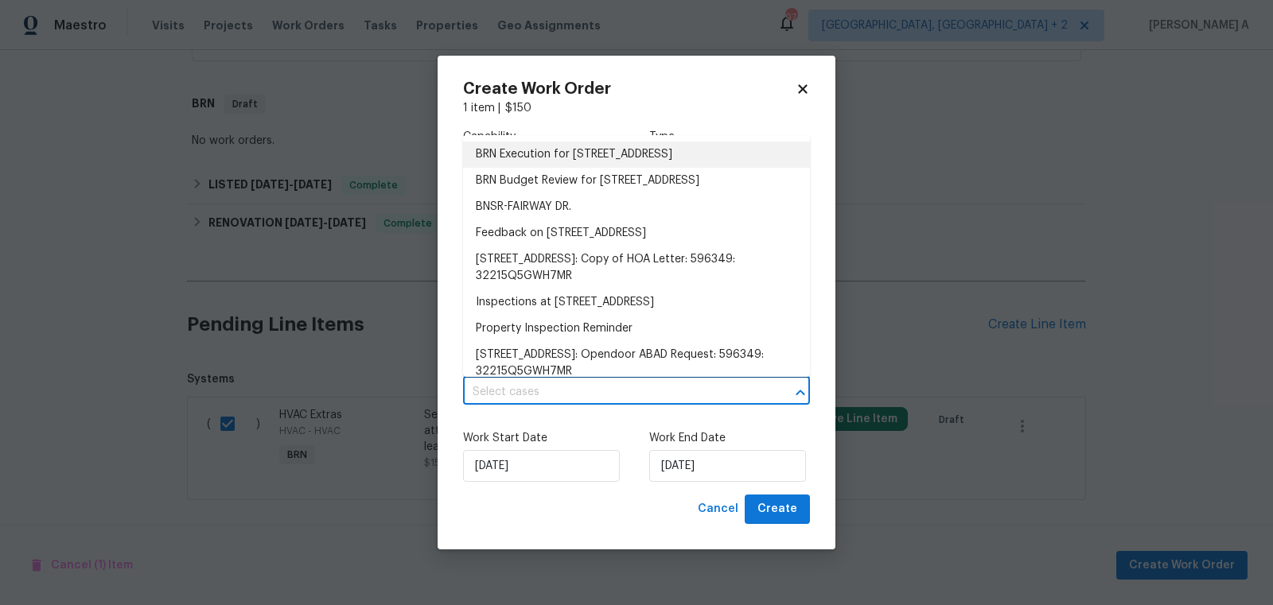
click at [554, 150] on li "BRN Execution for 18547 W Fairway Dr, Surprise, AZ 85374" at bounding box center [636, 155] width 347 height 26
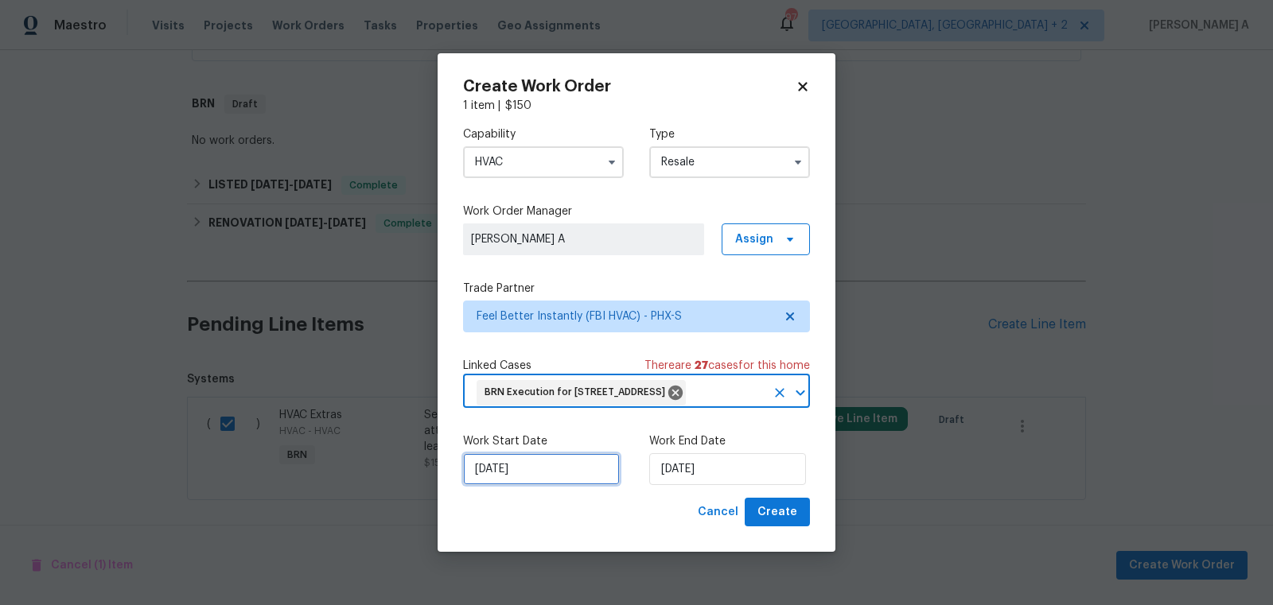
click at [544, 471] on input "10/3/2025" at bounding box center [541, 469] width 157 height 32
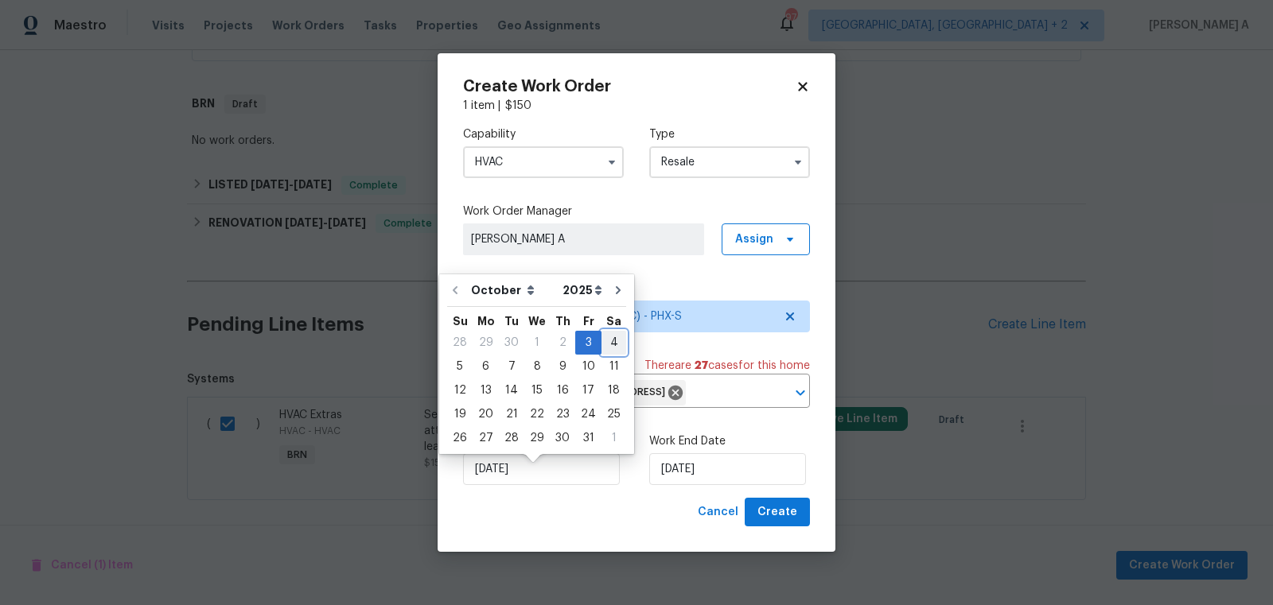
click at [601, 349] on div "4" at bounding box center [613, 343] width 25 height 22
type input "10/4/2025"
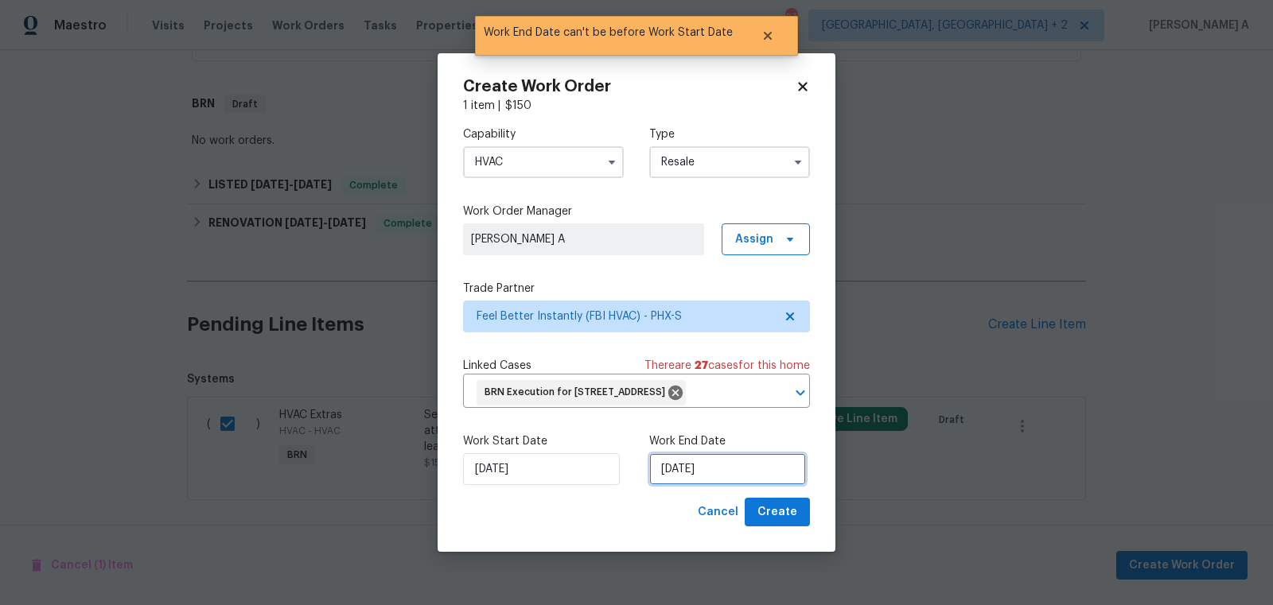
click at [685, 477] on input "10/4/2025" at bounding box center [727, 469] width 157 height 32
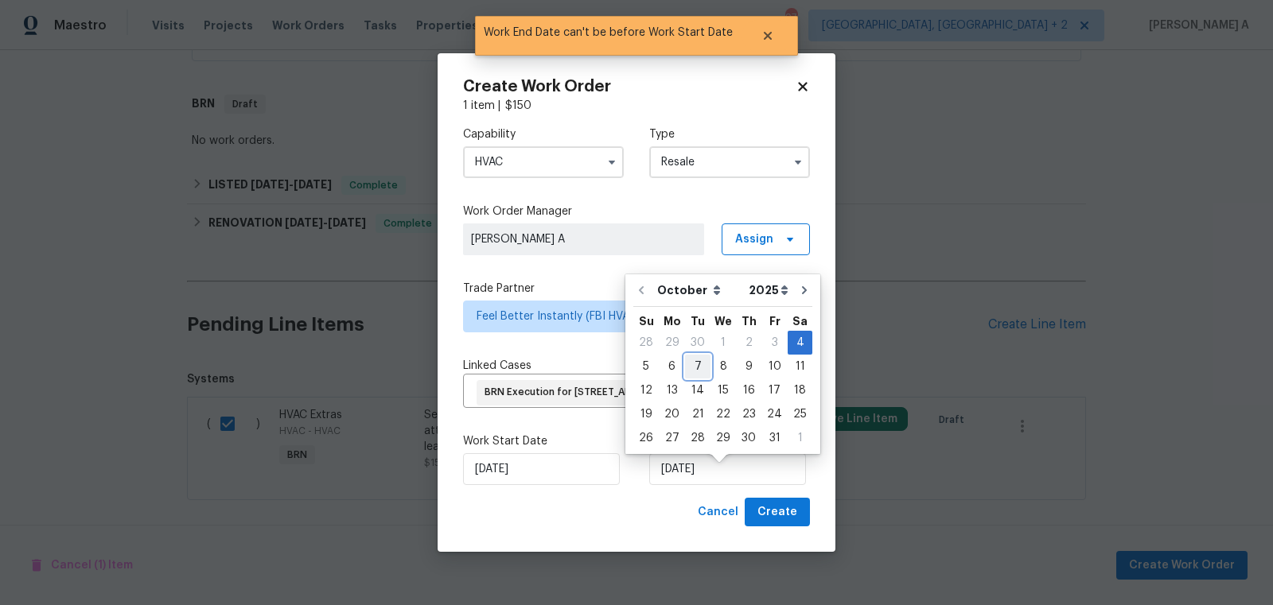
click at [693, 376] on div "7" at bounding box center [697, 367] width 25 height 22
type input "10/7/2025"
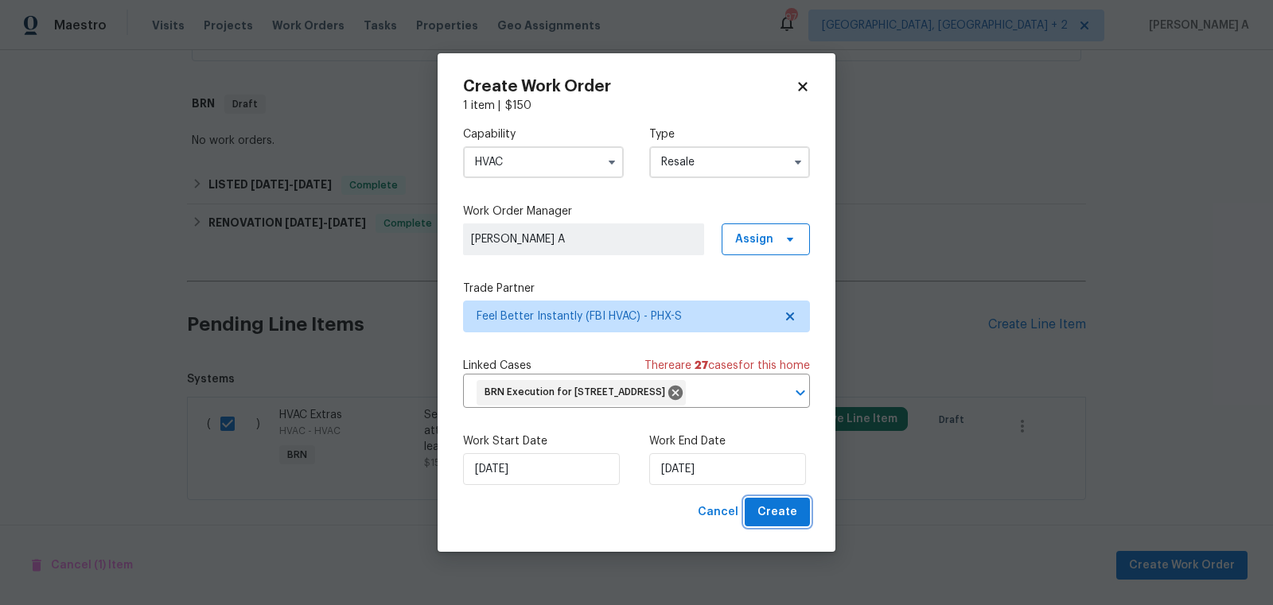
click at [759, 523] on button "Create" at bounding box center [777, 512] width 65 height 29
checkbox input "false"
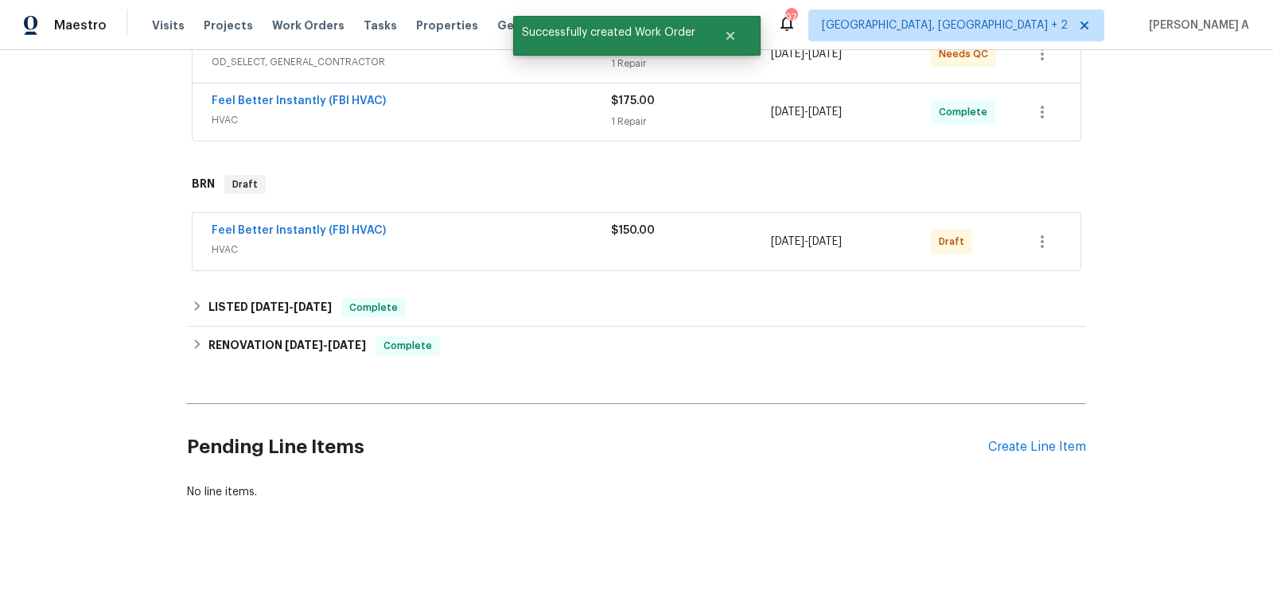
click at [283, 235] on span "Feel Better Instantly (FBI HVAC)" at bounding box center [299, 231] width 174 height 16
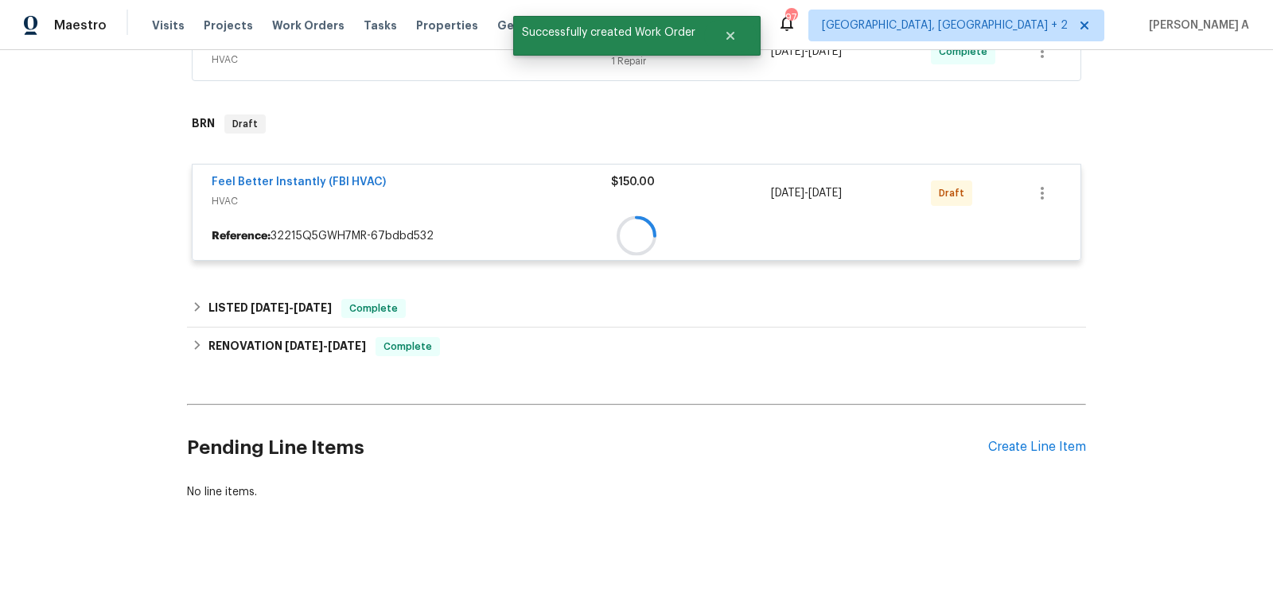
scroll to position [410, 0]
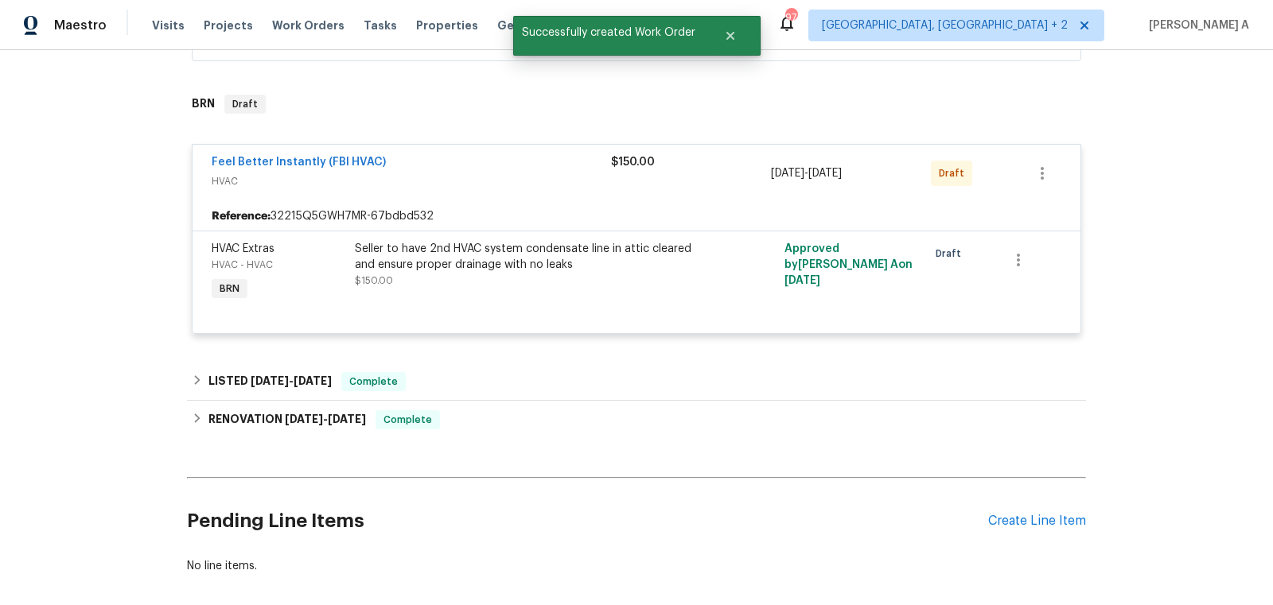
click at [301, 154] on span "Feel Better Instantly (FBI HVAC)" at bounding box center [299, 162] width 174 height 16
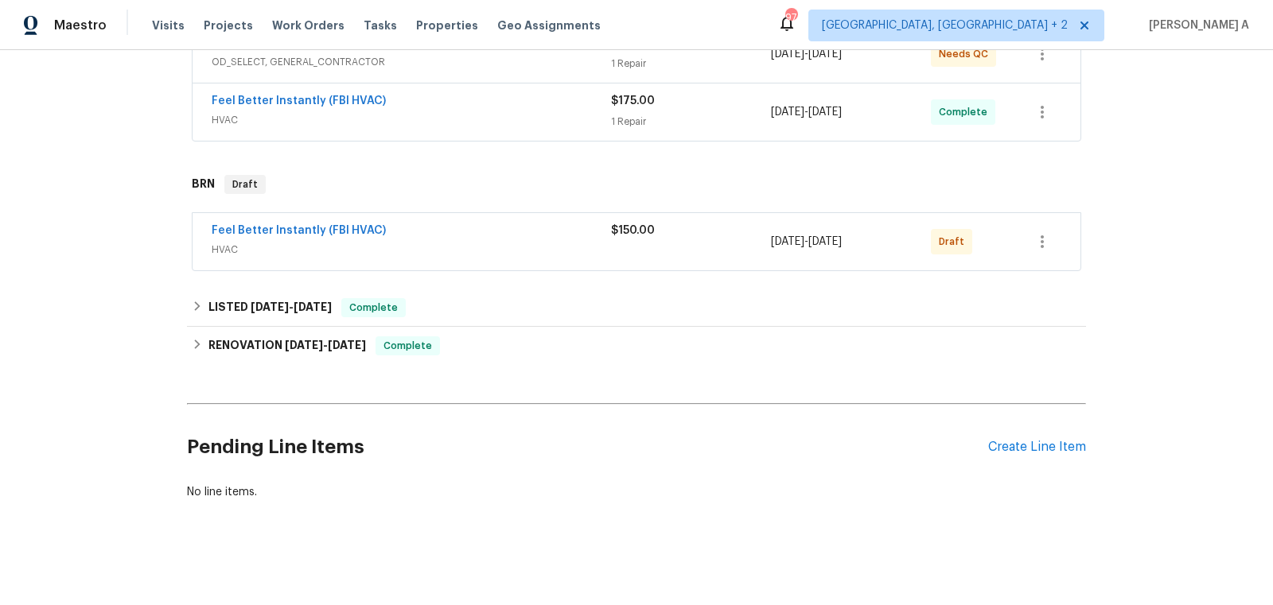
click at [286, 223] on span "Feel Better Instantly (FBI HVAC)" at bounding box center [299, 231] width 174 height 16
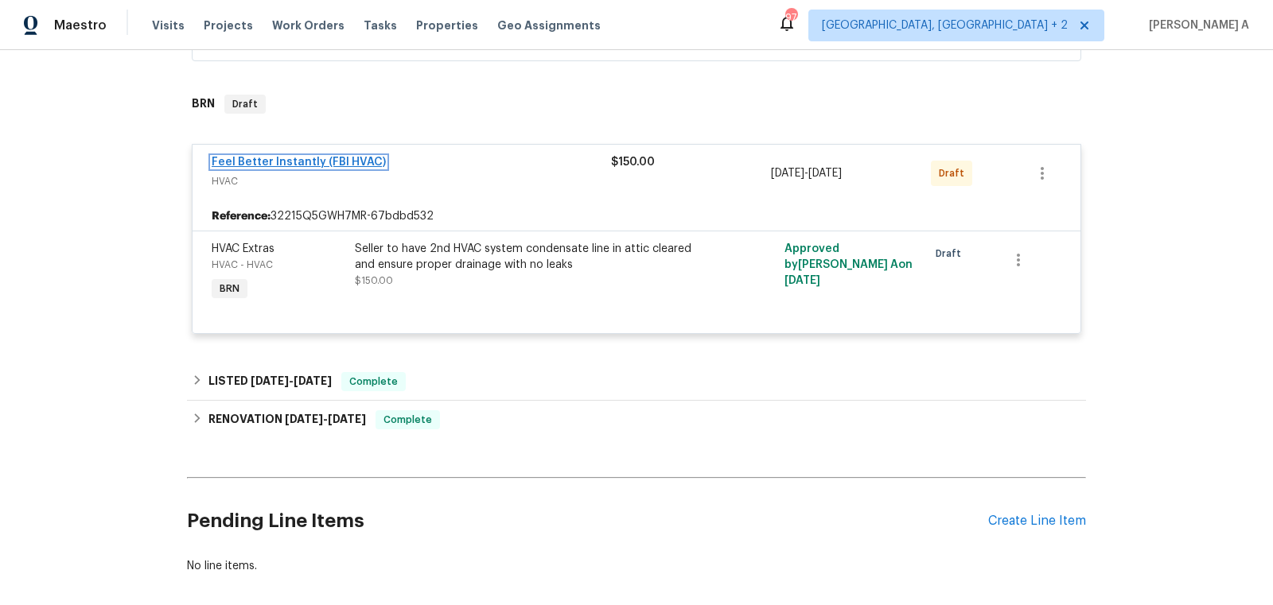
click at [314, 158] on link "Feel Better Instantly (FBI HVAC)" at bounding box center [299, 162] width 174 height 11
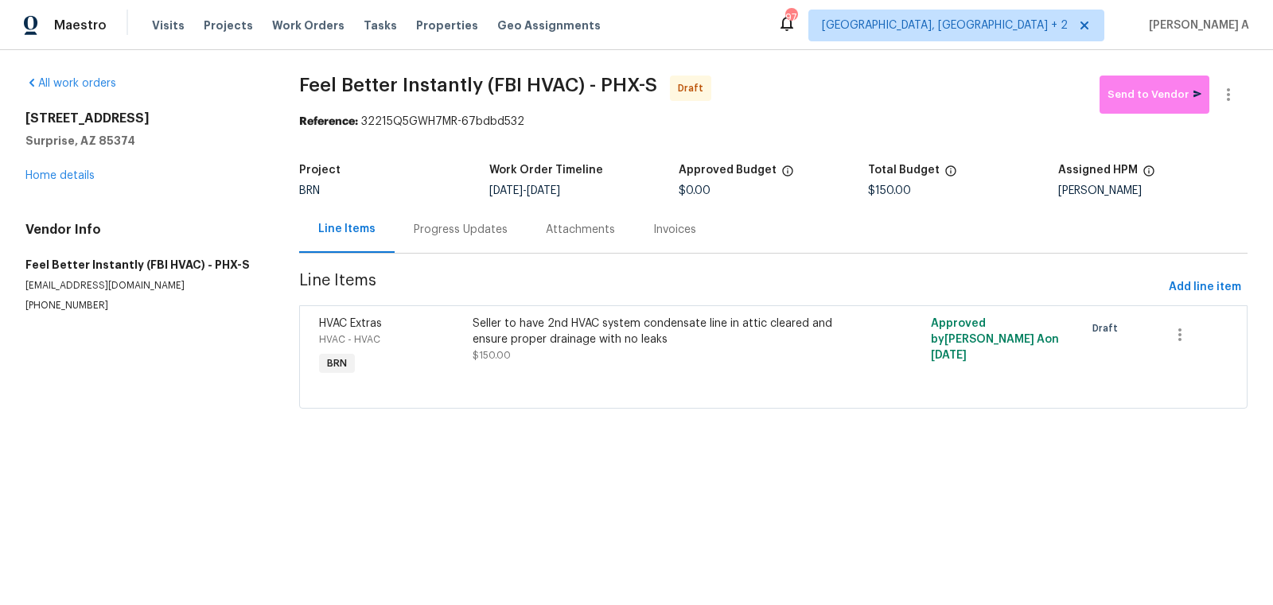
click at [425, 232] on div "Progress Updates" at bounding box center [461, 230] width 94 height 16
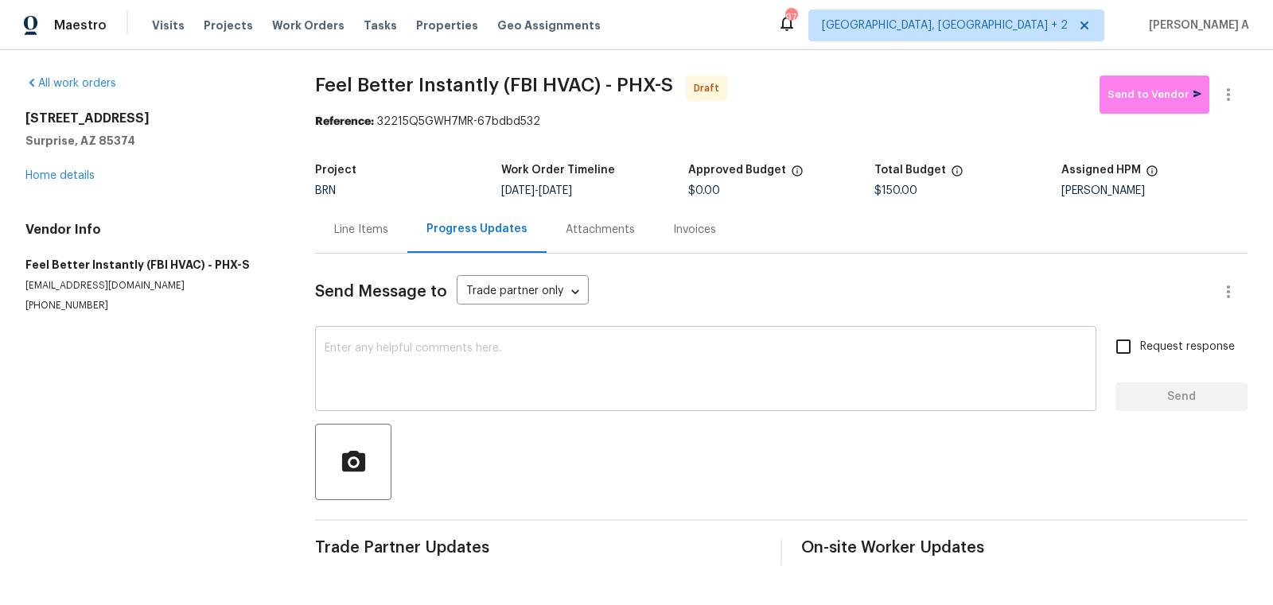
click at [363, 363] on textarea at bounding box center [706, 371] width 762 height 56
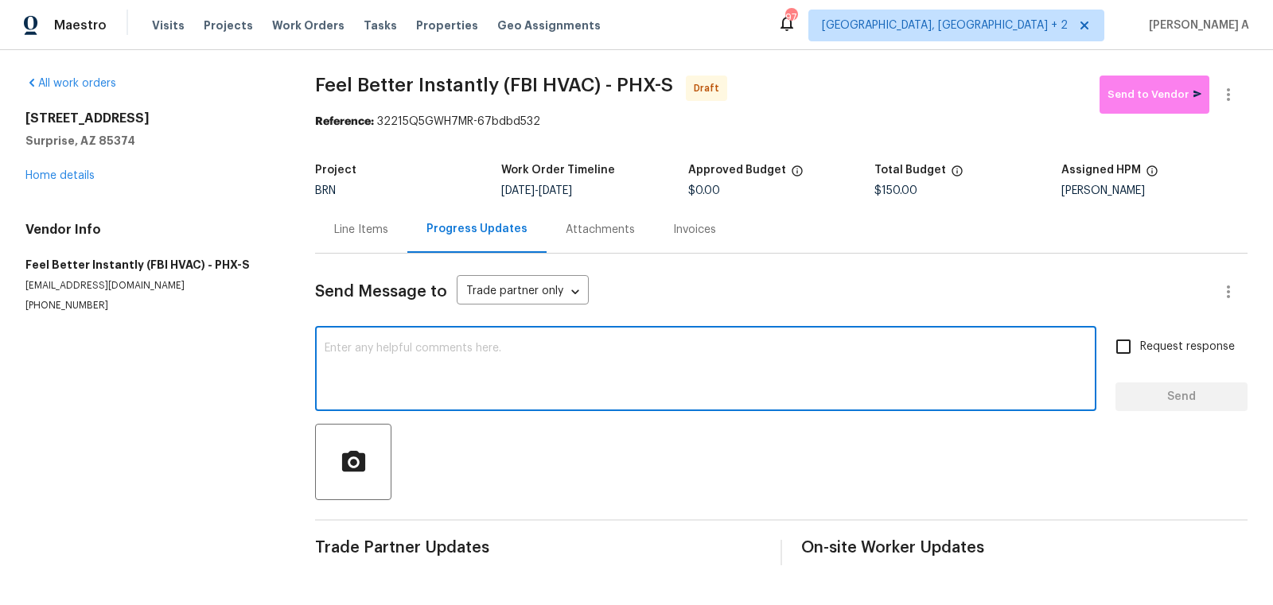
paste textarea "Hi, I'm Akshay from Opendoor. Just wanted to check if you received the workorde…"
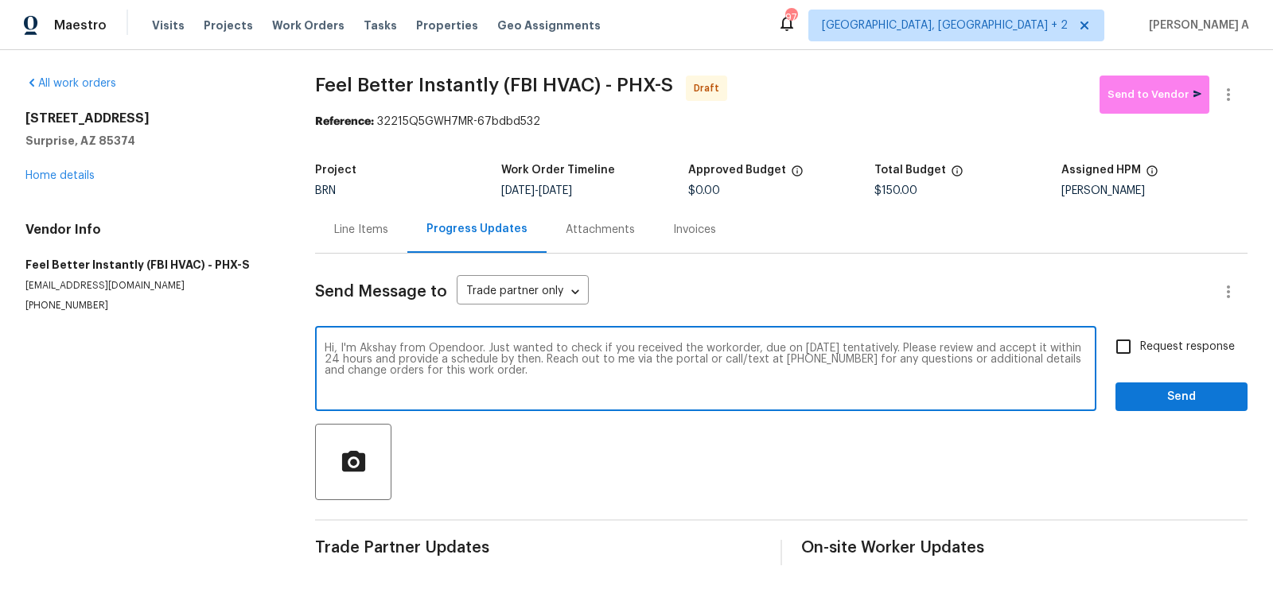
type textarea "Hi, I'm Akshay from Opendoor. Just wanted to check if you received the workorde…"
click at [1126, 363] on div "Request response Send" at bounding box center [1181, 370] width 132 height 81
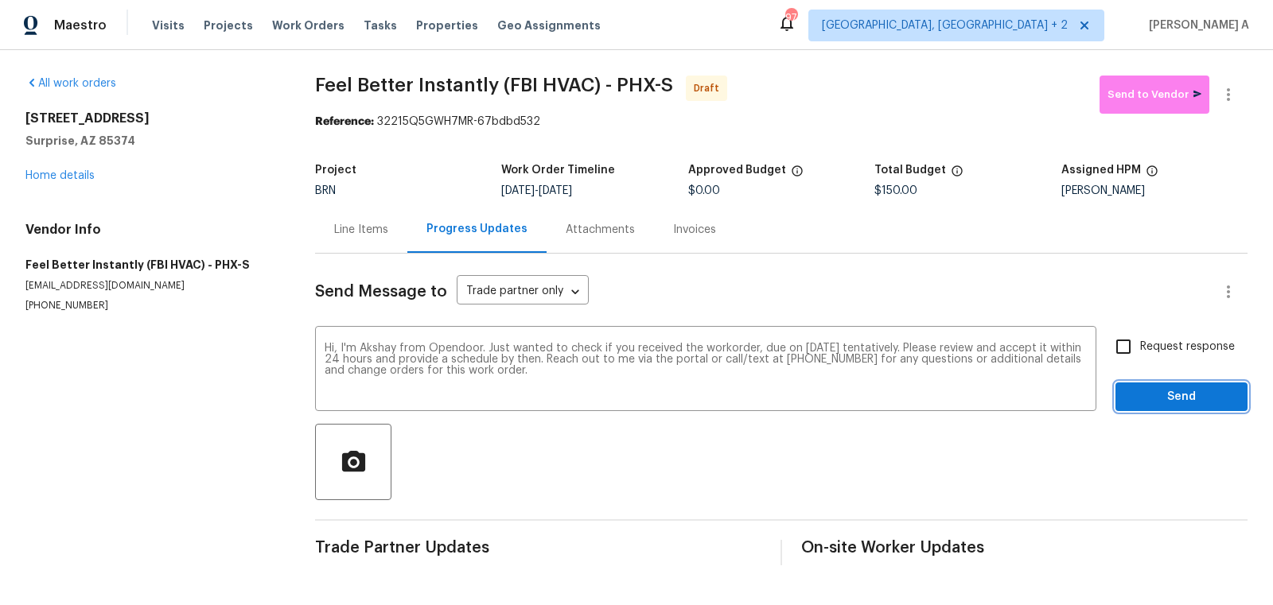
click at [1170, 394] on span "Send" at bounding box center [1181, 397] width 107 height 20
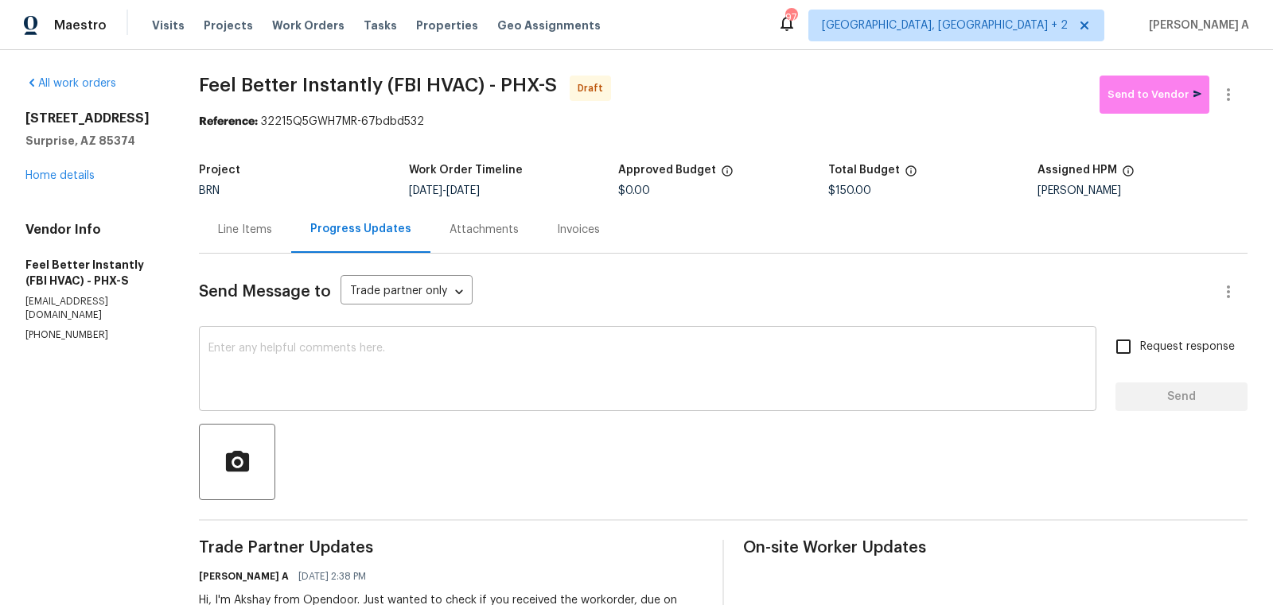
click at [322, 368] on textarea at bounding box center [647, 371] width 878 height 56
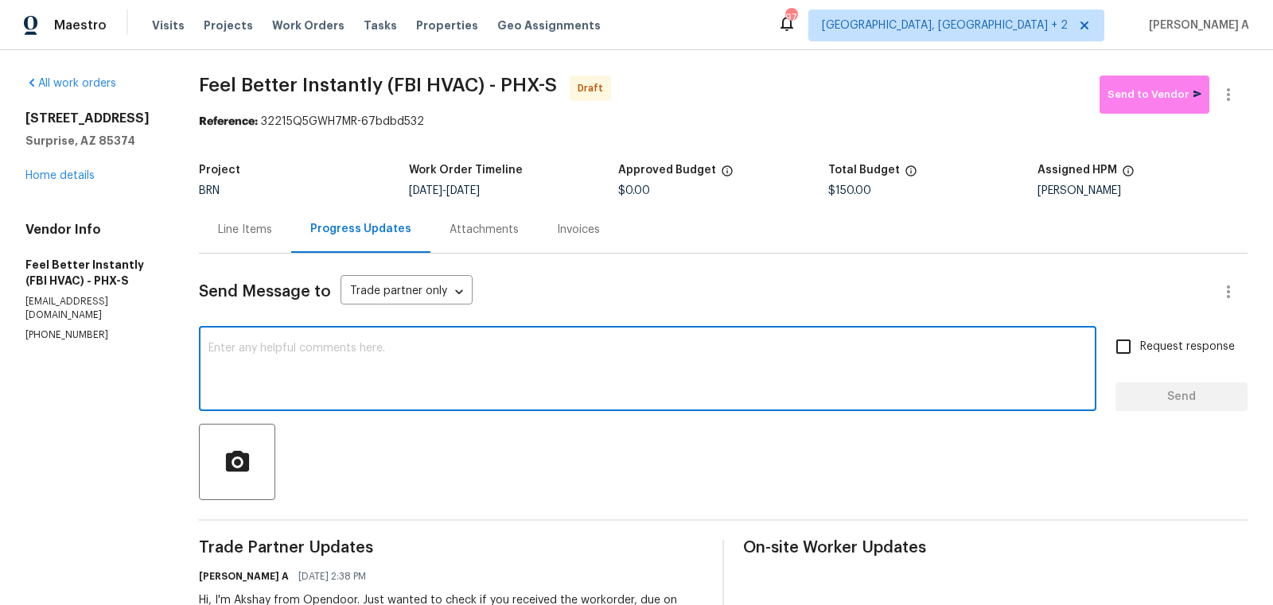
paste textarea "Please note that we require temperature split pictures along with after photos."
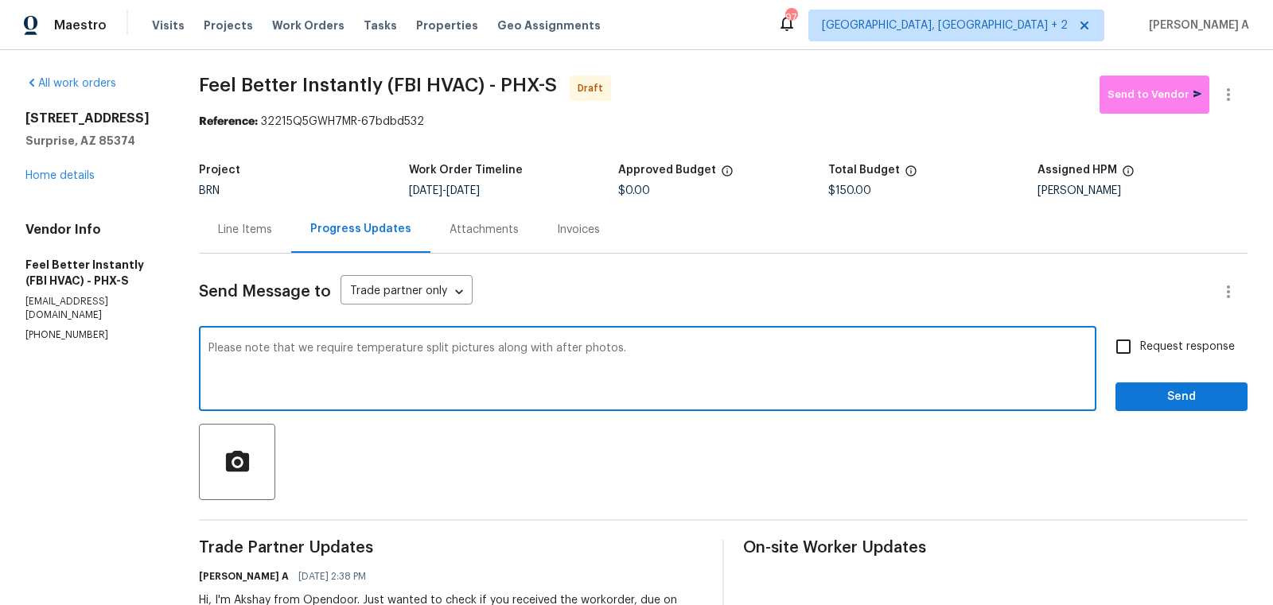
type textarea "Please note that we require temperature split pictures along with after photos."
click at [1154, 333] on label "Request response" at bounding box center [1171, 346] width 128 height 33
click at [1140, 333] on input "Request response" at bounding box center [1123, 346] width 33 height 33
checkbox input "true"
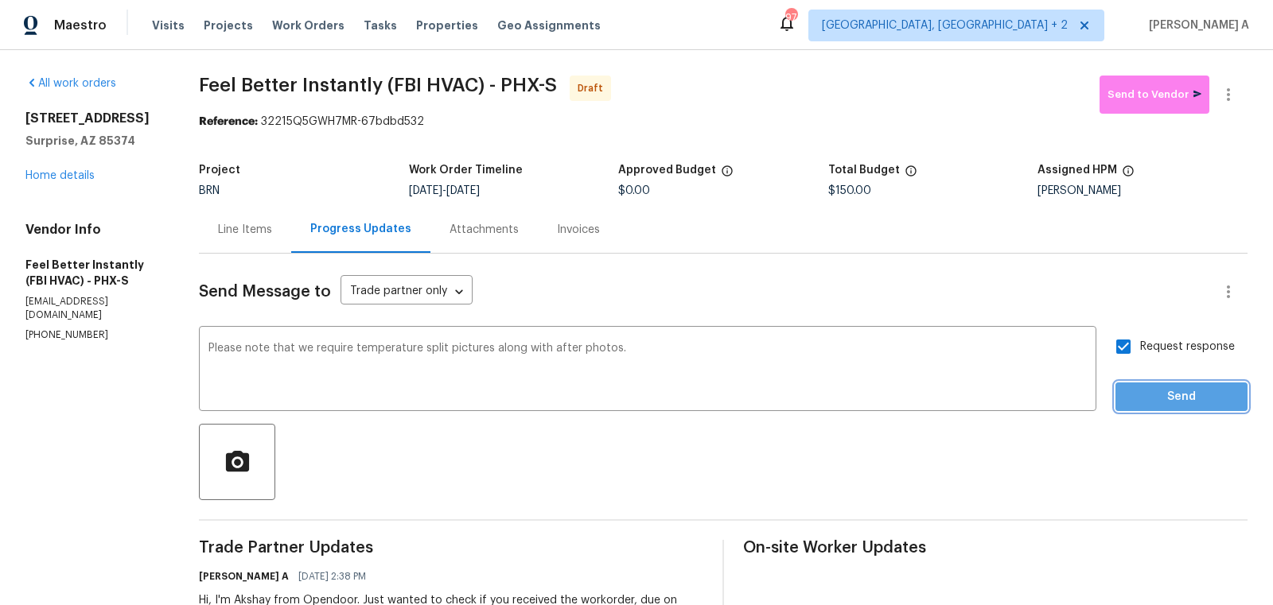
click at [1192, 410] on button "Send" at bounding box center [1181, 397] width 132 height 29
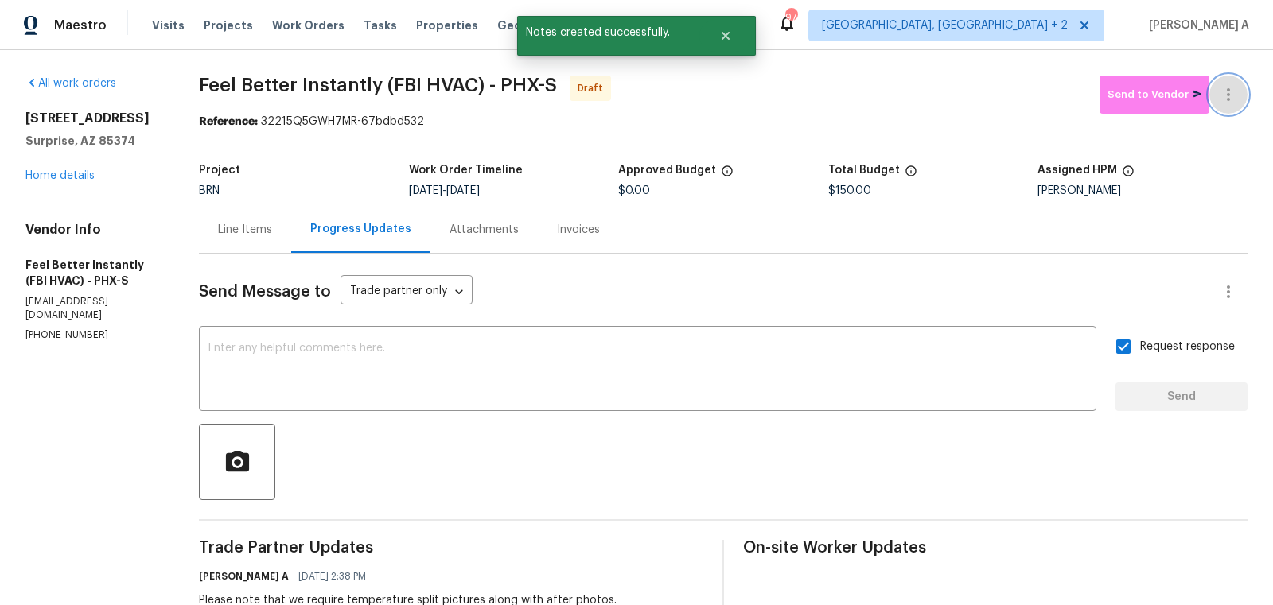
click at [1235, 82] on button "button" at bounding box center [1228, 95] width 38 height 38
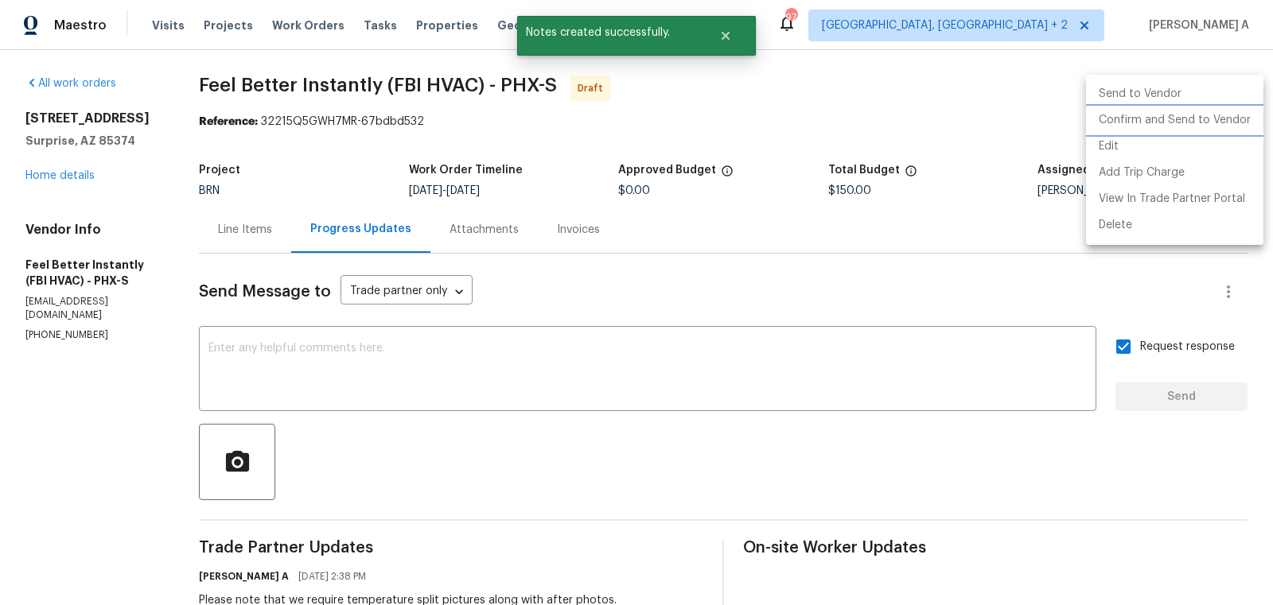
click at [1247, 125] on li "Confirm and Send to Vendor" at bounding box center [1174, 120] width 177 height 26
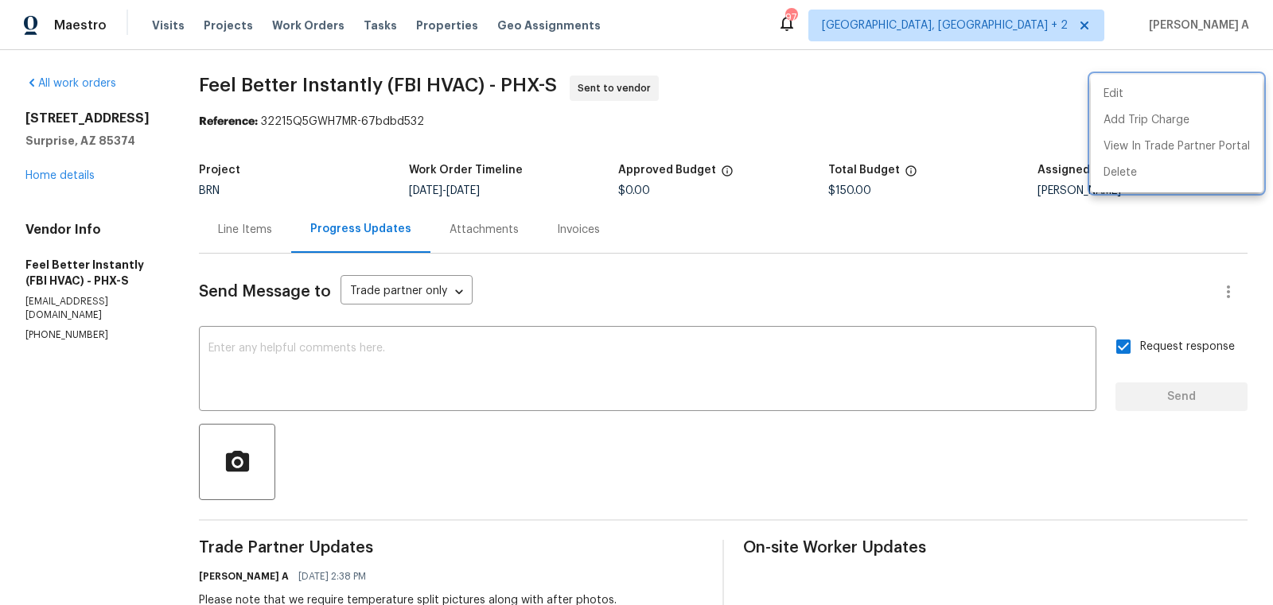
click at [389, 247] on div at bounding box center [636, 302] width 1273 height 605
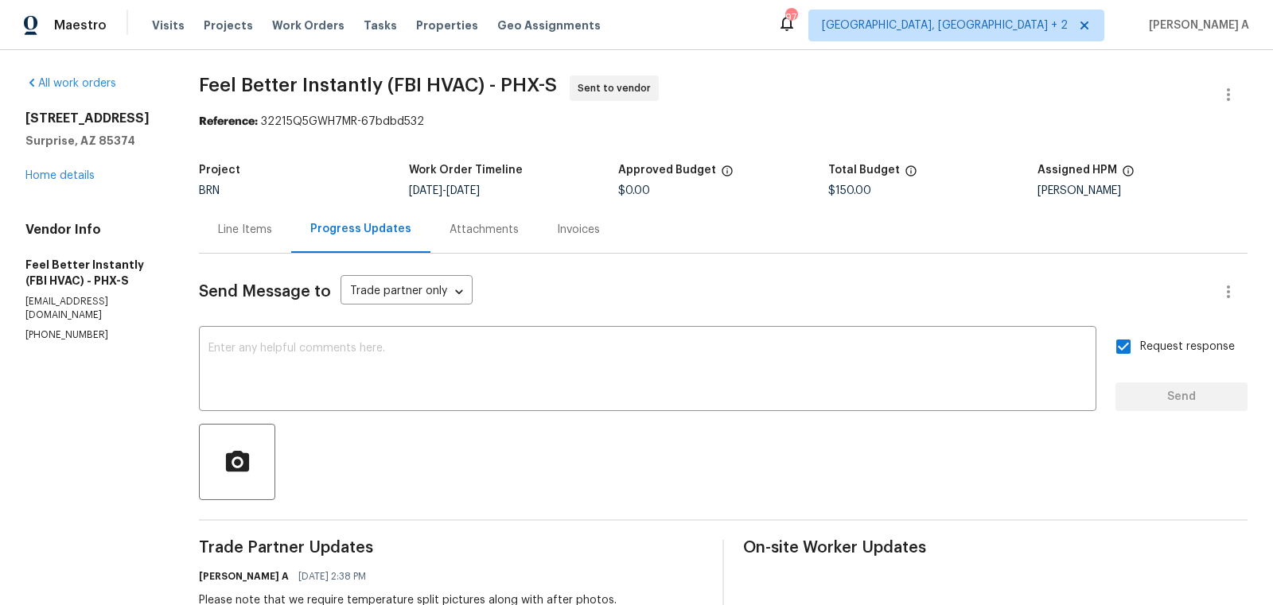
click at [252, 221] on div "Line Items" at bounding box center [245, 229] width 92 height 47
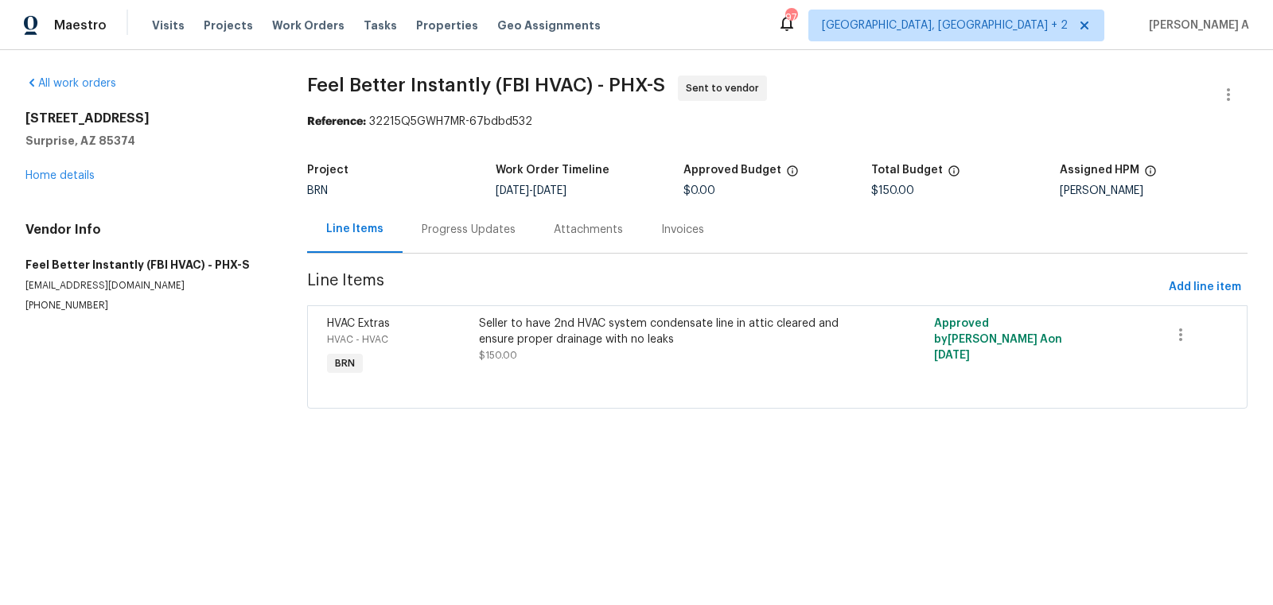
click at [325, 91] on span "Feel Better Instantly (FBI HVAC) - PHX-S" at bounding box center [486, 85] width 358 height 19
click at [297, 66] on div "All work orders 18547 W Fairway Dr Surprise, AZ 85374 Home details Vendor Info …" at bounding box center [636, 251] width 1273 height 403
drag, startPoint x: 297, startPoint y: 72, endPoint x: 608, endPoint y: 75, distance: 311.0
click at [608, 74] on div "All work orders 18547 W Fairway Dr Surprise, AZ 85374 Home details Vendor Info …" at bounding box center [636, 251] width 1273 height 403
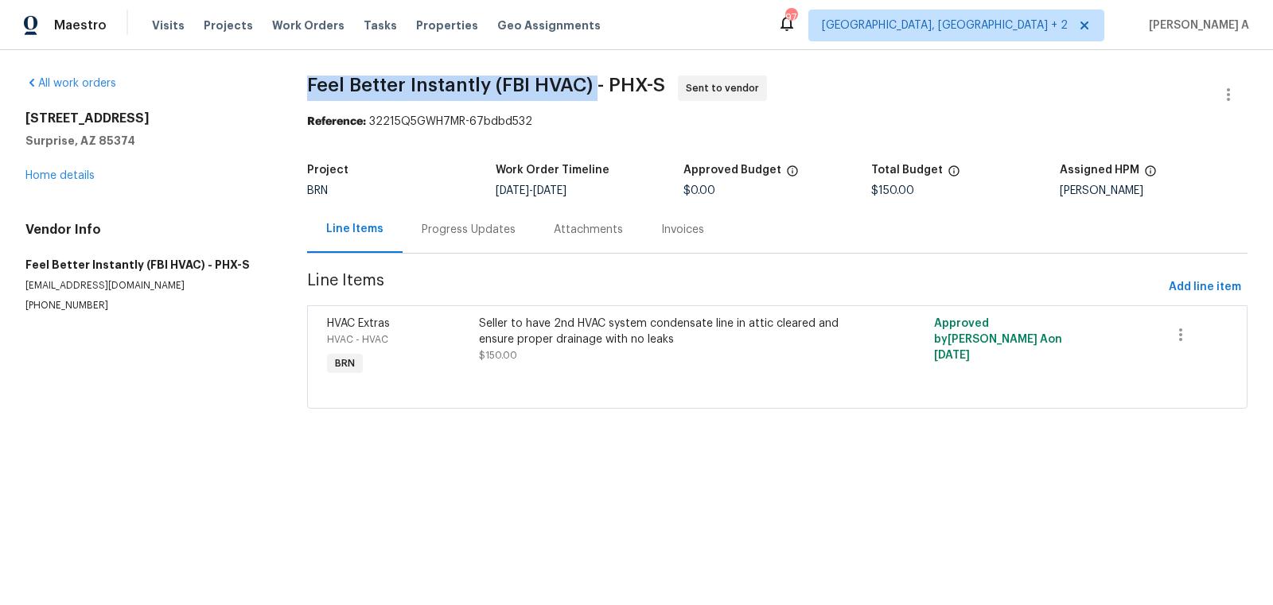
copy span "Feel Better Instantly (FBI HVAC)"
drag, startPoint x: 589, startPoint y: 89, endPoint x: 299, endPoint y: 84, distance: 289.6
click at [298, 84] on div "All work orders 18547 W Fairway Dr Surprise, AZ 85374 Home details Vendor Info …" at bounding box center [636, 251] width 1273 height 403
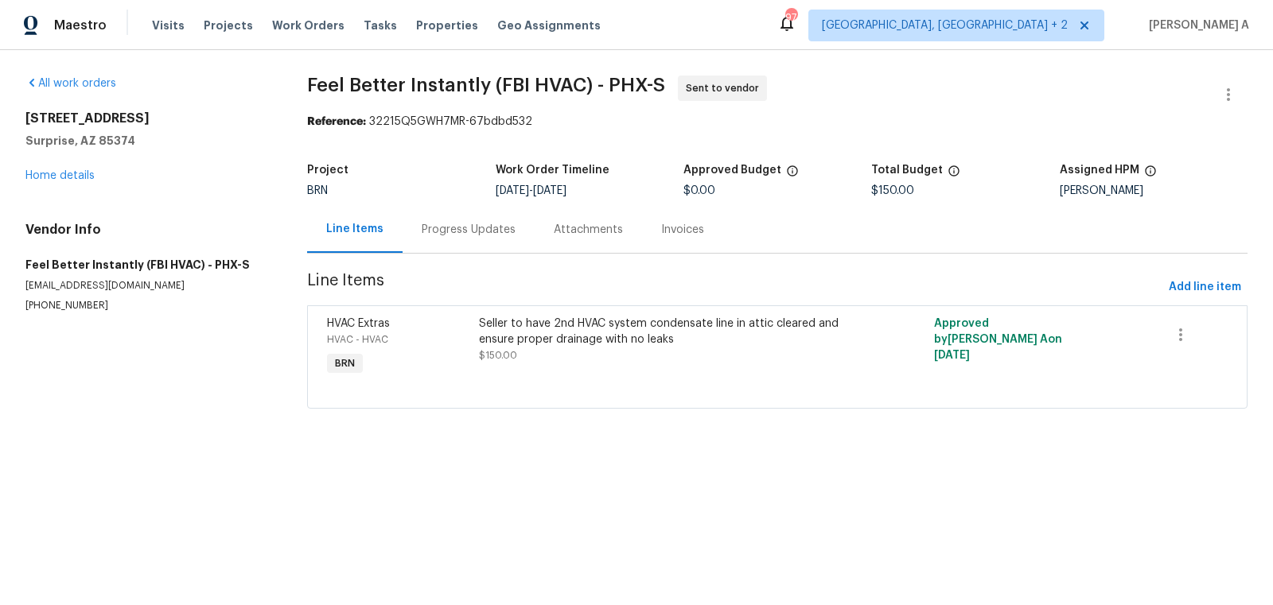
click at [413, 243] on div "Progress Updates" at bounding box center [469, 229] width 132 height 47
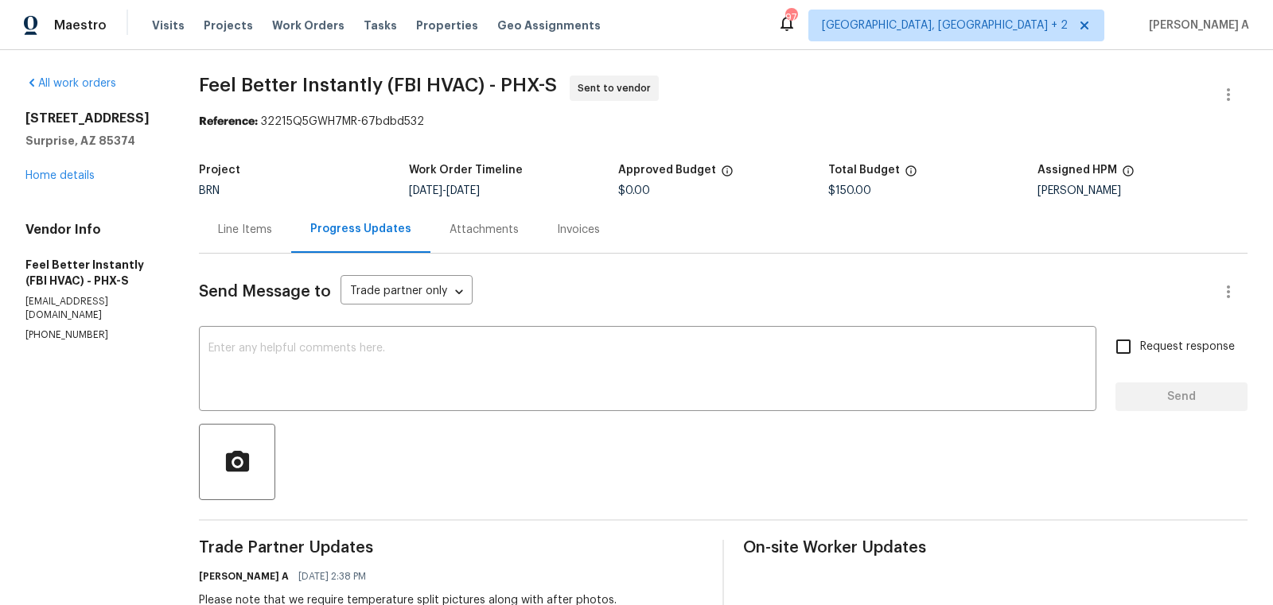
click at [247, 231] on div "Line Items" at bounding box center [245, 230] width 54 height 16
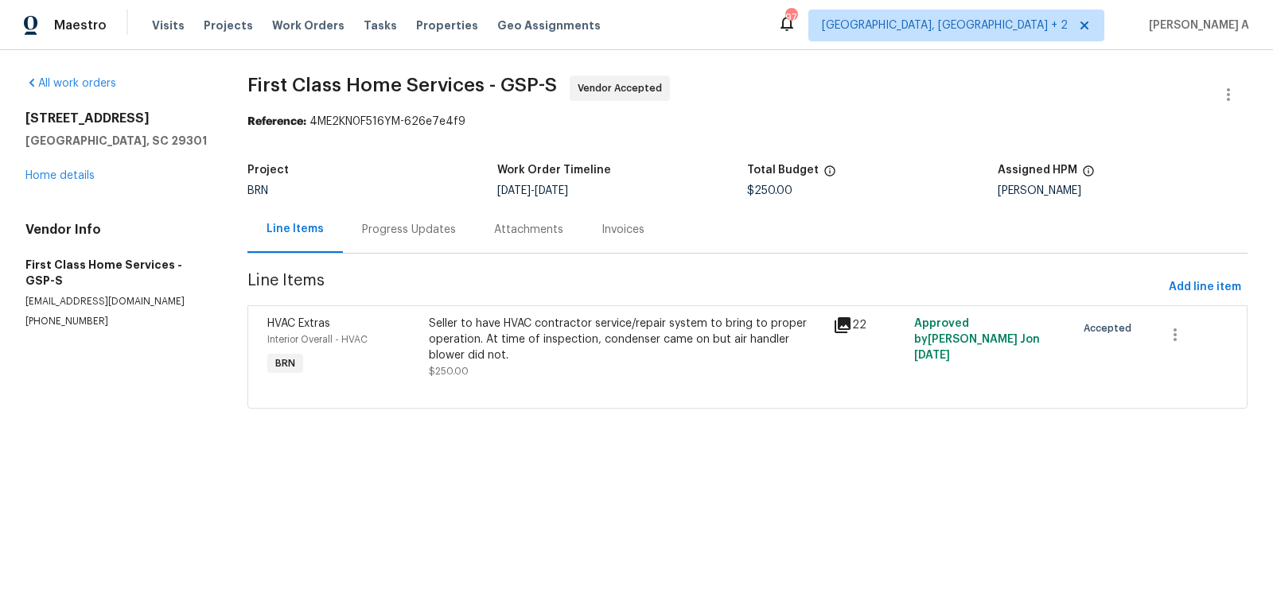
click at [387, 231] on div "Progress Updates" at bounding box center [409, 230] width 94 height 16
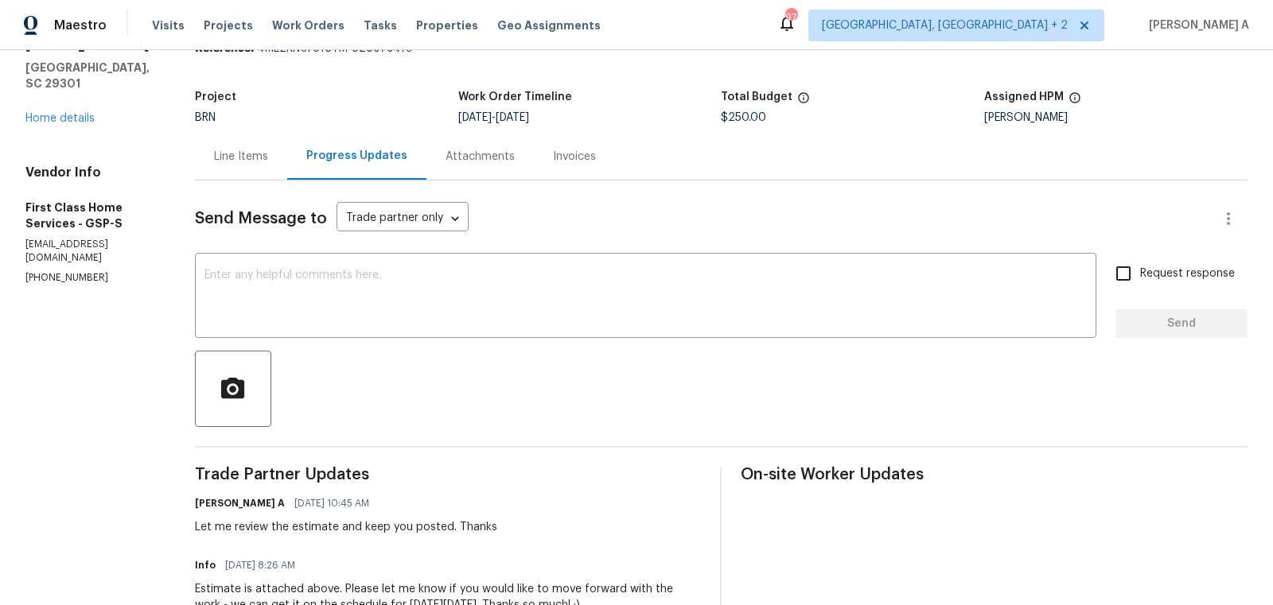
scroll to position [76, 0]
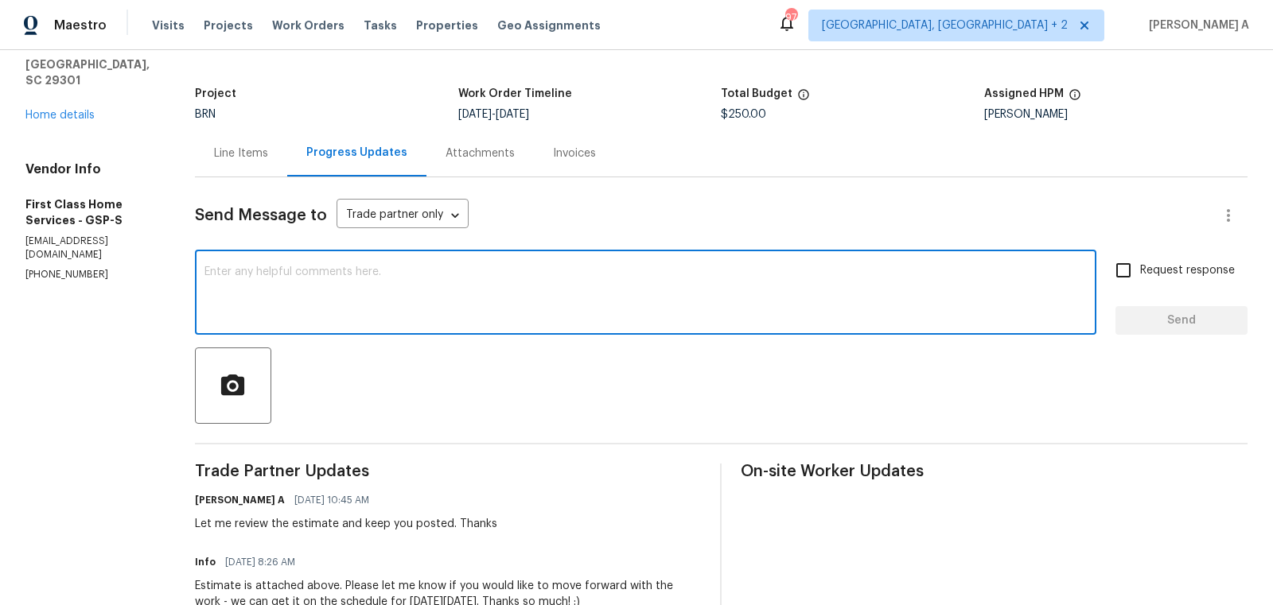
click at [492, 308] on textarea at bounding box center [645, 294] width 882 height 56
paste textarea "why are they quoting high voltage safety disconnect? We don't not need it if it…"
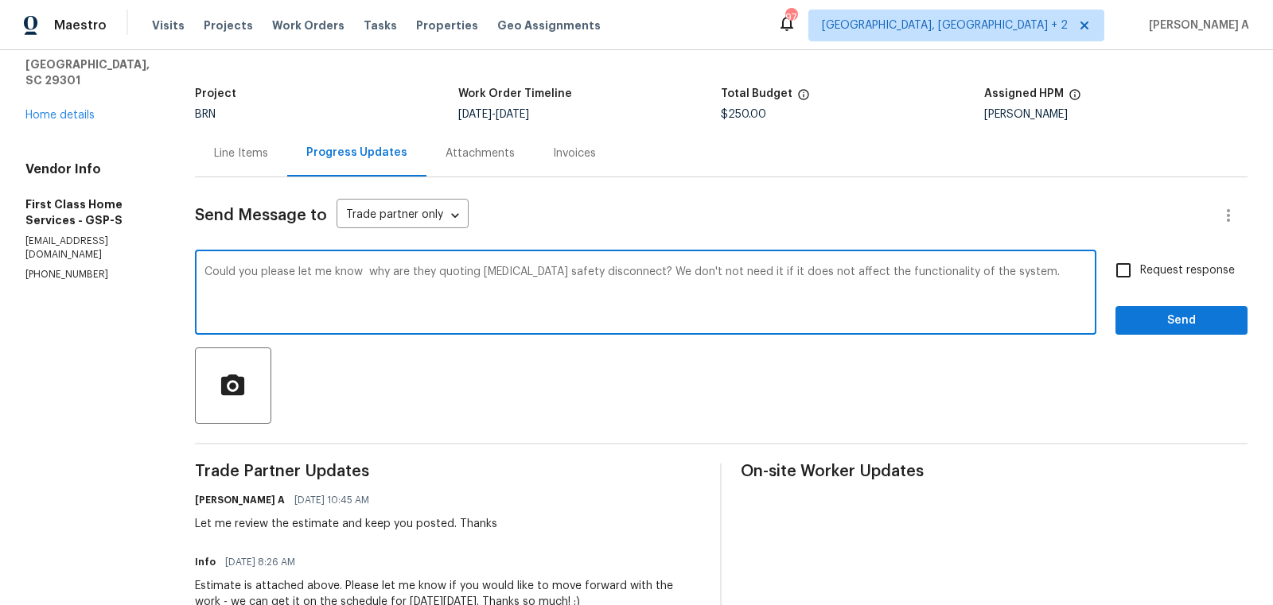
click at [366, 274] on textarea "Could you please let me know why are they quoting high voltage safety disconnec…" at bounding box center [645, 294] width 882 height 56
click at [400, 266] on textarea "Could you please let me know why are they quoting high voltage safety disconnec…" at bounding box center [645, 294] width 882 height 56
click at [411, 270] on textarea "Could you please let me know why are they quoting high voltage safety disconnec…" at bounding box center [645, 294] width 882 height 56
type textarea "Could you please let me know why are you quoting high voltage safety disconnect…"
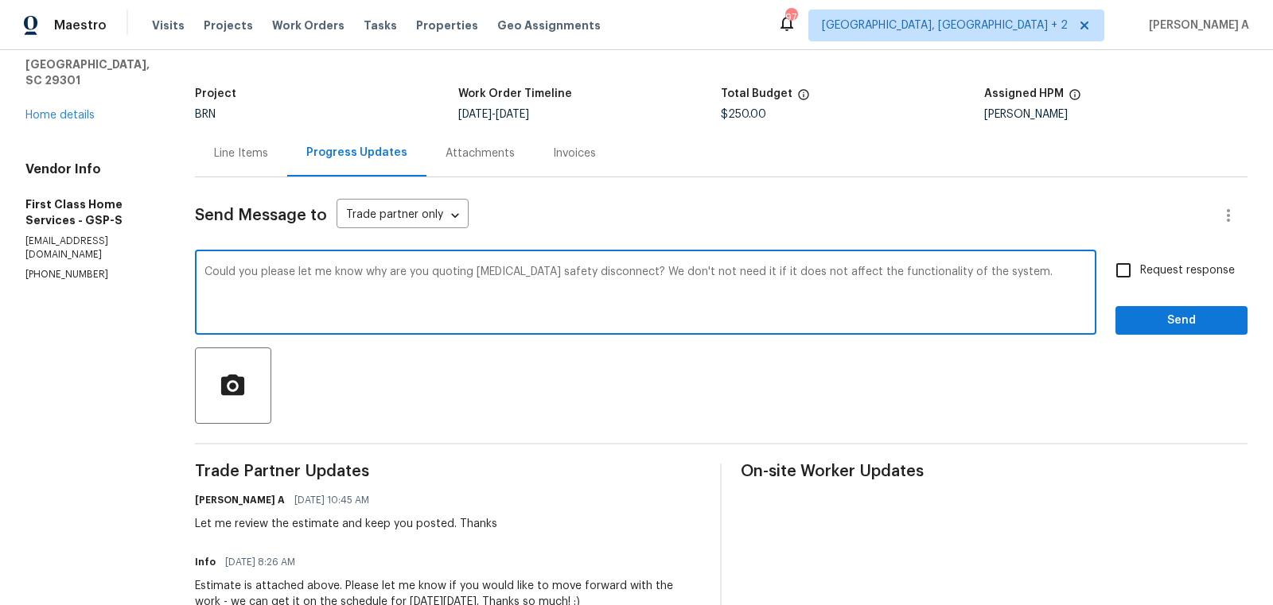
click at [739, 278] on textarea "Could you please let me know why are you quoting high voltage safety disconnect…" at bounding box center [645, 294] width 882 height 56
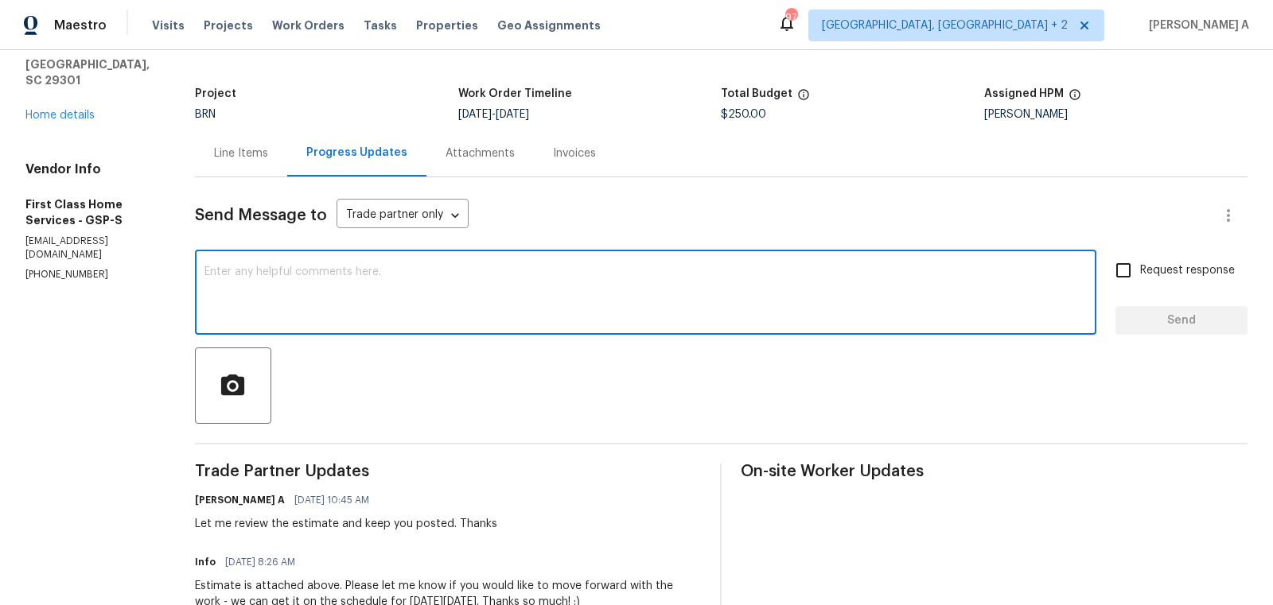
click at [343, 289] on textarea at bounding box center [645, 294] width 882 height 56
paste textarea "Could you please help me understand why a high-voltage safety disconnect is bei…"
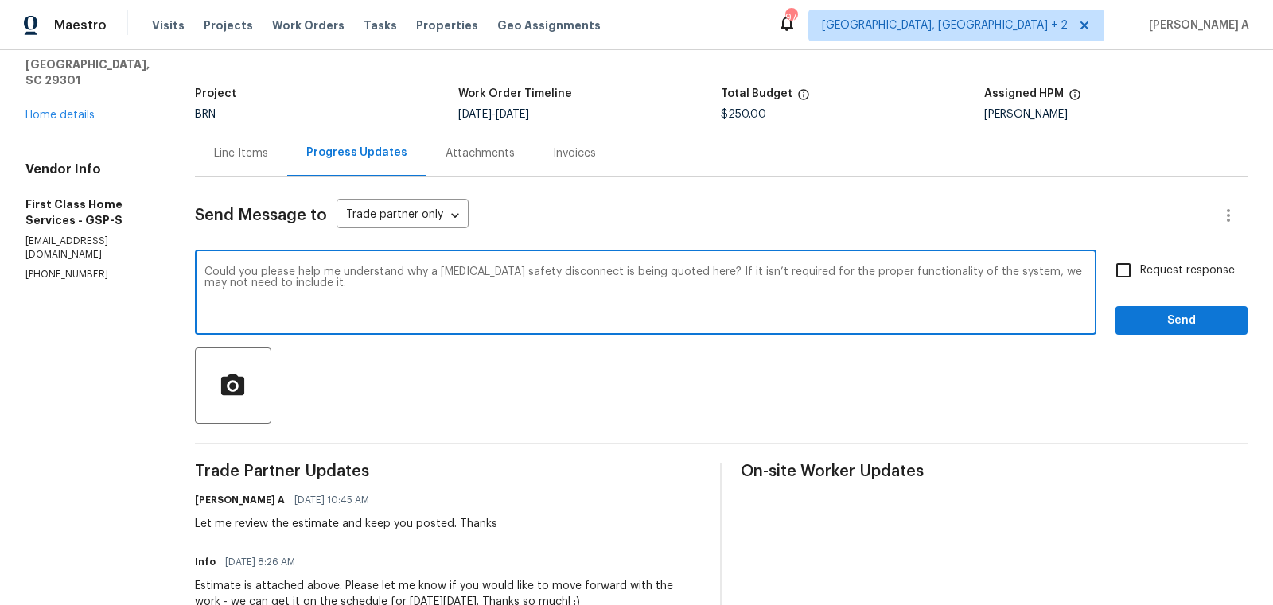
type textarea "Could you please help me understand why a high-voltage safety disconnect is bei…"
click at [1142, 273] on span "Request response" at bounding box center [1187, 271] width 95 height 17
click at [1140, 273] on input "Request response" at bounding box center [1123, 270] width 33 height 33
checkbox input "true"
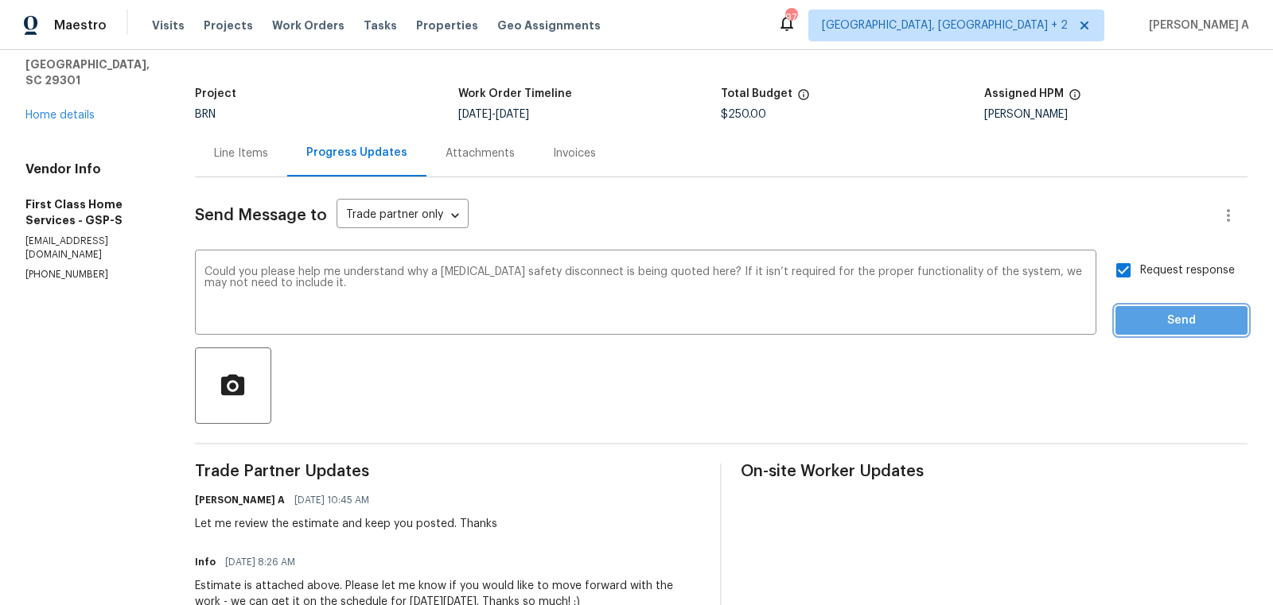
click at [1161, 323] on span "Send" at bounding box center [1181, 321] width 107 height 20
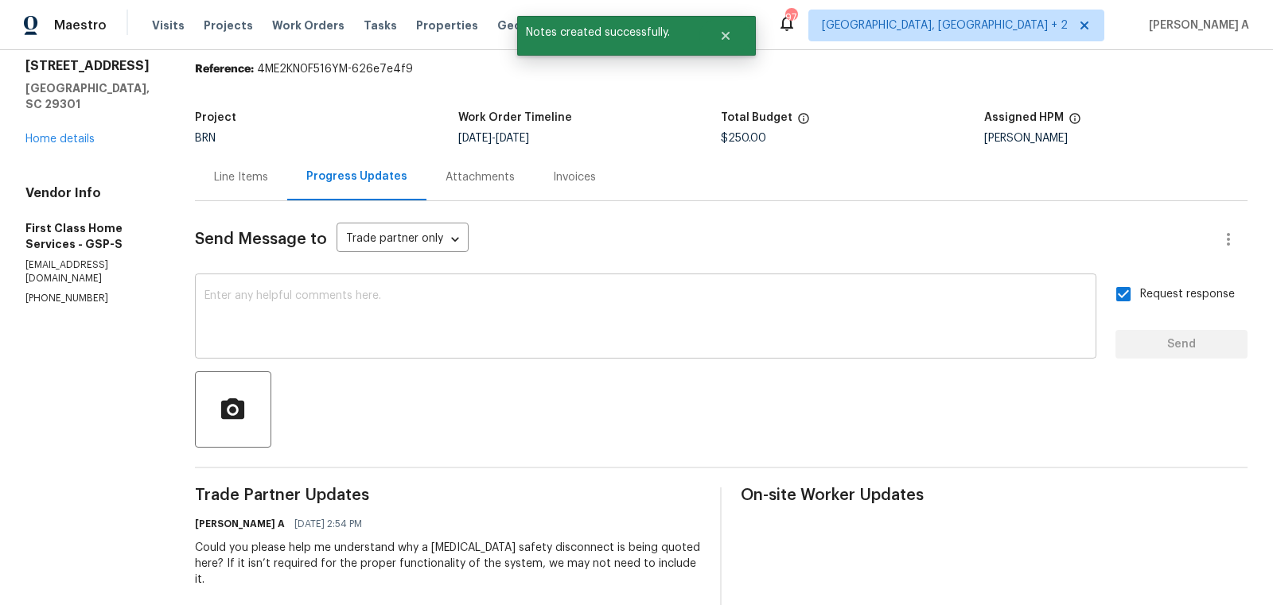
scroll to position [0, 0]
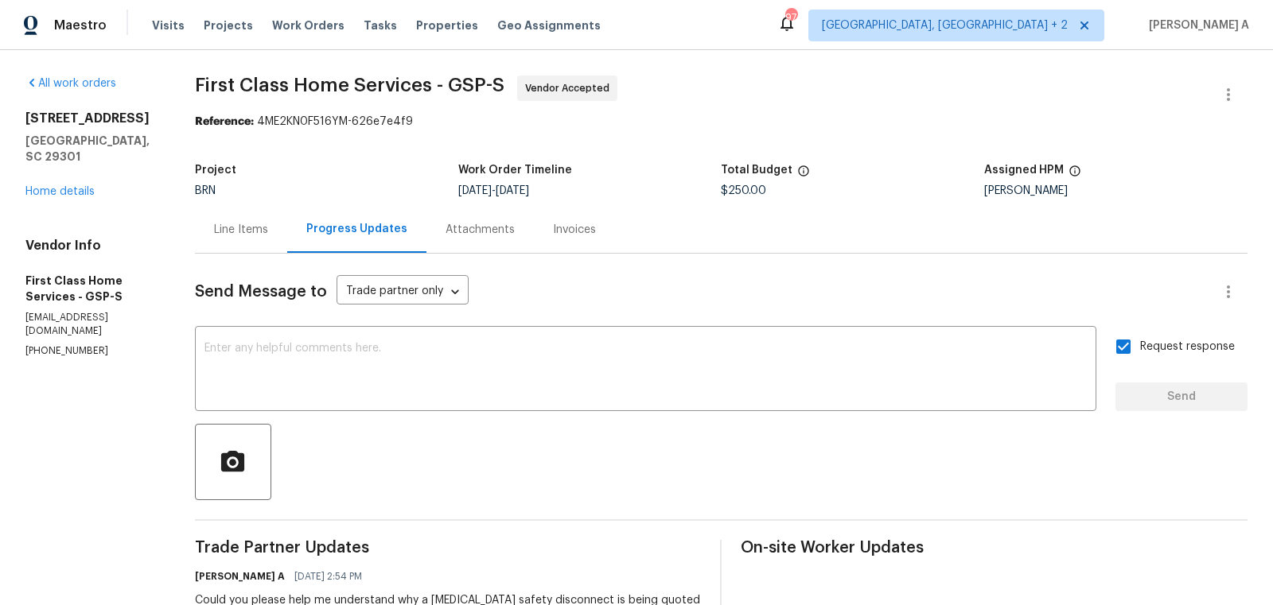
click at [252, 230] on div "Line Items" at bounding box center [241, 230] width 54 height 16
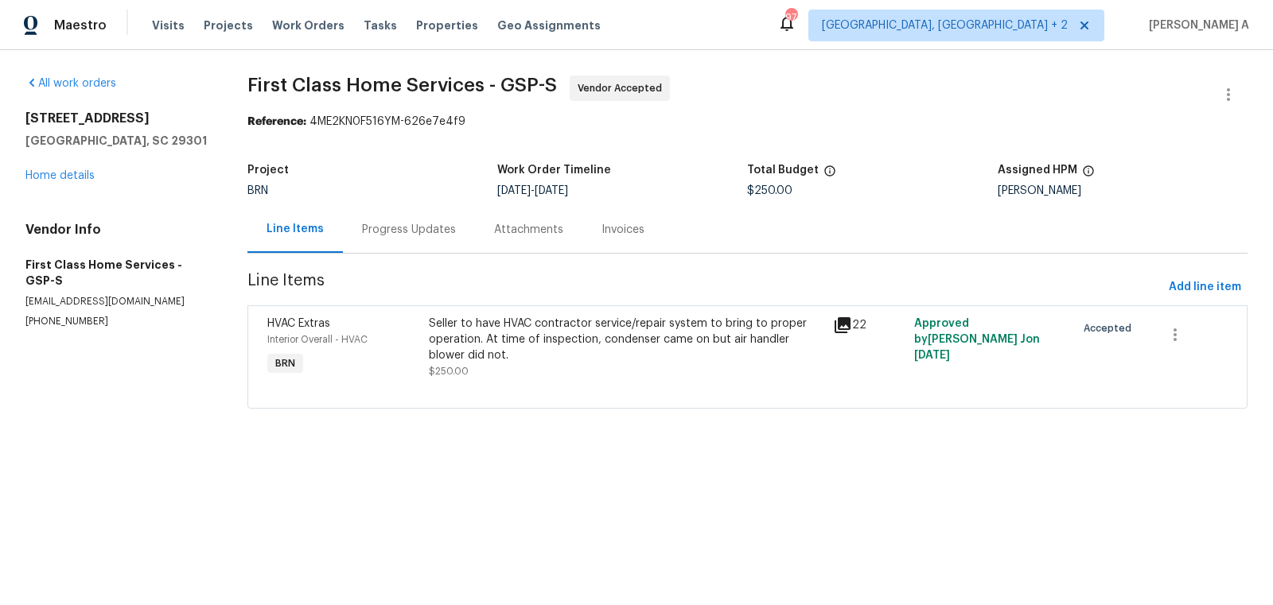
click at [377, 235] on div "Progress Updates" at bounding box center [409, 230] width 94 height 16
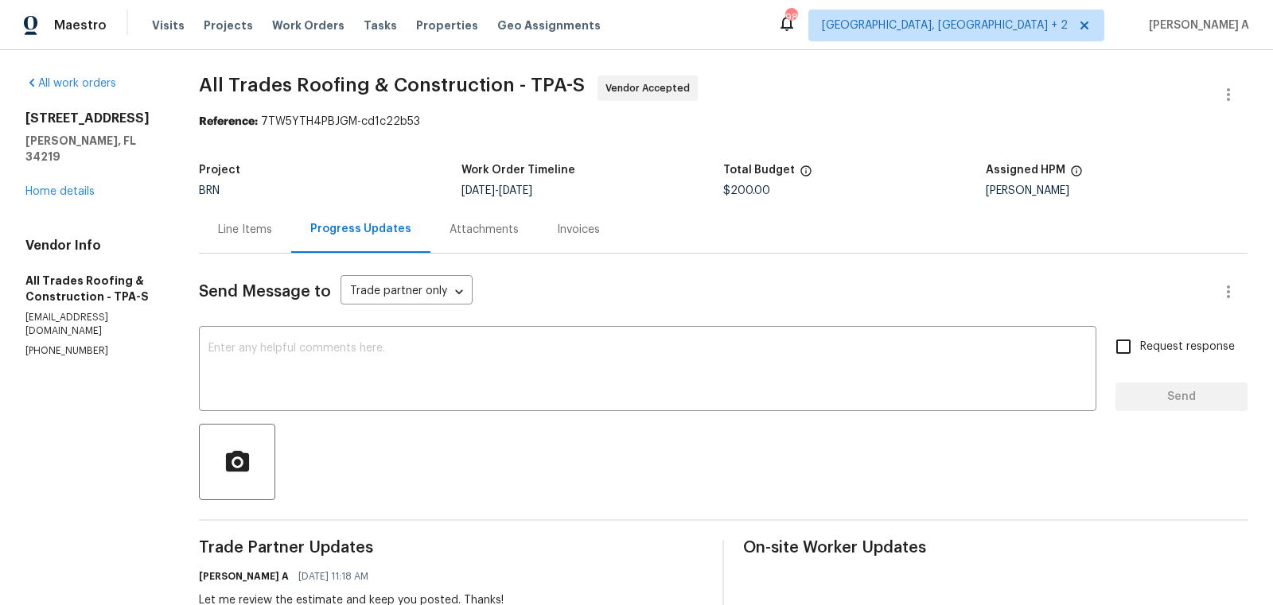
click at [253, 230] on div "Line Items" at bounding box center [245, 230] width 54 height 16
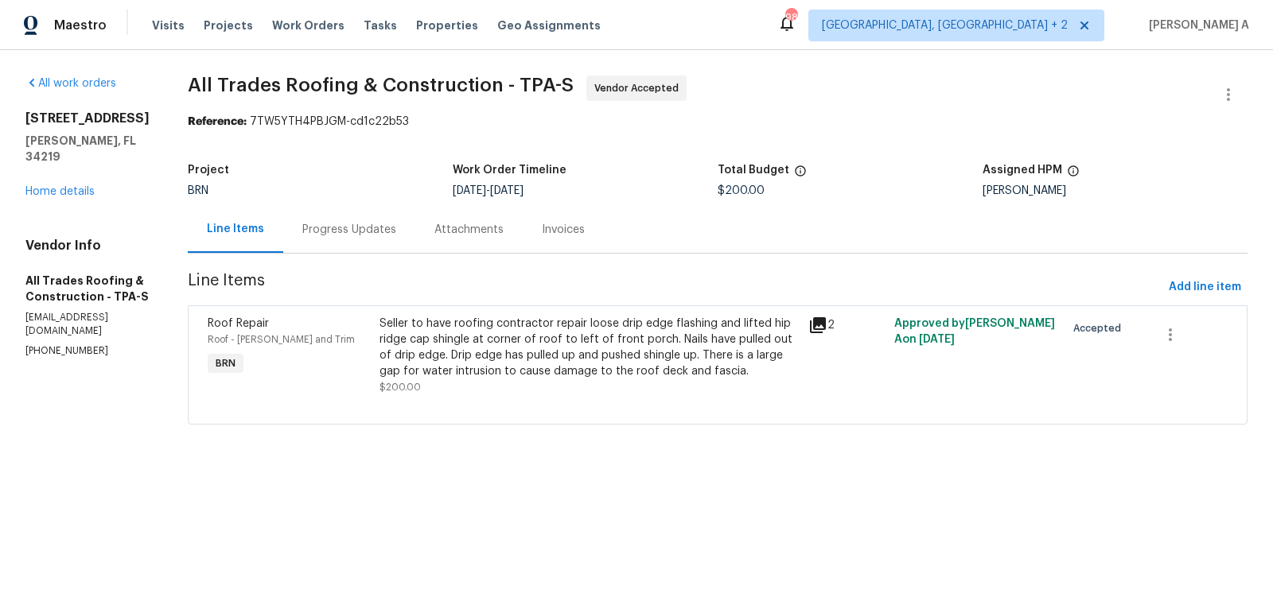
click at [311, 231] on div "Progress Updates" at bounding box center [349, 230] width 94 height 16
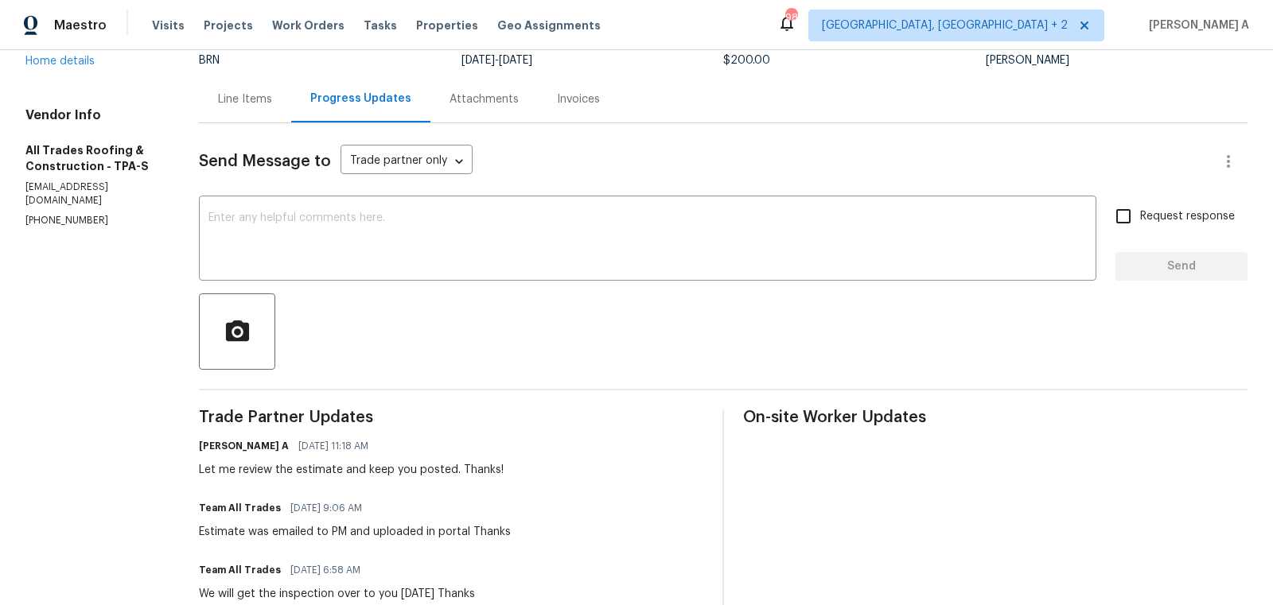
scroll to position [171, 0]
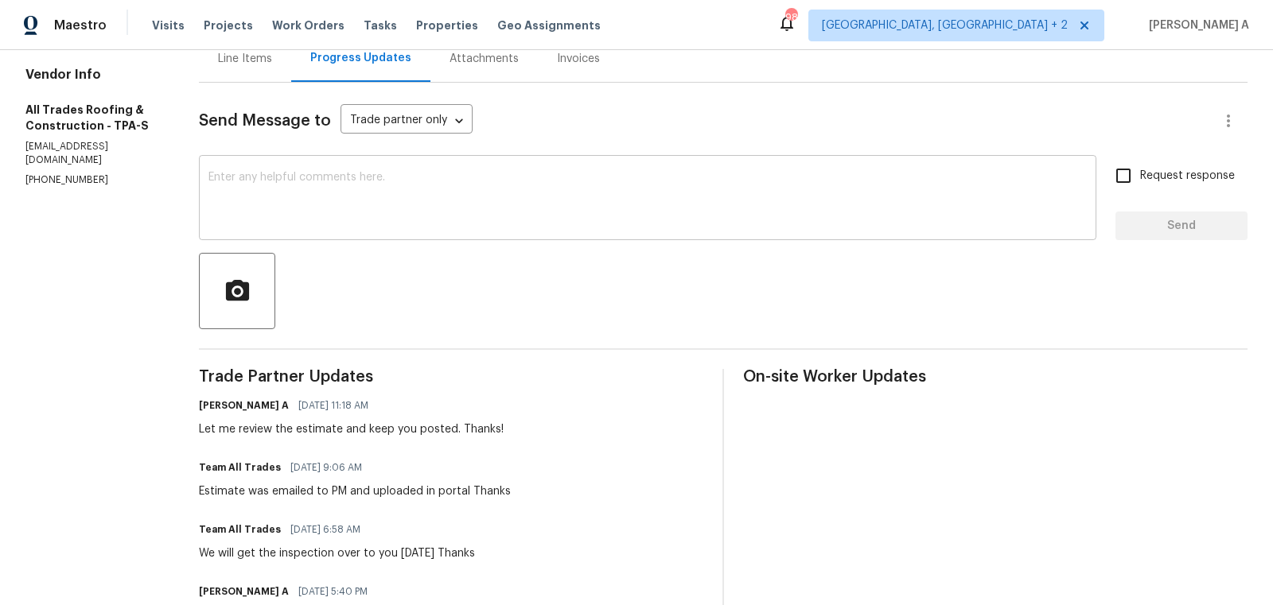
click at [321, 166] on div "x ​" at bounding box center [647, 199] width 897 height 81
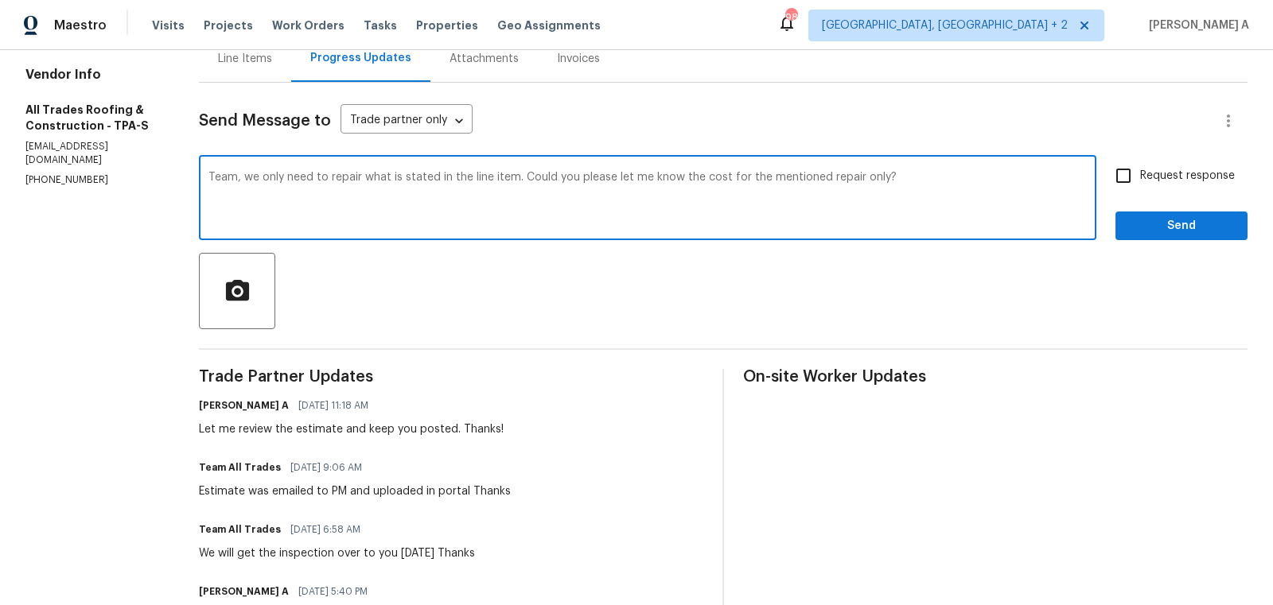
type textarea "Team, we only need to repair what is stated in the line item. Could you please …"
click at [556, 274] on div at bounding box center [723, 291] width 1048 height 76
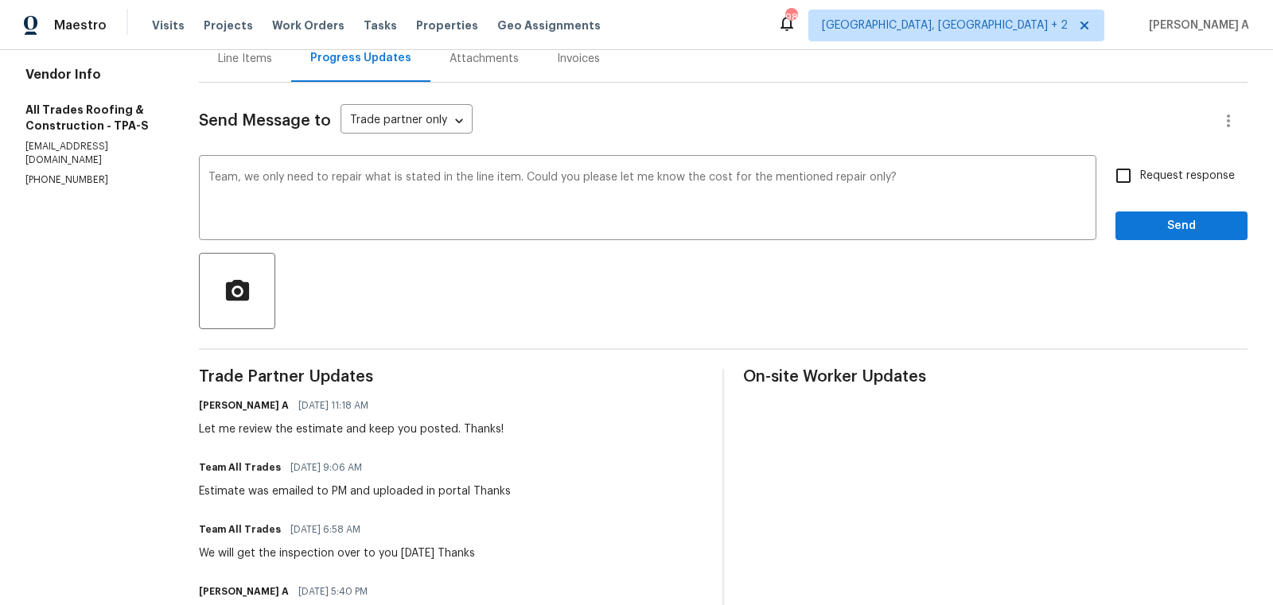
click at [556, 274] on div at bounding box center [723, 291] width 1048 height 76
click at [605, 173] on textarea "Team, we only need to repair what is stated in the line item. Could you please …" at bounding box center [647, 200] width 878 height 56
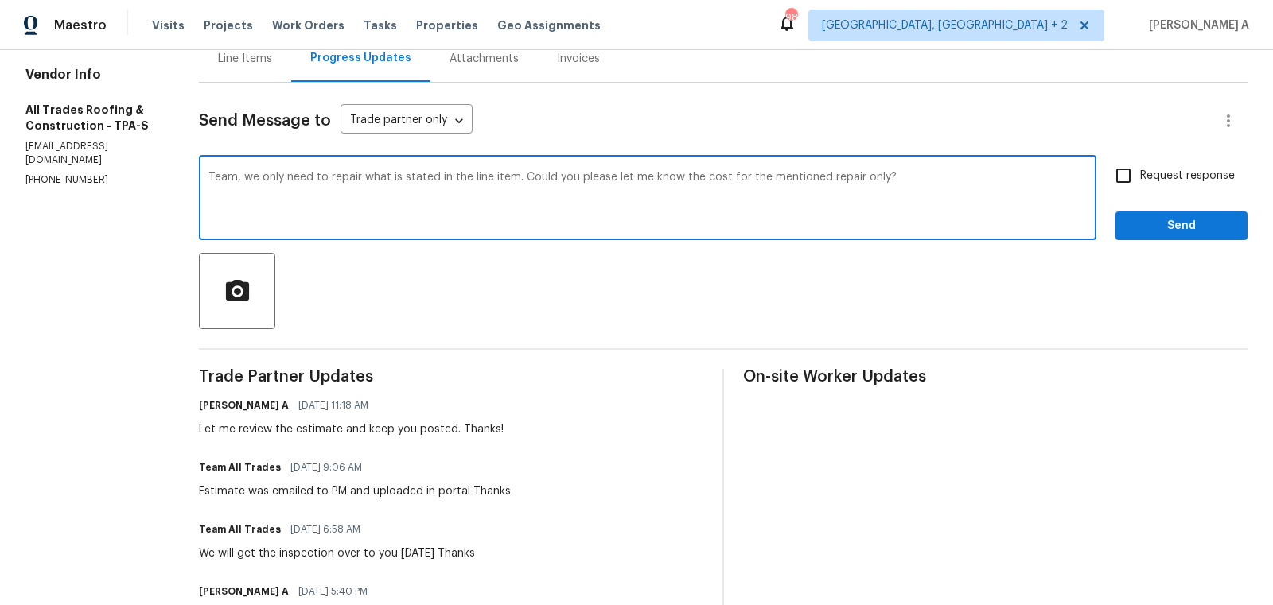
click at [605, 173] on textarea "Team, we only need to repair what is stated in the line item. Could you please …" at bounding box center [647, 200] width 878 height 56
click at [0, 0] on icon "Paraphrase text" at bounding box center [0, 0] width 0 height 0
click at [0, 0] on icon "Text is too long. Try paraphrasing shorter sections." at bounding box center [0, 0] width 0 height 0
click at [451, 241] on div "Send Message to Trade partner only Trade partner only ​ Team, we only need to r…" at bounding box center [723, 480] width 1048 height 794
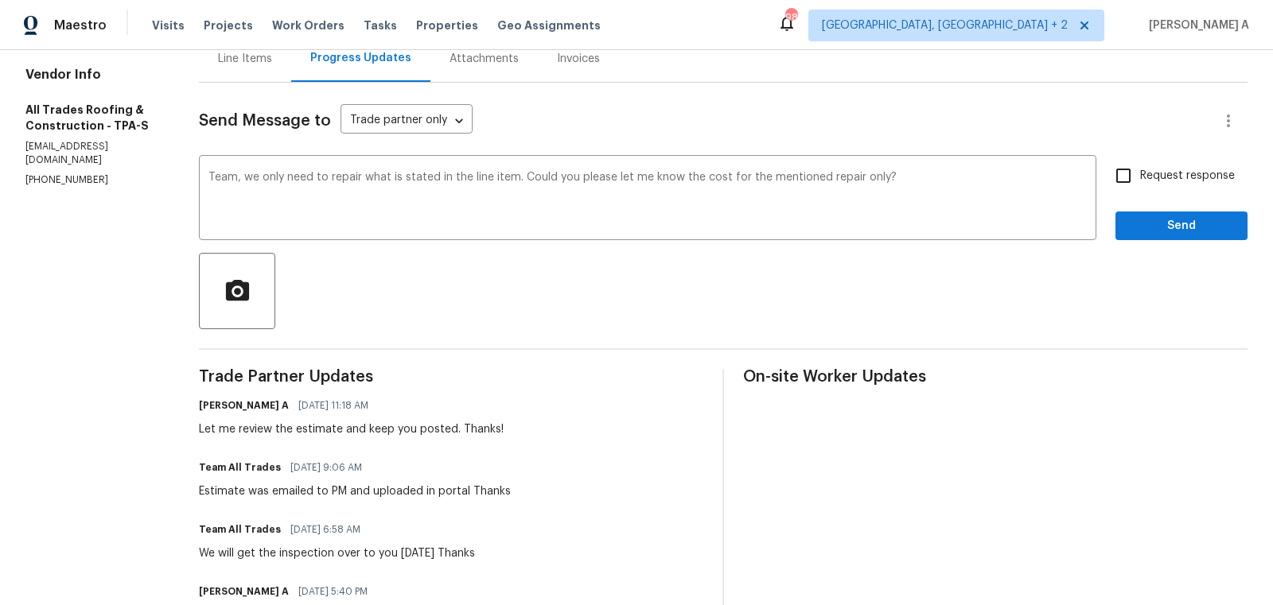
click at [1145, 164] on label "Request response" at bounding box center [1171, 175] width 128 height 33
click at [1140, 164] on input "Request response" at bounding box center [1123, 175] width 33 height 33
checkbox input "true"
click at [1156, 212] on button "Send" at bounding box center [1181, 226] width 132 height 29
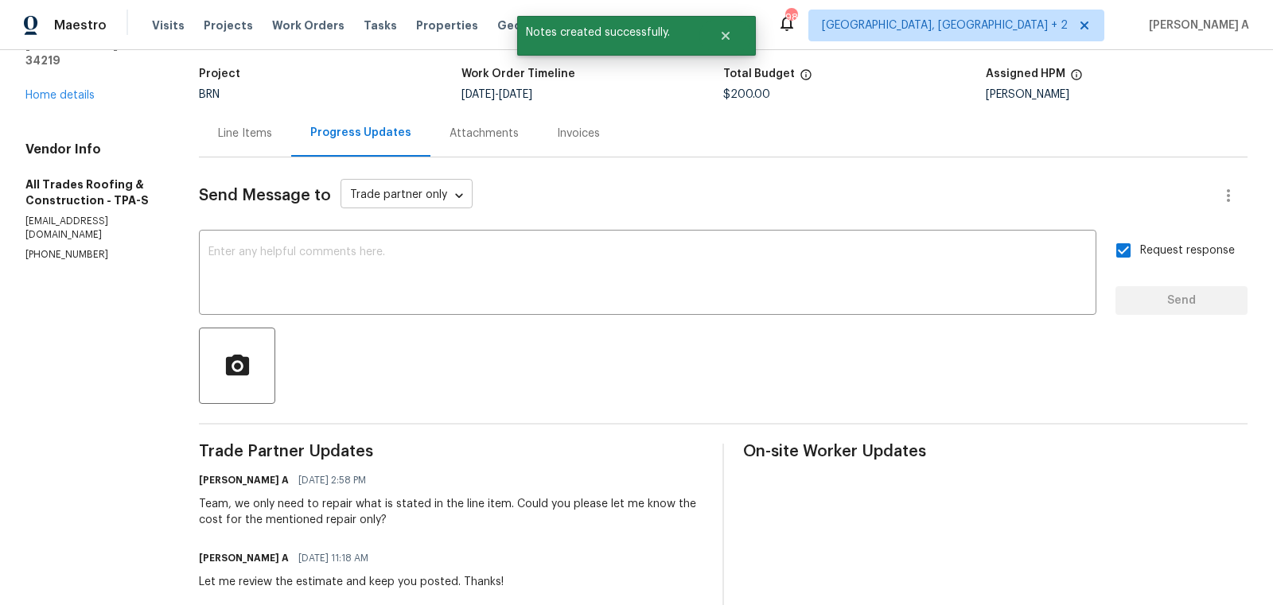
scroll to position [0, 0]
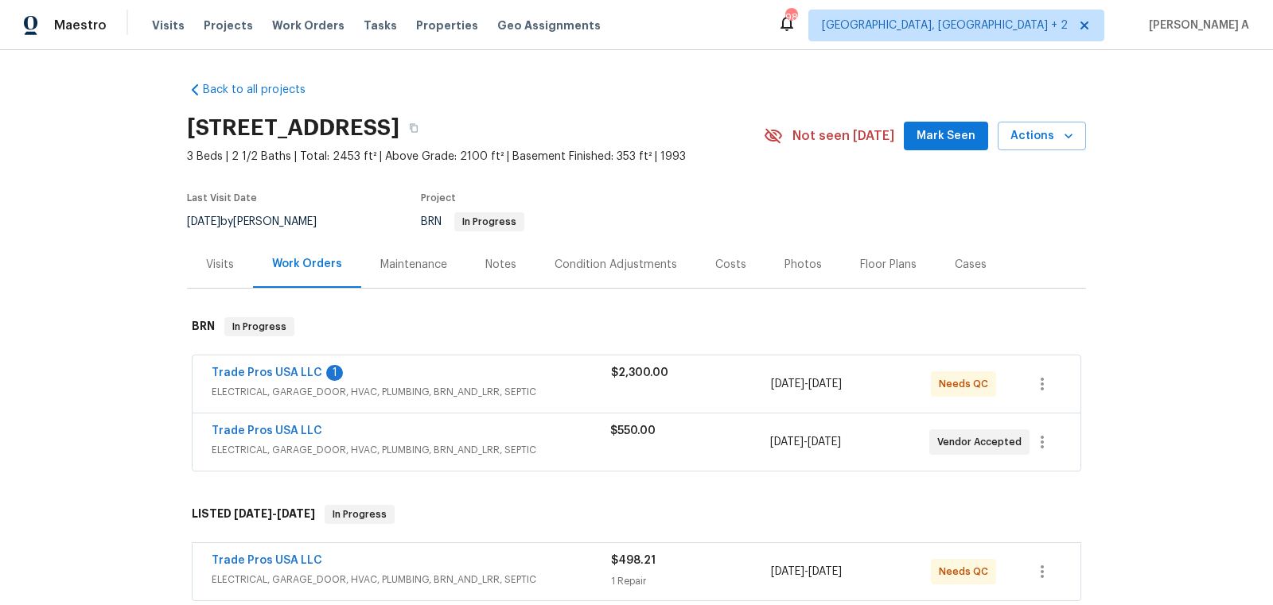
click at [288, 364] on div "Trade Pros USA LLC 1 ELECTRICAL, GARAGE_DOOR, HVAC, PLUMBING, BRN_AND_LRR, SEPT…" at bounding box center [637, 384] width 888 height 57
click at [280, 373] on link "Trade Pros USA LLC" at bounding box center [267, 373] width 111 height 11
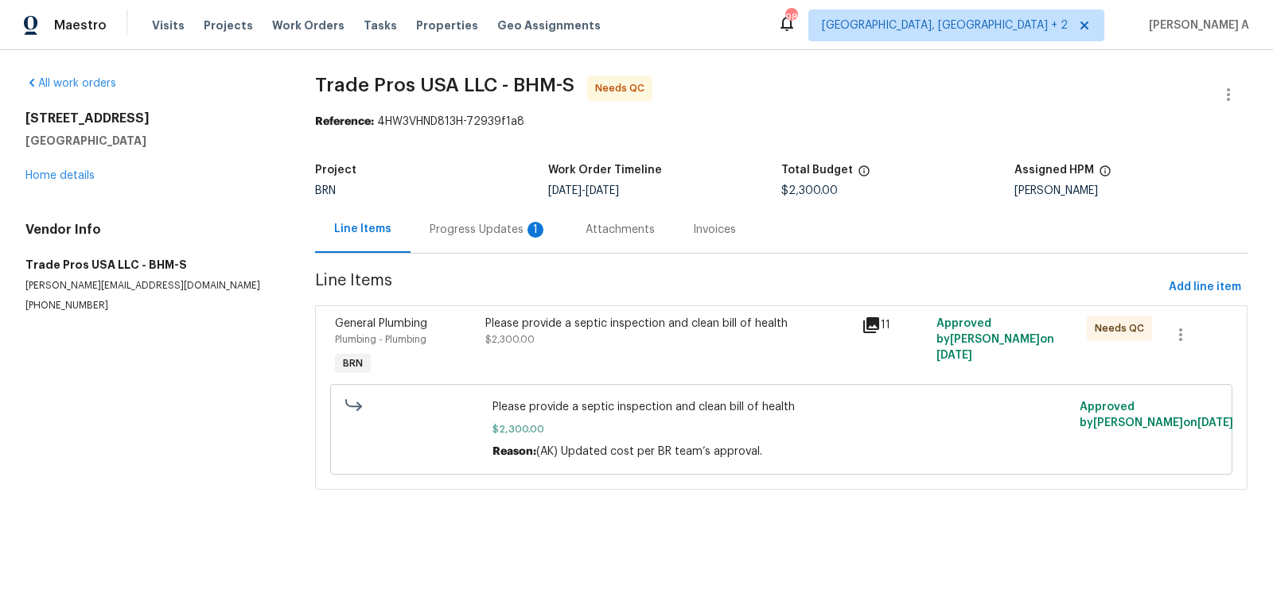
click at [474, 242] on div "Progress Updates 1" at bounding box center [488, 229] width 156 height 47
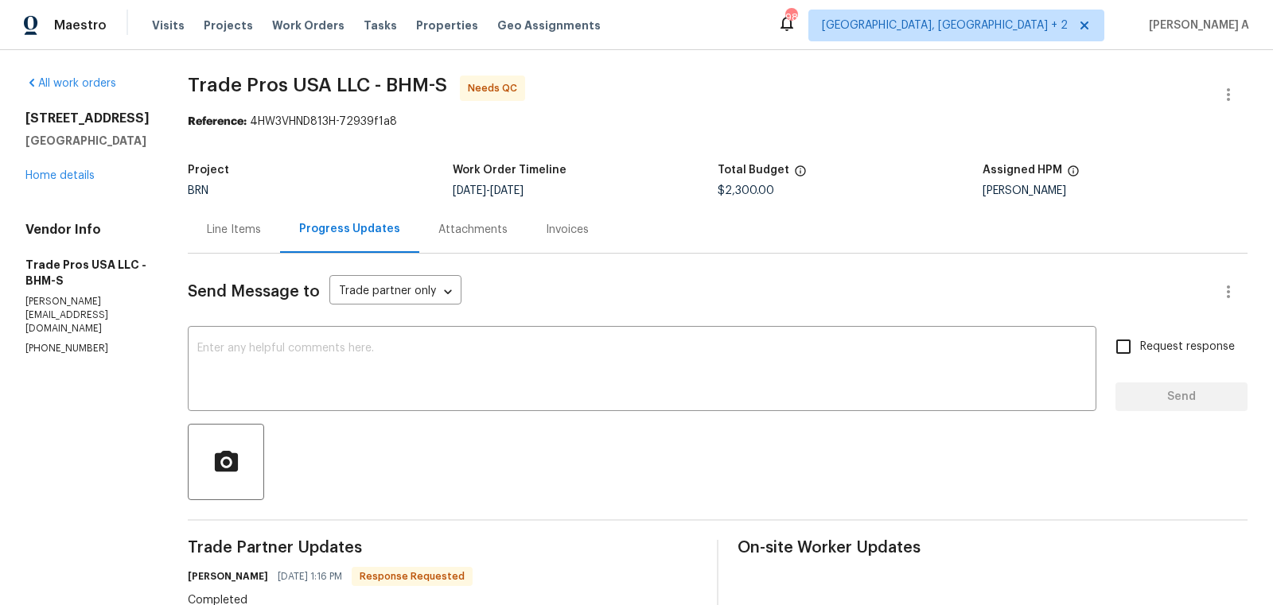
click at [249, 231] on div "Line Items" at bounding box center [234, 230] width 54 height 16
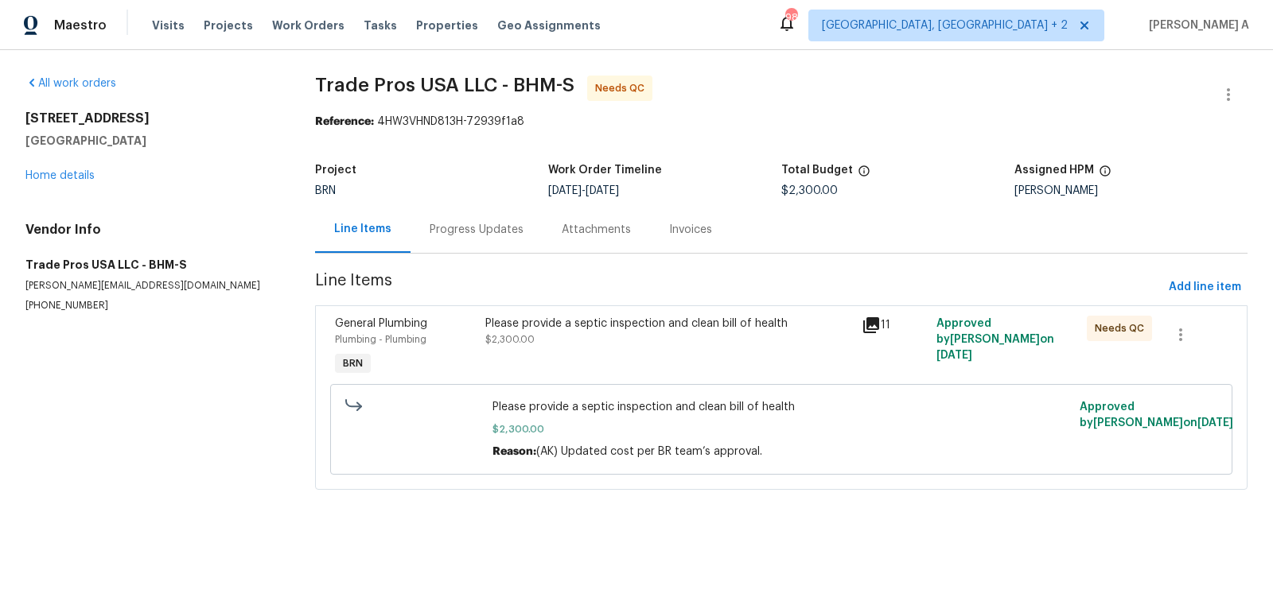
click at [542, 328] on div "Please provide a septic inspection and clean bill of health" at bounding box center [668, 324] width 367 height 16
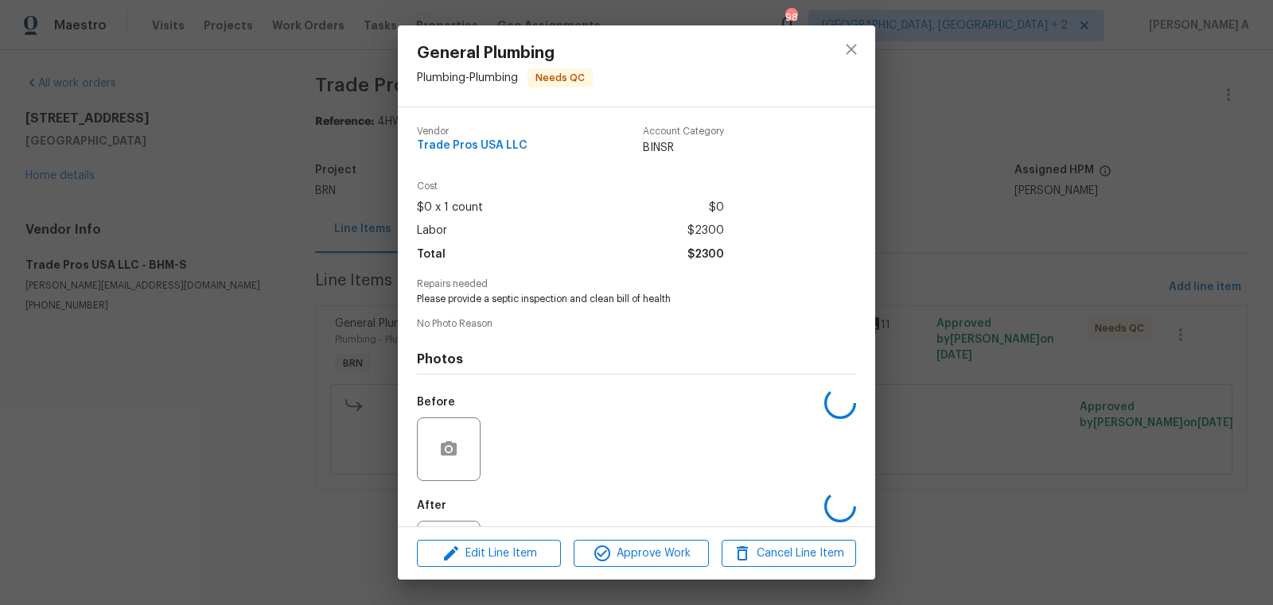
scroll to position [74, 0]
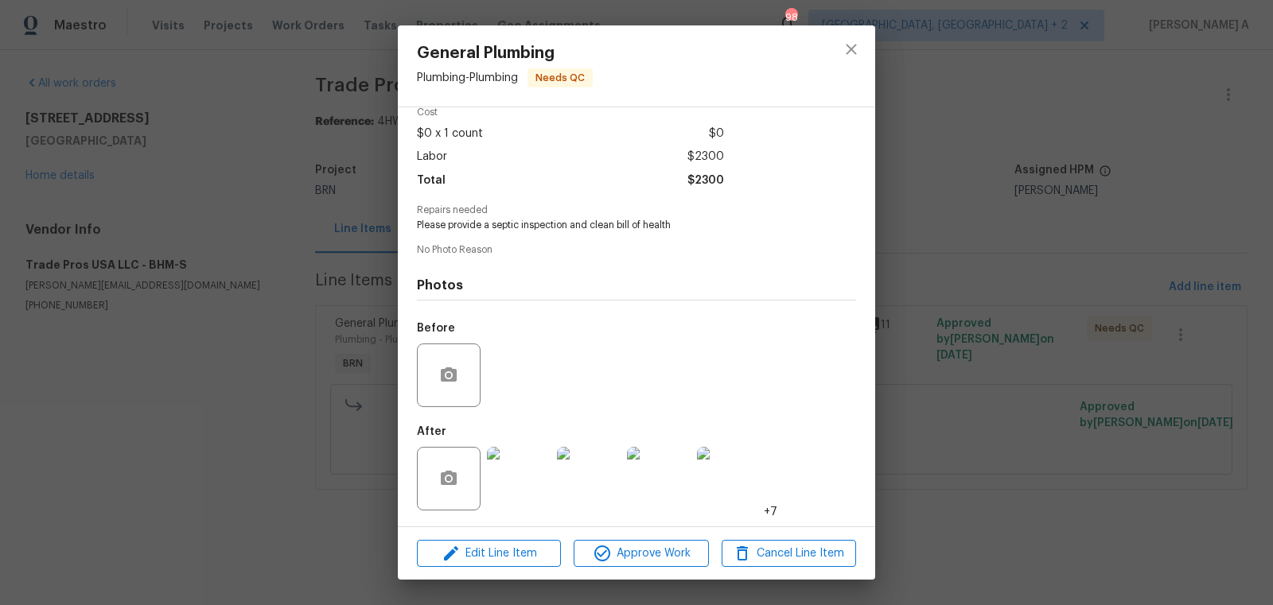
click at [510, 484] on img at bounding box center [519, 479] width 64 height 64
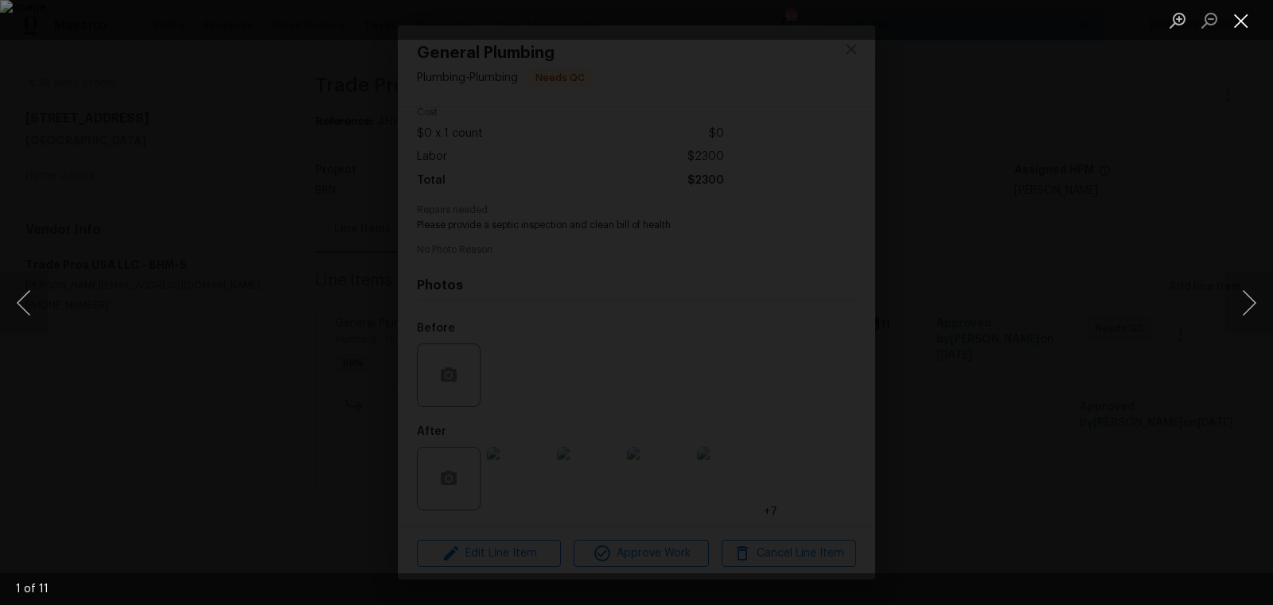
click at [1248, 13] on button "Close lightbox" at bounding box center [1241, 20] width 32 height 28
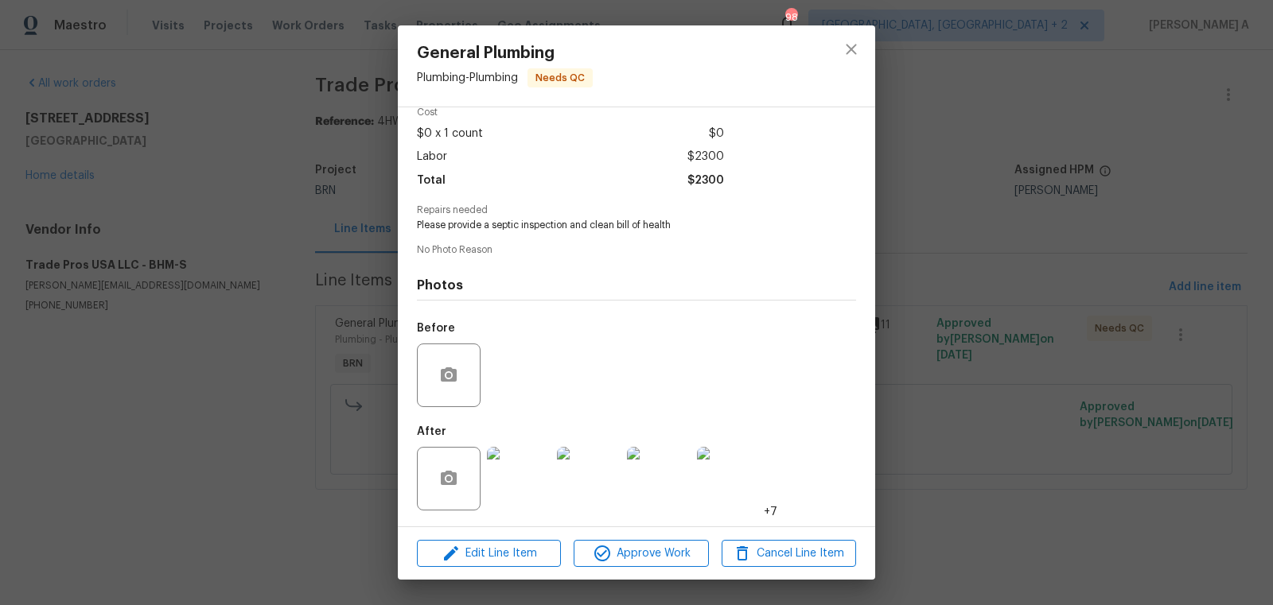
click at [829, 48] on div at bounding box center [851, 65] width 48 height 81
click at [846, 54] on icon "close" at bounding box center [851, 49] width 10 height 10
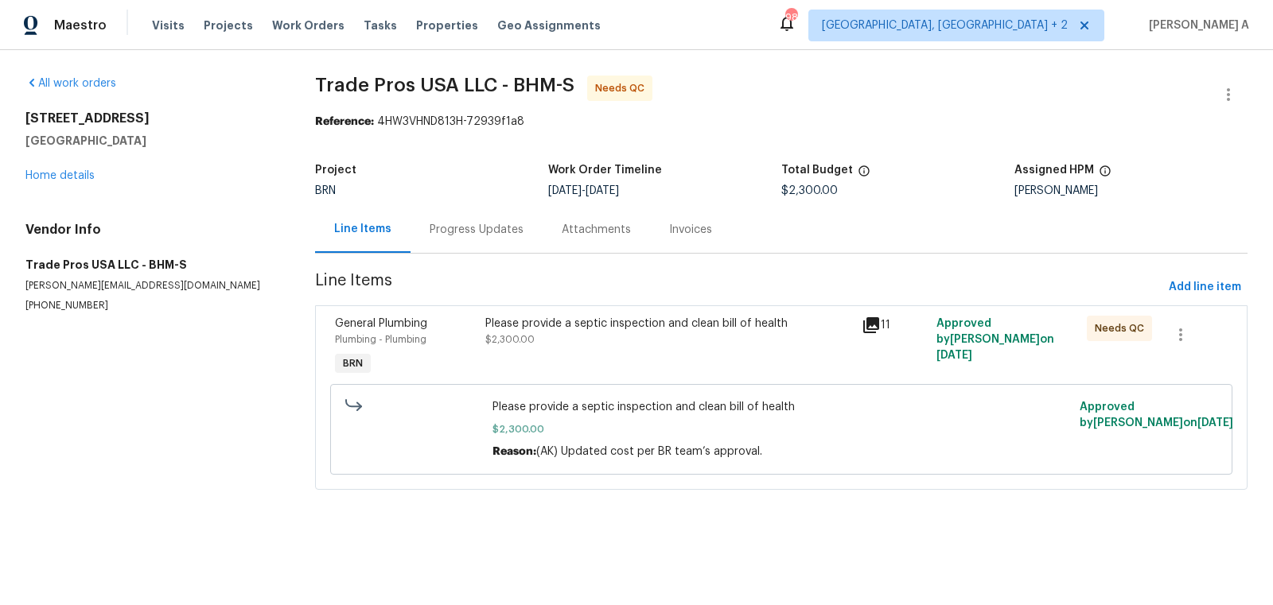
click at [510, 230] on div "Progress Updates" at bounding box center [477, 230] width 94 height 16
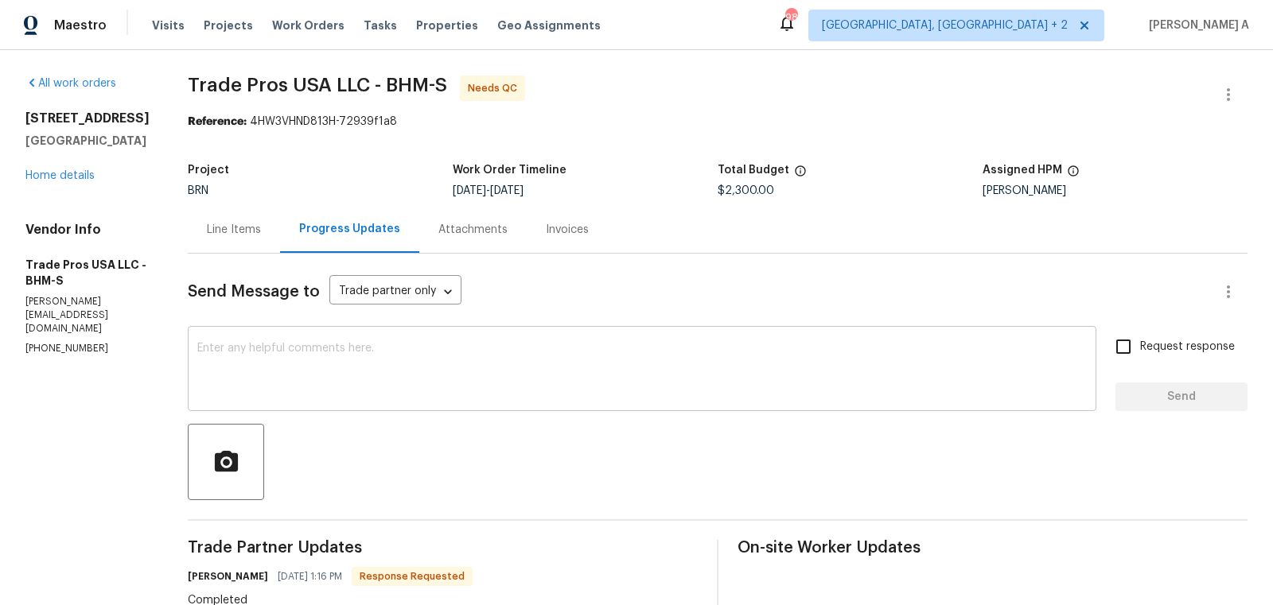
click at [320, 400] on div "x ​" at bounding box center [642, 370] width 908 height 81
click at [320, 400] on div "Could you please upload the x ​" at bounding box center [642, 370] width 908 height 81
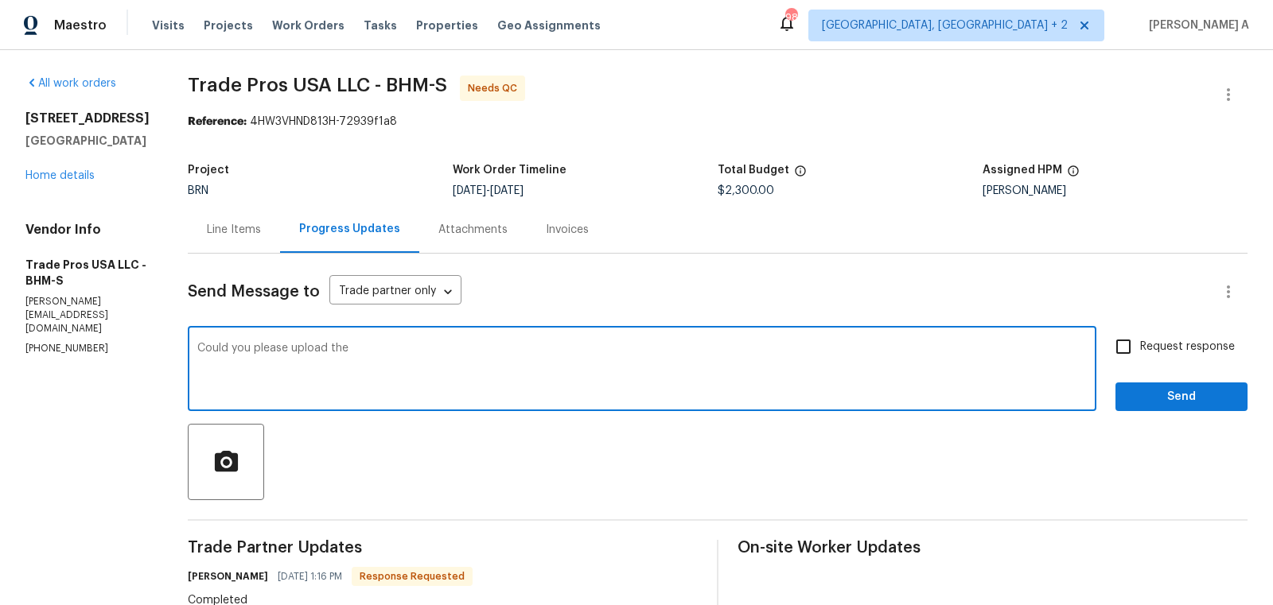
click at [320, 400] on div "Could you please upload the x ​" at bounding box center [642, 370] width 908 height 81
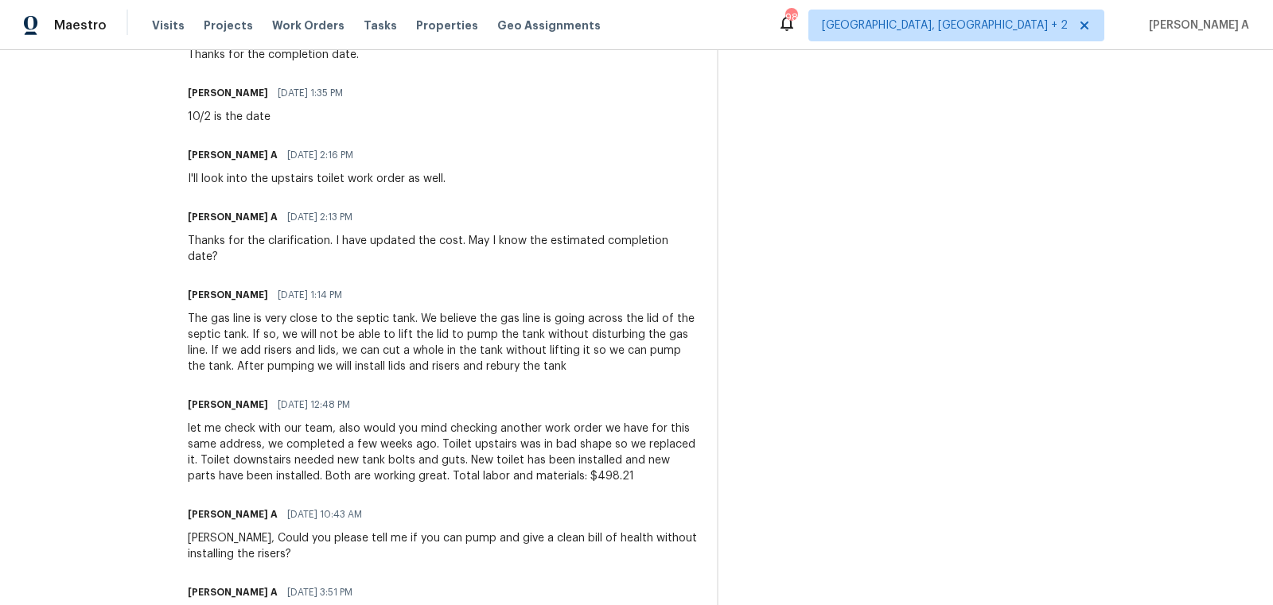
scroll to position [746, 0]
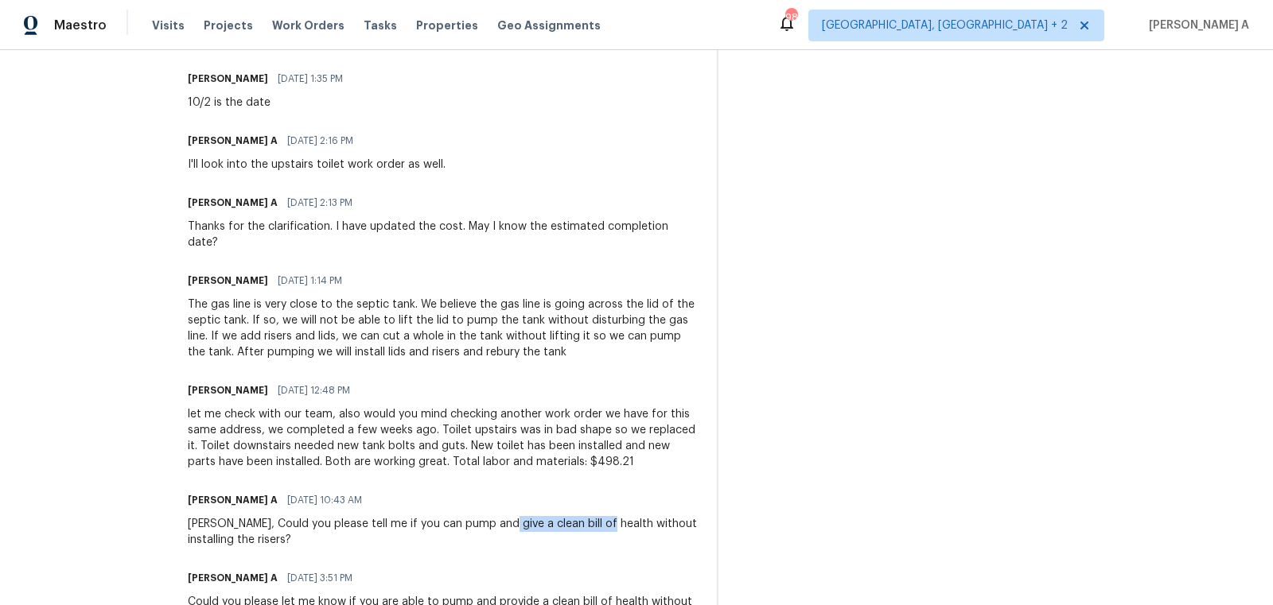
copy div "clean bill of health"
drag, startPoint x: 498, startPoint y: 508, endPoint x: 593, endPoint y: 510, distance: 94.7
click at [593, 516] on div "Trevor, Could you please tell me if you can pump and give a clean bill of healt…" at bounding box center [443, 532] width 510 height 32
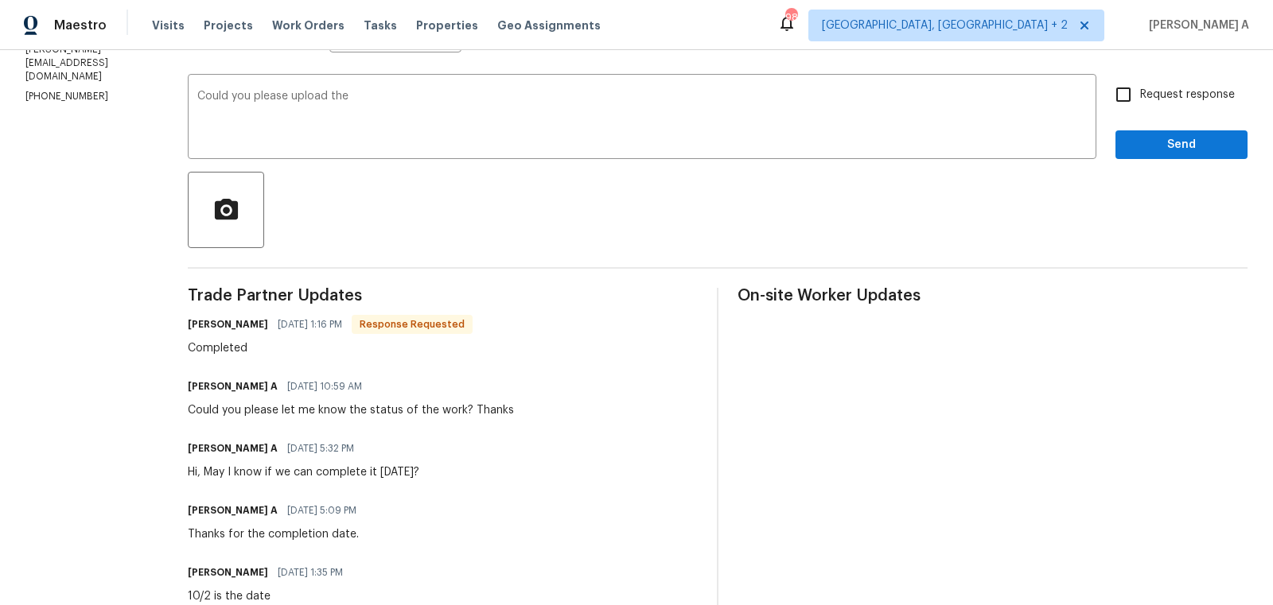
scroll to position [0, 0]
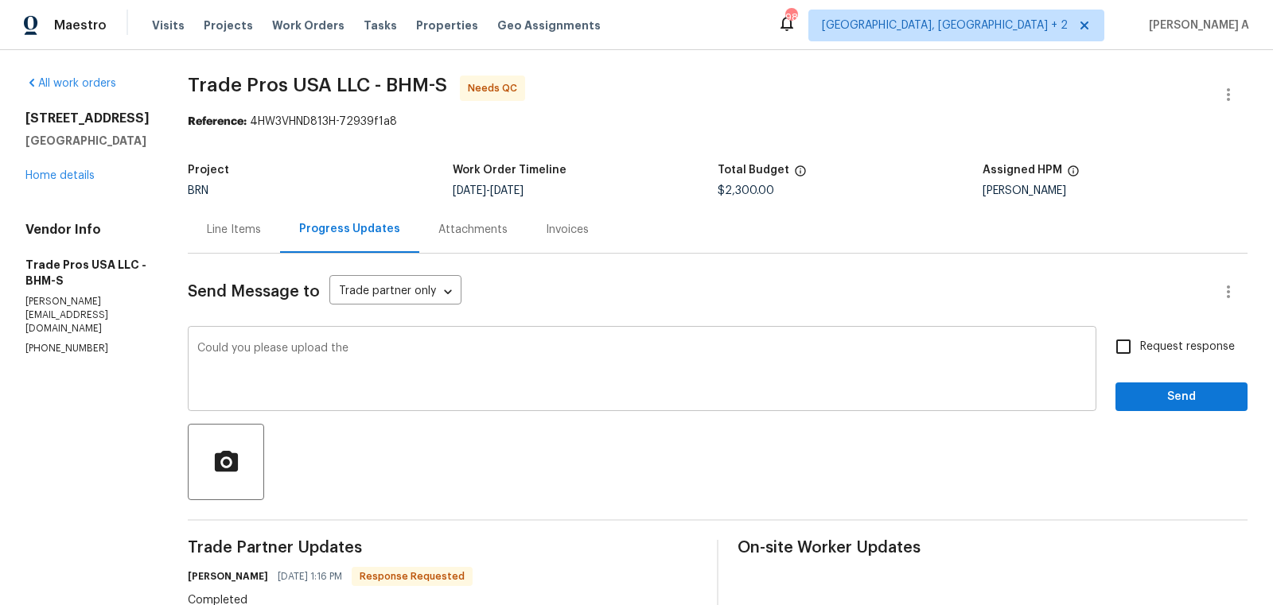
click at [467, 349] on textarea "Could you please upload the" at bounding box center [641, 371] width 889 height 56
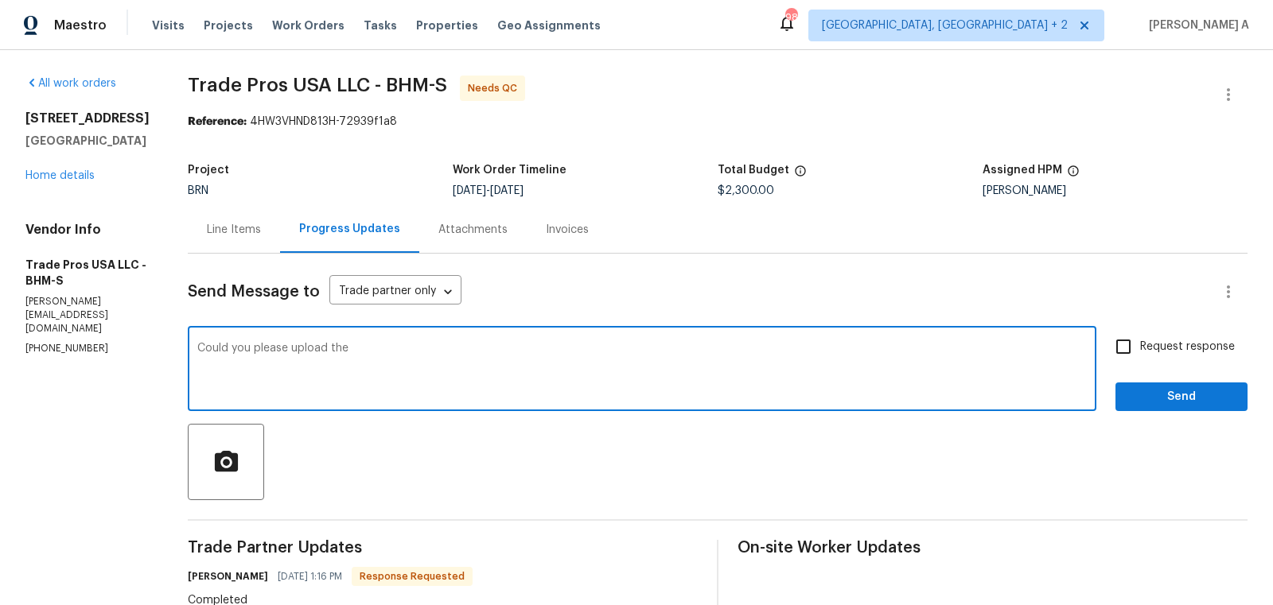
paste textarea "clean bill of health"
type textarea "Could you please upload the clean bill of health as well? And also please uploa…"
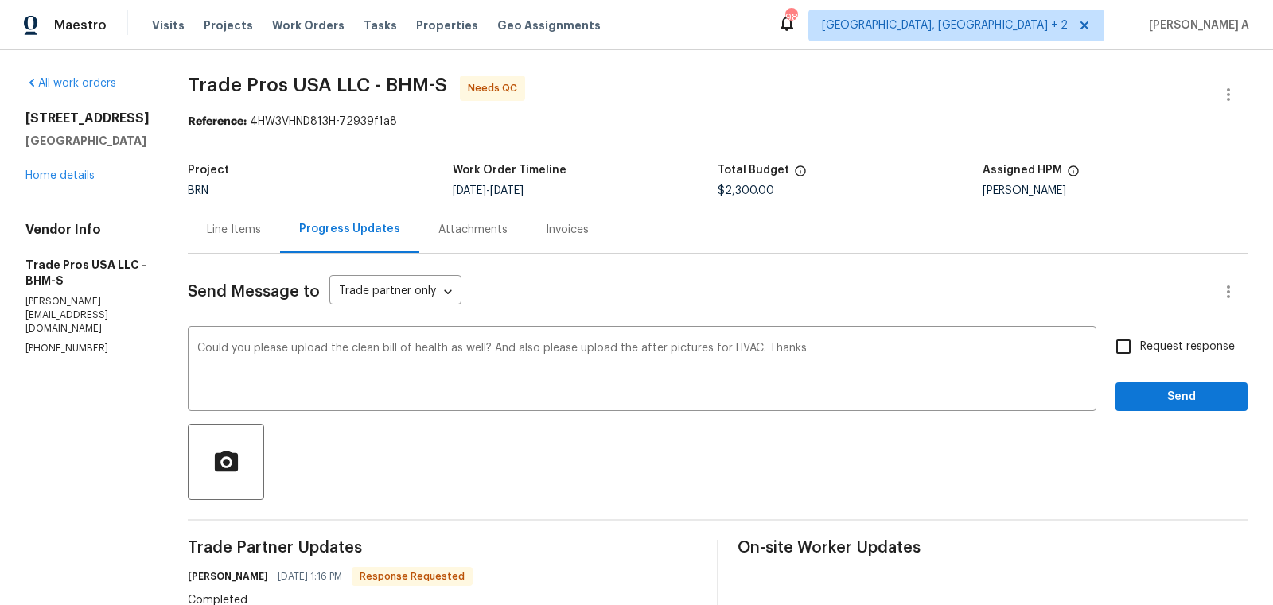
click at [1142, 344] on span "Request response" at bounding box center [1187, 347] width 95 height 17
click at [1140, 344] on input "Request response" at bounding box center [1123, 346] width 33 height 33
checkbox input "true"
click at [1207, 407] on button "Send" at bounding box center [1181, 397] width 132 height 29
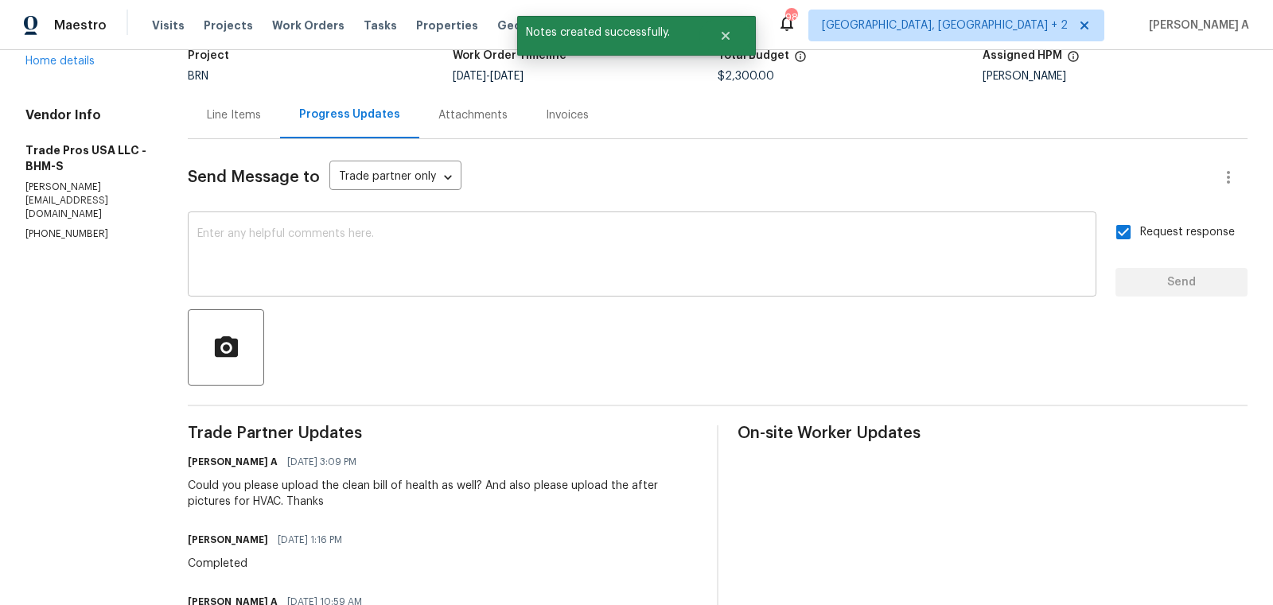
scroll to position [169, 0]
